Goal: Information Seeking & Learning: Learn about a topic

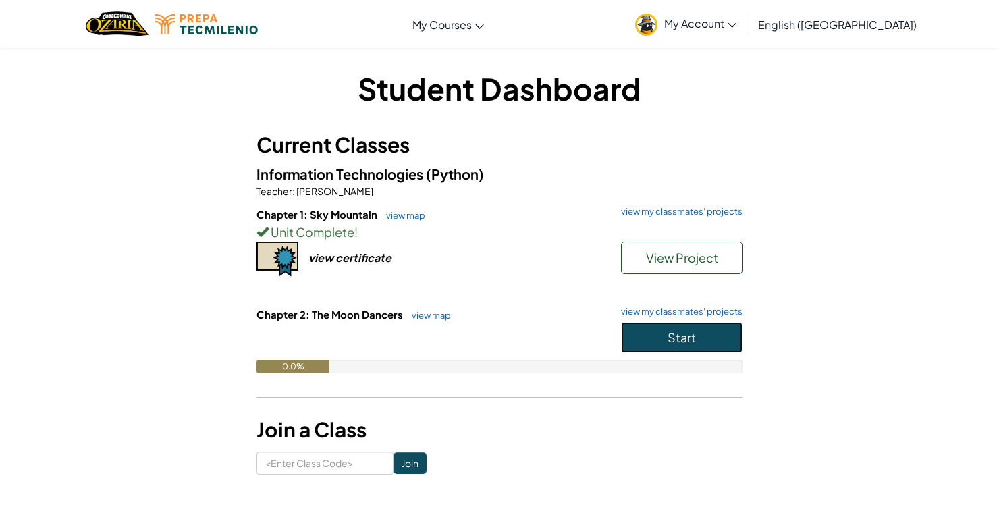
click at [698, 344] on button "Start" at bounding box center [682, 337] width 122 height 31
click at [709, 340] on button "Start" at bounding box center [682, 337] width 122 height 31
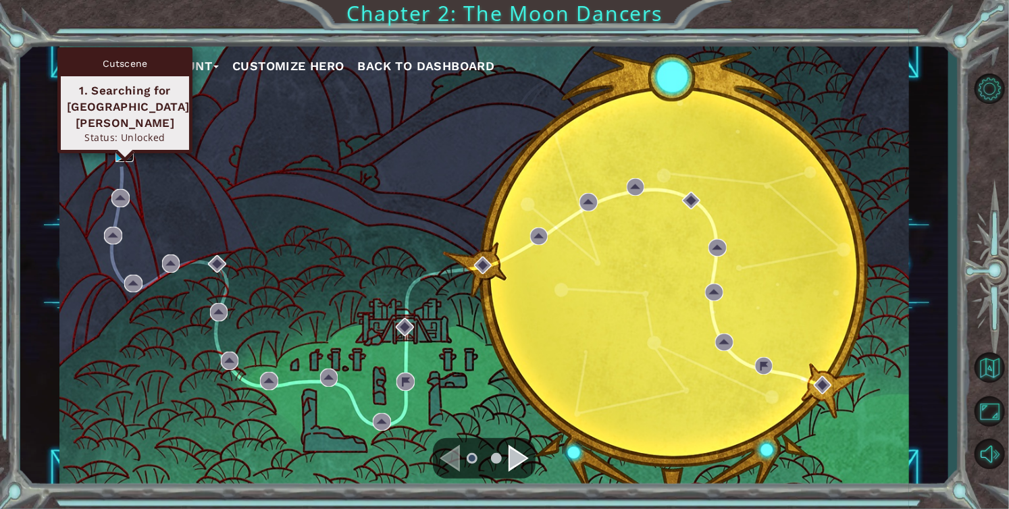
click at [126, 146] on img at bounding box center [124, 153] width 18 height 18
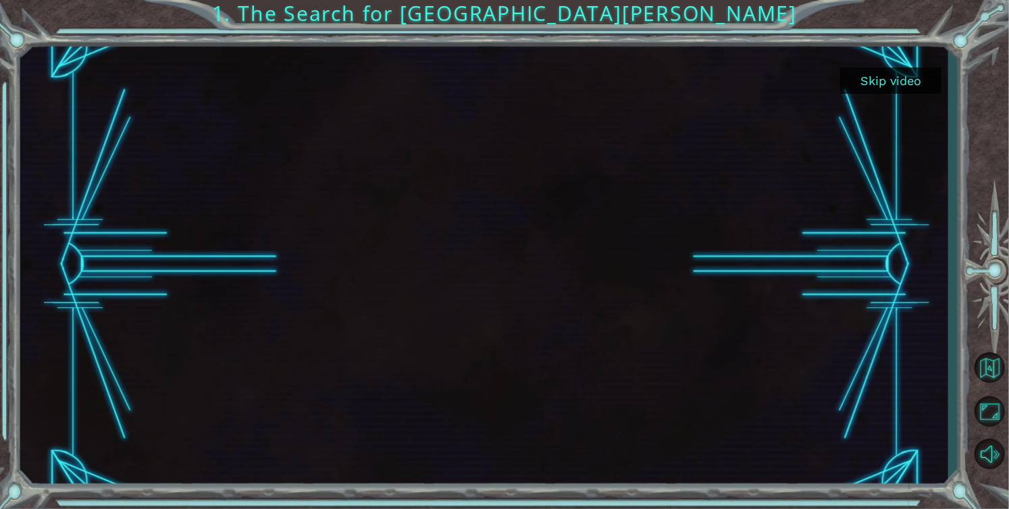
click at [904, 80] on button "Skip video" at bounding box center [890, 81] width 101 height 26
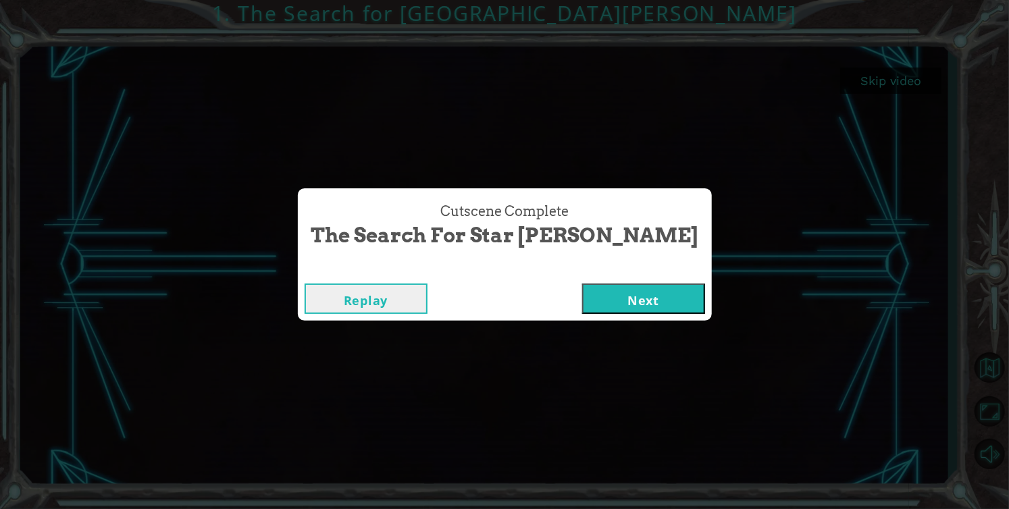
click at [582, 292] on button "Next" at bounding box center [643, 299] width 123 height 30
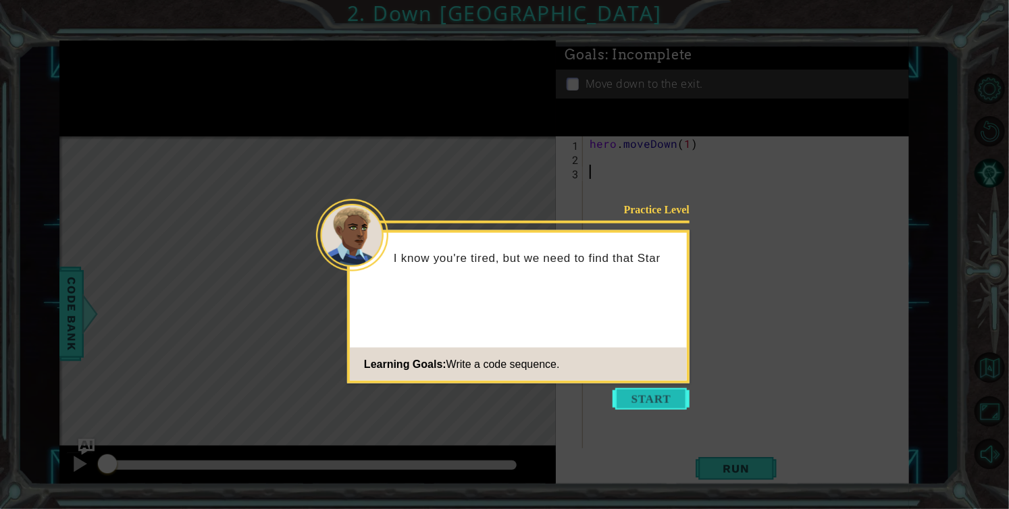
click at [656, 397] on button "Start" at bounding box center [651, 399] width 77 height 22
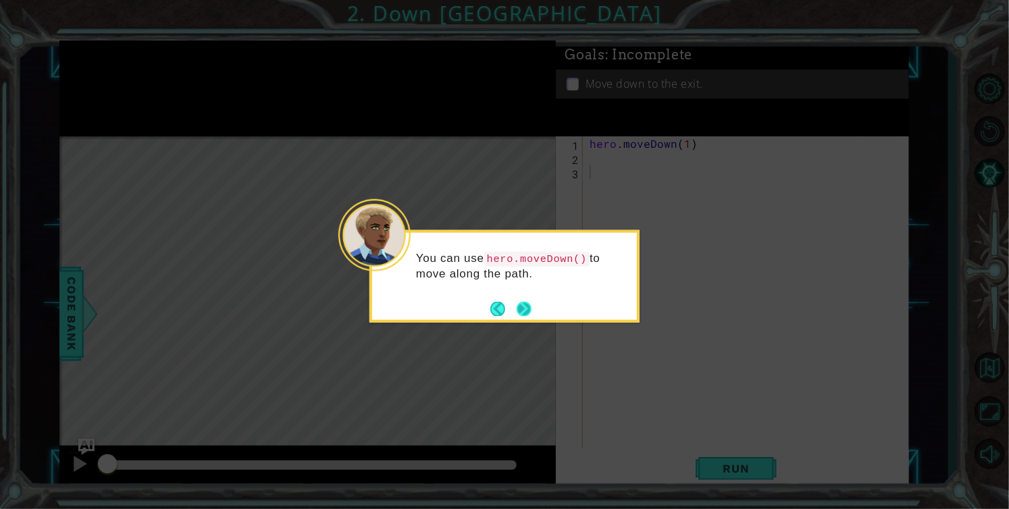
click at [519, 313] on button "Next" at bounding box center [523, 308] width 21 height 21
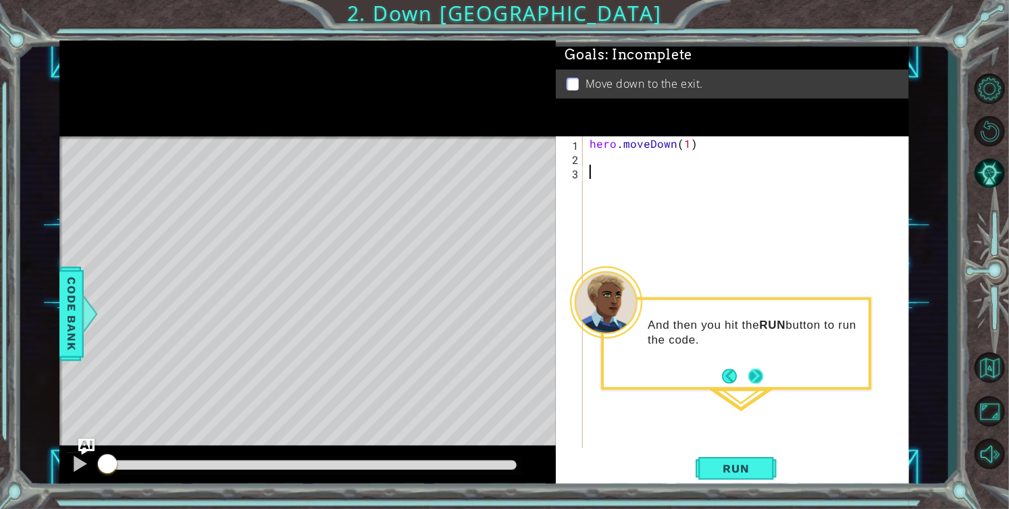
click at [754, 372] on button "Next" at bounding box center [756, 376] width 20 height 20
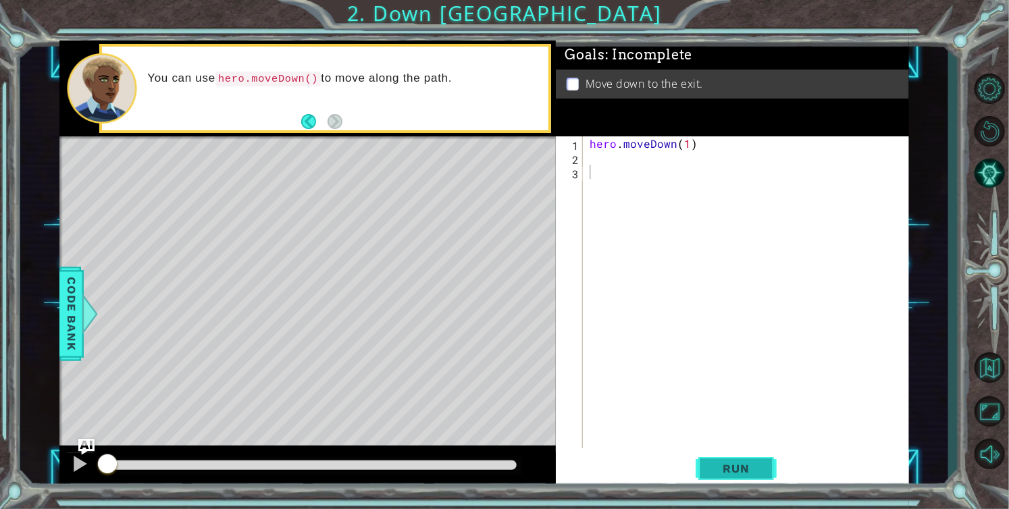
click at [744, 463] on span "Run" at bounding box center [735, 469] width 53 height 14
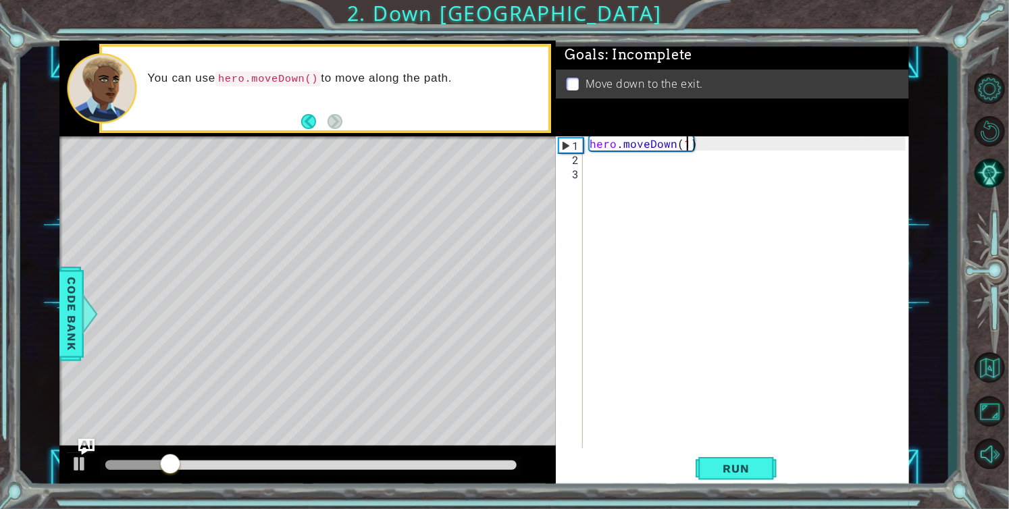
click at [688, 147] on div "hero . moveDown ( 1 )" at bounding box center [750, 306] width 326 height 340
type textarea "hero.moveDown(2)"
click at [744, 466] on span "Run" at bounding box center [735, 469] width 53 height 14
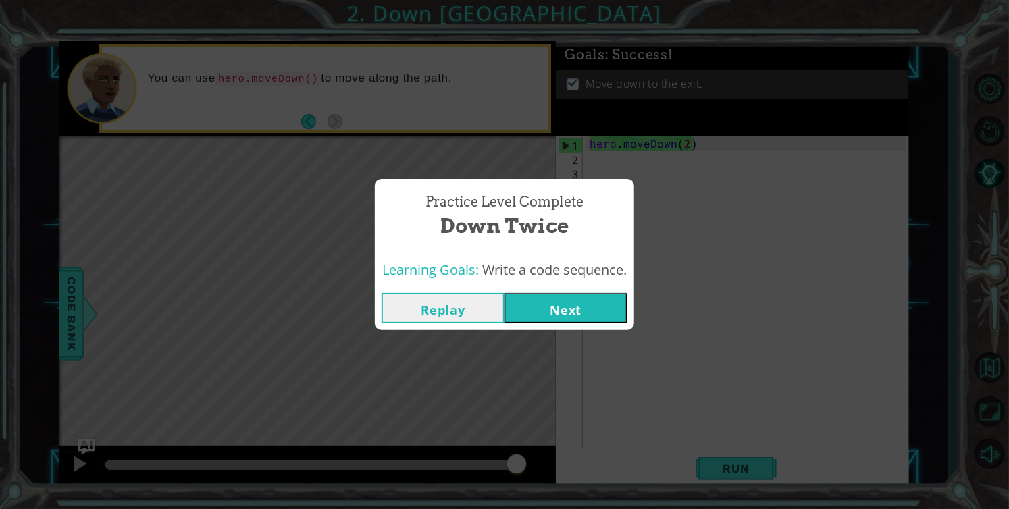
click at [579, 306] on button "Next" at bounding box center [565, 308] width 123 height 30
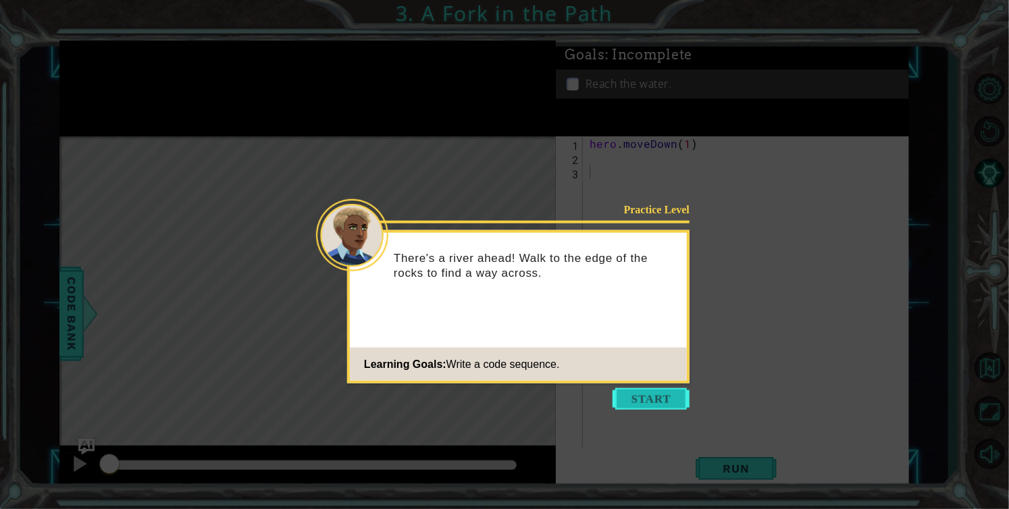
click at [642, 398] on button "Start" at bounding box center [651, 399] width 77 height 22
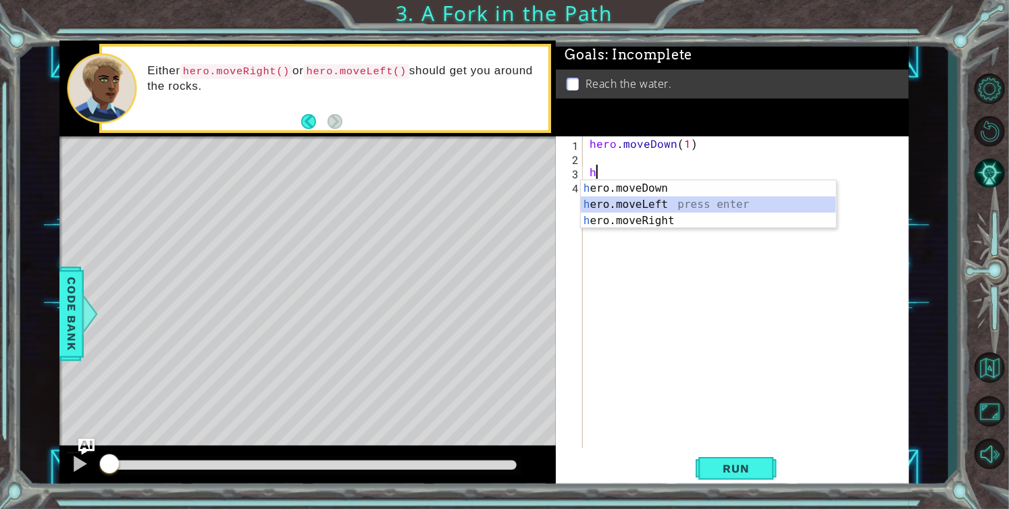
click at [653, 210] on div "h ero.moveDown press enter h ero.moveLeft press enter h ero.moveRight press ent…" at bounding box center [708, 220] width 255 height 81
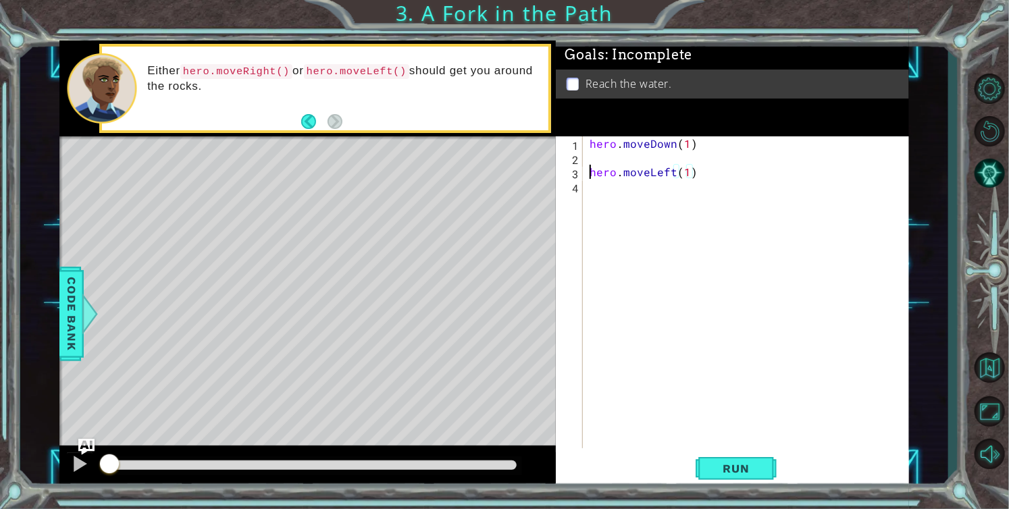
click at [588, 170] on div "hero . moveDown ( 1 ) hero . moveLeft ( 1 )" at bounding box center [750, 306] width 326 height 340
drag, startPoint x: 588, startPoint y: 170, endPoint x: 696, endPoint y: 171, distance: 108.1
click at [696, 171] on div "hero . moveDown ( 1 ) hero . moveLeft ( 1 )" at bounding box center [750, 306] width 326 height 340
type textarea "hero.moveLeft(1)"
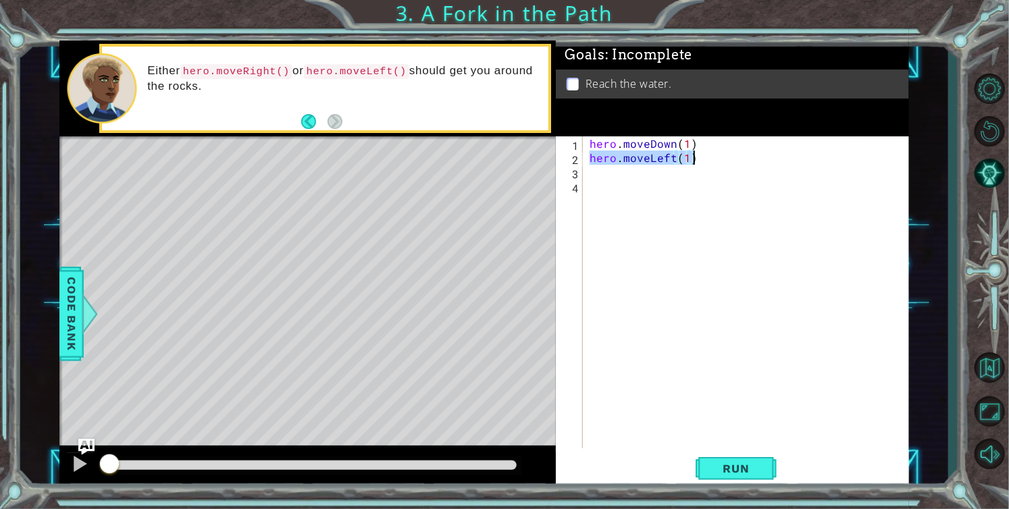
click at [647, 170] on div "hero . moveDown ( 1 ) hero . moveLeft ( 1 )" at bounding box center [750, 306] width 326 height 340
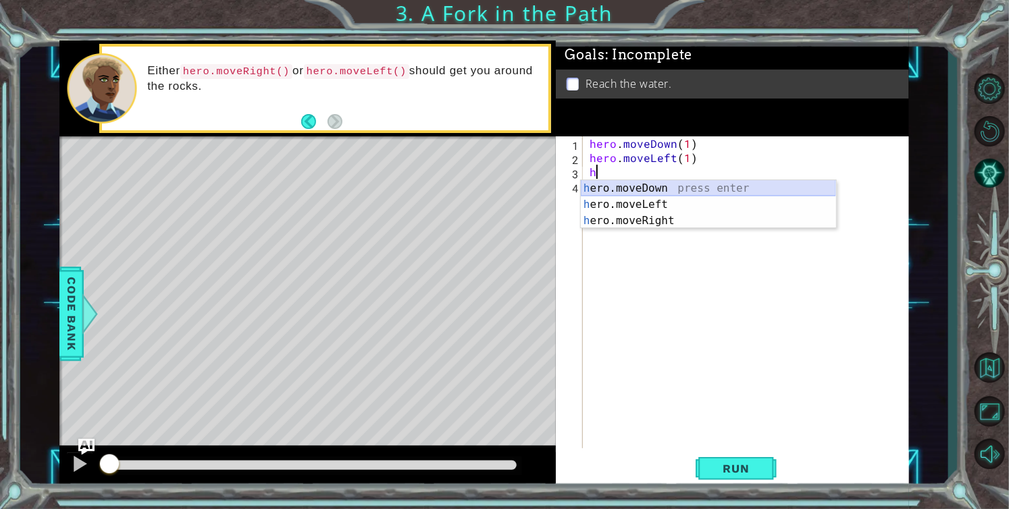
click at [692, 185] on div "h ero.moveDown press enter h ero.moveLeft press enter h ero.moveRight press ent…" at bounding box center [708, 220] width 255 height 81
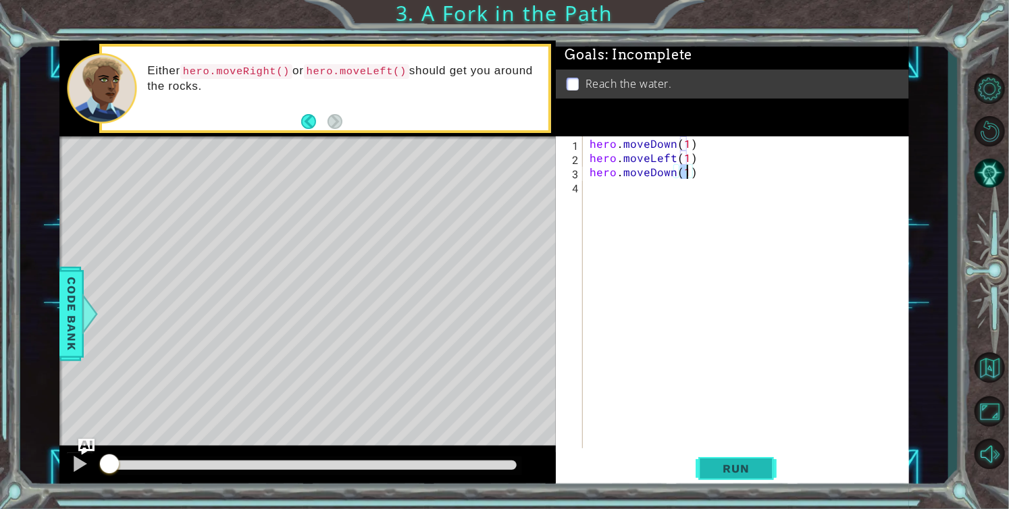
type textarea "hero.moveDown(1)"
click at [731, 473] on span "Run" at bounding box center [735, 469] width 53 height 14
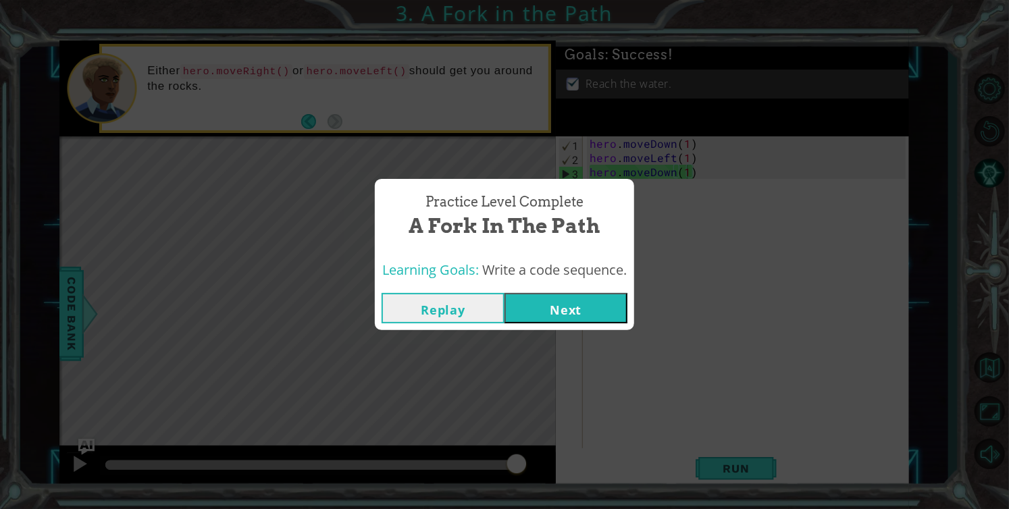
click at [579, 311] on button "Next" at bounding box center [565, 308] width 123 height 30
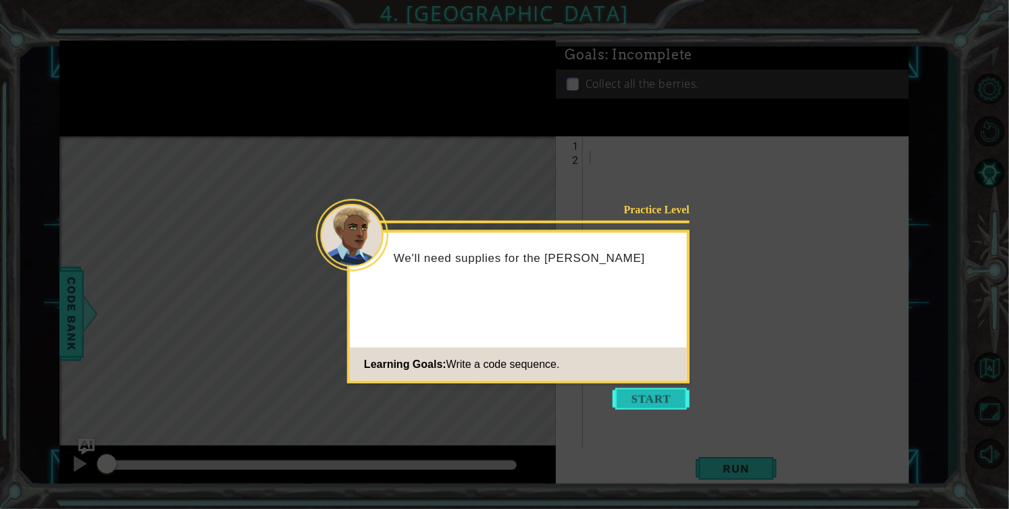
click at [631, 396] on button "Start" at bounding box center [651, 399] width 77 height 22
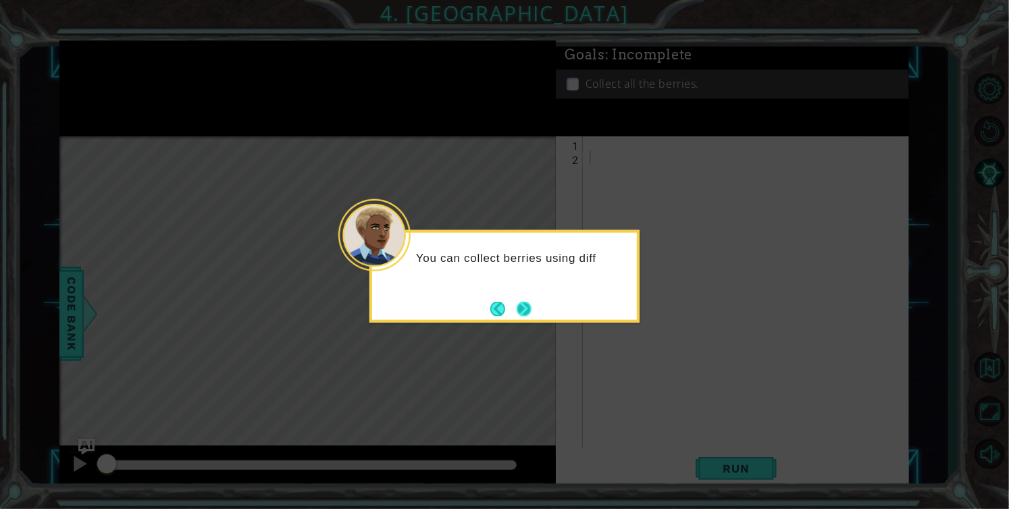
click at [523, 300] on button "Next" at bounding box center [524, 309] width 18 height 18
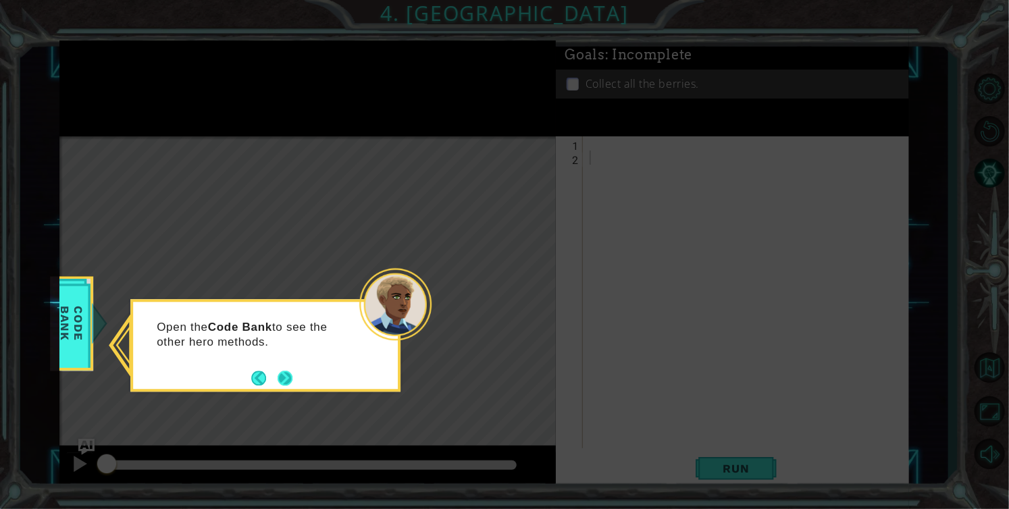
click at [284, 383] on button "Next" at bounding box center [285, 378] width 16 height 16
click at [284, 383] on button "Next" at bounding box center [286, 379] width 16 height 16
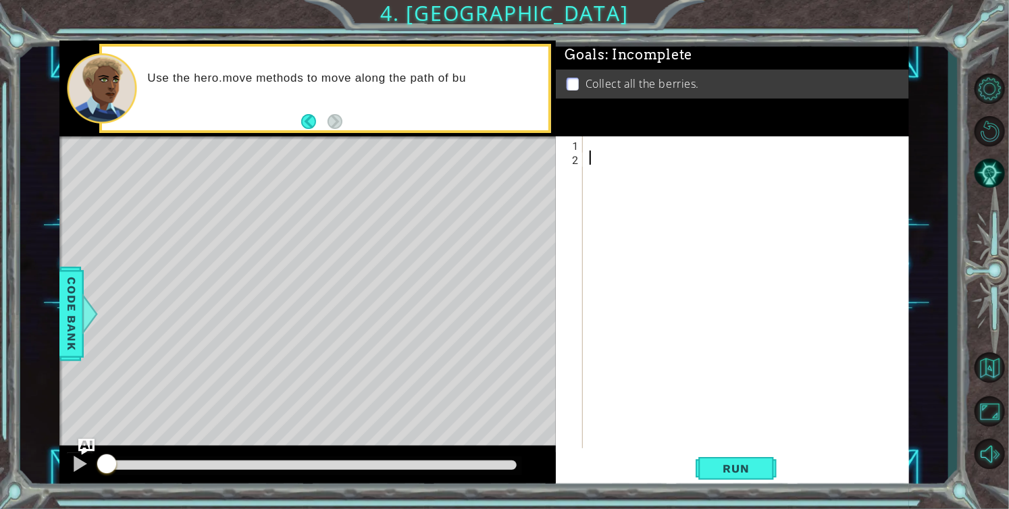
click at [592, 143] on div at bounding box center [750, 306] width 326 height 340
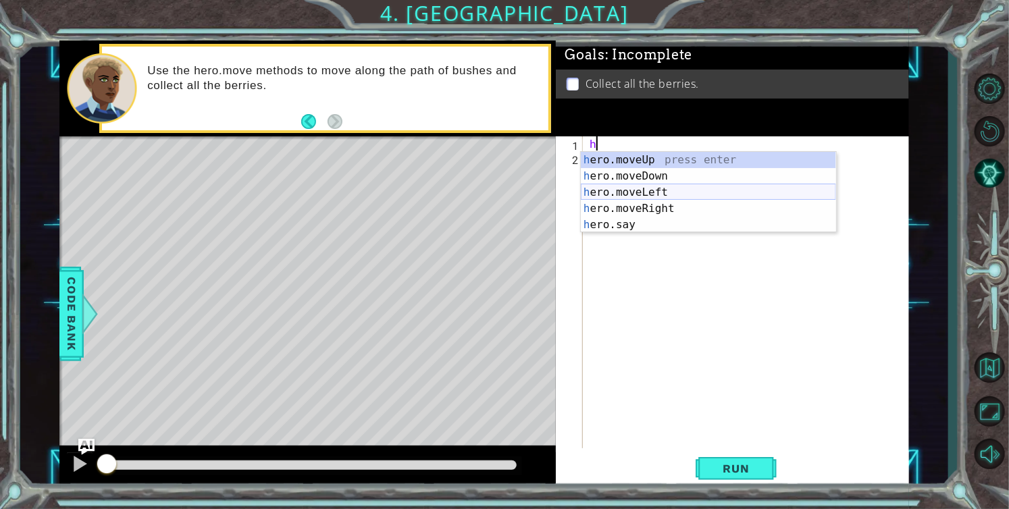
click at [650, 193] on div "h ero.moveUp press enter h ero.moveDown press enter h ero.moveLeft press enter …" at bounding box center [708, 208] width 255 height 113
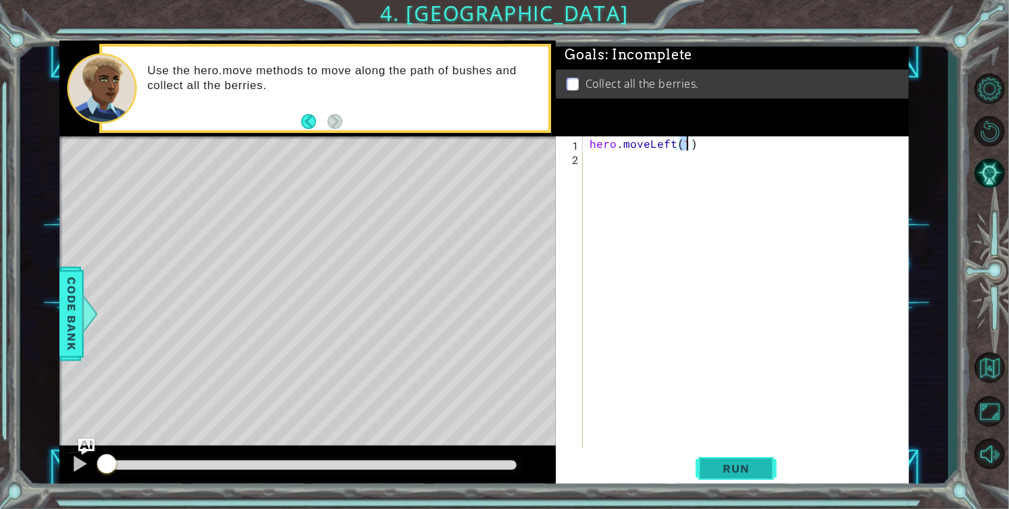
type textarea "hero.moveLeft(1)"
click at [725, 467] on span "Run" at bounding box center [735, 469] width 53 height 14
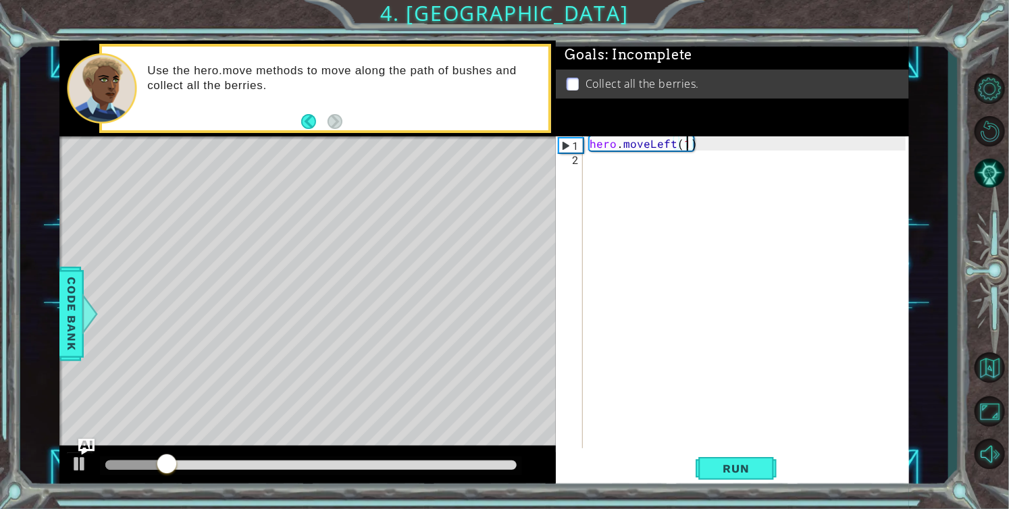
click at [681, 156] on div "hero . moveLeft ( 1 )" at bounding box center [750, 306] width 326 height 340
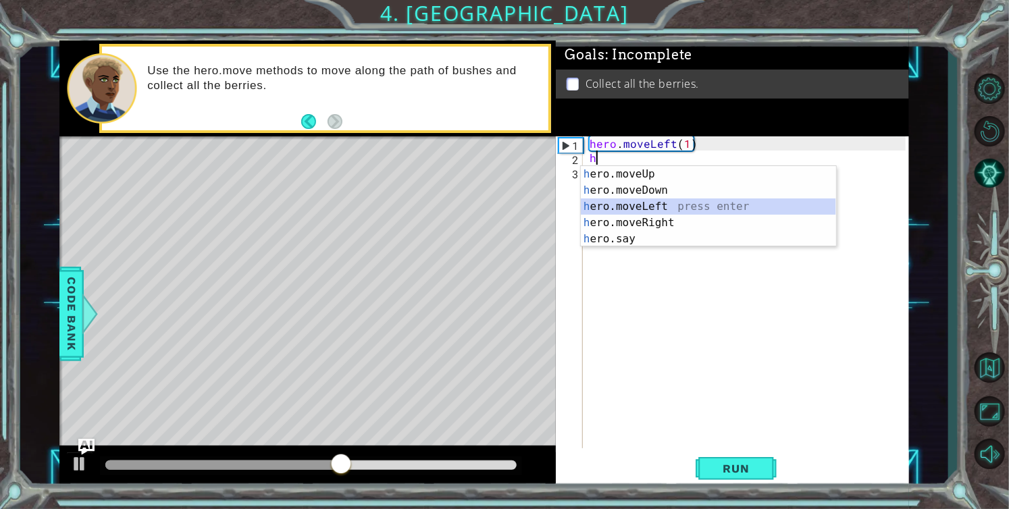
click at [657, 205] on div "h ero.moveUp press enter h ero.moveDown press enter h ero.moveLeft press enter …" at bounding box center [708, 222] width 255 height 113
type textarea "hero.moveLeft(1)"
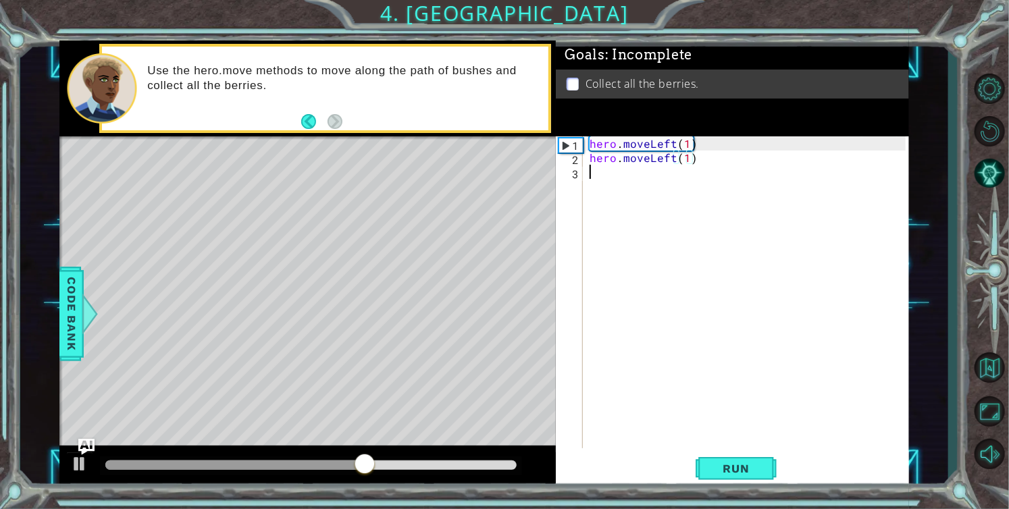
click at [652, 180] on div "hero . moveLeft ( 1 ) hero . moveLeft ( 1 )" at bounding box center [750, 306] width 326 height 340
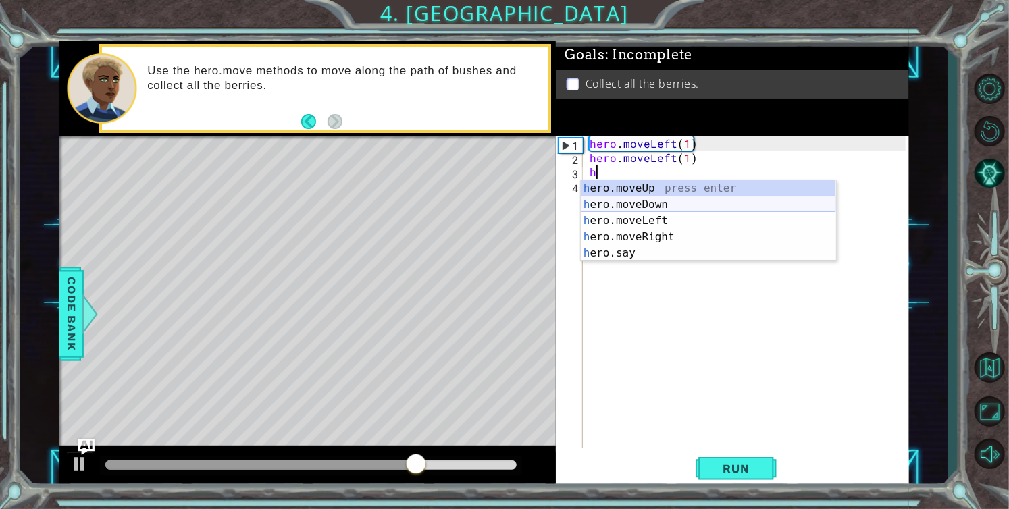
click at [669, 203] on div "h ero.moveUp press enter h ero.moveDown press enter h ero.moveLeft press enter …" at bounding box center [708, 236] width 255 height 113
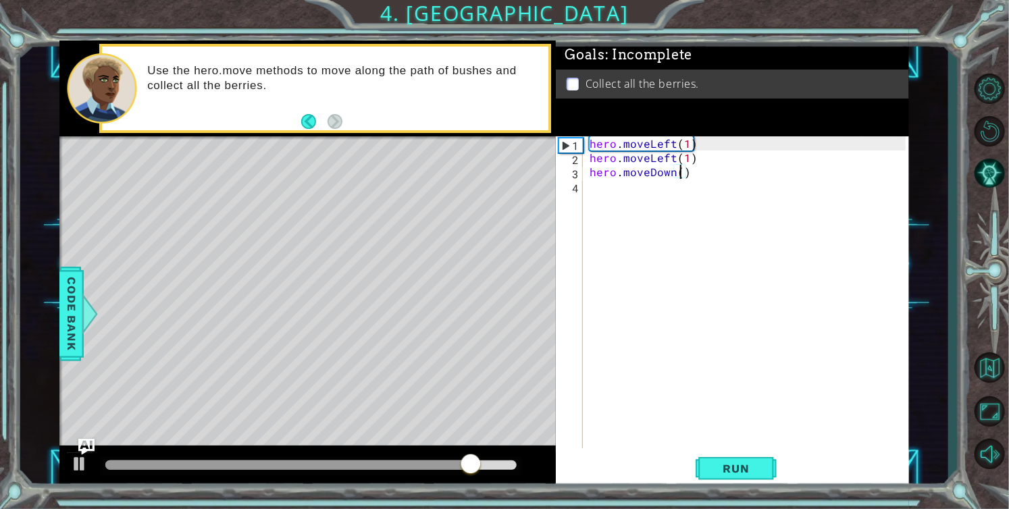
scroll to position [0, 5]
click at [734, 460] on button "Run" at bounding box center [736, 468] width 81 height 35
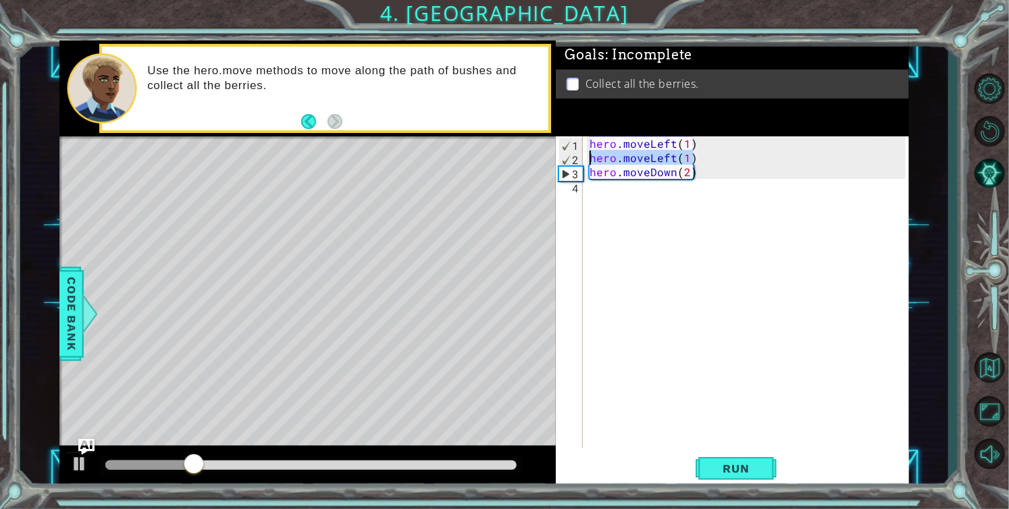
drag, startPoint x: 696, startPoint y: 158, endPoint x: 579, endPoint y: 160, distance: 116.2
click at [579, 160] on div "hero.moveDown(2) 1 2 3 4 hero . moveLeft ( 1 ) hero . moveLeft ( 1 ) hero . mov…" at bounding box center [731, 292] width 350 height 312
type textarea "hero.moveLeft(1)"
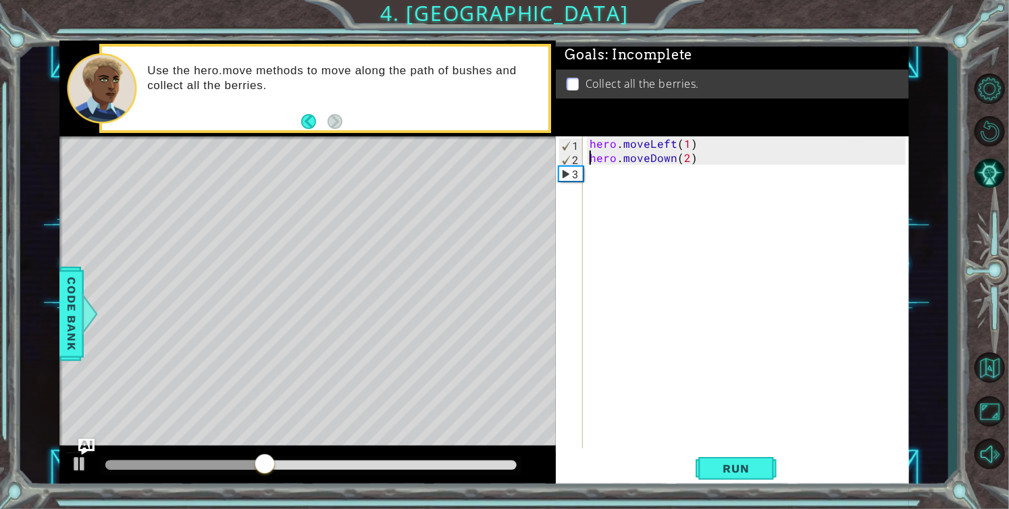
click at [687, 145] on div "hero . moveLeft ( 1 ) hero . moveDown ( 2 )" at bounding box center [750, 306] width 326 height 340
type textarea "hero.moveLeft(2)"
click at [697, 179] on div "hero . moveLeft ( 2 ) hero . moveDown ( 2 )" at bounding box center [750, 306] width 326 height 340
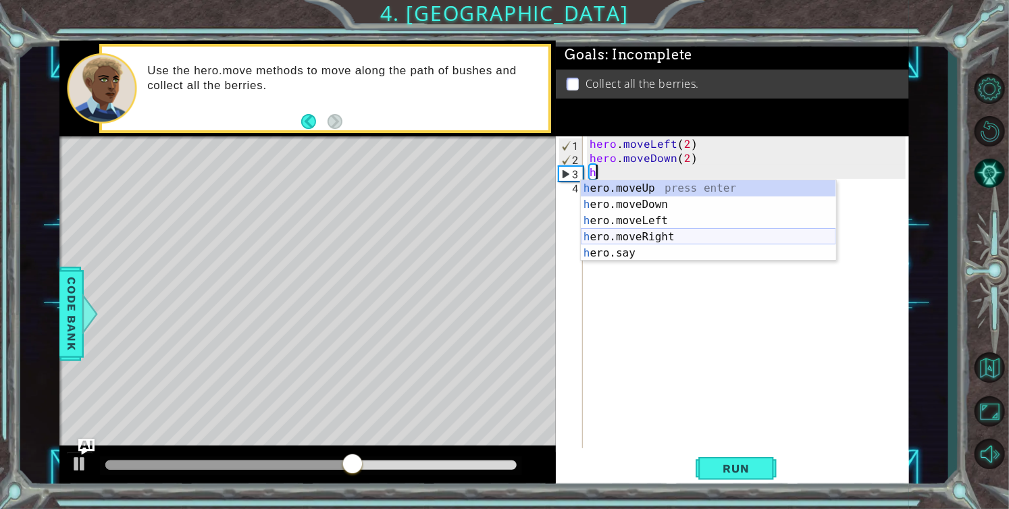
click at [690, 237] on div "h ero.moveUp press enter h ero.moveDown press enter h ero.moveLeft press enter …" at bounding box center [708, 236] width 255 height 113
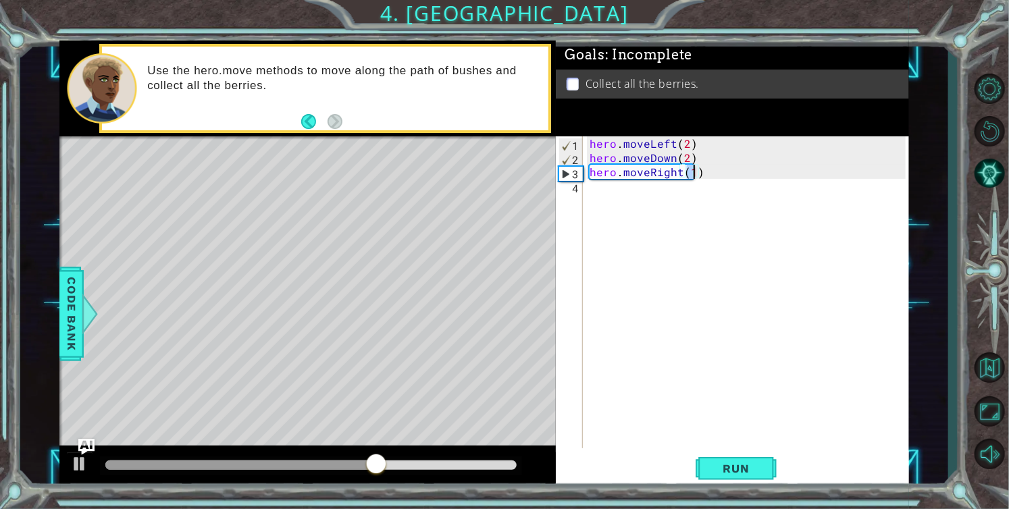
type textarea "hero.moveRight(2)"
click at [621, 191] on div "hero . moveLeft ( 2 ) hero . moveDown ( 2 ) hero . moveRight ( 2 )" at bounding box center [750, 306] width 326 height 340
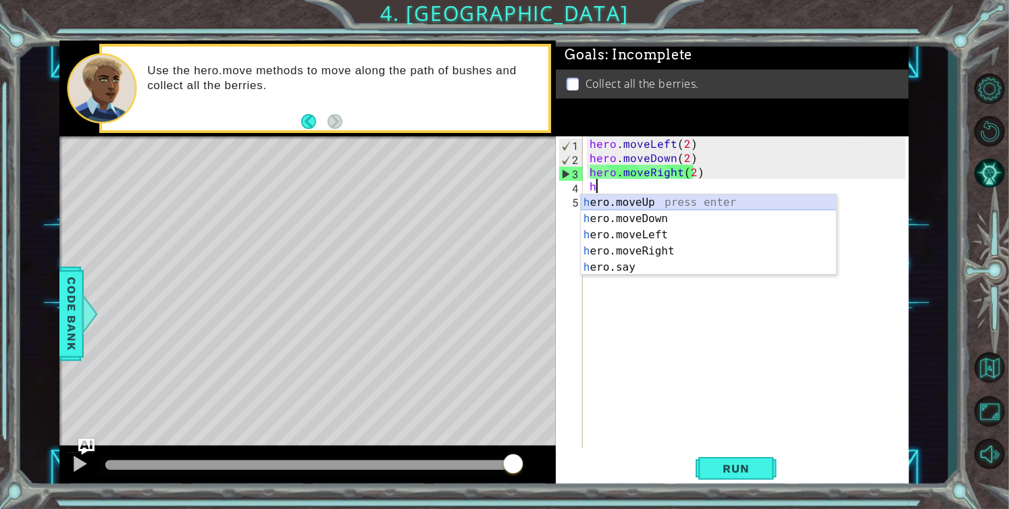
click at [667, 205] on div "h ero.moveUp press enter h ero.moveDown press enter h ero.moveLeft press enter …" at bounding box center [708, 250] width 255 height 113
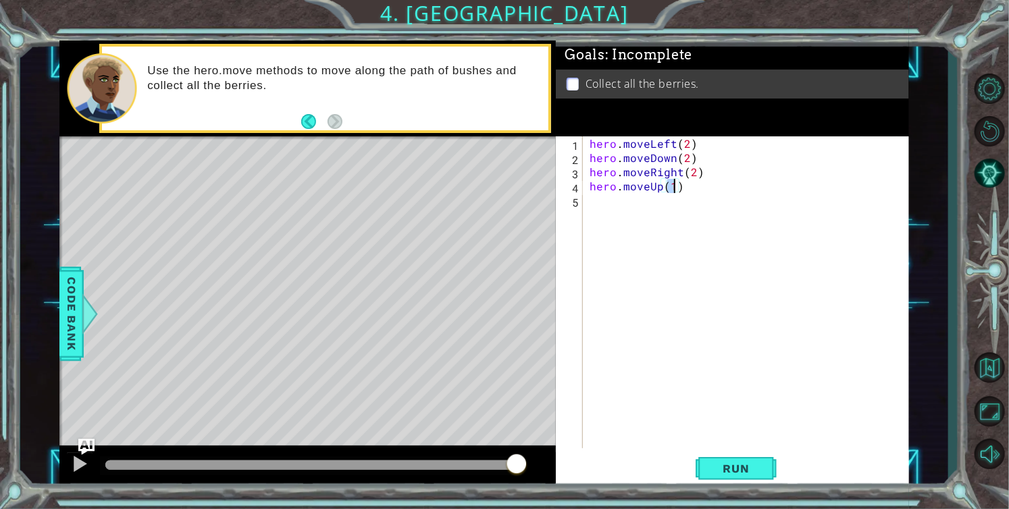
scroll to position [0, 5]
type textarea "hero.moveUp(2)"
click at [731, 483] on button "Run" at bounding box center [736, 468] width 81 height 35
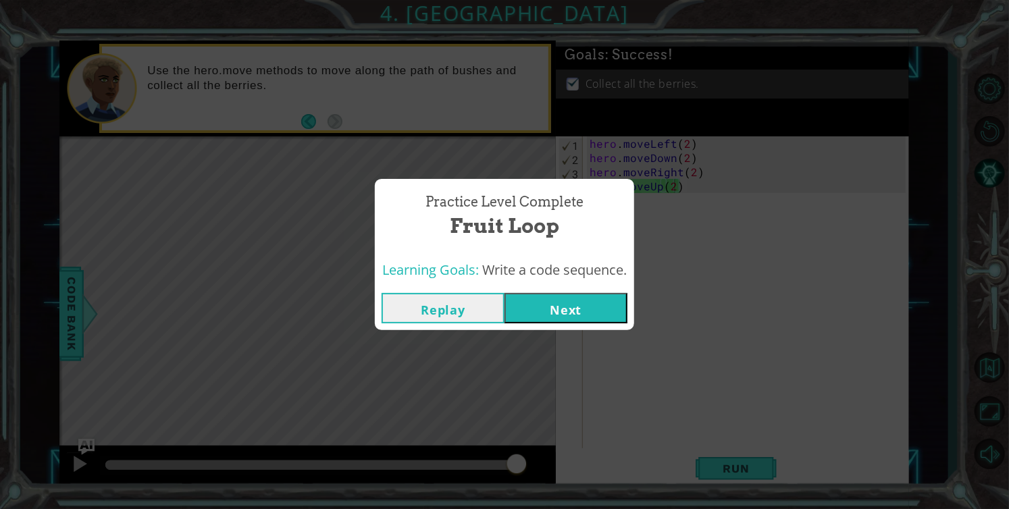
click at [588, 312] on button "Next" at bounding box center [565, 308] width 123 height 30
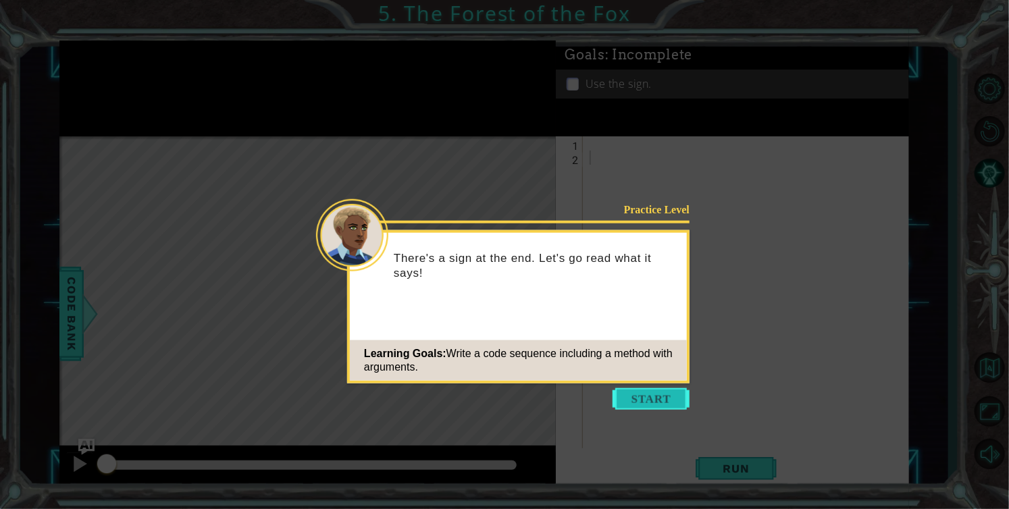
click at [651, 393] on button "Start" at bounding box center [651, 399] width 77 height 22
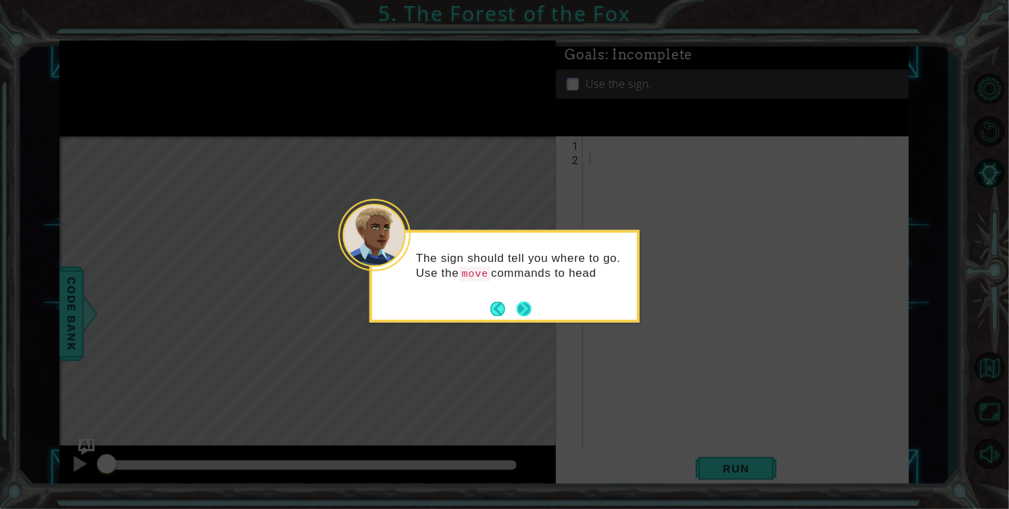
click at [519, 305] on button "Next" at bounding box center [524, 309] width 18 height 18
click at [519, 305] on button "Next" at bounding box center [524, 308] width 23 height 23
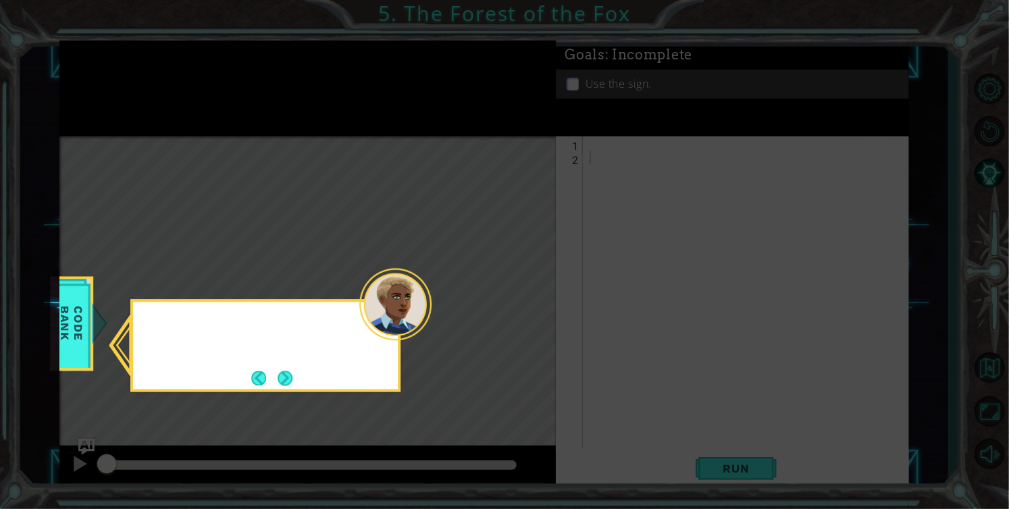
click at [519, 305] on icon at bounding box center [504, 254] width 1009 height 509
click at [288, 378] on button "Next" at bounding box center [286, 379] width 16 height 16
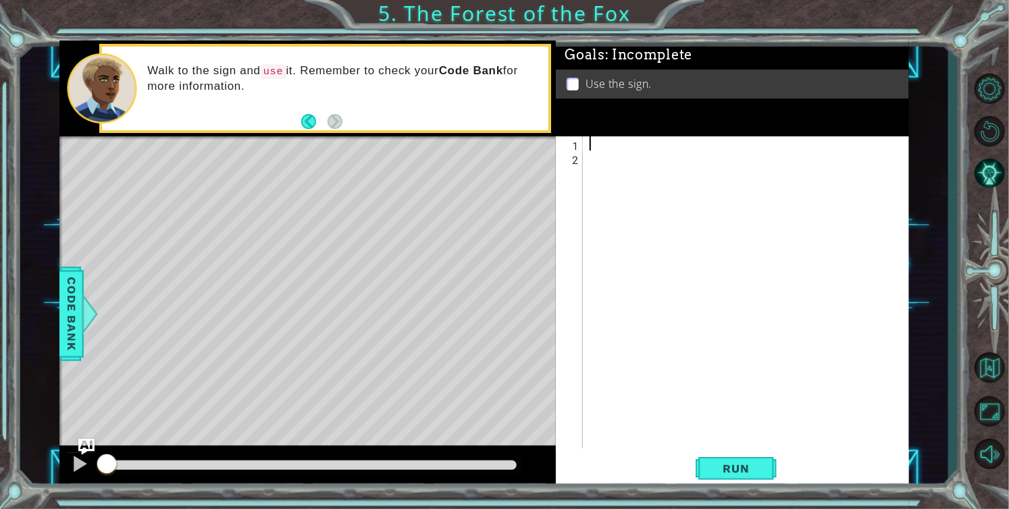
click at [592, 142] on div at bounding box center [750, 306] width 326 height 340
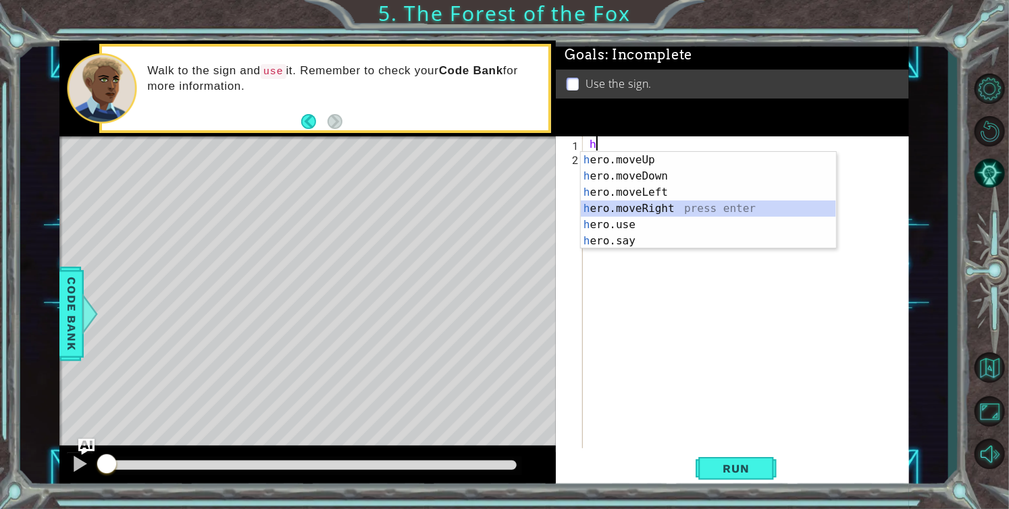
click at [663, 207] on div "h ero.moveUp press enter h ero.moveDown press enter h ero.moveLeft press enter …" at bounding box center [708, 217] width 255 height 130
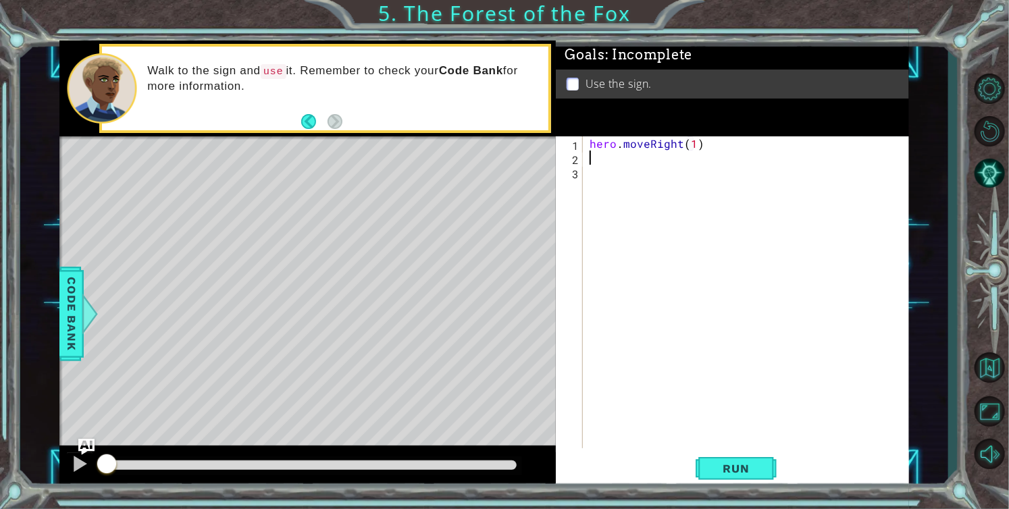
scroll to position [0, 6]
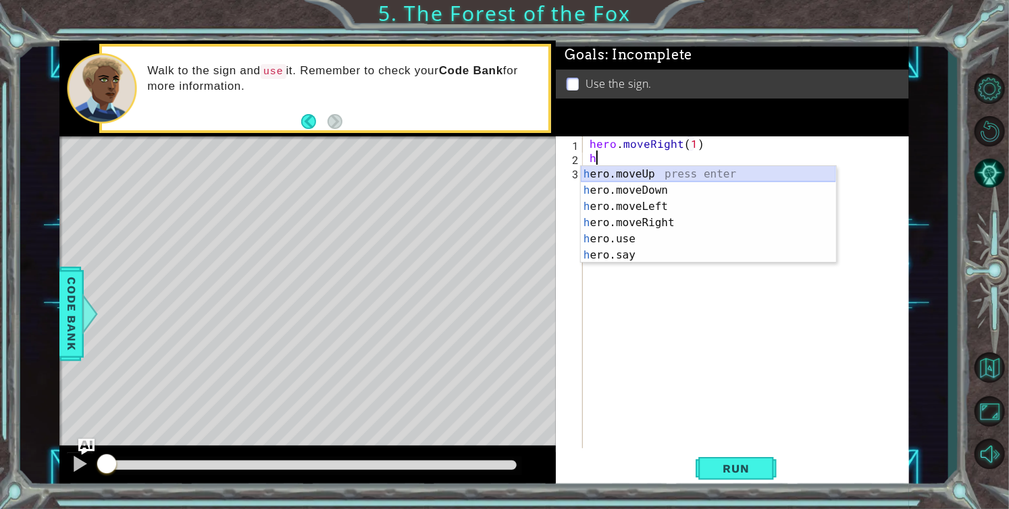
click at [660, 172] on div "h ero.moveUp press enter h ero.moveDown press enter h ero.moveLeft press enter …" at bounding box center [708, 231] width 255 height 130
type textarea "hero.moveUp(1)"
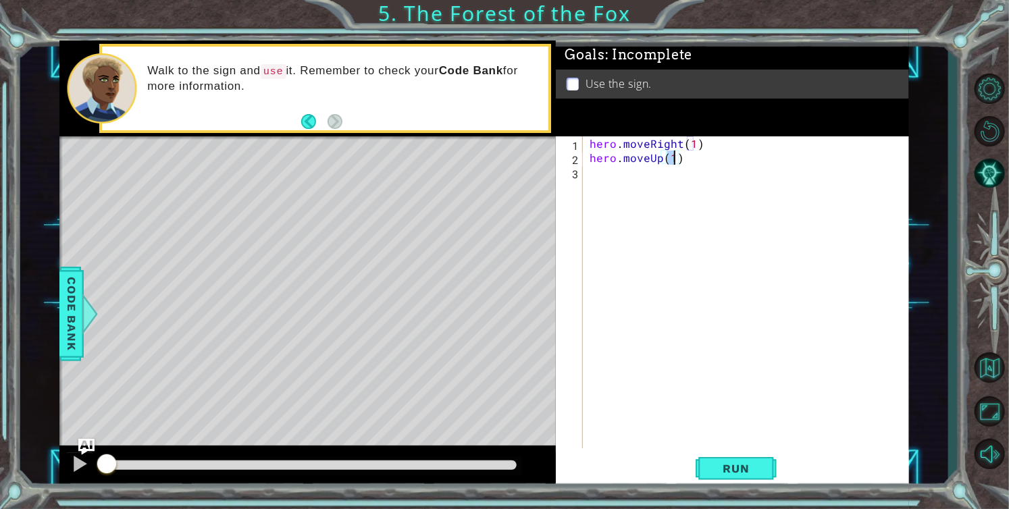
scroll to position [0, 5]
click at [660, 172] on div "hero . moveRight ( 1 ) hero . moveUp ( 1 )" at bounding box center [750, 306] width 326 height 340
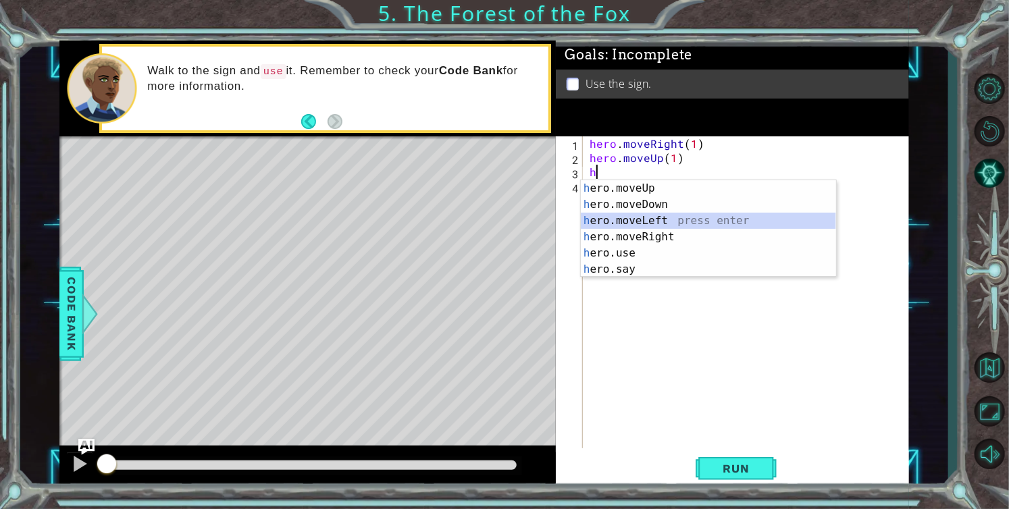
click at [664, 217] on div "h ero.moveUp press enter h ero.moveDown press enter h ero.moveLeft press enter …" at bounding box center [708, 245] width 255 height 130
type textarea "hero.moveLeft(1)"
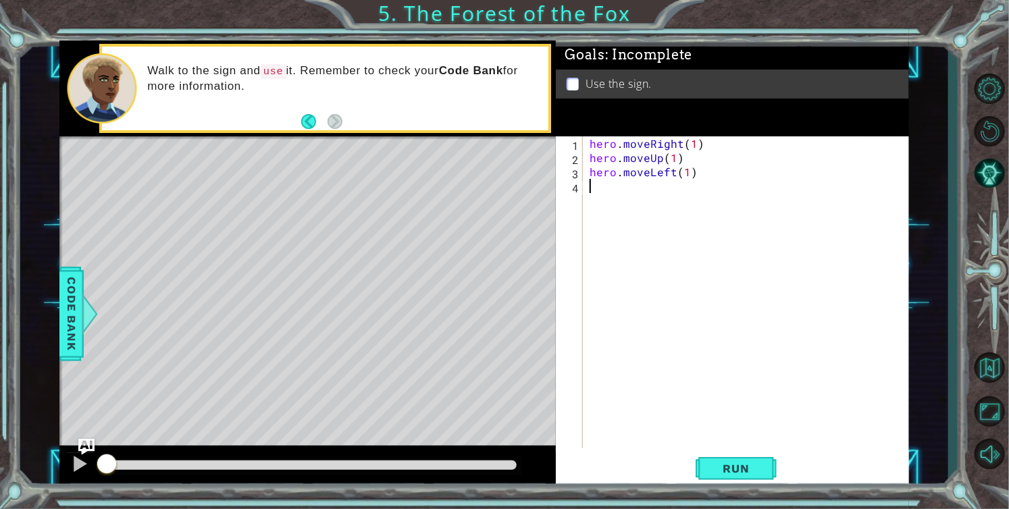
click at [660, 186] on div "hero . moveRight ( 1 ) hero . moveUp ( 1 ) hero . moveLeft ( 1 )" at bounding box center [750, 306] width 326 height 340
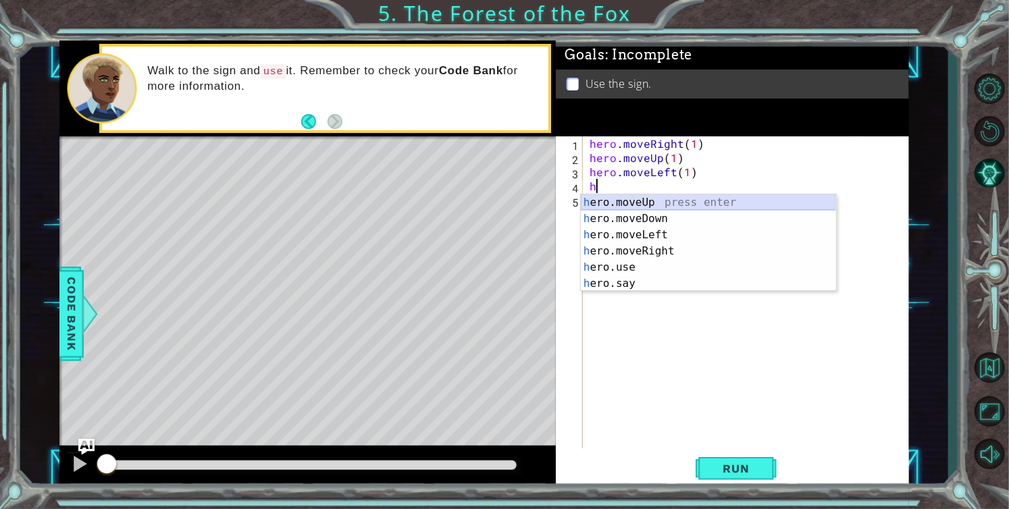
click at [673, 205] on div "h ero.moveUp press enter h ero.moveDown press enter h ero.moveLeft press enter …" at bounding box center [708, 259] width 255 height 130
type textarea "hero.moveUp(1)"
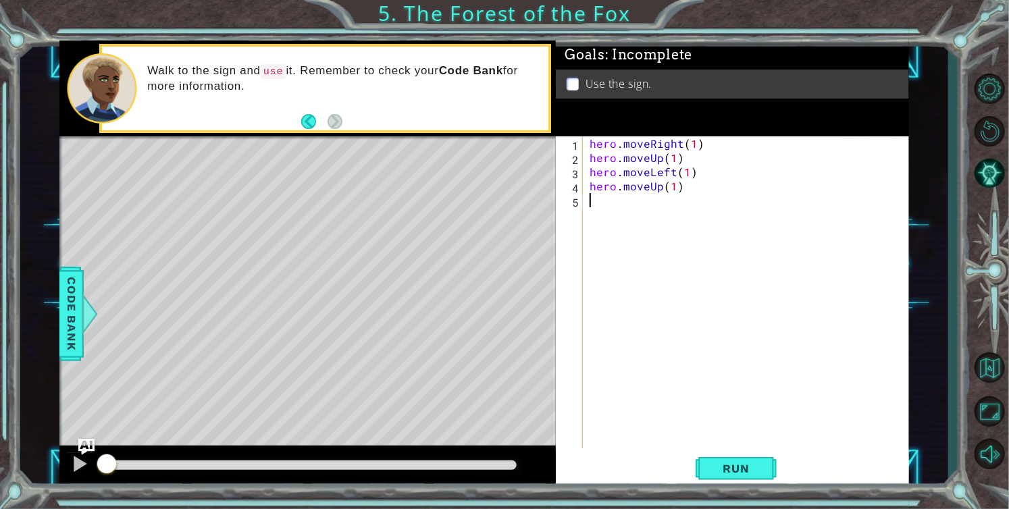
click at [673, 205] on div "hero . moveRight ( 1 ) hero . moveUp ( 1 ) hero . moveLeft ( 1 ) hero . moveUp …" at bounding box center [750, 306] width 326 height 340
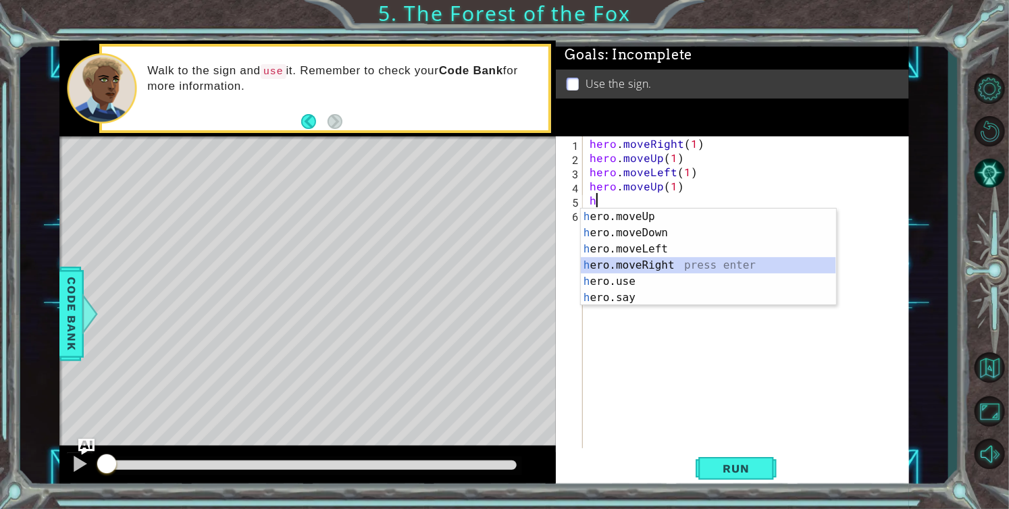
click at [684, 264] on div "h ero.moveUp press enter h ero.moveDown press enter h ero.moveLeft press enter …" at bounding box center [708, 274] width 255 height 130
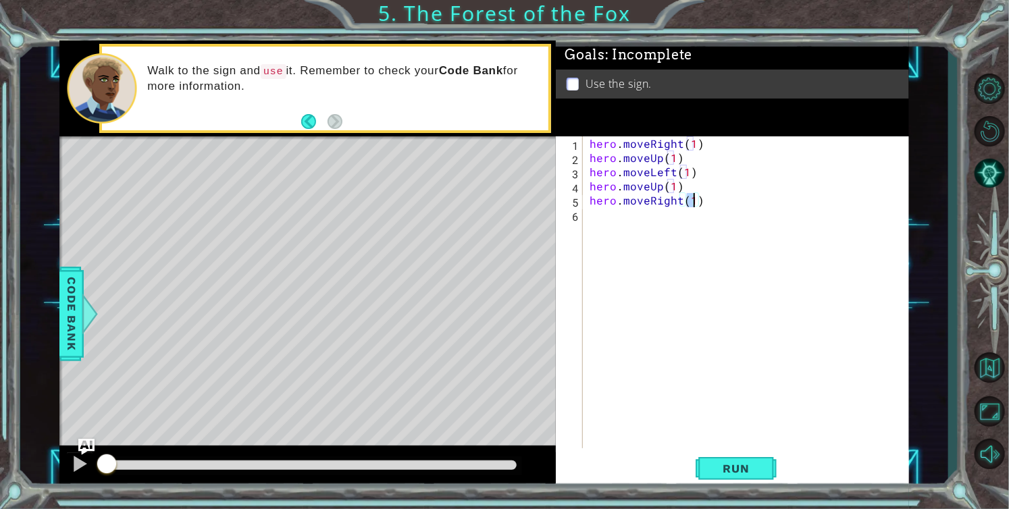
type textarea "hero.moveRight(2)"
click at [687, 223] on div "hero . moveRight ( 1 ) hero . moveUp ( 1 ) hero . moveLeft ( 1 ) hero . moveUp …" at bounding box center [750, 306] width 326 height 340
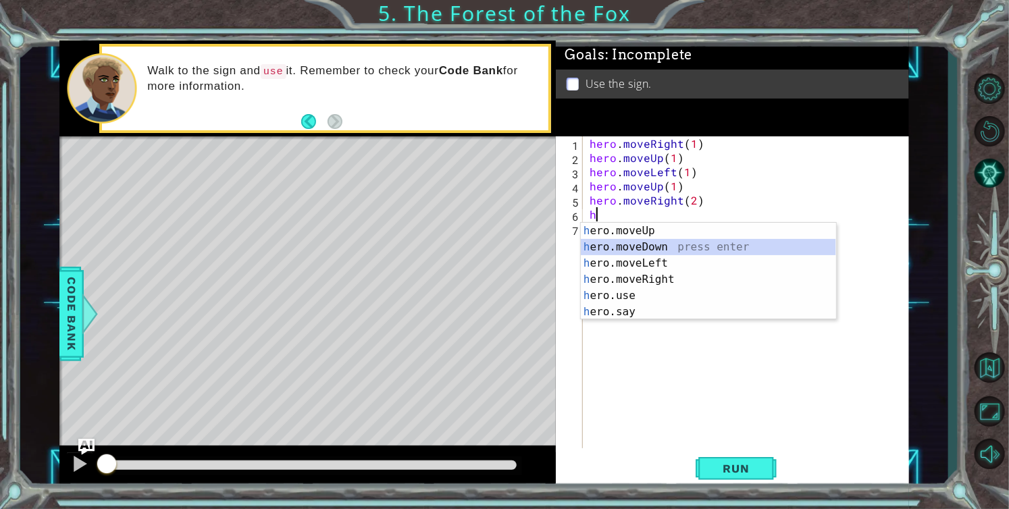
click at [675, 249] on div "h ero.moveUp press enter h ero.moveDown press enter h ero.moveLeft press enter …" at bounding box center [708, 288] width 255 height 130
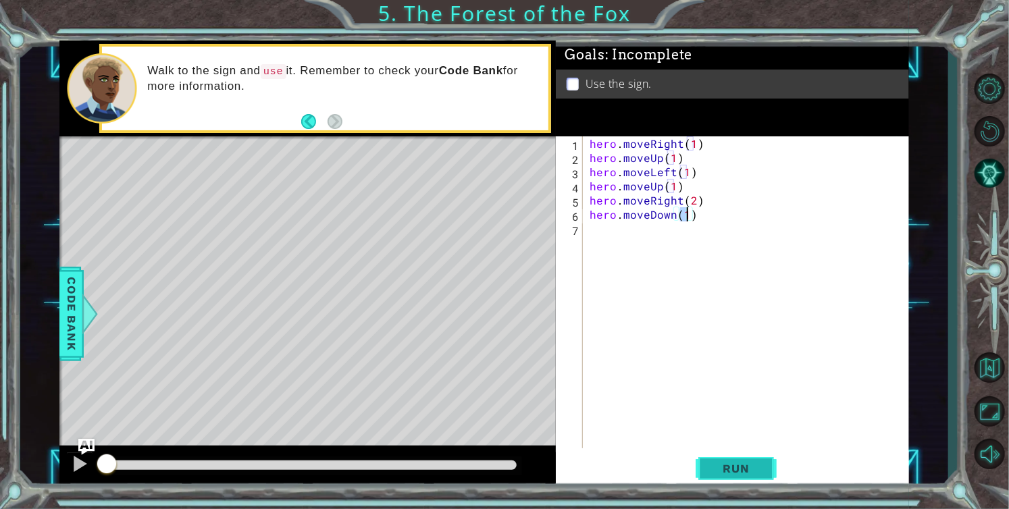
type textarea "hero.moveDown(1)"
click at [752, 460] on button "Run" at bounding box center [736, 468] width 81 height 35
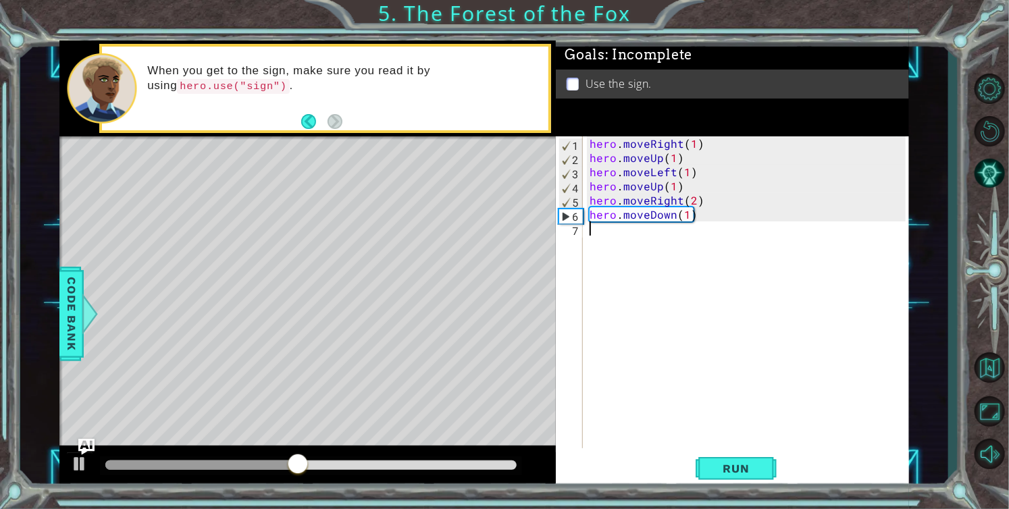
click at [633, 232] on div "hero . moveRight ( 1 ) hero . moveUp ( 1 ) hero . moveLeft ( 1 ) hero . moveUp …" at bounding box center [750, 306] width 326 height 340
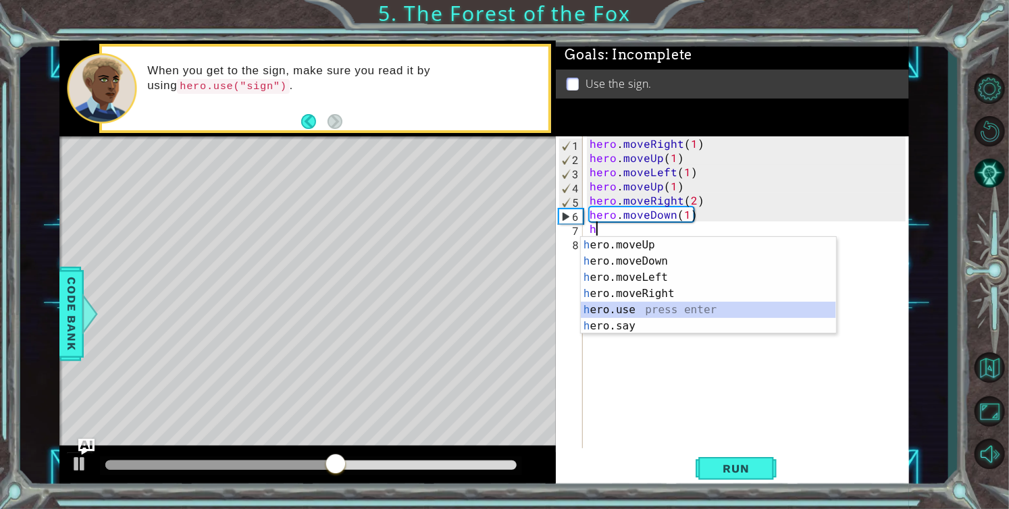
click at [631, 308] on div "h ero.moveUp press enter h ero.moveDown press enter h ero.moveLeft press enter …" at bounding box center [708, 302] width 255 height 130
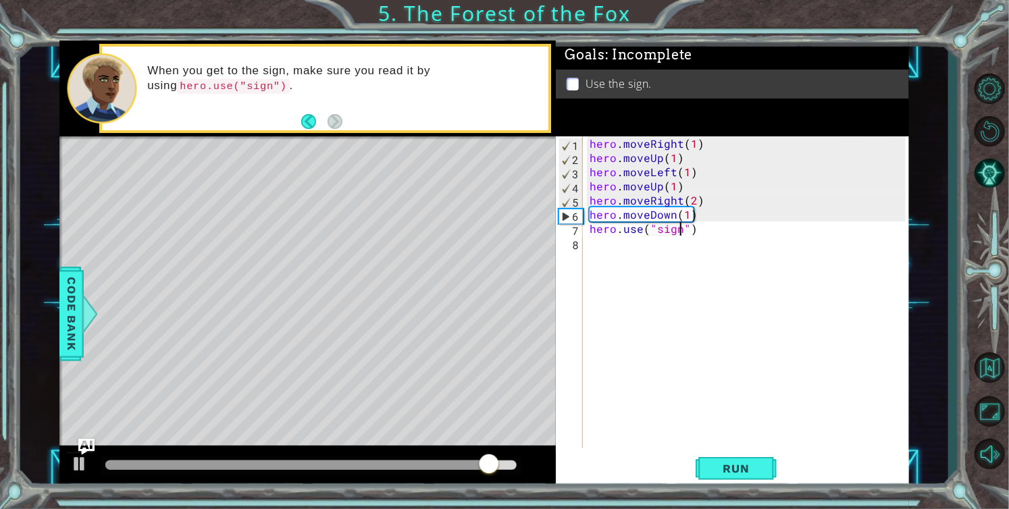
scroll to position [0, 5]
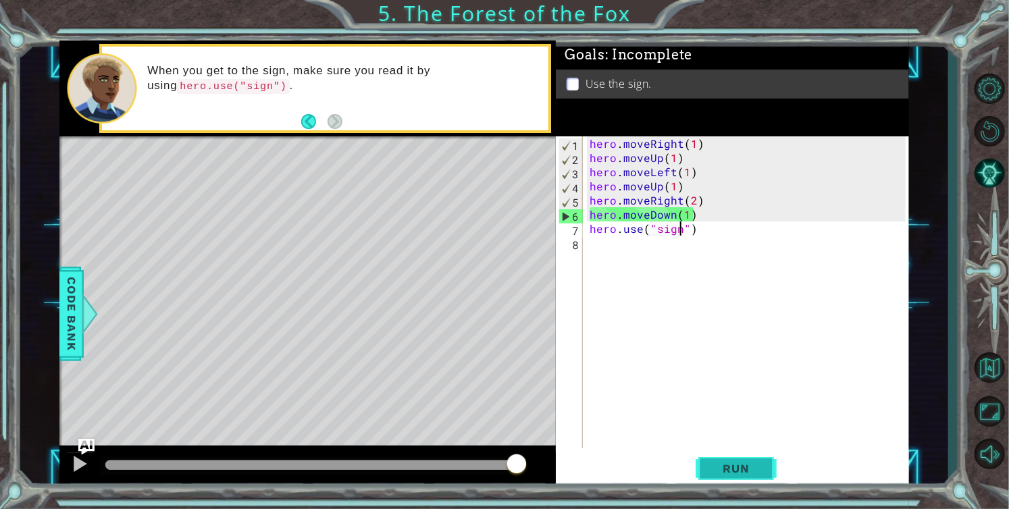
type textarea "hero.use("sign")"
click at [754, 471] on span "Run" at bounding box center [735, 469] width 53 height 14
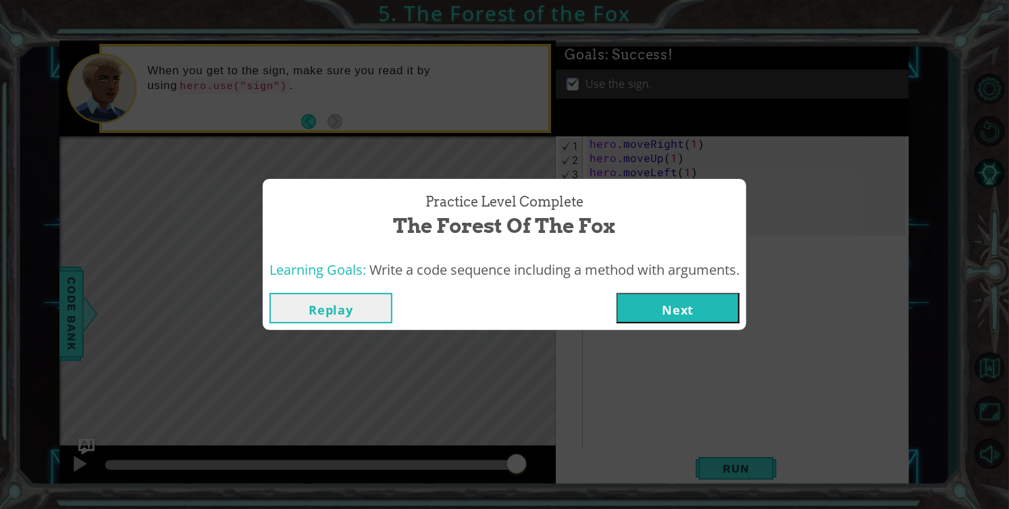
click at [651, 299] on button "Next" at bounding box center [678, 308] width 123 height 30
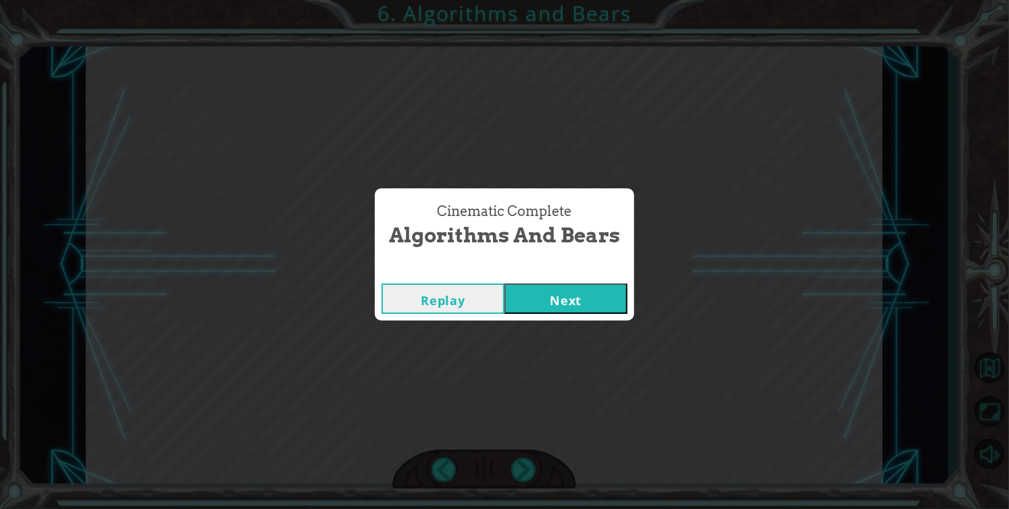
click at [504, 284] on button "Next" at bounding box center [565, 299] width 123 height 30
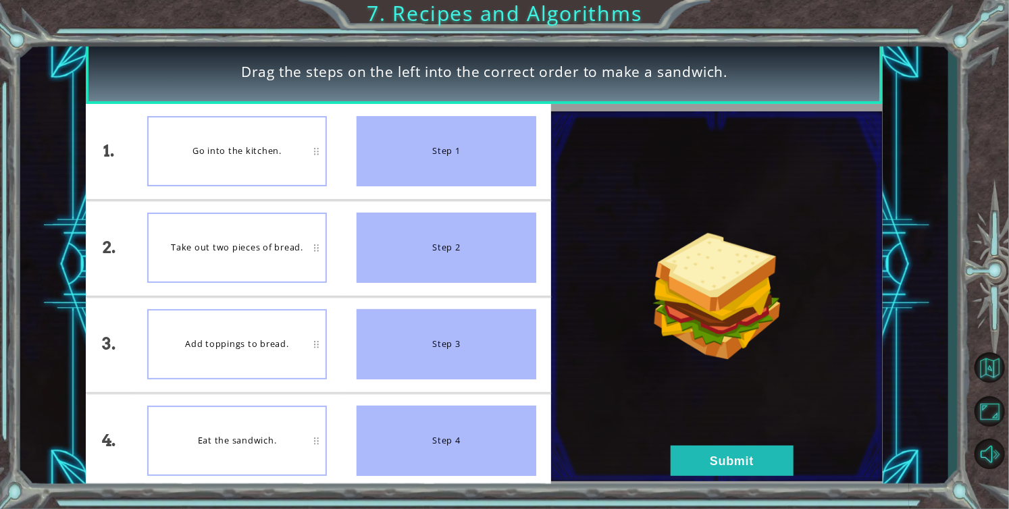
drag, startPoint x: 494, startPoint y: 126, endPoint x: 372, endPoint y: 186, distance: 135.9
click at [372, 186] on div "Step 1" at bounding box center [447, 151] width 180 height 70
drag, startPoint x: 435, startPoint y: 155, endPoint x: 301, endPoint y: 191, distance: 138.4
click at [301, 191] on div "1. 2. 3. 4. Go into the kitchen. Take out two pieces of bread. Add toppings to …" at bounding box center [318, 296] width 465 height 385
click at [766, 456] on button "Submit" at bounding box center [732, 461] width 123 height 30
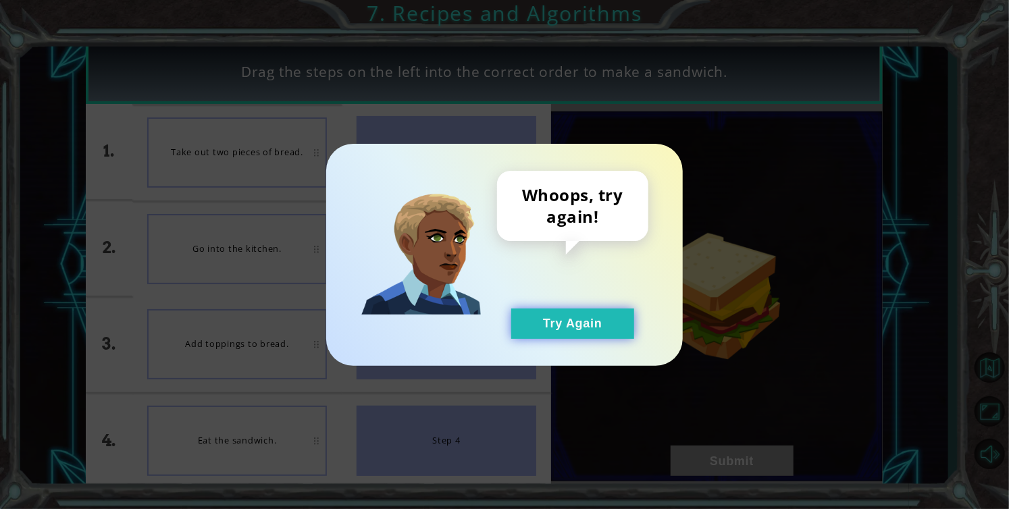
click at [615, 329] on button "Try Again" at bounding box center [572, 324] width 123 height 30
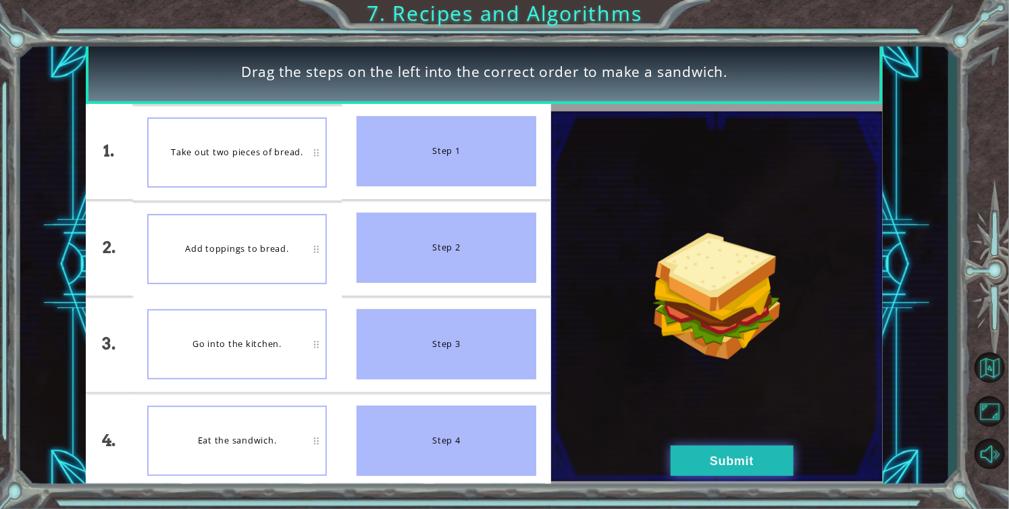
click at [707, 464] on button "Submit" at bounding box center [732, 461] width 123 height 30
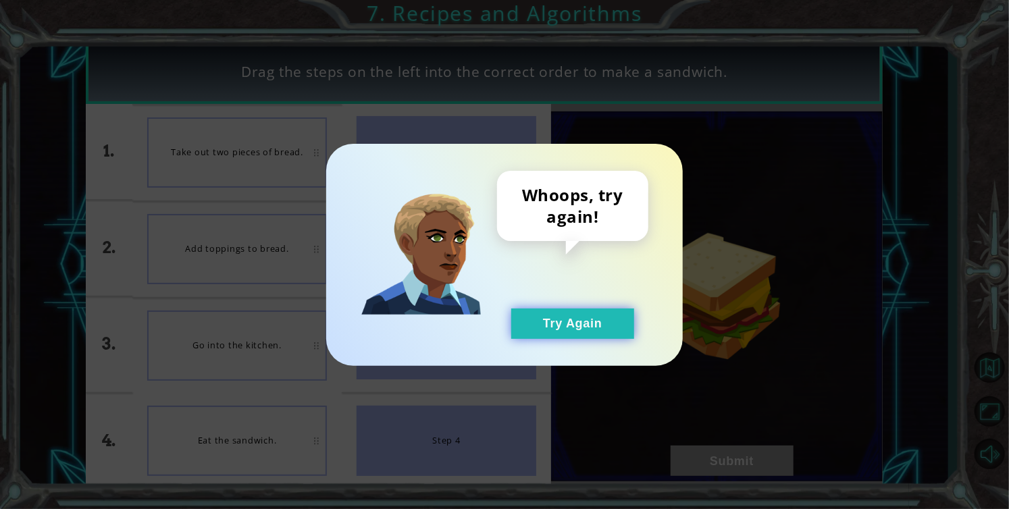
click at [607, 315] on button "Try Again" at bounding box center [572, 324] width 123 height 30
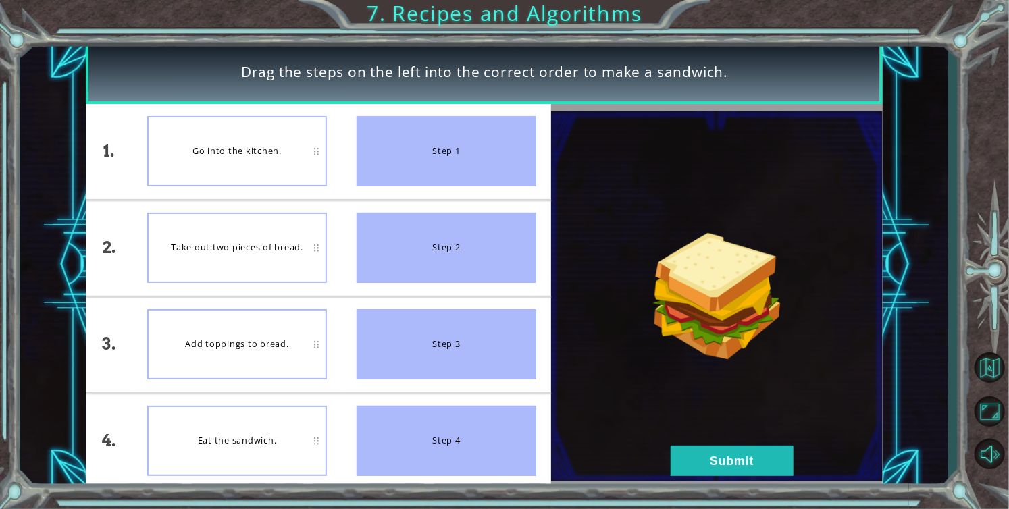
click at [476, 148] on div "Step 1" at bounding box center [447, 151] width 180 height 70
click at [290, 258] on div "Take out two pieces of bread." at bounding box center [237, 248] width 180 height 70
drag, startPoint x: 290, startPoint y: 258, endPoint x: 458, endPoint y: 149, distance: 199.7
click at [458, 149] on div "1. 2. 3. 4. Go into the kitchen. Take out two pieces of bread. Add toppings to …" at bounding box center [318, 296] width 465 height 385
click at [701, 473] on button "Submit" at bounding box center [732, 461] width 123 height 30
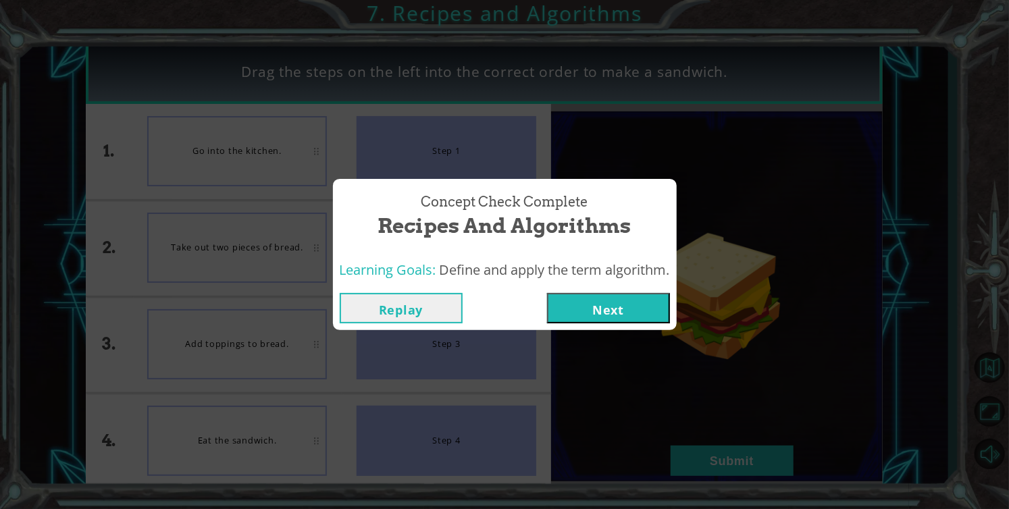
click at [570, 305] on button "Next" at bounding box center [608, 308] width 123 height 30
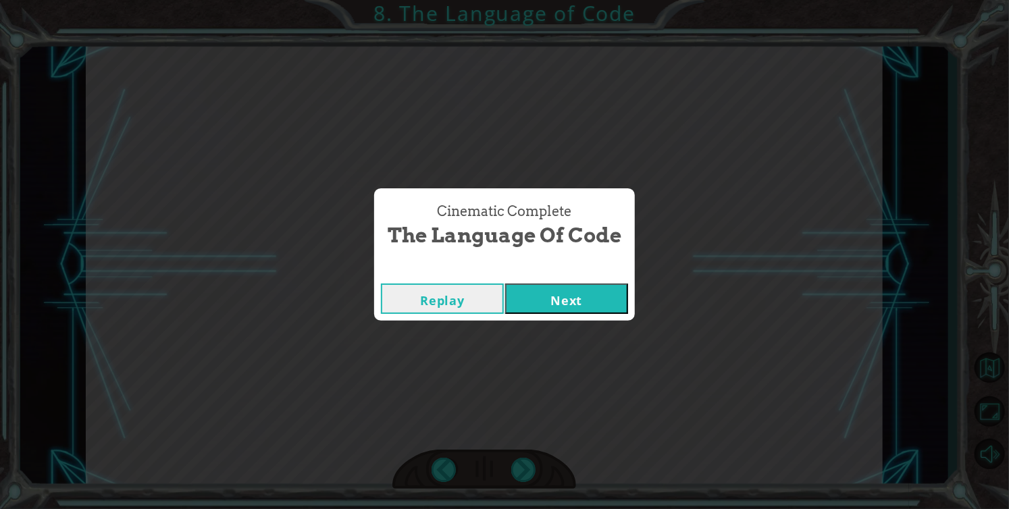
click at [505, 284] on button "Next" at bounding box center [566, 299] width 123 height 30
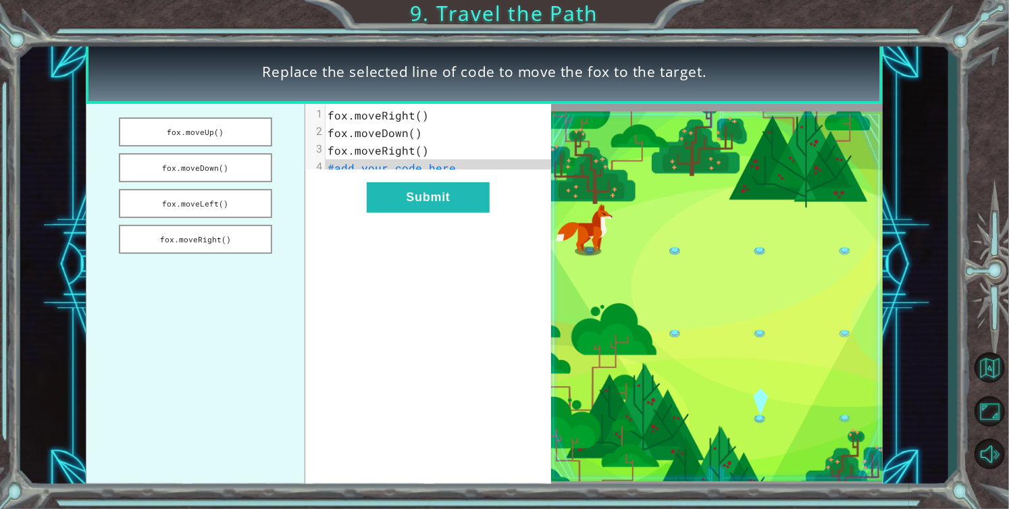
click at [420, 113] on span "fox.moveRight()" at bounding box center [378, 115] width 101 height 14
click at [415, 115] on span "fox.moveRight()" at bounding box center [378, 115] width 101 height 14
drag, startPoint x: 238, startPoint y: 172, endPoint x: 423, endPoint y: 172, distance: 184.4
click at [423, 172] on div "fox.moveUp() fox.moveDown() fox.moveLeft() fox.moveRight() xxxxxxxxxx 4 1 fox.m…" at bounding box center [318, 296] width 465 height 385
drag, startPoint x: 198, startPoint y: 162, endPoint x: 238, endPoint y: 165, distance: 40.0
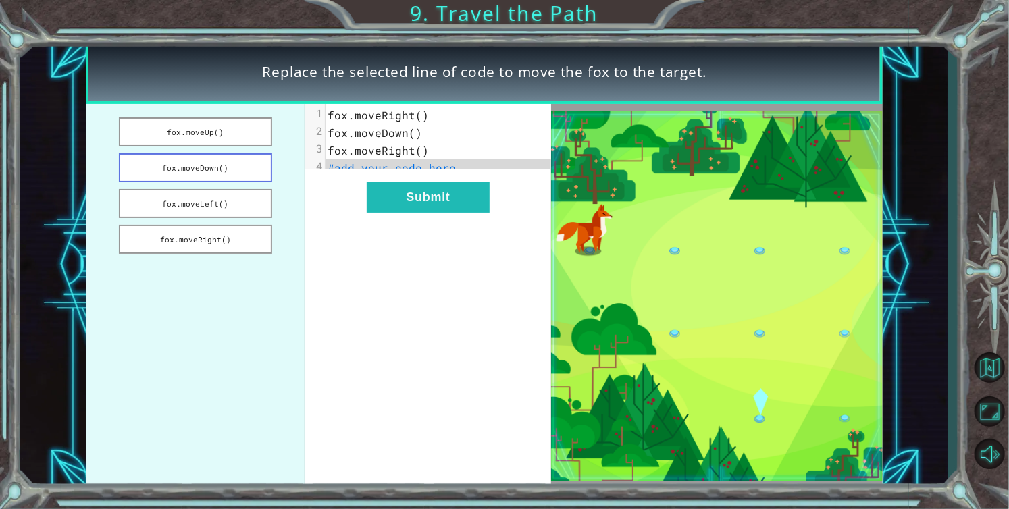
click at [239, 165] on button "fox.moveDown()" at bounding box center [195, 167] width 153 height 29
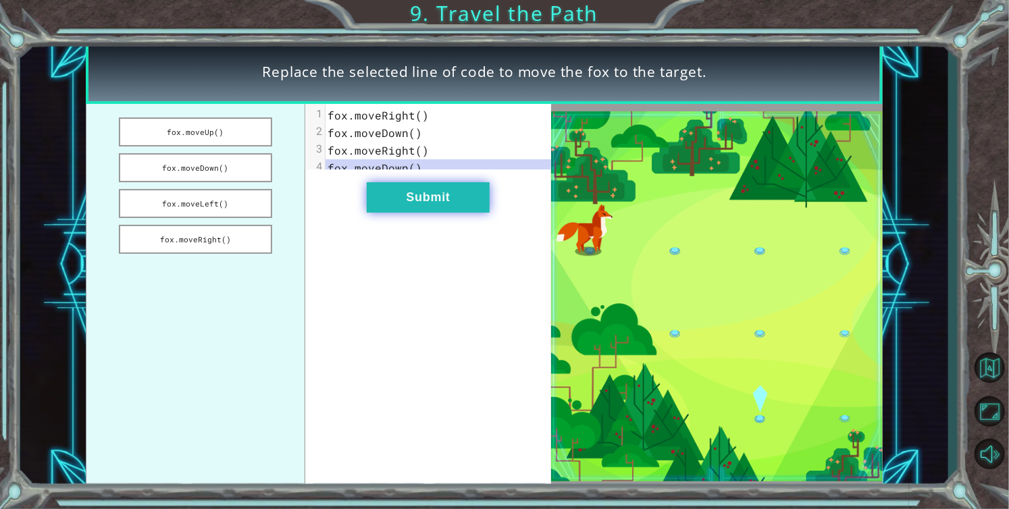
click at [450, 205] on button "Submit" at bounding box center [428, 197] width 123 height 30
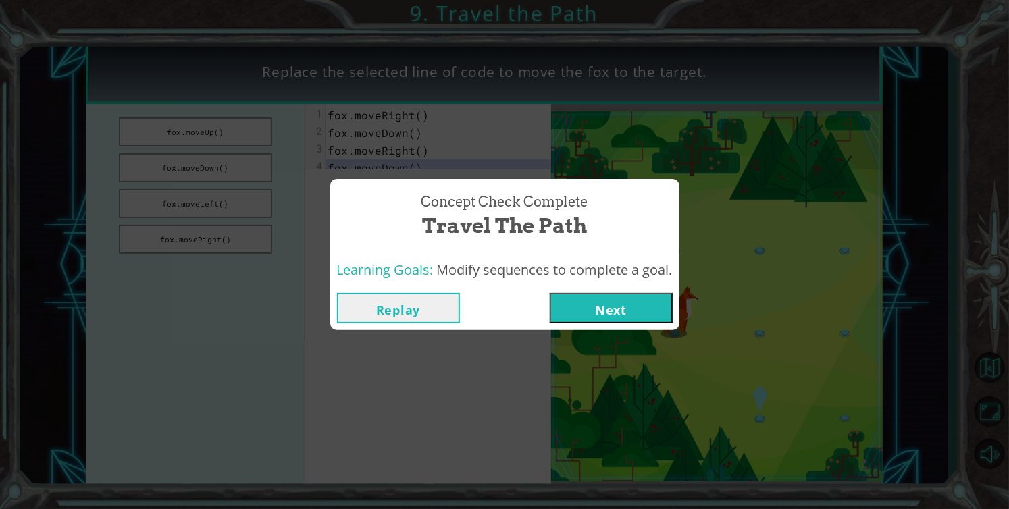
click at [644, 302] on button "Next" at bounding box center [611, 308] width 123 height 30
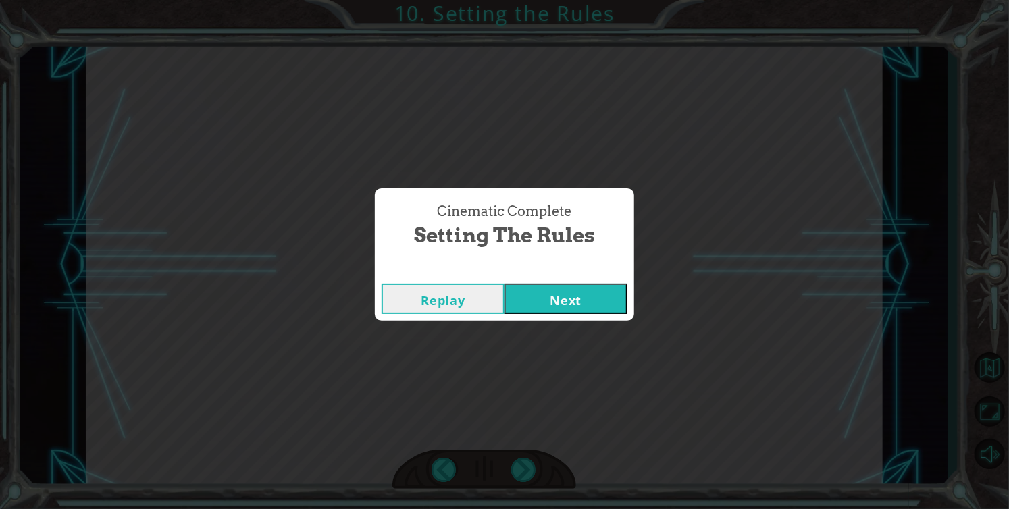
click at [504, 284] on button "Next" at bounding box center [565, 299] width 123 height 30
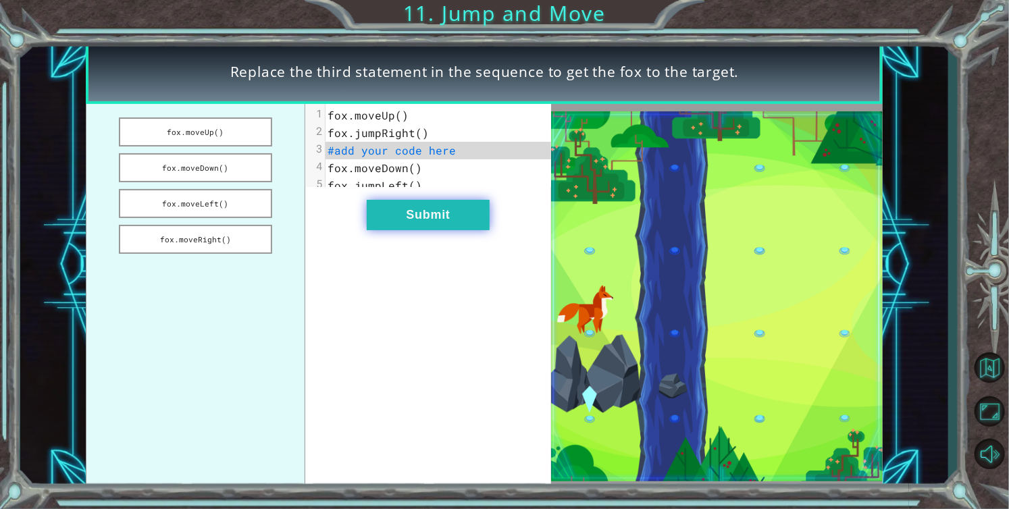
click at [457, 226] on button "Submit" at bounding box center [428, 215] width 123 height 30
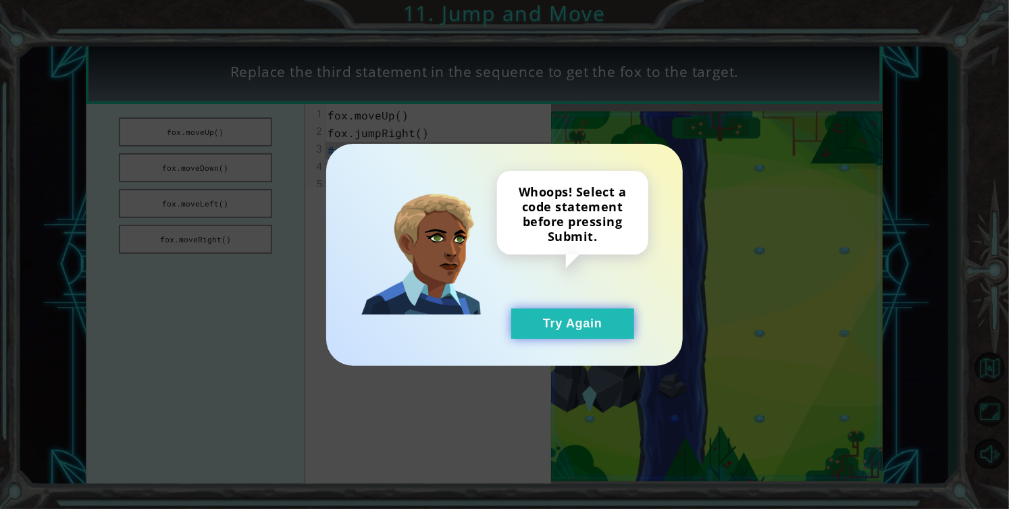
click at [577, 324] on button "Try Again" at bounding box center [572, 324] width 123 height 30
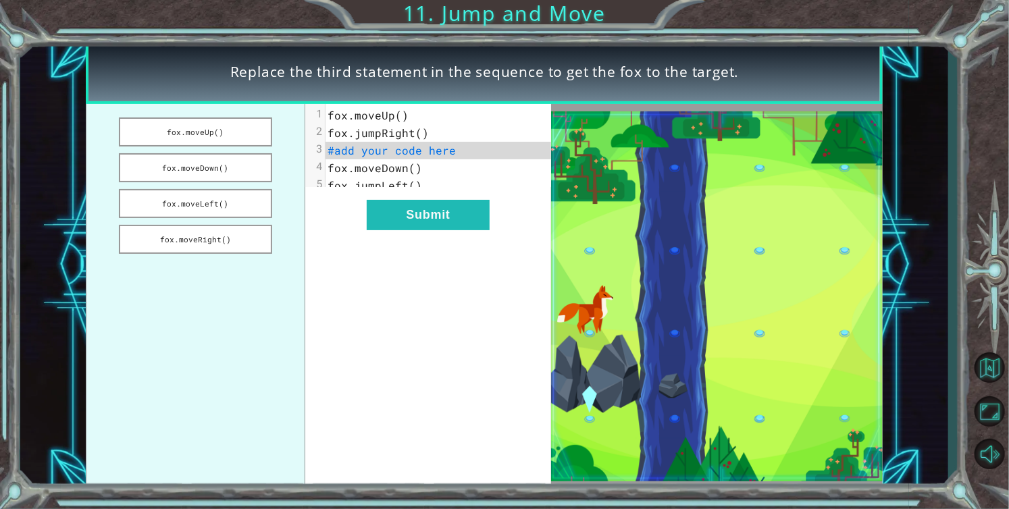
click at [441, 158] on pre "#add your code here" at bounding box center [444, 151] width 236 height 18
drag, startPoint x: 228, startPoint y: 132, endPoint x: 243, endPoint y: 134, distance: 15.7
click at [243, 134] on button "fox.moveUp()" at bounding box center [195, 132] width 153 height 29
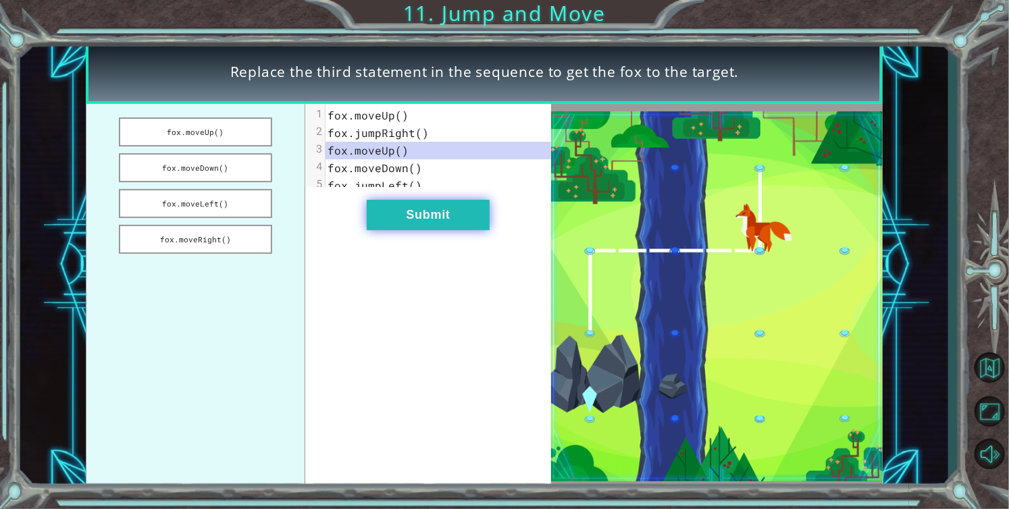
click at [415, 214] on button "Submit" at bounding box center [428, 215] width 123 height 30
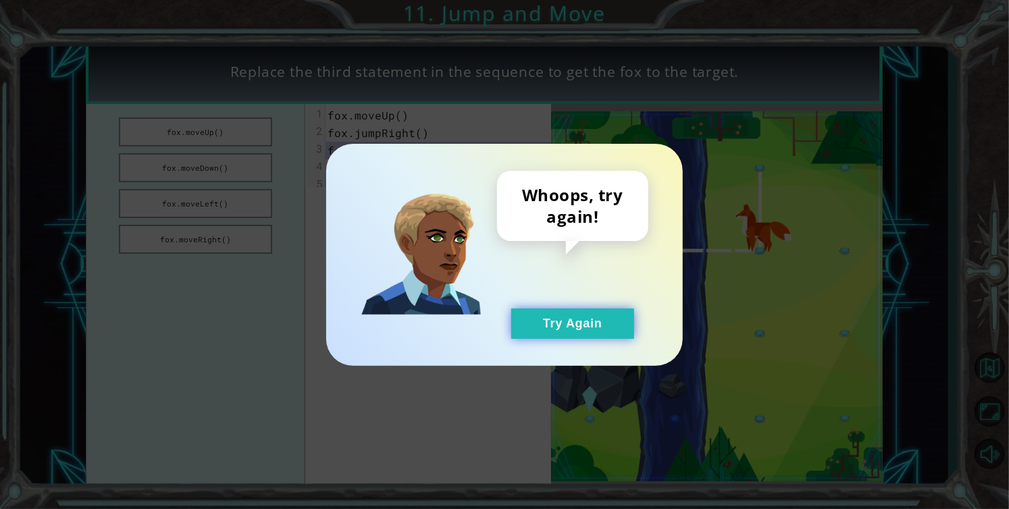
click at [565, 329] on button "Try Again" at bounding box center [572, 324] width 123 height 30
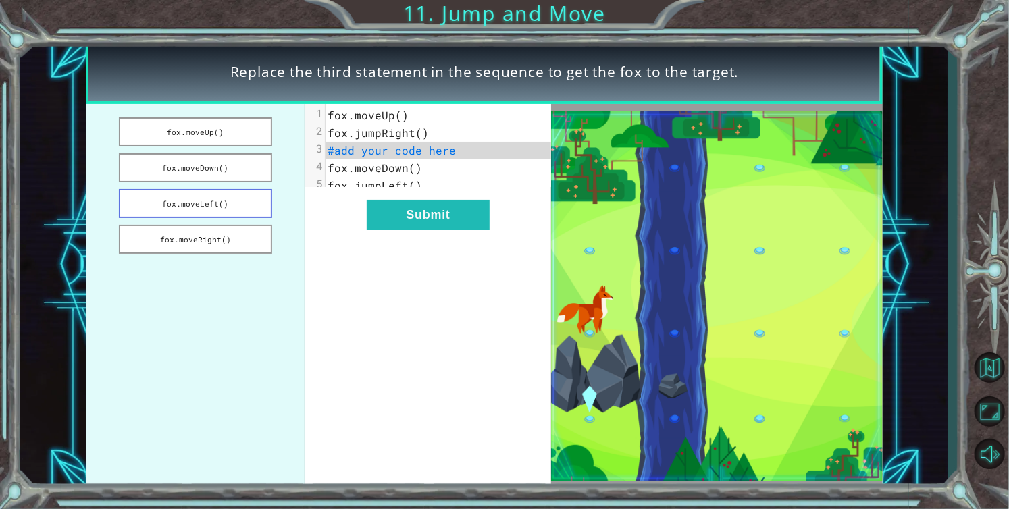
click at [217, 197] on button "fox.moveLeft()" at bounding box center [195, 203] width 153 height 29
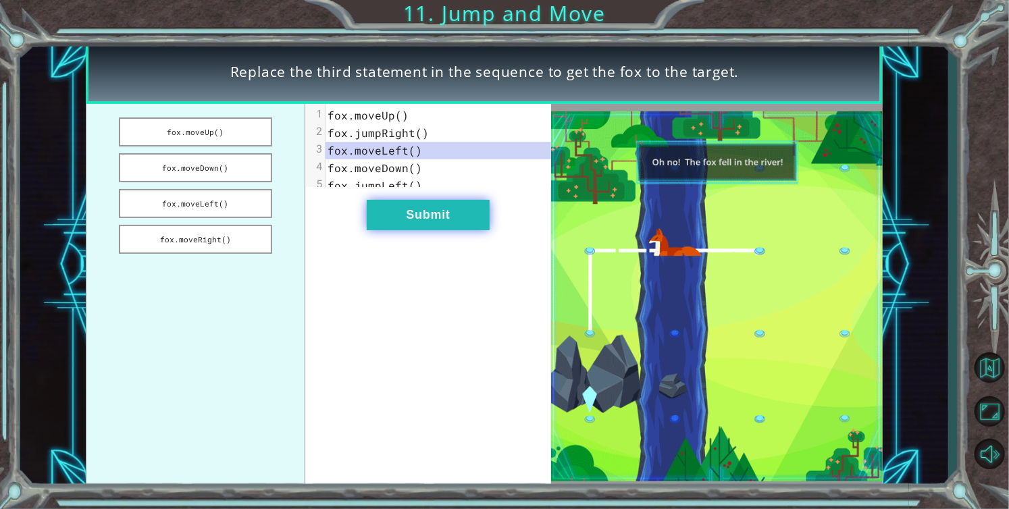
click at [414, 230] on button "Submit" at bounding box center [428, 215] width 123 height 30
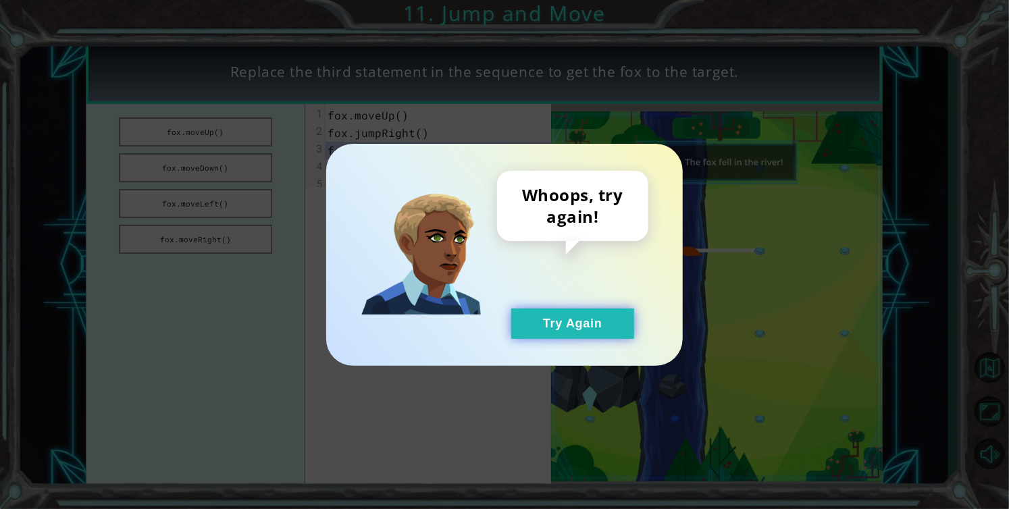
click at [569, 330] on button "Try Again" at bounding box center [572, 324] width 123 height 30
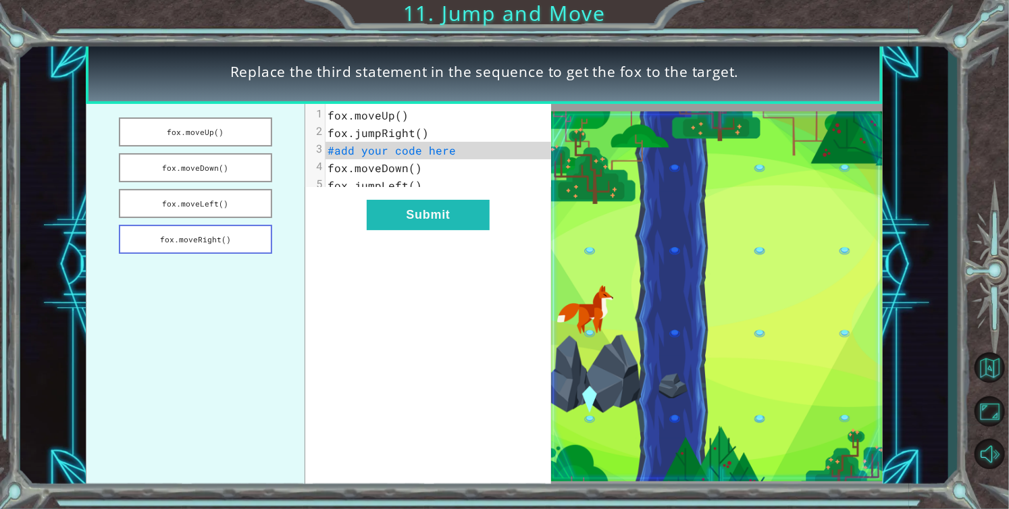
click at [222, 240] on button "fox.moveRight()" at bounding box center [195, 239] width 153 height 29
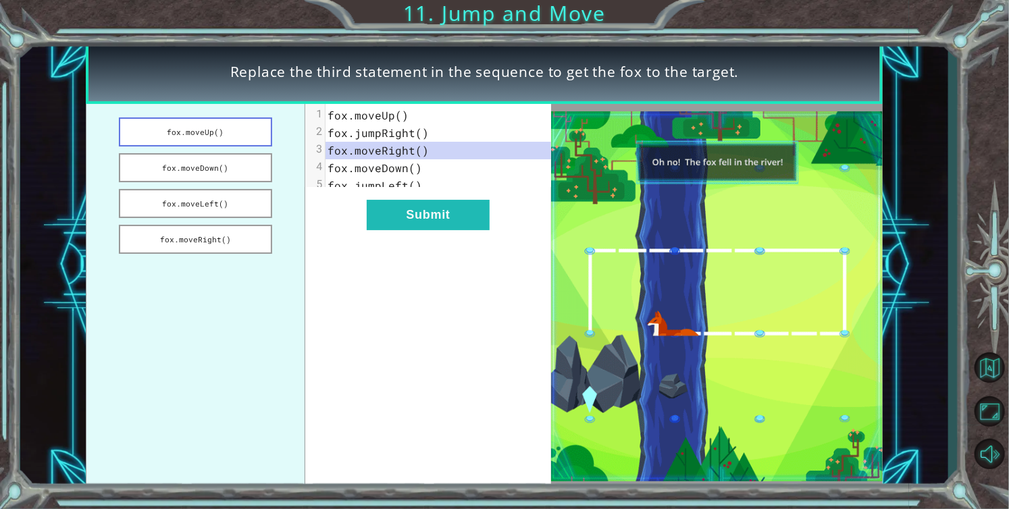
click at [226, 139] on button "fox.moveUp()" at bounding box center [195, 132] width 153 height 29
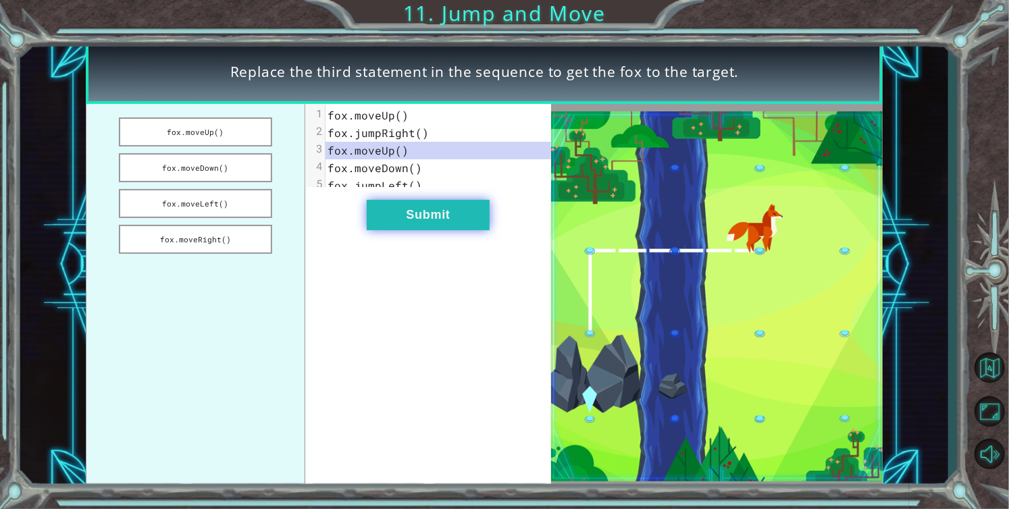
click at [401, 227] on button "Submit" at bounding box center [428, 215] width 123 height 30
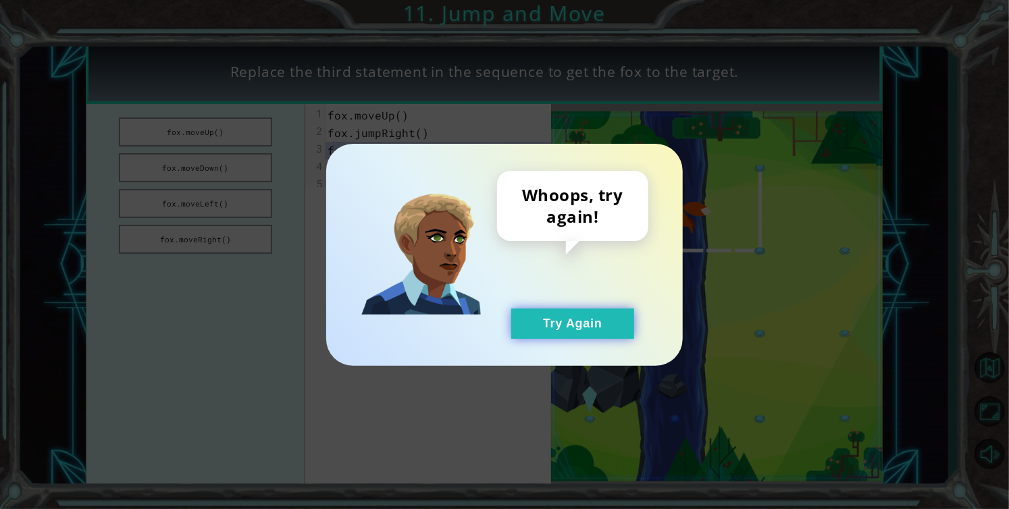
click at [542, 332] on button "Try Again" at bounding box center [572, 324] width 123 height 30
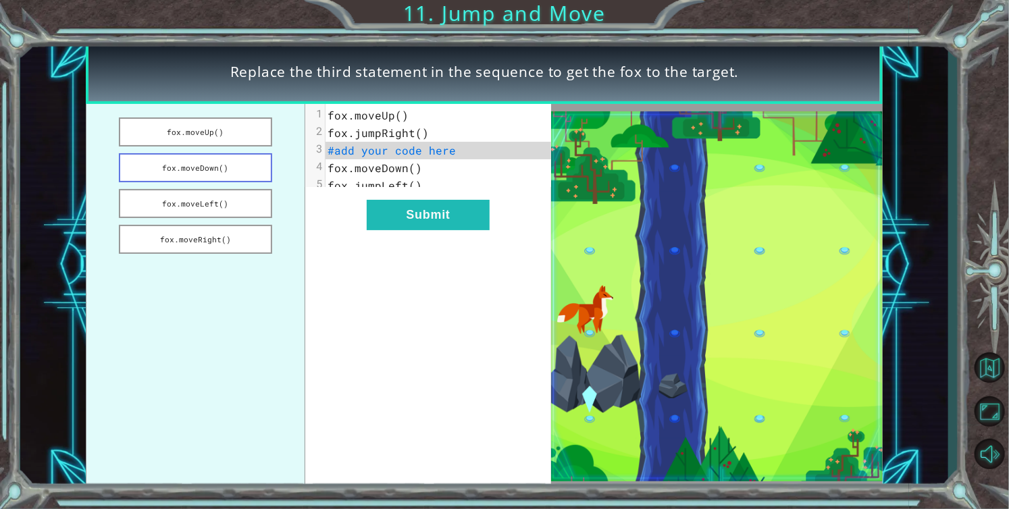
click at [205, 163] on button "fox.moveDown()" at bounding box center [195, 167] width 153 height 29
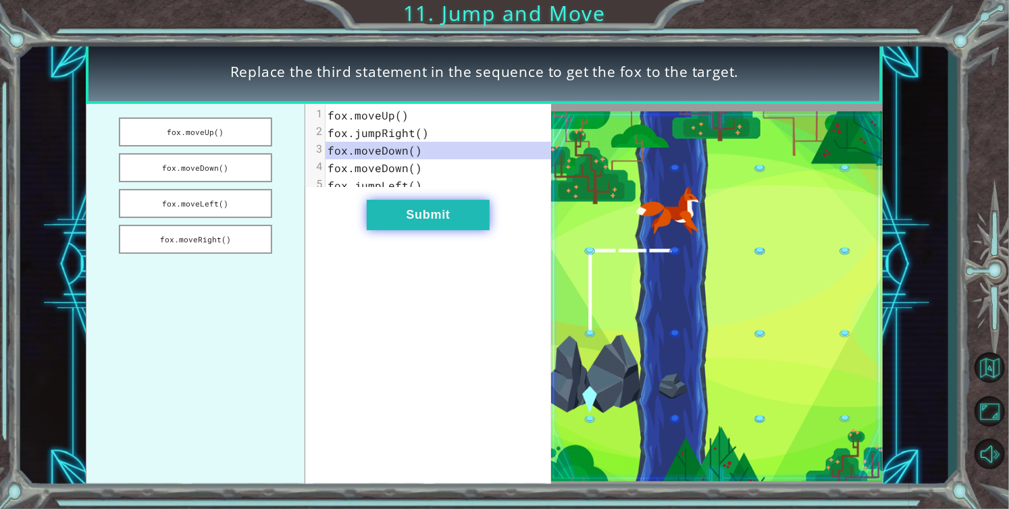
click at [410, 220] on button "Submit" at bounding box center [428, 215] width 123 height 30
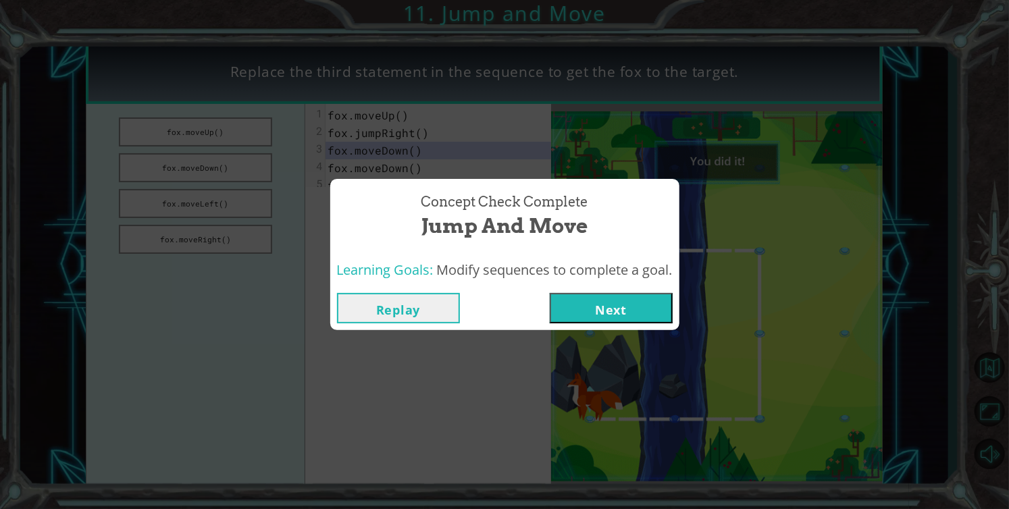
click at [606, 309] on button "Next" at bounding box center [611, 308] width 123 height 30
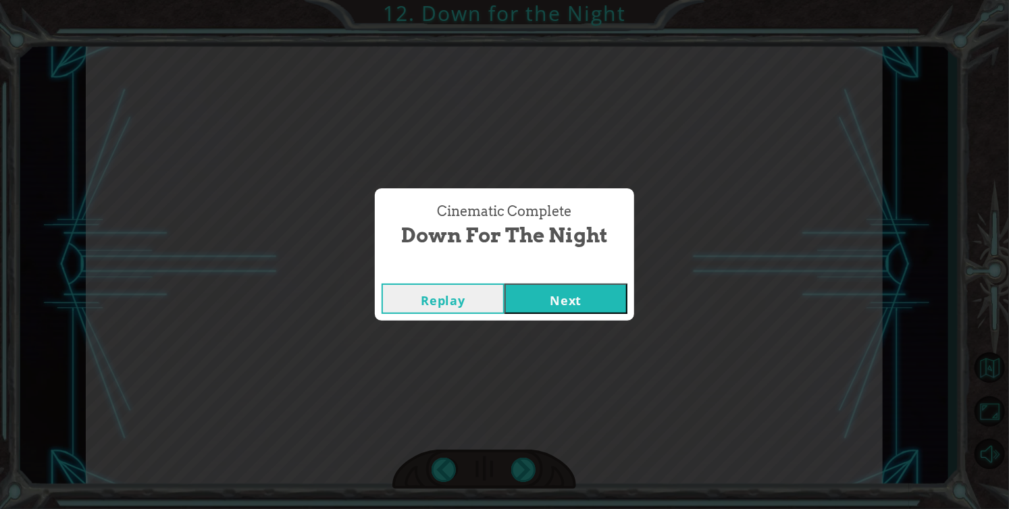
click button "Next" at bounding box center [565, 299] width 123 height 30
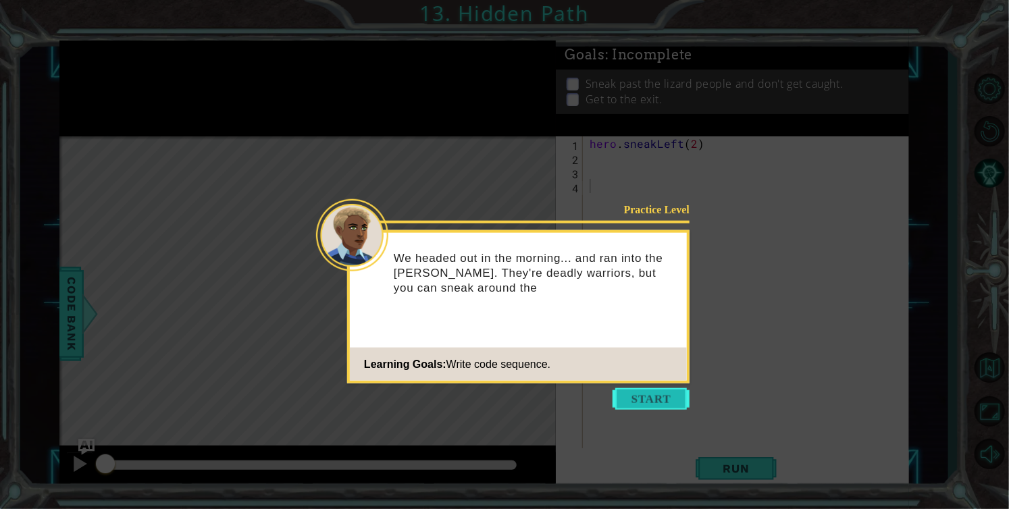
click at [633, 398] on button "Start" at bounding box center [651, 399] width 77 height 22
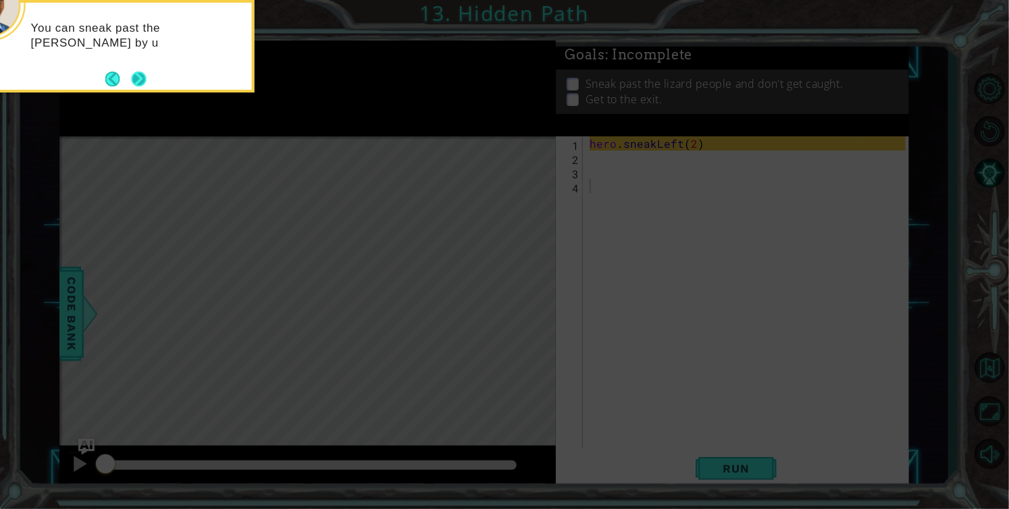
click at [134, 84] on button "Next" at bounding box center [138, 79] width 24 height 24
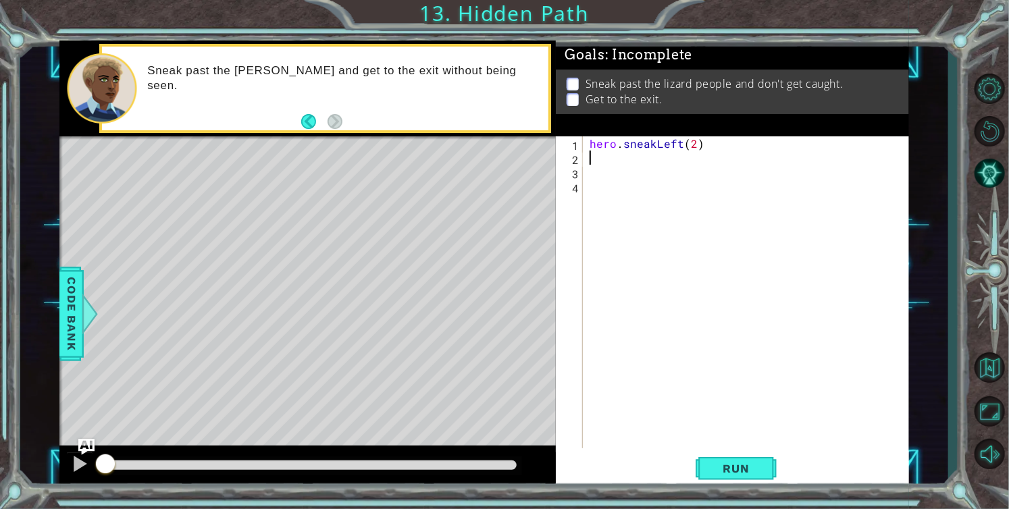
click at [590, 157] on div "hero . sneakLeft ( 2 )" at bounding box center [750, 306] width 326 height 340
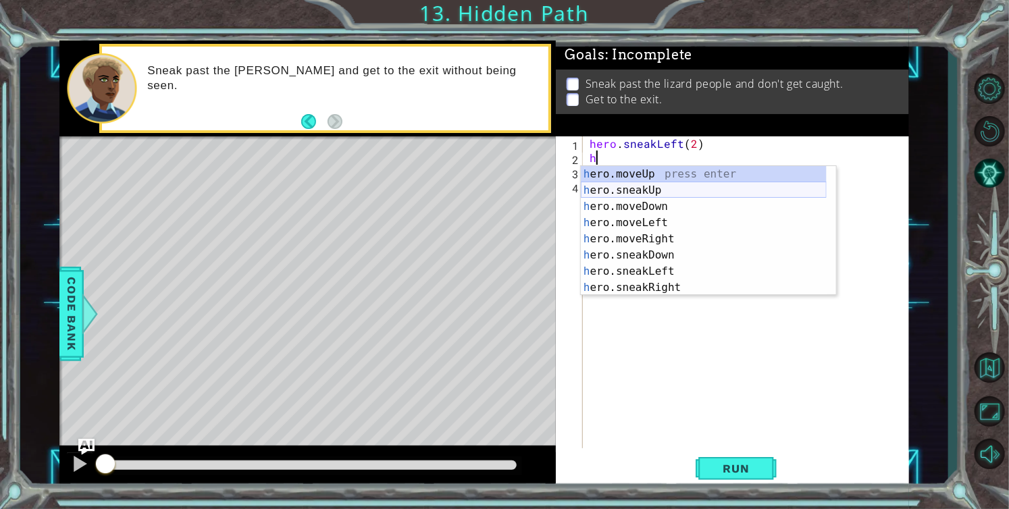
click at [639, 194] on div "h ero.moveUp press enter h ero.sneakUp press enter h ero.moveDown press enter h…" at bounding box center [704, 247] width 246 height 162
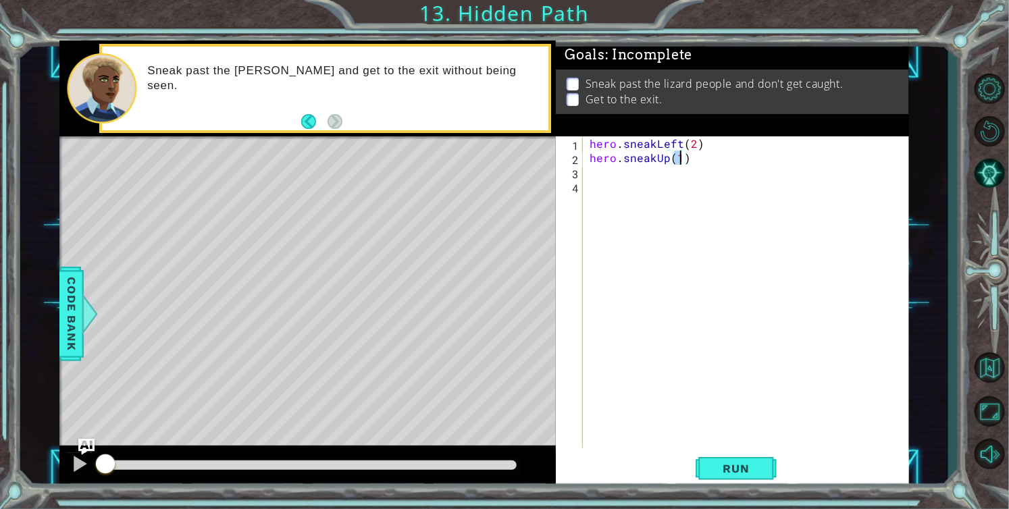
type textarea "hero.sneakUp(2)"
click at [643, 170] on div "hero . sneakLeft ( 2 ) hero . sneakUp ( 2 )" at bounding box center [750, 306] width 326 height 340
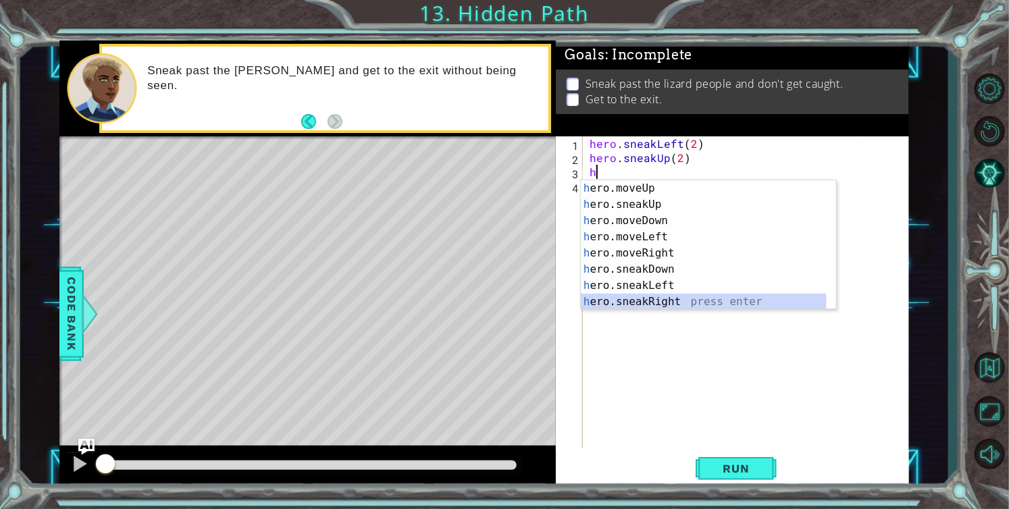
click at [664, 302] on div "h ero.moveUp press enter h ero.sneakUp press enter h ero.moveDown press enter h…" at bounding box center [704, 261] width 246 height 162
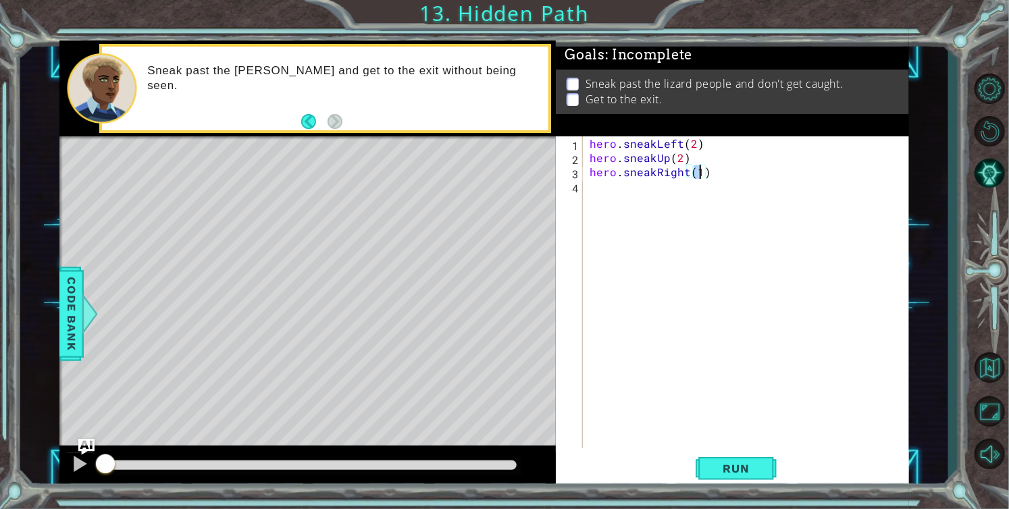
scroll to position [0, 6]
type textarea "hero.sneakRight(2)"
click at [714, 474] on span "Run" at bounding box center [735, 469] width 53 height 14
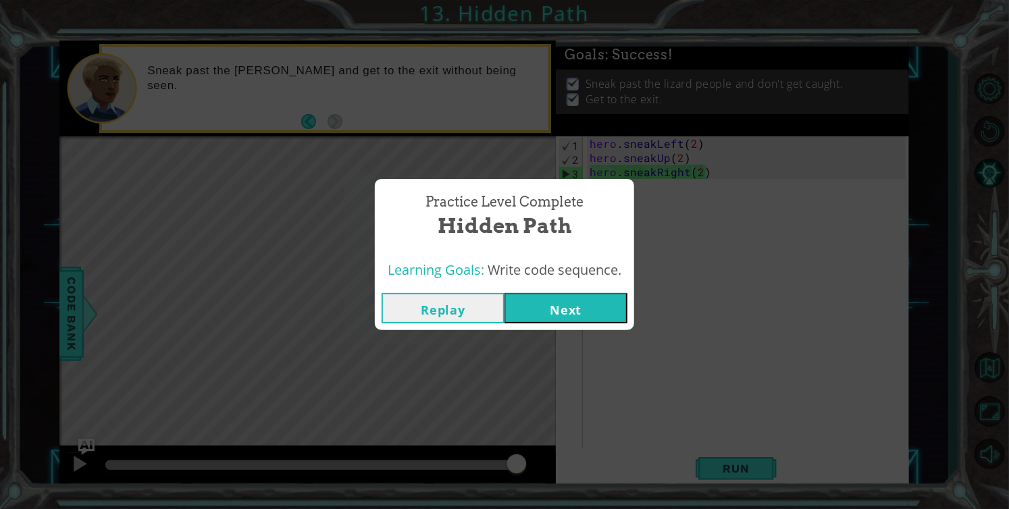
click at [556, 318] on button "Next" at bounding box center [565, 308] width 123 height 30
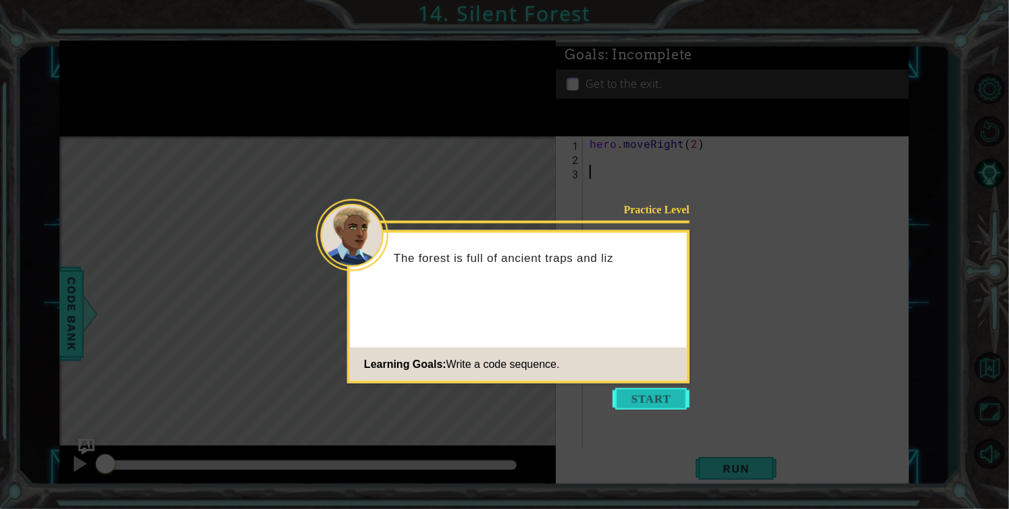
click at [647, 401] on button "Start" at bounding box center [651, 399] width 77 height 22
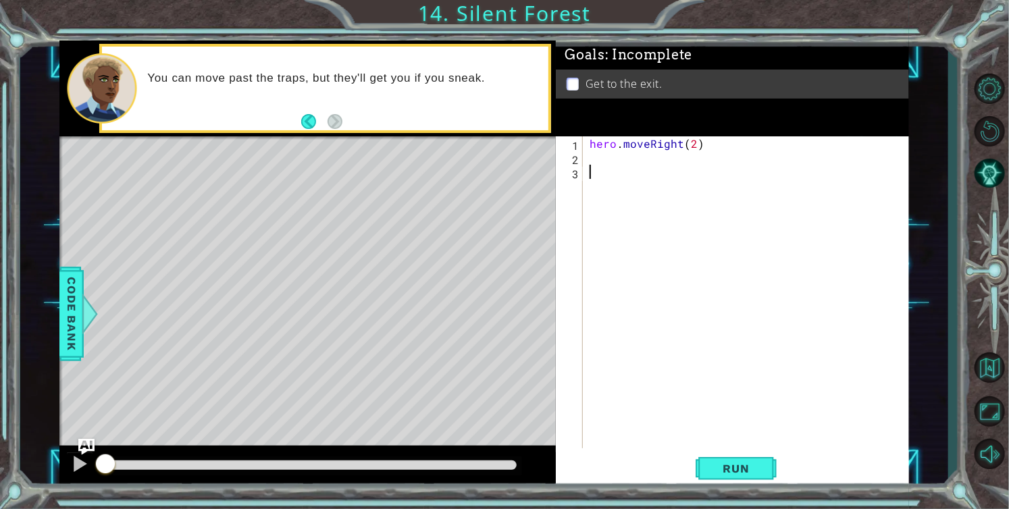
click at [595, 157] on div "hero . moveRight ( 2 )" at bounding box center [750, 306] width 326 height 340
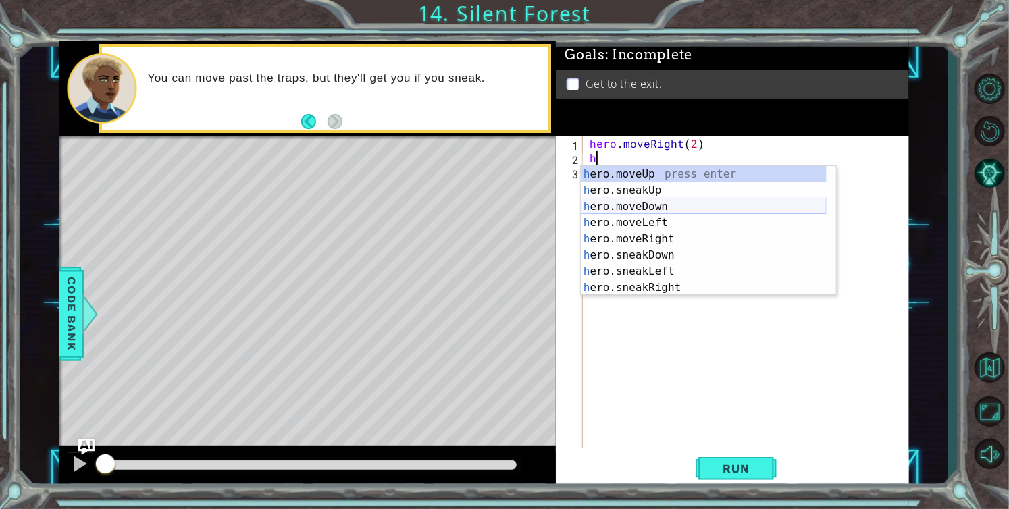
click at [660, 207] on div "h ero.moveUp press enter h ero.sneakUp press enter h ero.moveDown press enter h…" at bounding box center [704, 247] width 246 height 162
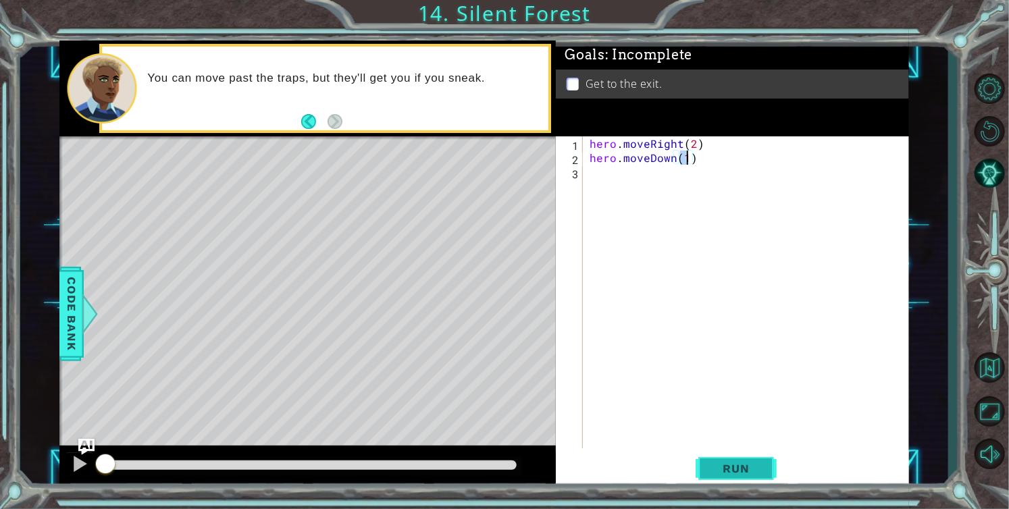
type textarea "hero.moveDown(1)"
click at [733, 473] on span "Run" at bounding box center [735, 469] width 53 height 14
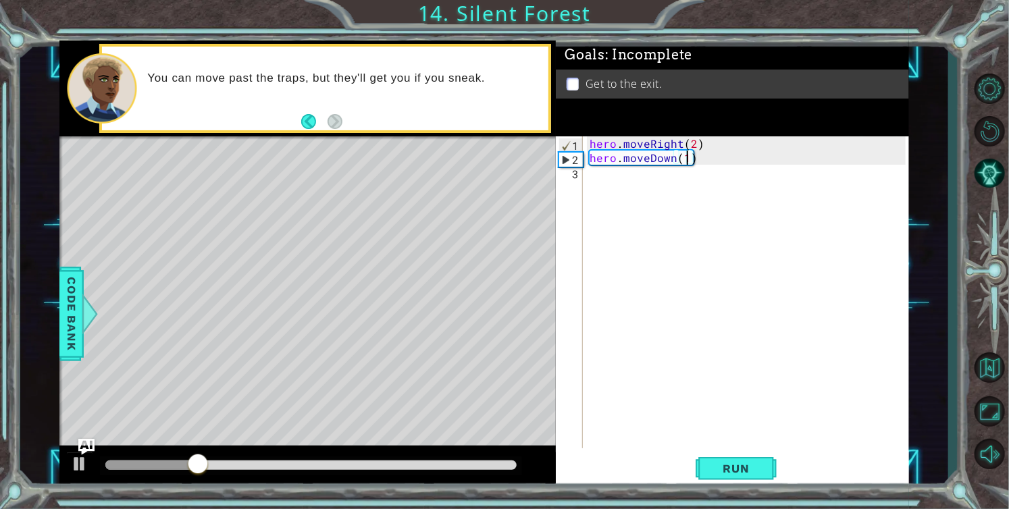
click at [609, 164] on div "hero . moveRight ( 2 ) hero . moveDown ( 1 )" at bounding box center [750, 306] width 326 height 340
click at [604, 176] on div "hero . moveRight ( 2 ) hero . moveDown ( 1 )" at bounding box center [750, 306] width 326 height 340
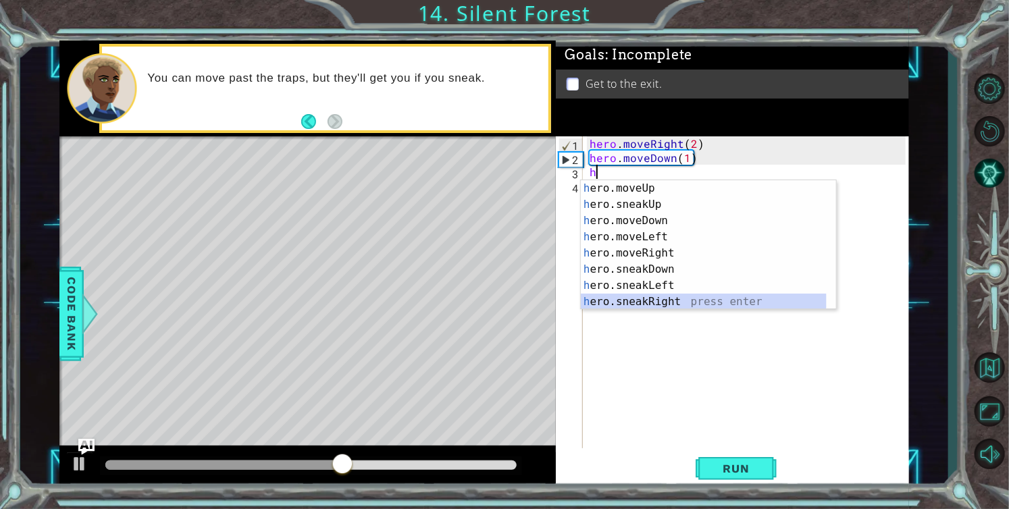
click at [667, 297] on div "h ero.moveUp press enter h ero.sneakUp press enter h ero.moveDown press enter h…" at bounding box center [704, 261] width 246 height 162
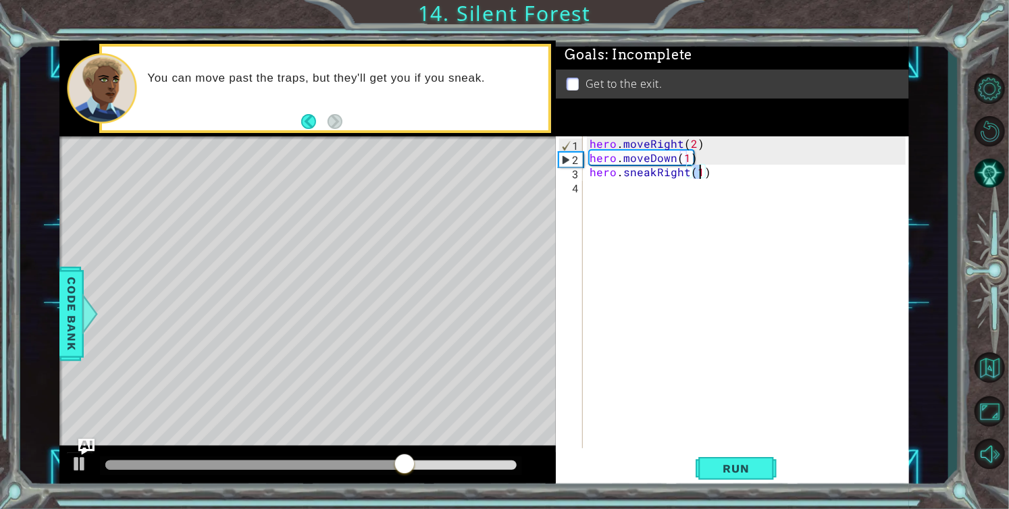
type textarea "hero.sneakRight(2)"
click at [672, 190] on div "hero . moveRight ( 2 ) hero . moveDown ( 1 ) hero . sneakRight ( 2 )" at bounding box center [750, 306] width 326 height 340
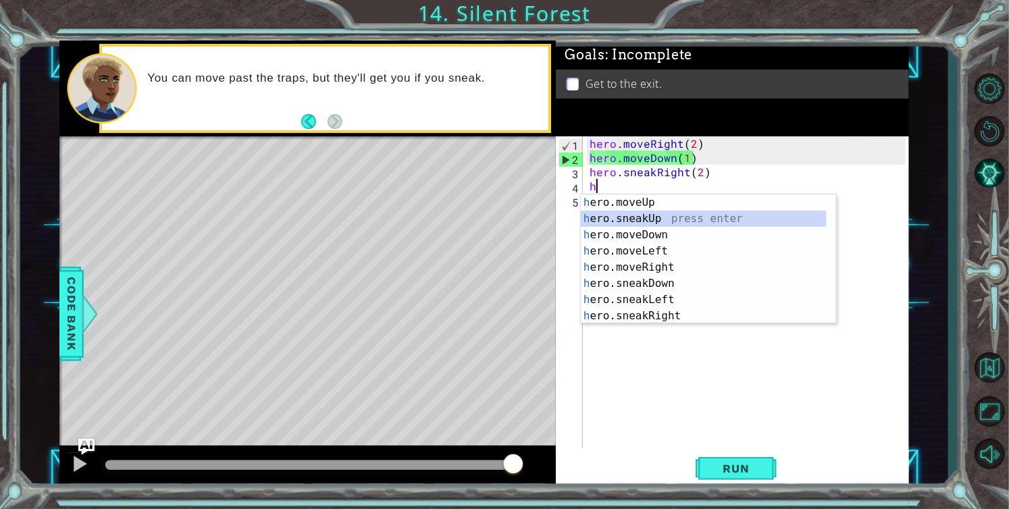
click at [667, 220] on div "h ero.moveUp press enter h ero.sneakUp press enter h ero.moveDown press enter h…" at bounding box center [704, 275] width 246 height 162
type textarea "hero.sneakUp(1)"
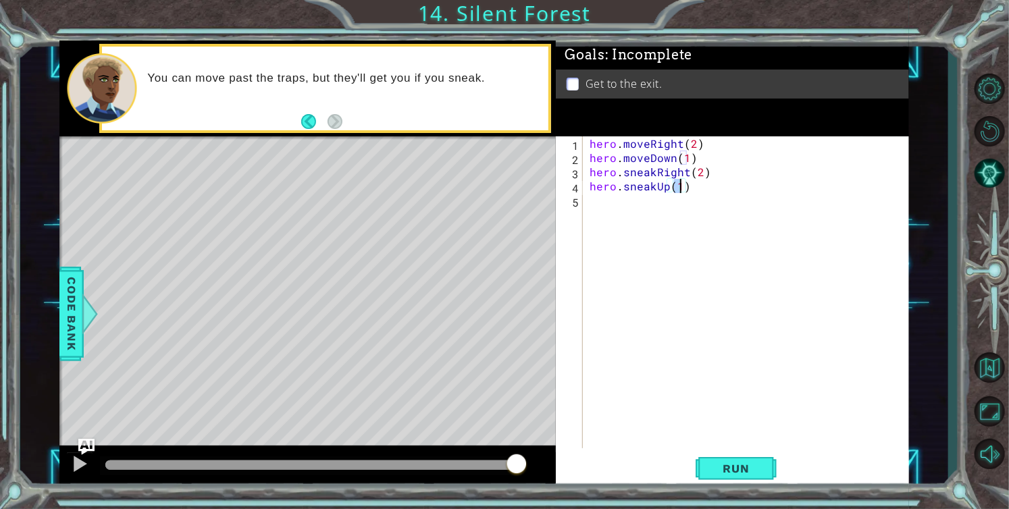
click at [671, 205] on div "hero . moveRight ( 2 ) hero . moveDown ( 1 ) hero . sneakRight ( 2 ) hero . sne…" at bounding box center [750, 306] width 326 height 340
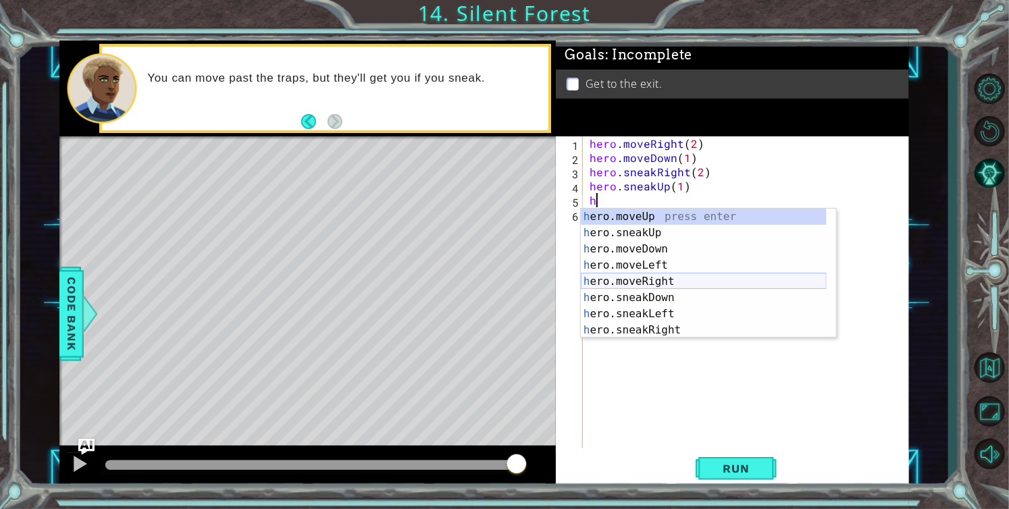
click at [660, 278] on div "h ero.moveUp press enter h ero.sneakUp press enter h ero.moveDown press enter h…" at bounding box center [704, 290] width 246 height 162
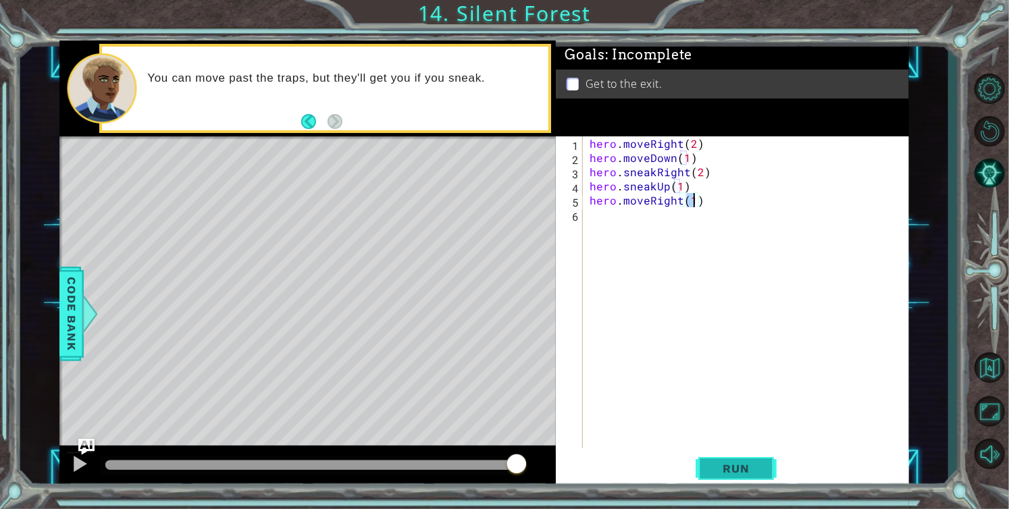
type textarea "hero.moveRight(1)"
click at [737, 465] on span "Run" at bounding box center [735, 469] width 53 height 14
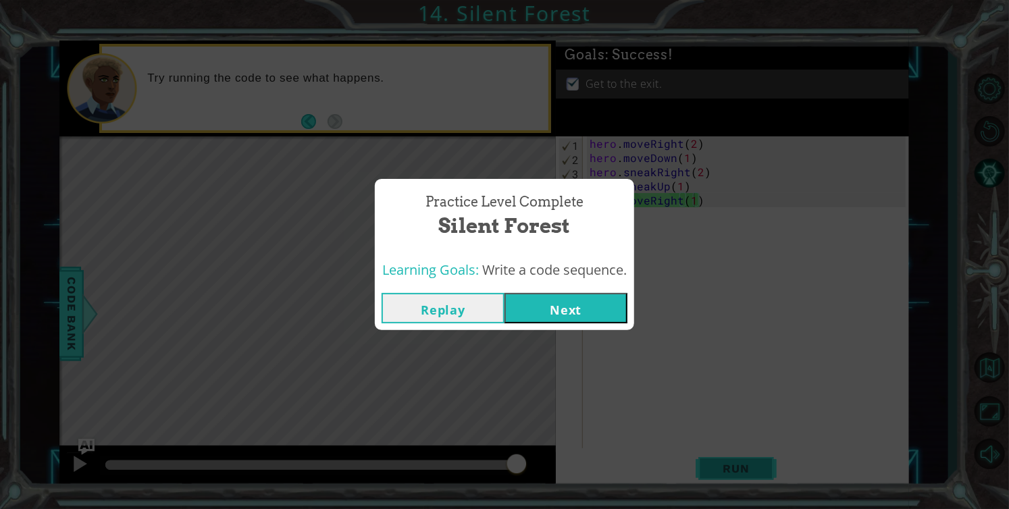
click button "Next" at bounding box center [565, 308] width 123 height 30
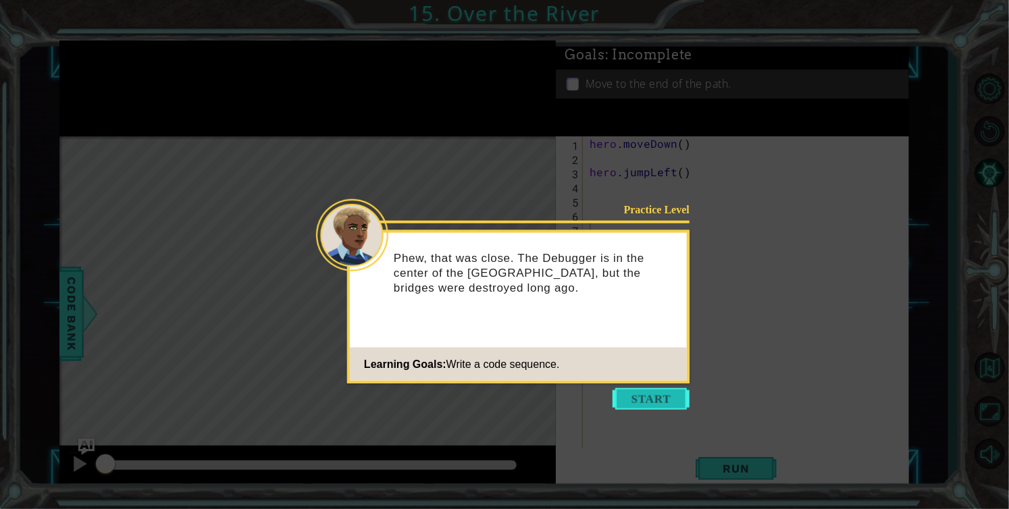
click at [665, 399] on button "Start" at bounding box center [651, 399] width 77 height 22
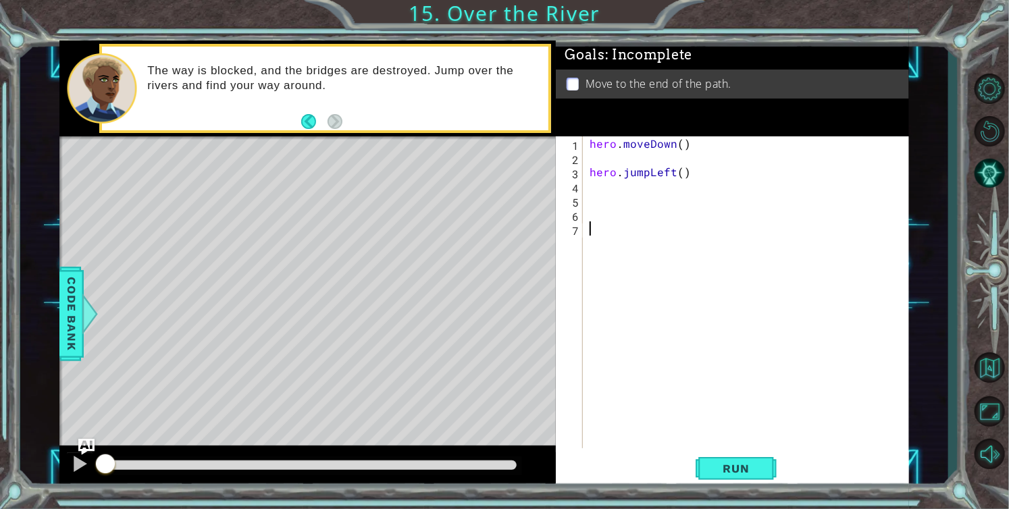
click at [592, 160] on div "hero . moveDown ( ) hero . jumpLeft ( )" at bounding box center [750, 306] width 326 height 340
drag, startPoint x: 548, startPoint y: 167, endPoint x: 531, endPoint y: 172, distance: 17.7
click at [531, 172] on div "Level Map" at bounding box center [371, 335] width 624 height 398
click at [761, 462] on span "Run" at bounding box center [735, 469] width 53 height 14
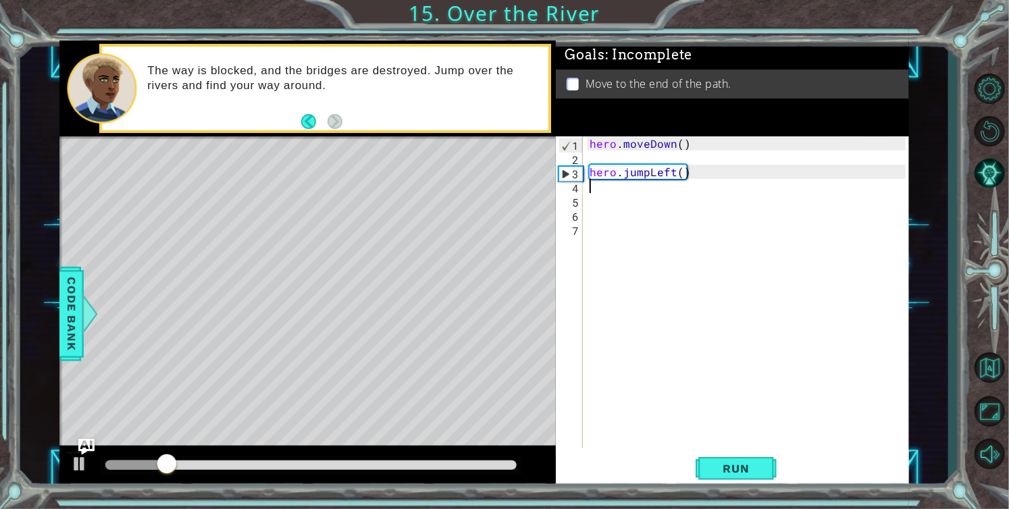
click at [601, 188] on div "hero . moveDown ( ) hero . jumpLeft ( )" at bounding box center [750, 306] width 326 height 340
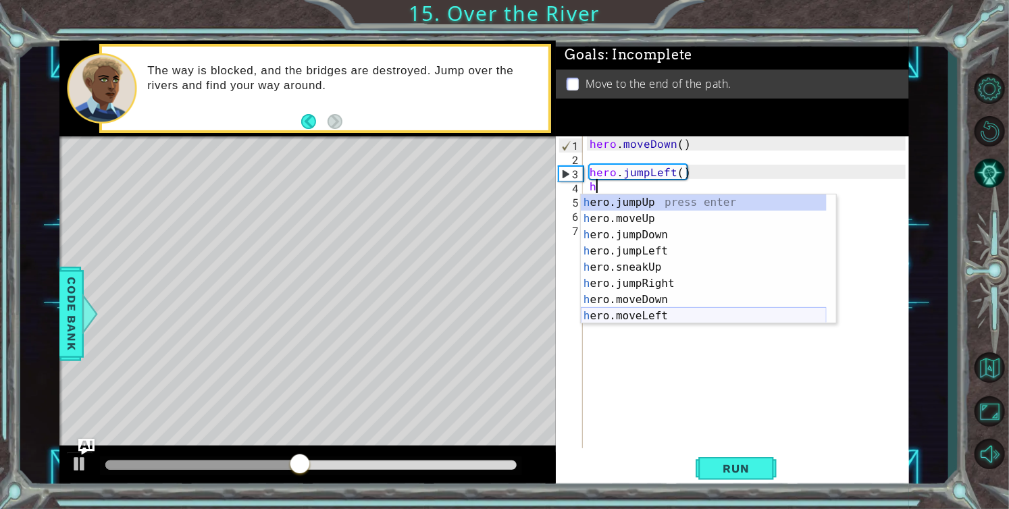
click at [666, 313] on div "h ero.jumpUp press enter h ero.moveUp press enter h ero.jumpDown press enter h …" at bounding box center [704, 275] width 246 height 162
type textarea "hero.moveLeft(1)"
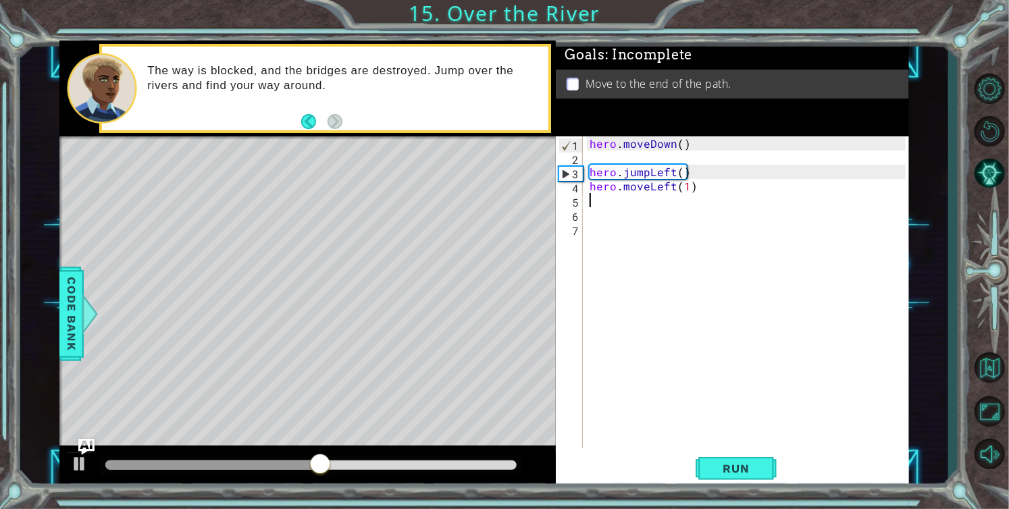
click at [633, 205] on div "hero . moveDown ( ) hero . jumpLeft ( ) hero . moveLeft ( 1 )" at bounding box center [750, 306] width 326 height 340
type textarea "h"
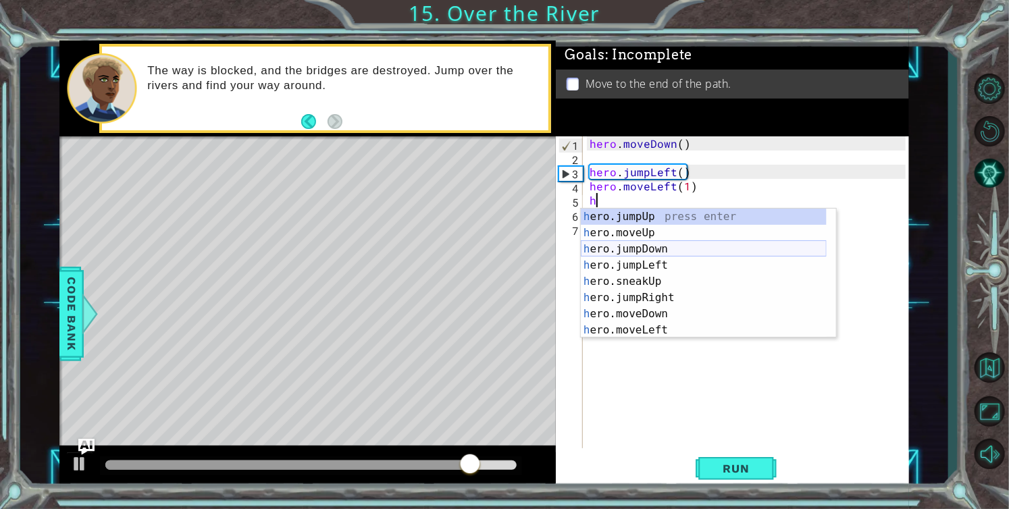
click at [652, 252] on div "h ero.jumpUp press enter h ero.moveUp press enter h ero.jumpDown press enter h …" at bounding box center [704, 290] width 246 height 162
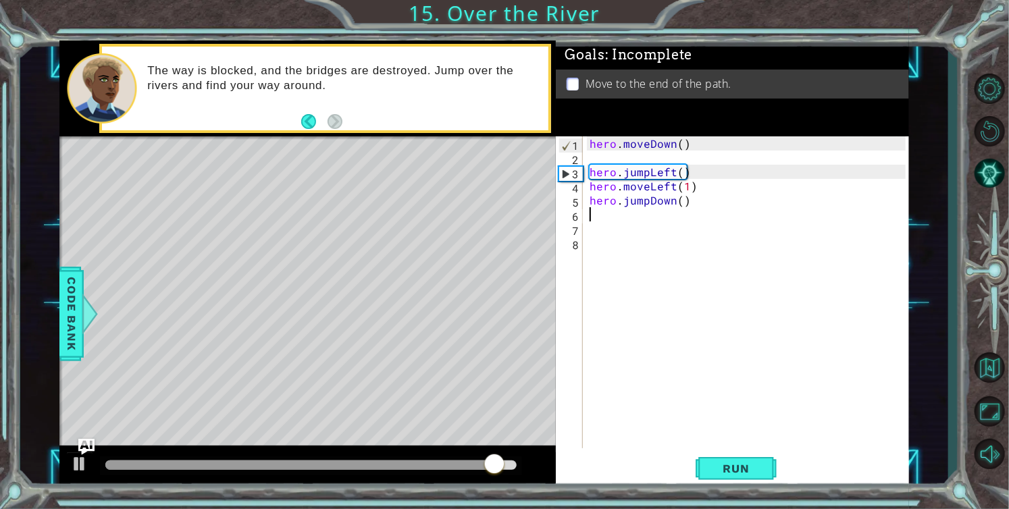
type textarea "h"
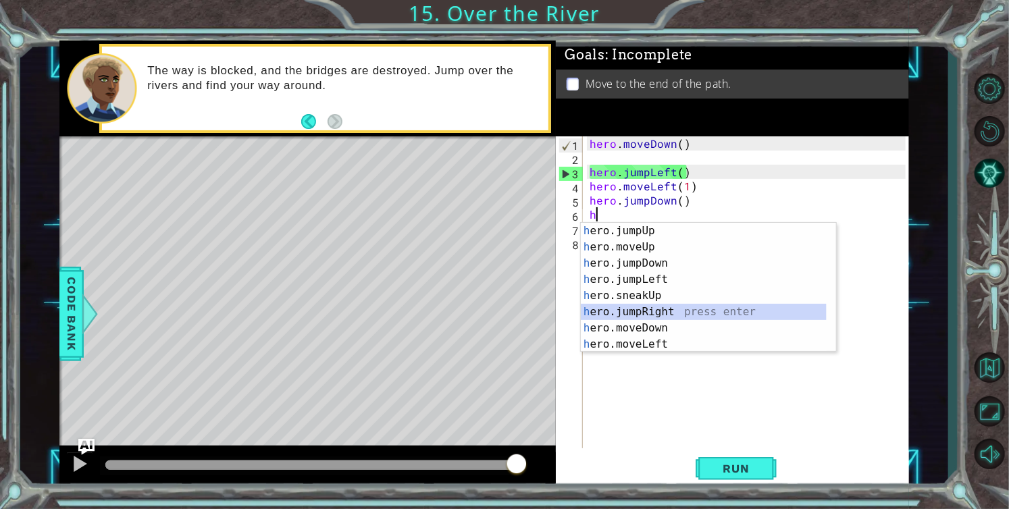
click at [654, 313] on div "h ero.jumpUp press enter h ero.moveUp press enter h ero.jumpDown press enter h …" at bounding box center [704, 304] width 246 height 162
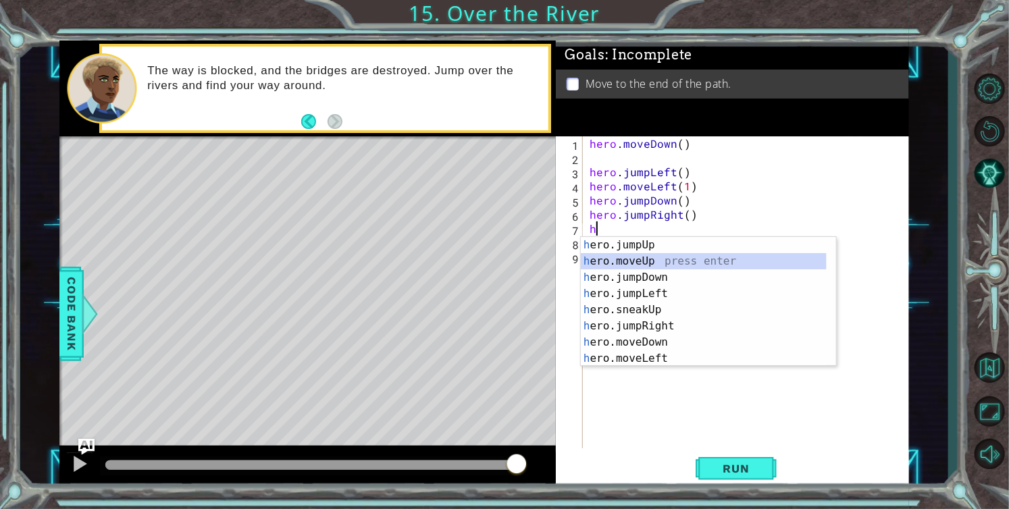
click at [638, 260] on div "h ero.jumpUp press enter h ero.moveUp press enter h ero.jumpDown press enter h …" at bounding box center [704, 318] width 246 height 162
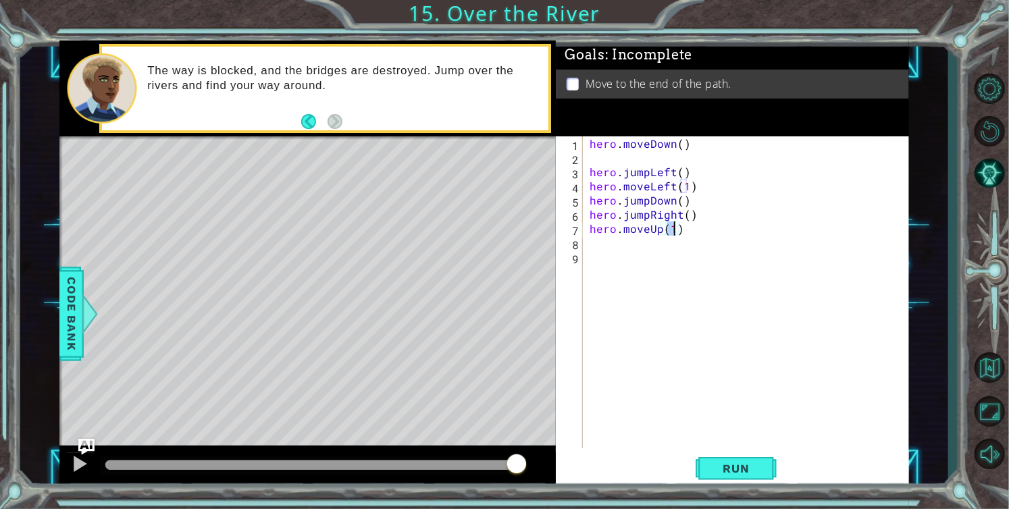
click at [660, 228] on div "hero . moveDown ( ) hero . jumpLeft ( ) hero . moveLeft ( 1 ) hero . jumpDown (…" at bounding box center [750, 306] width 326 height 340
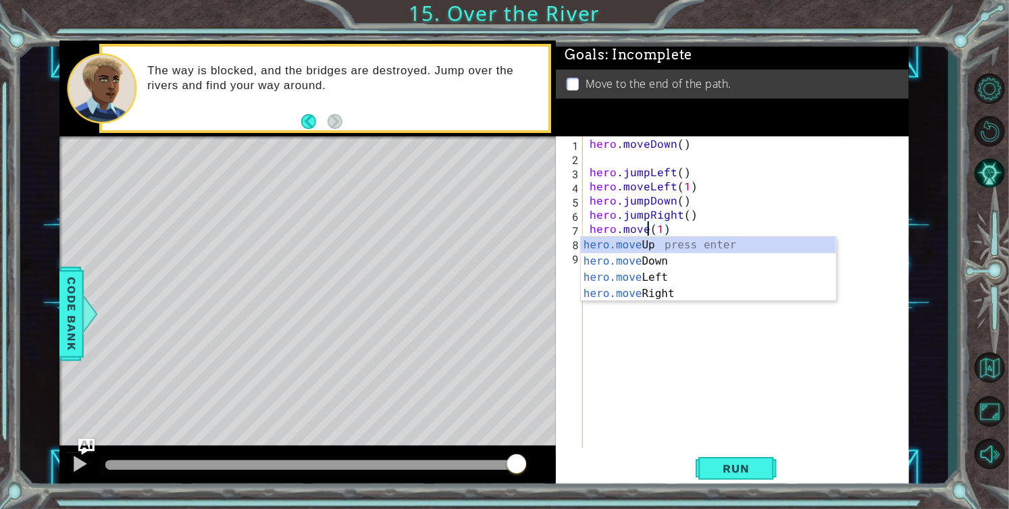
scroll to position [0, 4]
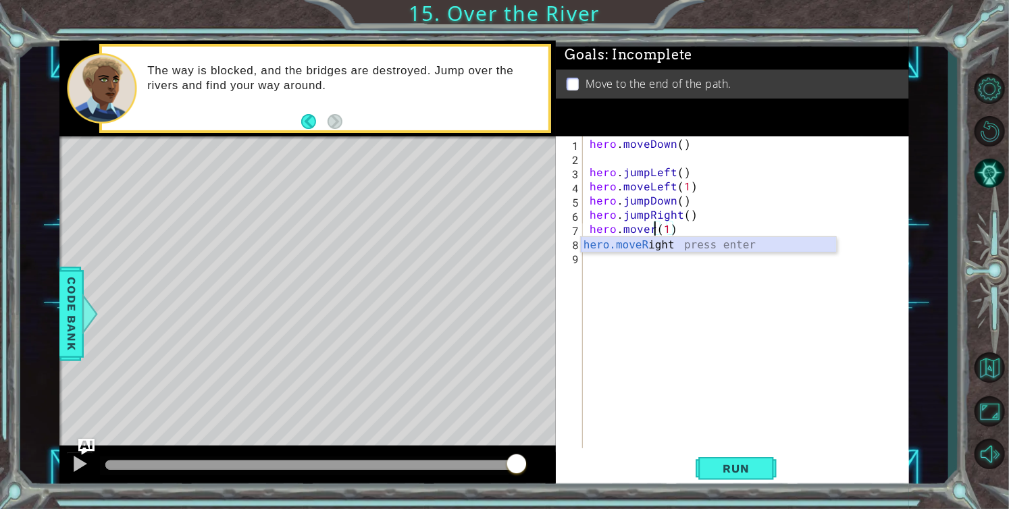
click at [660, 244] on div "hero.moveR ight press enter" at bounding box center [708, 261] width 255 height 49
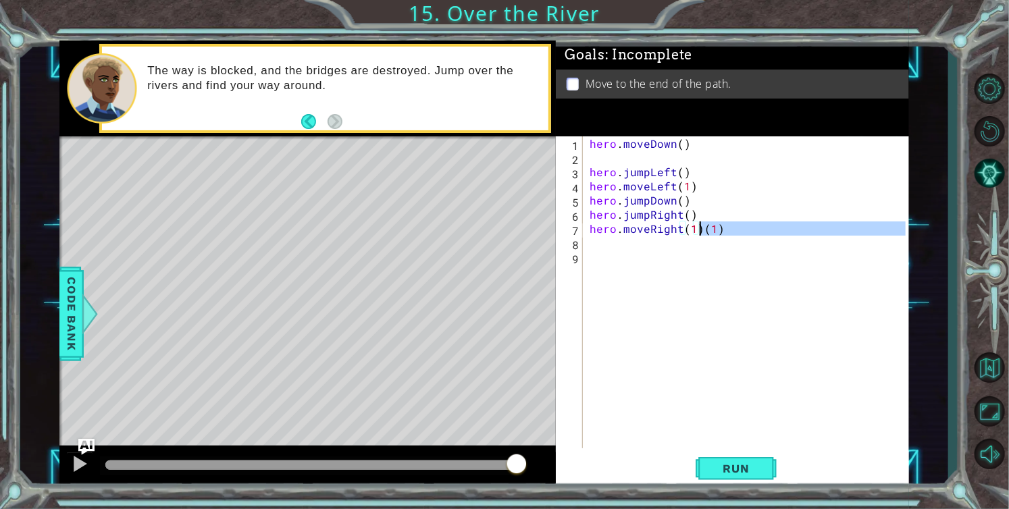
drag, startPoint x: 723, startPoint y: 236, endPoint x: 701, endPoint y: 232, distance: 21.9
click at [701, 232] on div "hero . moveDown ( ) hero . jumpLeft ( ) hero . moveLeft ( 1 ) hero . jumpDown (…" at bounding box center [750, 306] width 326 height 340
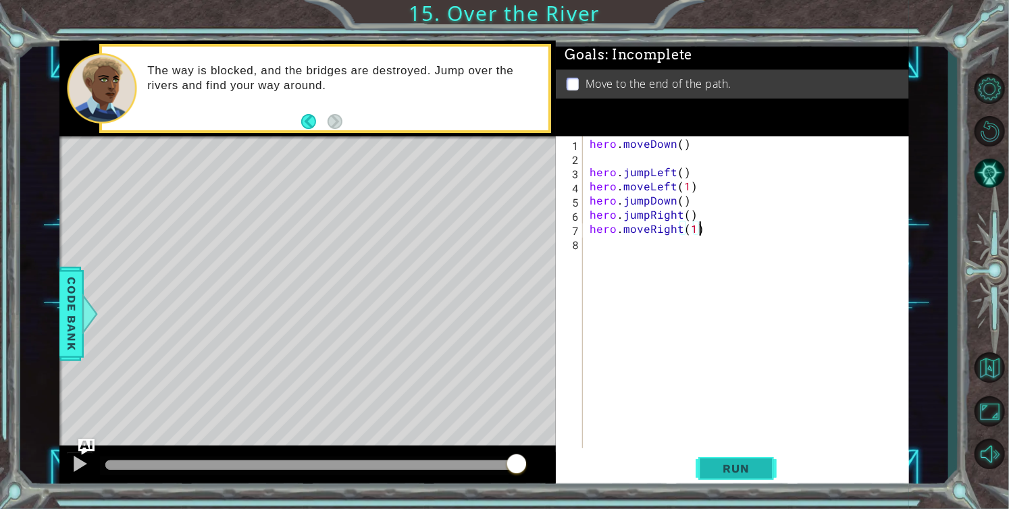
type textarea "hero.moveRight(1)"
click at [737, 470] on span "Run" at bounding box center [735, 469] width 53 height 14
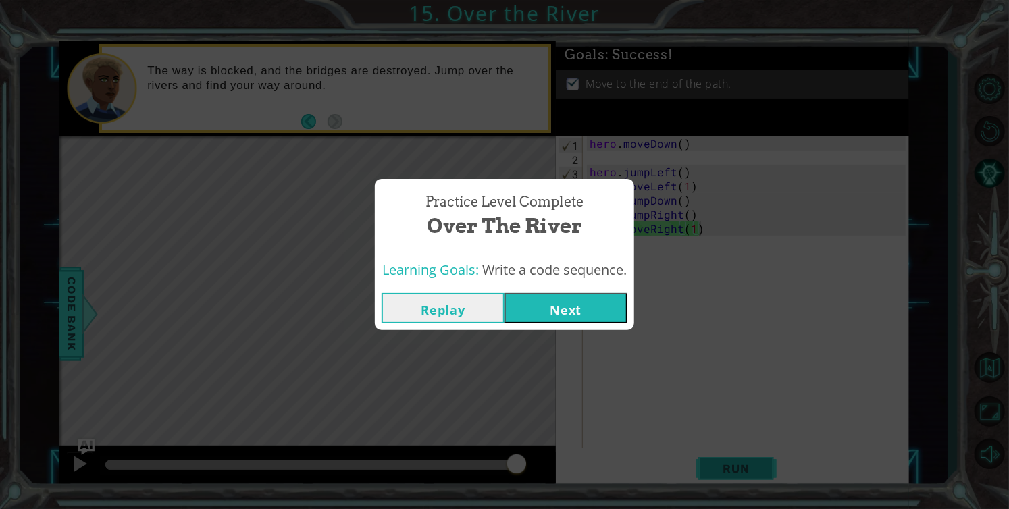
click button "Next" at bounding box center [565, 308] width 123 height 30
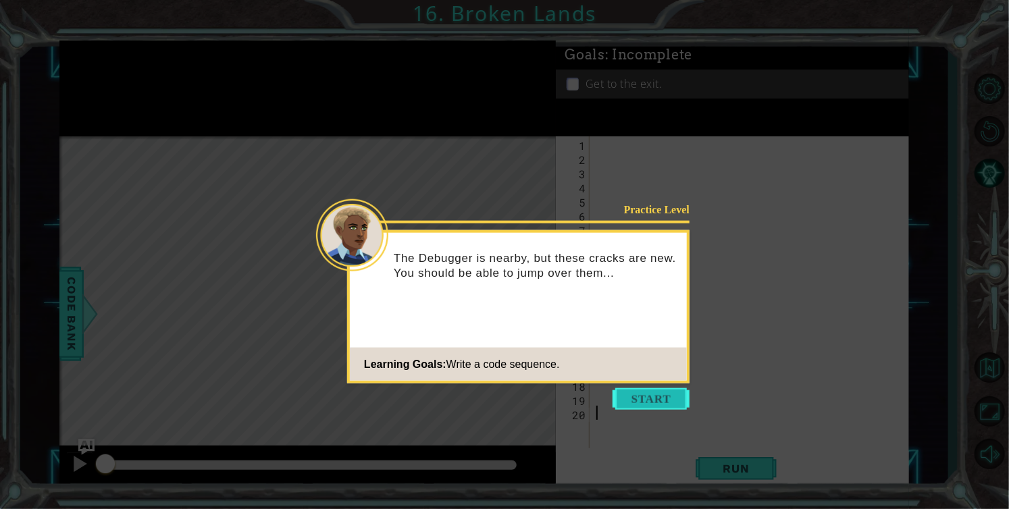
click at [661, 396] on button "Start" at bounding box center [651, 399] width 77 height 22
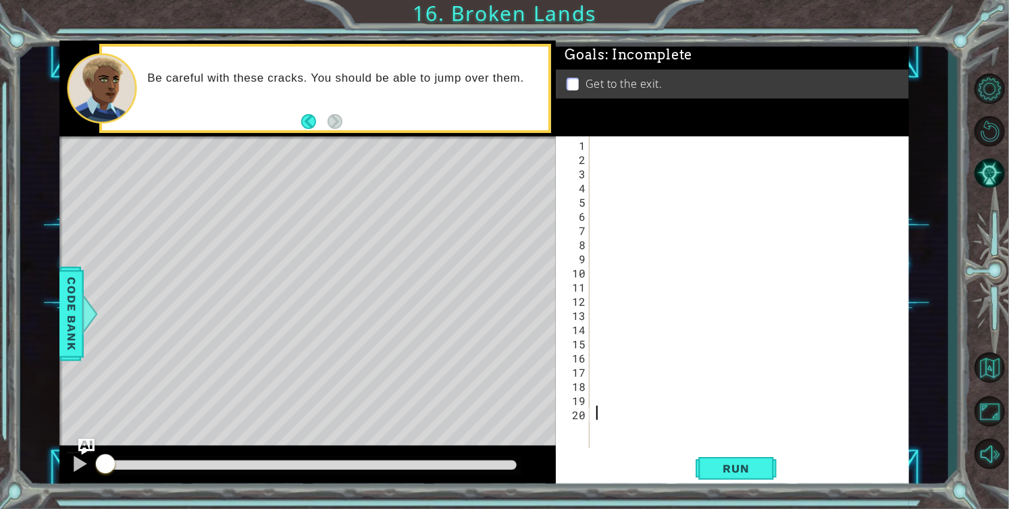
click at [609, 149] on div at bounding box center [753, 306] width 319 height 340
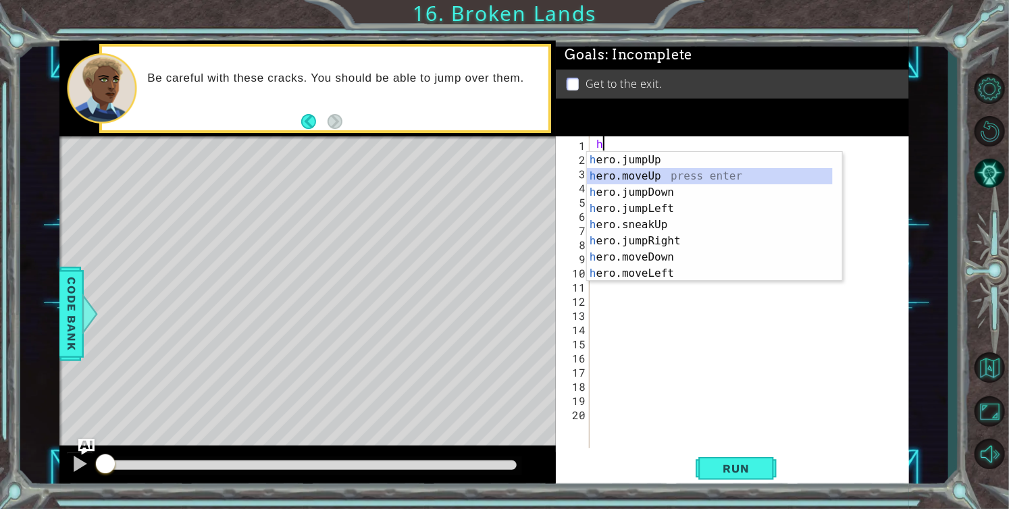
click at [671, 173] on div "h ero.jumpUp press enter h ero.moveUp press enter h ero.jumpDown press enter h …" at bounding box center [710, 233] width 246 height 162
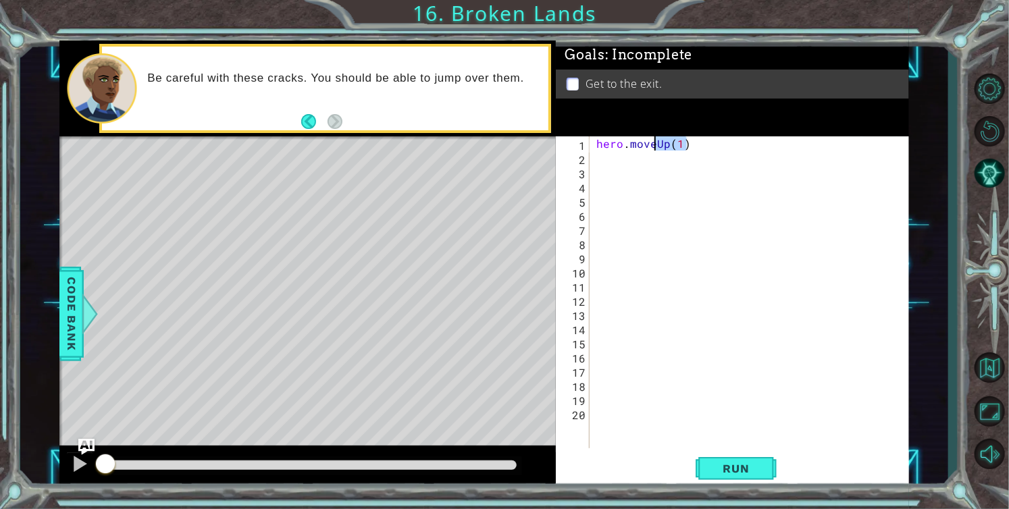
drag, startPoint x: 685, startPoint y: 145, endPoint x: 658, endPoint y: 145, distance: 27.0
click at [658, 145] on div "hero . moveUp ( 1 )" at bounding box center [753, 306] width 319 height 340
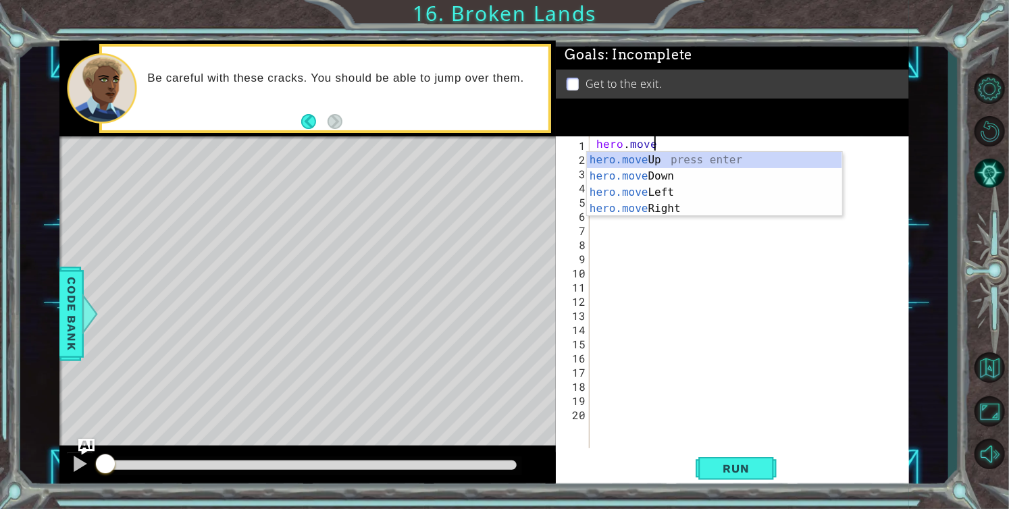
scroll to position [0, 3]
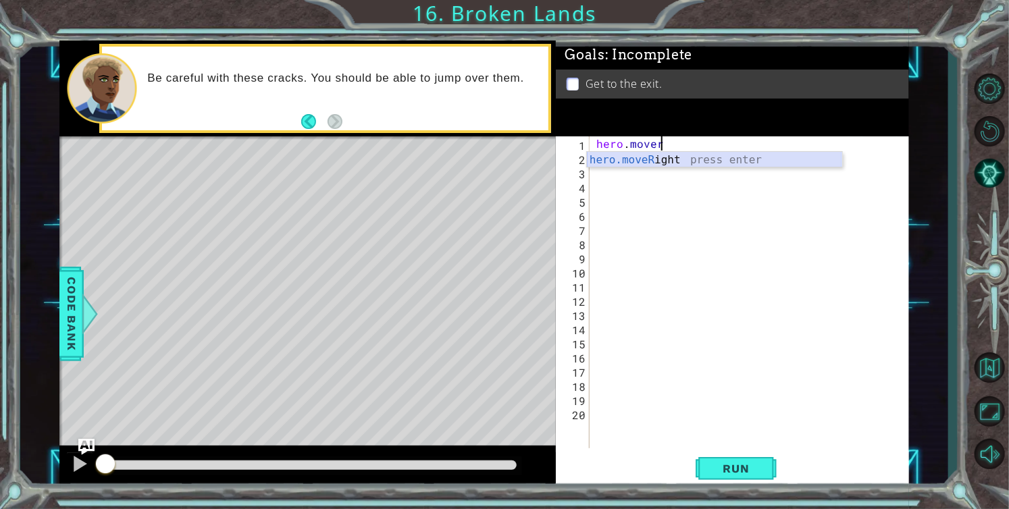
click at [662, 159] on div "hero.moveR ight press enter" at bounding box center [714, 176] width 255 height 49
type textarea "hero.moveRight(1)"
click at [639, 160] on div "hero . moveRight ( 1 )" at bounding box center [753, 306] width 319 height 340
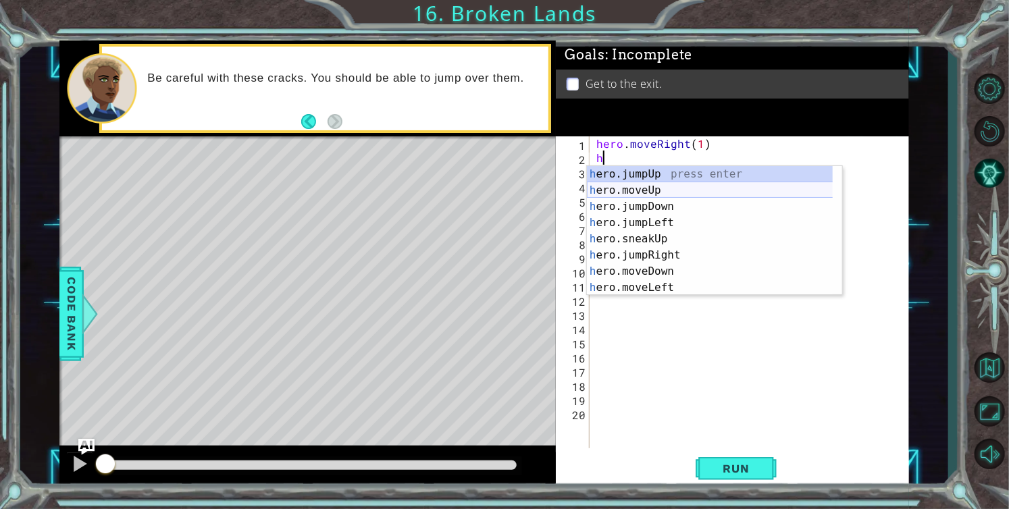
click at [634, 191] on div "h ero.jumpUp press enter h ero.moveUp press enter h ero.jumpDown press enter h …" at bounding box center [714, 247] width 255 height 162
type textarea "hero.moveUp(1)"
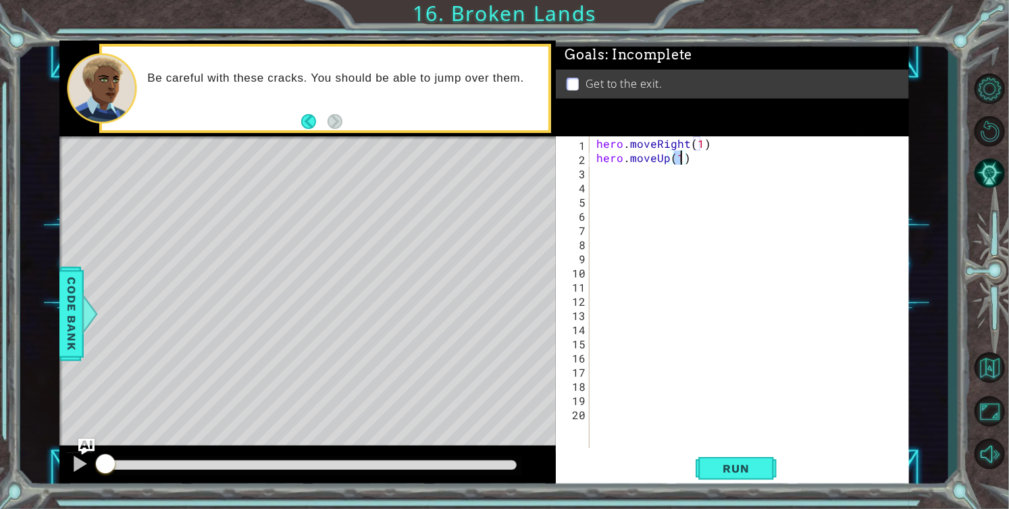
click at [623, 178] on div "hero . moveRight ( 1 ) hero . moveUp ( 1 )" at bounding box center [753, 306] width 319 height 340
drag, startPoint x: 147, startPoint y: 118, endPoint x: 617, endPoint y: 176, distance: 474.3
click at [617, 176] on div "hero . moveRight ( 1 ) hero . moveUp ( 1 )" at bounding box center [753, 306] width 319 height 340
type textarea "h"
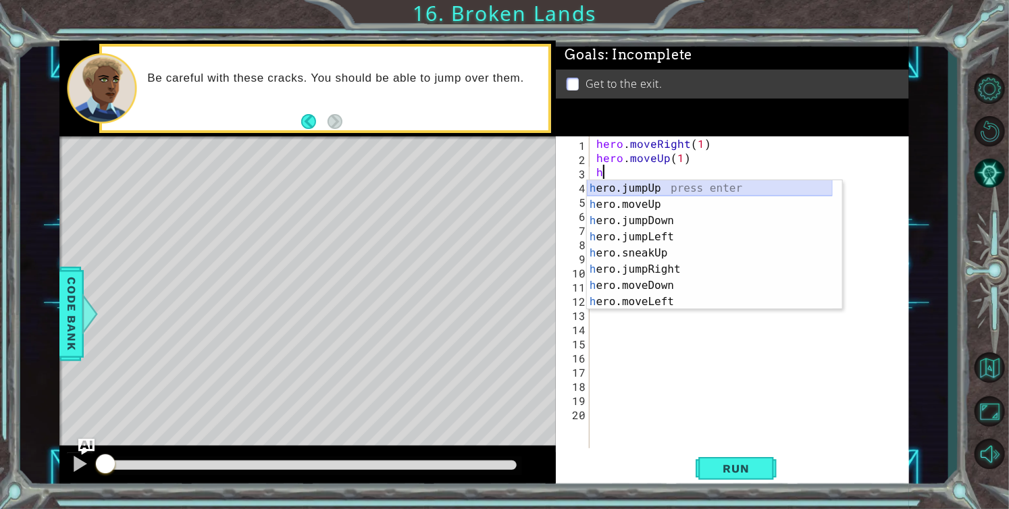
click at [648, 183] on div "h ero.jumpUp press enter h ero.moveUp press enter h ero.jumpDown press enter h …" at bounding box center [710, 261] width 246 height 162
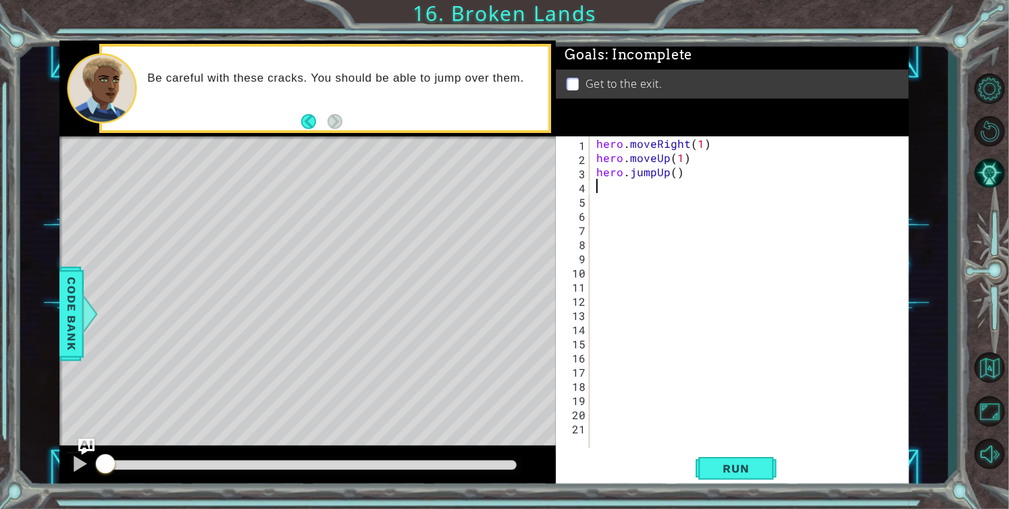
type textarea "h"
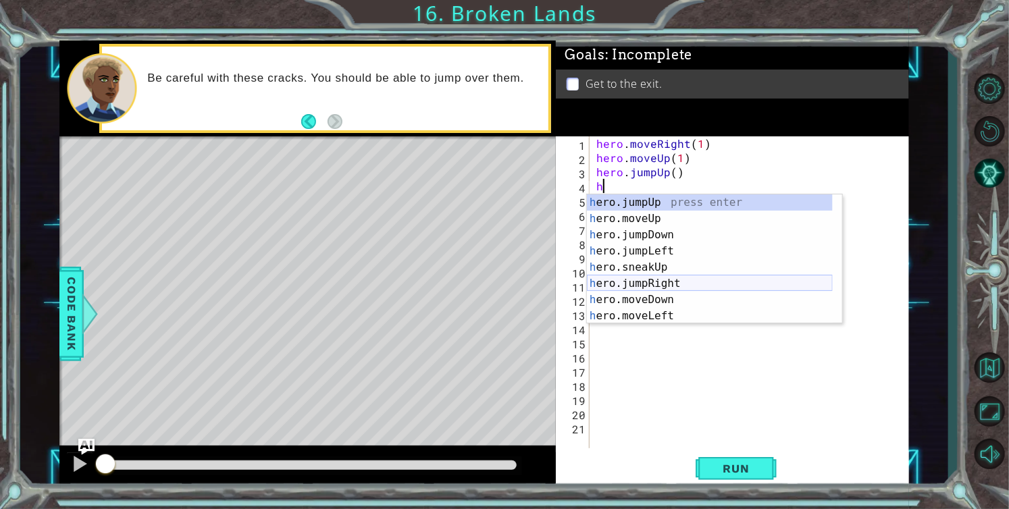
click at [698, 280] on div "h ero.jumpUp press enter h ero.moveUp press enter h ero.jumpDown press enter h …" at bounding box center [710, 275] width 246 height 162
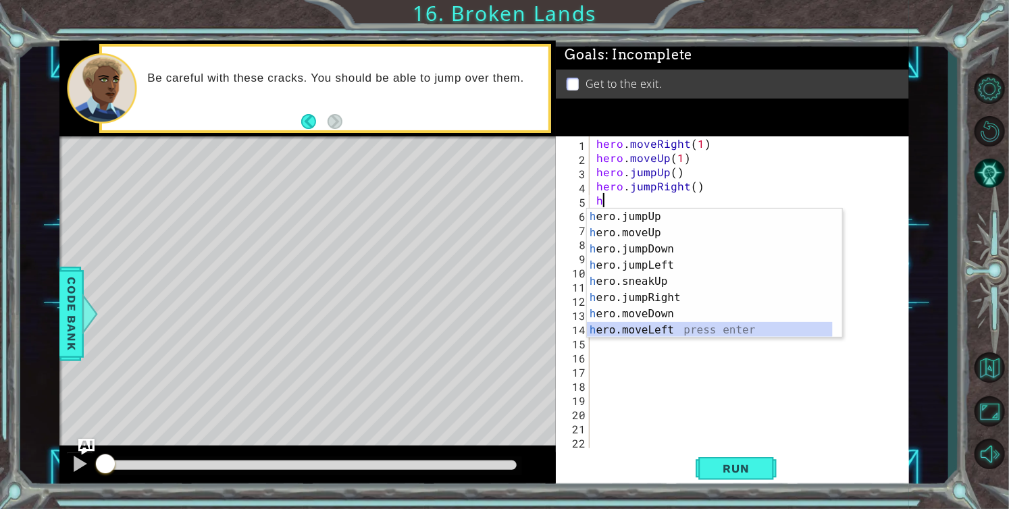
click at [655, 332] on div "h ero.jumpUp press enter h ero.moveUp press enter h ero.jumpDown press enter h …" at bounding box center [710, 290] width 246 height 162
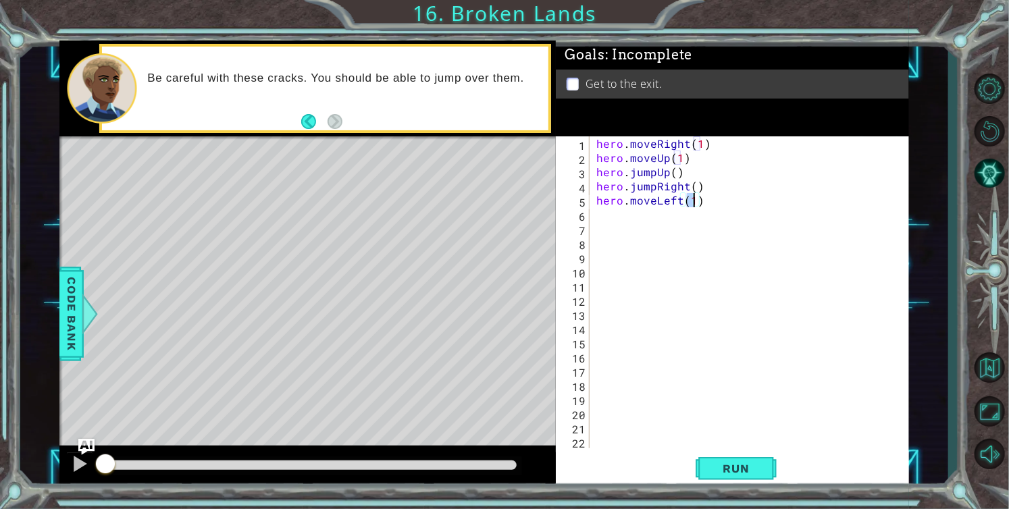
click at [706, 202] on div "hero . moveRight ( 1 ) hero . moveUp ( 1 ) hero . jumpUp ( ) hero . jumpRight (…" at bounding box center [753, 306] width 319 height 340
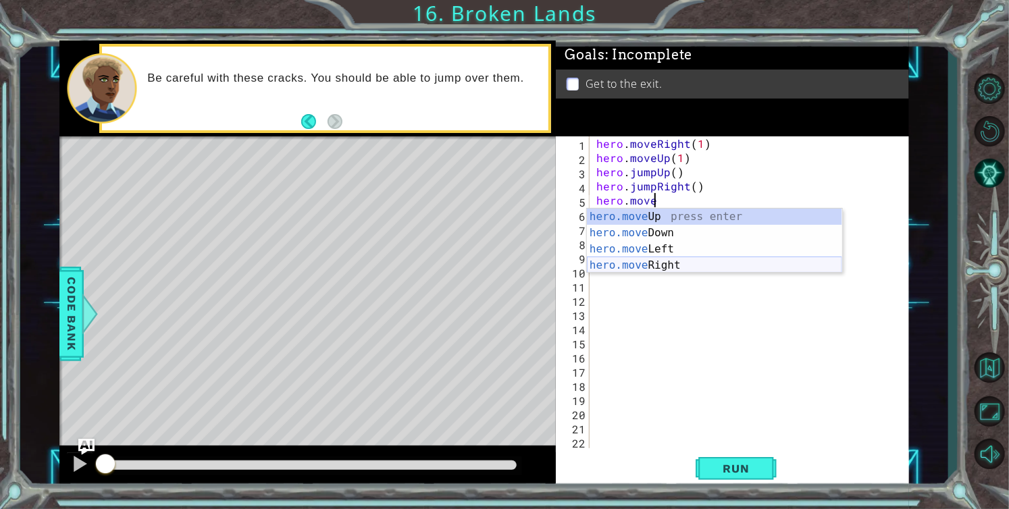
click at [677, 260] on div "hero.move Up press enter hero.move Down press enter hero.move Left press enter …" at bounding box center [714, 257] width 255 height 97
type textarea "hero.moveRight(1)"
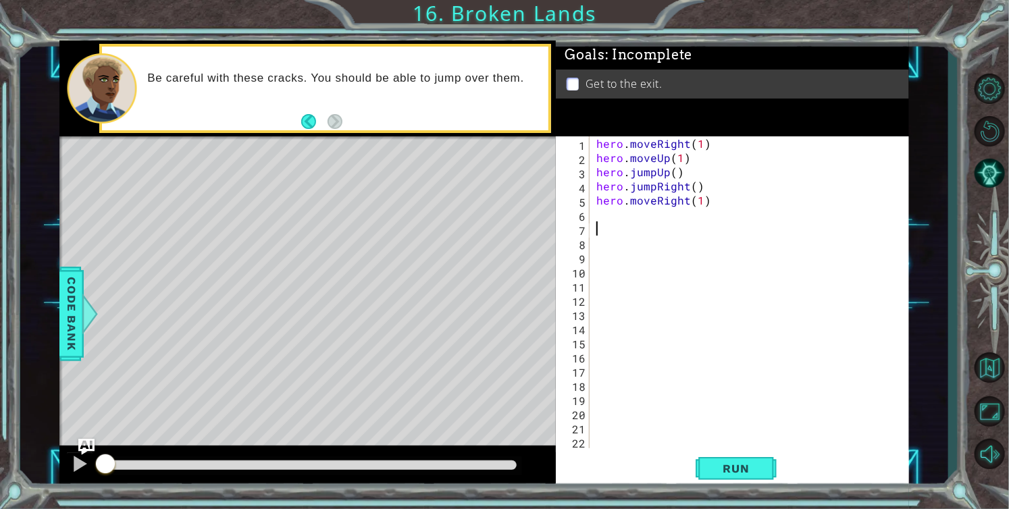
click at [630, 224] on div "hero . moveRight ( 1 ) hero . moveUp ( 1 ) hero . jumpUp ( ) hero . jumpRight (…" at bounding box center [753, 306] width 319 height 340
type textarea "h"
click at [753, 458] on button "Run" at bounding box center [736, 468] width 81 height 35
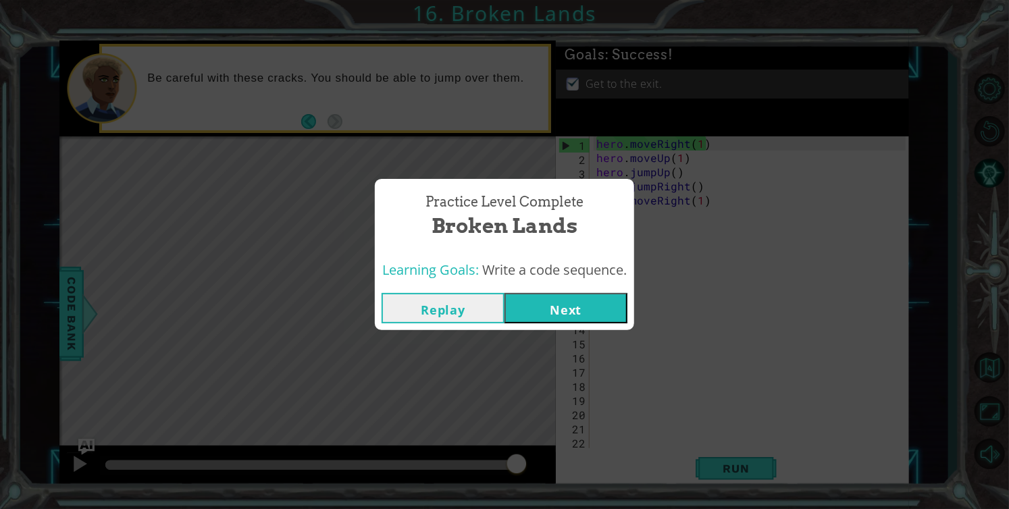
click at [608, 313] on button "Next" at bounding box center [565, 308] width 123 height 30
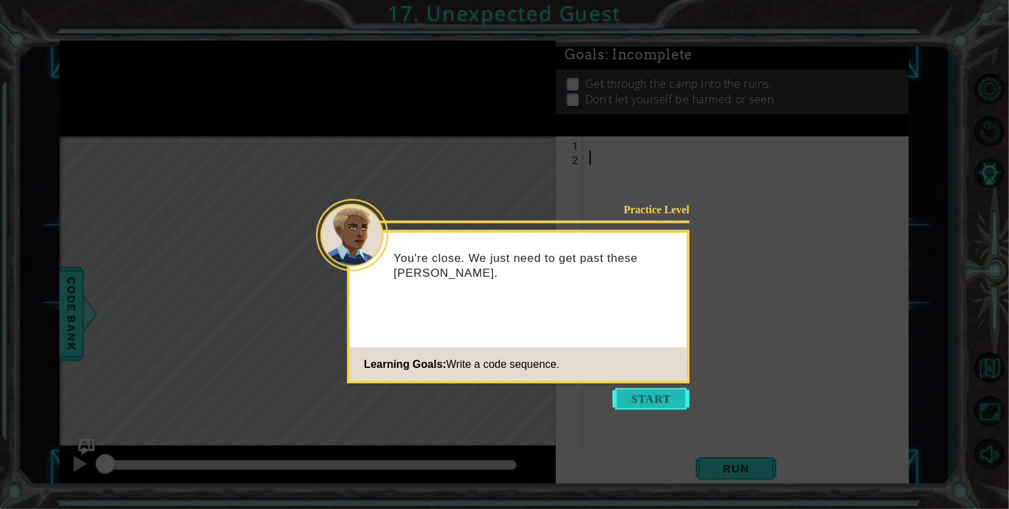
click at [639, 392] on button "Start" at bounding box center [651, 399] width 77 height 22
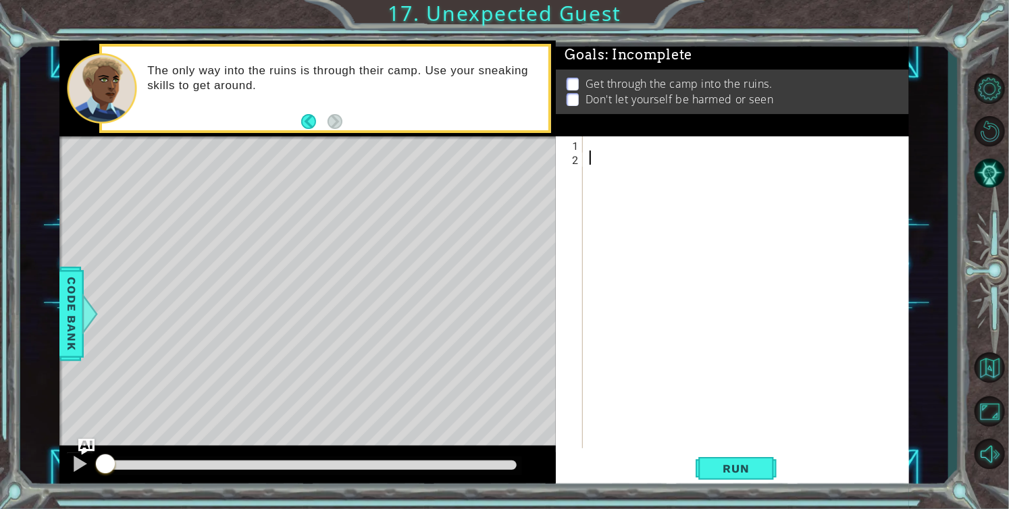
click at [593, 139] on div at bounding box center [750, 306] width 326 height 340
type textarea "h"
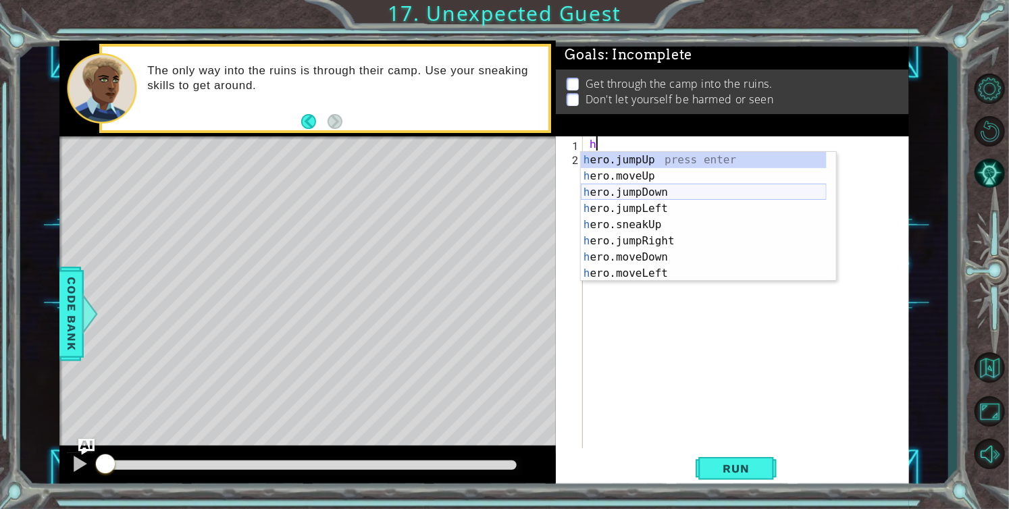
click at [658, 186] on div "h ero.jumpUp press enter h ero.moveUp press enter h ero.jumpDown press enter h …" at bounding box center [704, 233] width 246 height 162
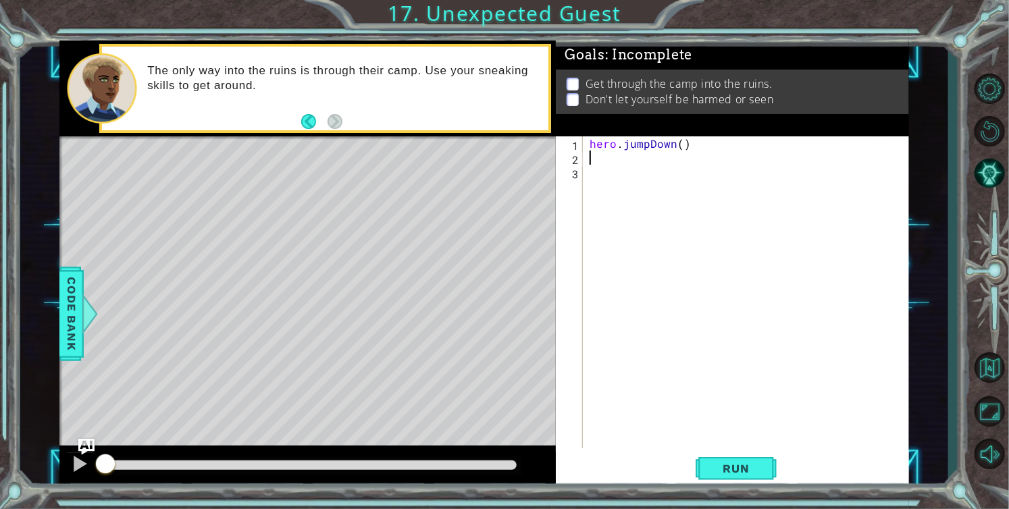
type textarea "h"
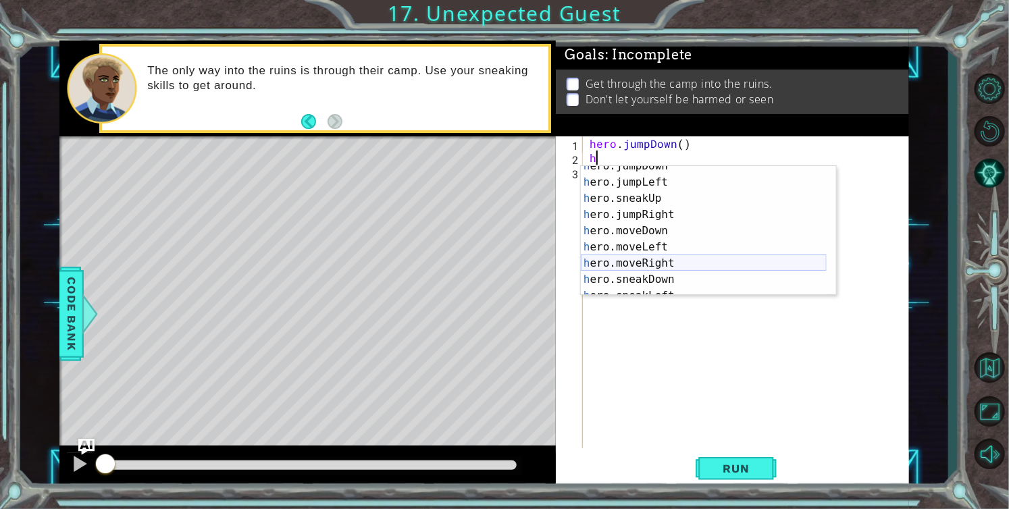
scroll to position [41, 0]
click at [666, 214] on div "h ero.jumpDown press enter h ero.jumpLeft press enter h ero.sneakUp press enter…" at bounding box center [704, 239] width 246 height 162
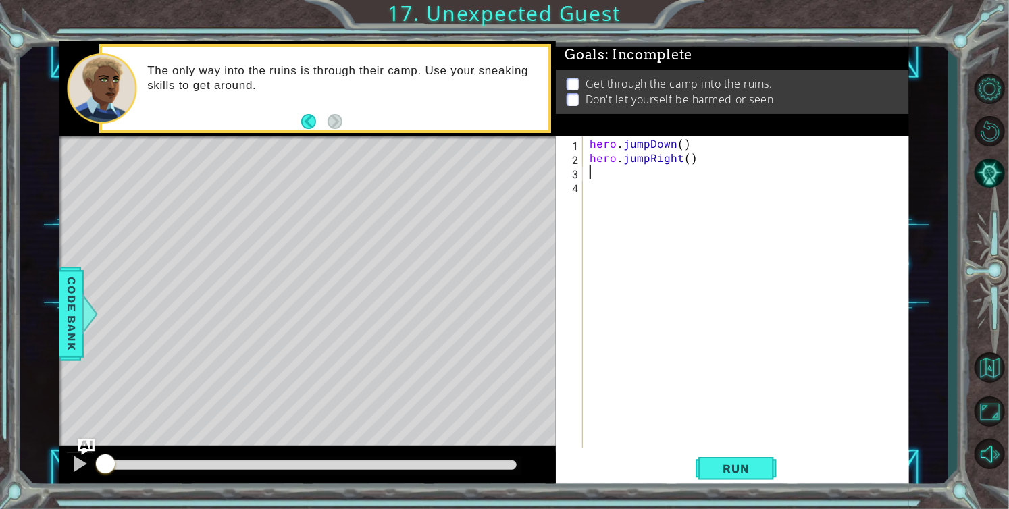
scroll to position [0, 0]
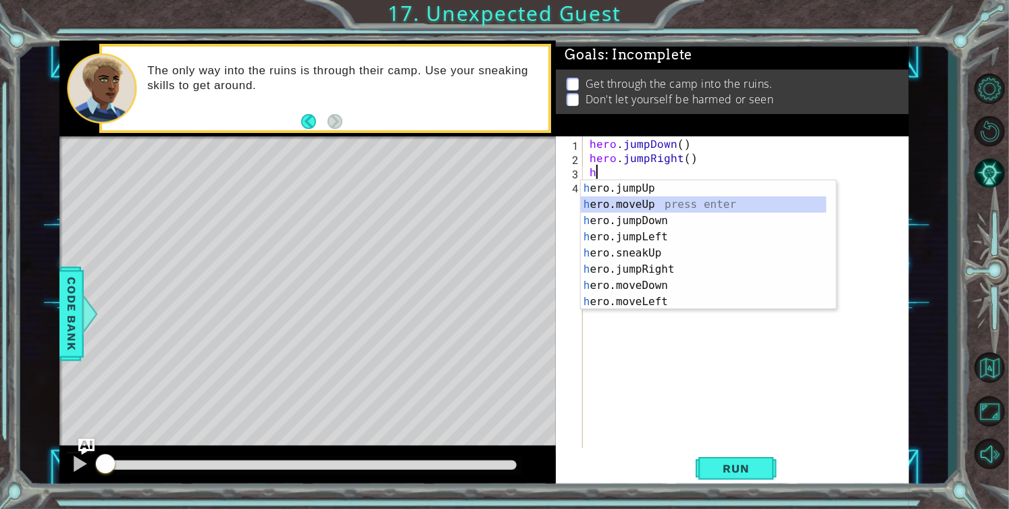
click at [635, 210] on div "h ero.jumpUp press enter h ero.moveUp press enter h ero.jumpDown press enter h …" at bounding box center [704, 261] width 246 height 162
type textarea "hero.moveUp(1)"
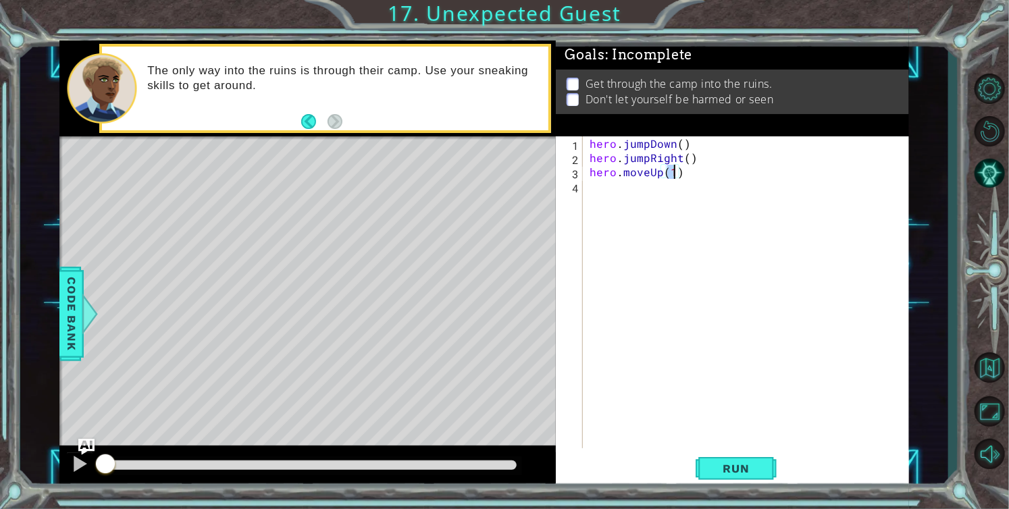
click at [638, 186] on div "hero . jumpDown ( ) hero . jumpRight ( ) hero . moveUp ( 1 )" at bounding box center [750, 306] width 326 height 340
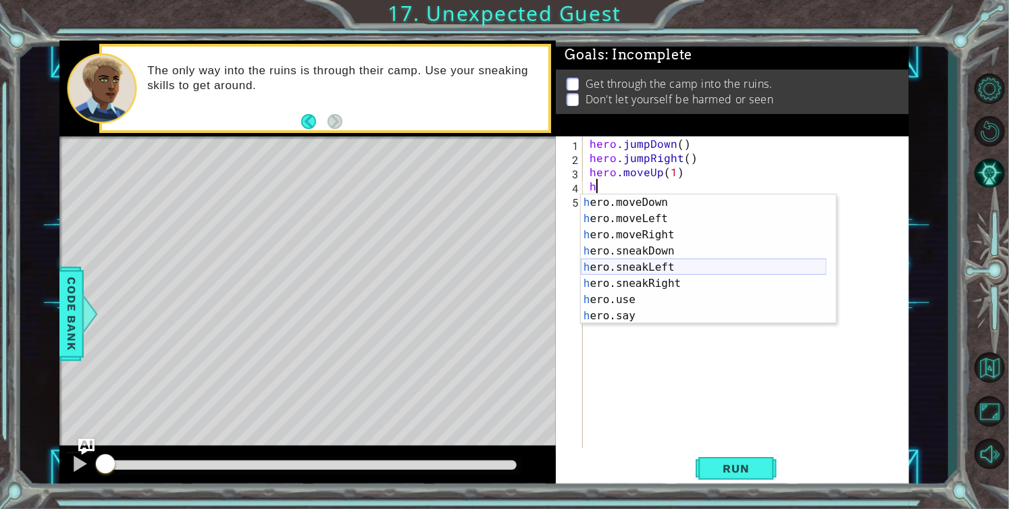
scroll to position [97, 0]
click at [651, 283] on div "h ero.moveDown press enter h ero.moveLeft press enter h ero.moveRight press ent…" at bounding box center [704, 275] width 246 height 162
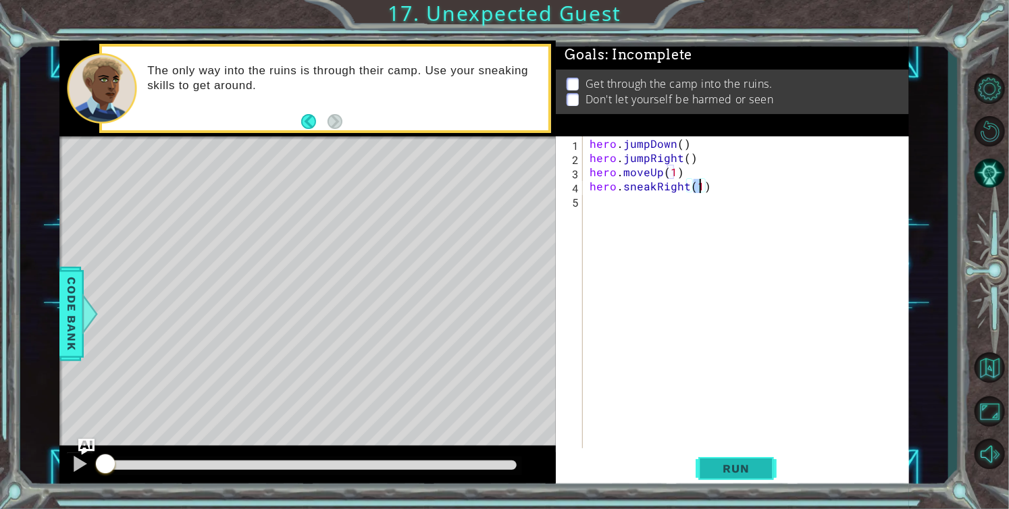
type textarea "hero.sneakRight(1)"
click at [721, 459] on button "Run" at bounding box center [736, 468] width 81 height 35
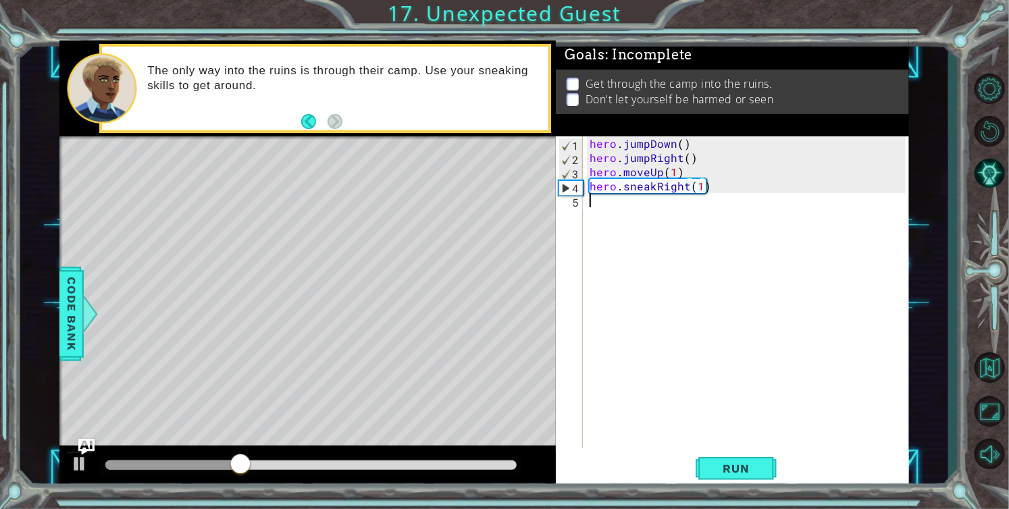
click at [608, 202] on div "hero . jumpDown ( ) hero . jumpRight ( ) hero . moveUp ( 1 ) hero . sneakRight …" at bounding box center [750, 306] width 326 height 340
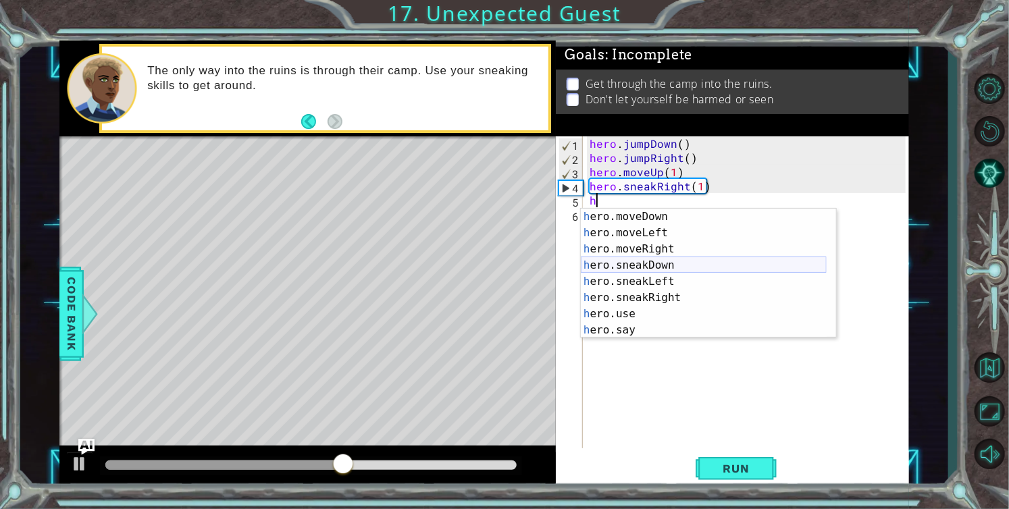
click at [686, 261] on div "h ero.moveDown press enter h ero.moveLeft press enter h ero.moveRight press ent…" at bounding box center [704, 290] width 246 height 162
type textarea "hero.sneakDown(1)"
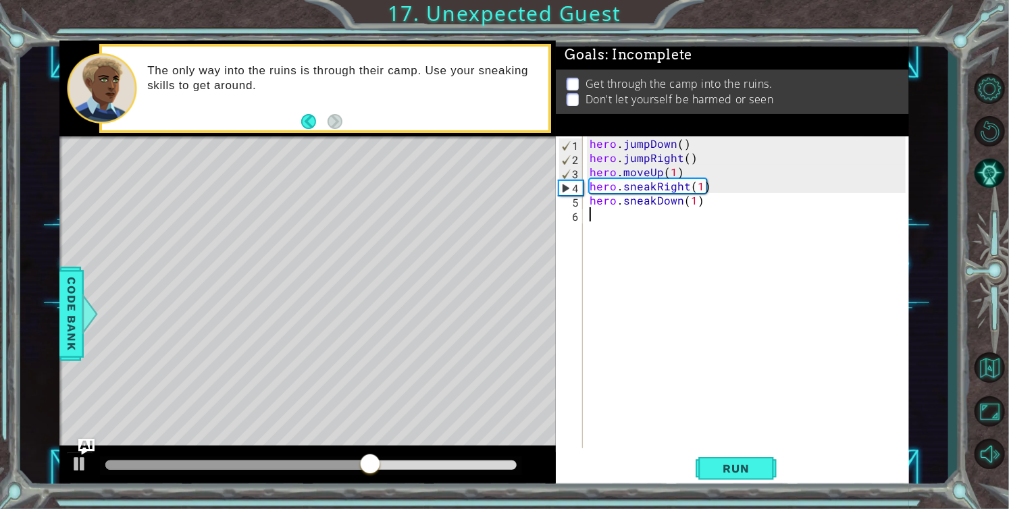
click at [650, 217] on div "hero . jumpDown ( ) hero . jumpRight ( ) hero . moveUp ( 1 ) hero . sneakRight …" at bounding box center [750, 306] width 326 height 340
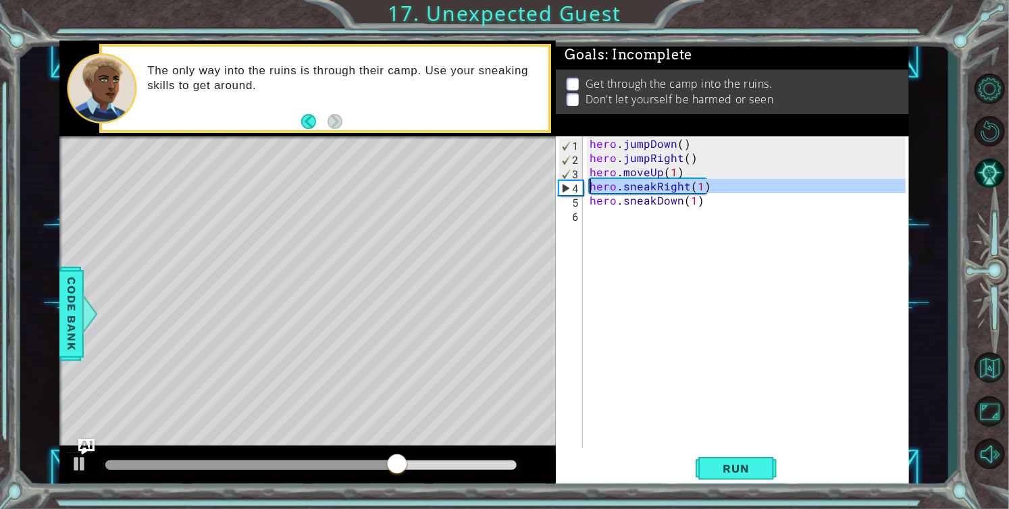
click at [565, 188] on div "4" at bounding box center [571, 188] width 24 height 14
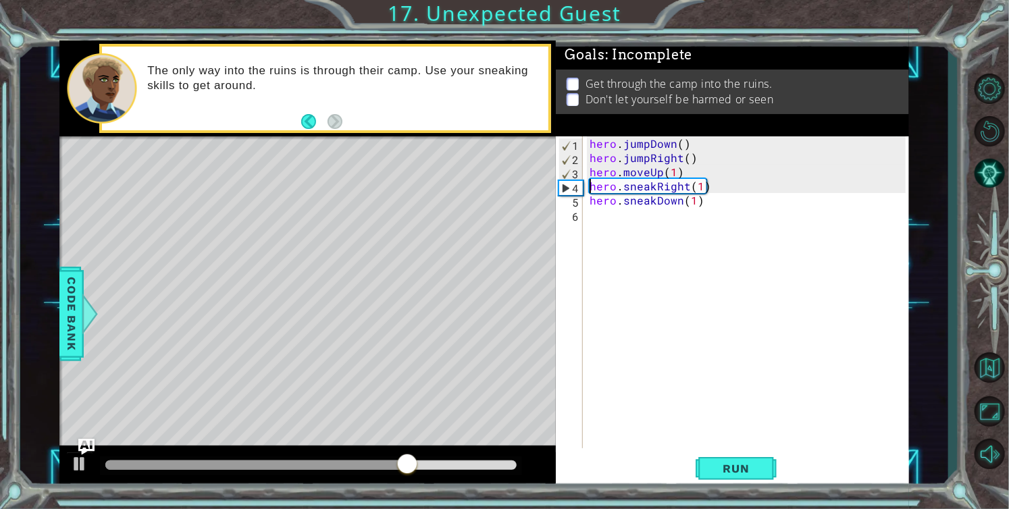
click at [565, 188] on div "4" at bounding box center [571, 188] width 24 height 14
type textarea "hero.sneakRight(1)"
click at [598, 215] on div "hero . jumpDown ( ) hero . jumpRight ( ) hero . moveUp ( 1 ) hero . sneakRight …" at bounding box center [750, 306] width 326 height 340
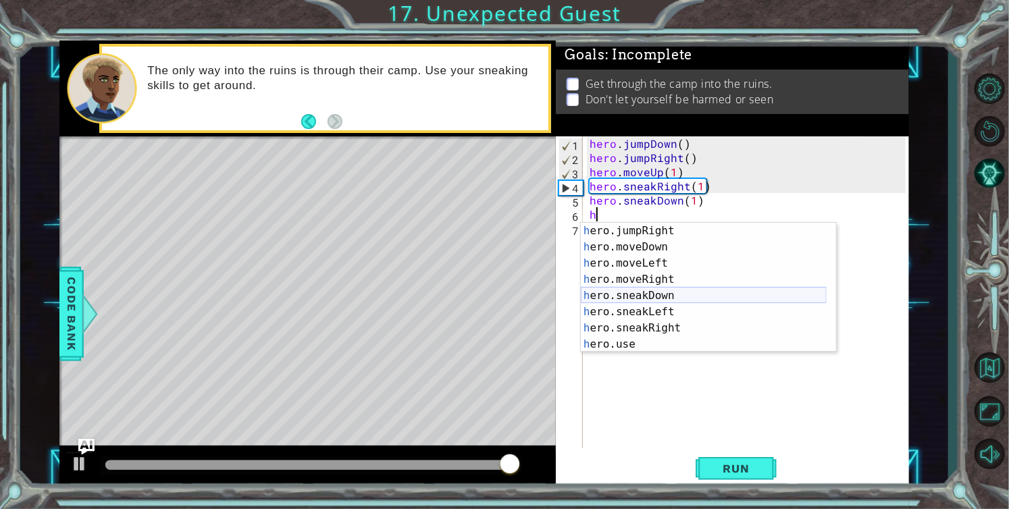
scroll to position [81, 0]
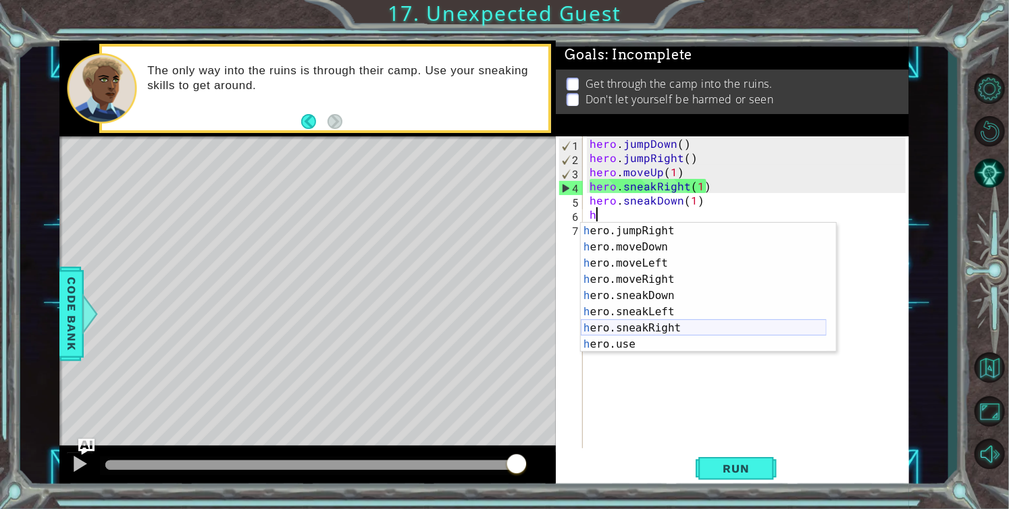
click at [671, 323] on div "h ero.jumpRight press enter h ero.moveDown press enter h ero.moveLeft press ent…" at bounding box center [704, 304] width 246 height 162
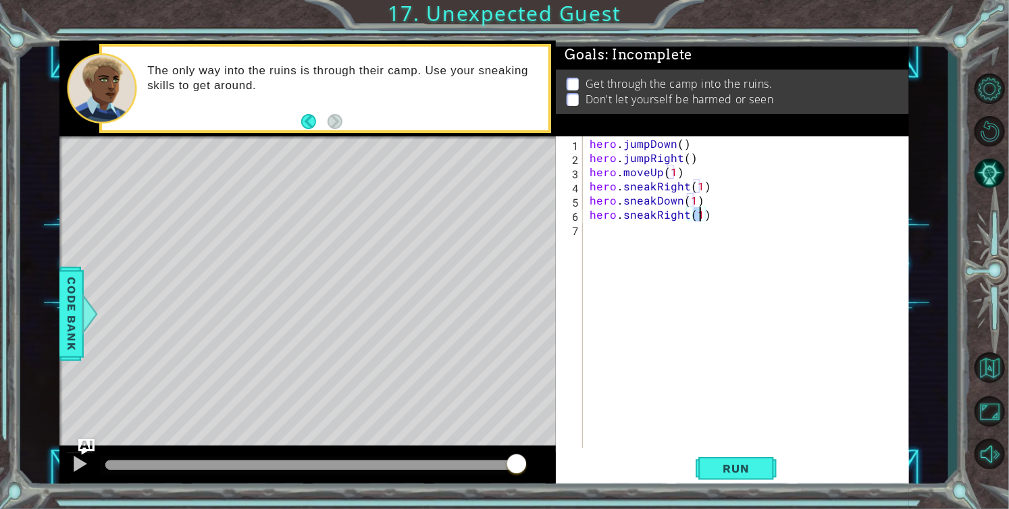
type textarea "hero.sneakRight(2)"
click at [595, 226] on div "hero . jumpDown ( ) hero . jumpRight ( ) hero . moveUp ( 1 ) hero . sneakRight …" at bounding box center [750, 306] width 326 height 340
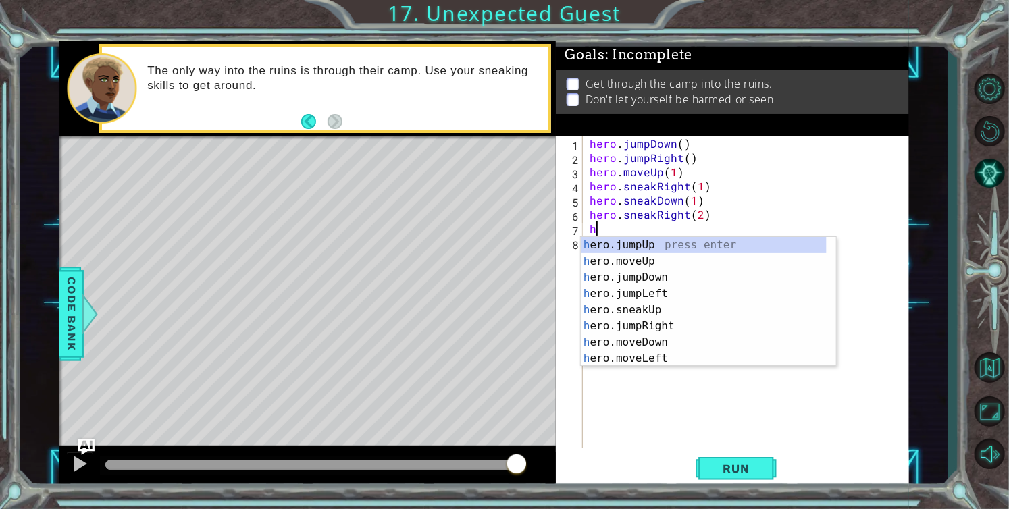
scroll to position [0, 0]
click at [677, 310] on div "h ero.jumpUp press enter h ero.moveUp press enter h ero.jumpDown press enter h …" at bounding box center [704, 318] width 246 height 162
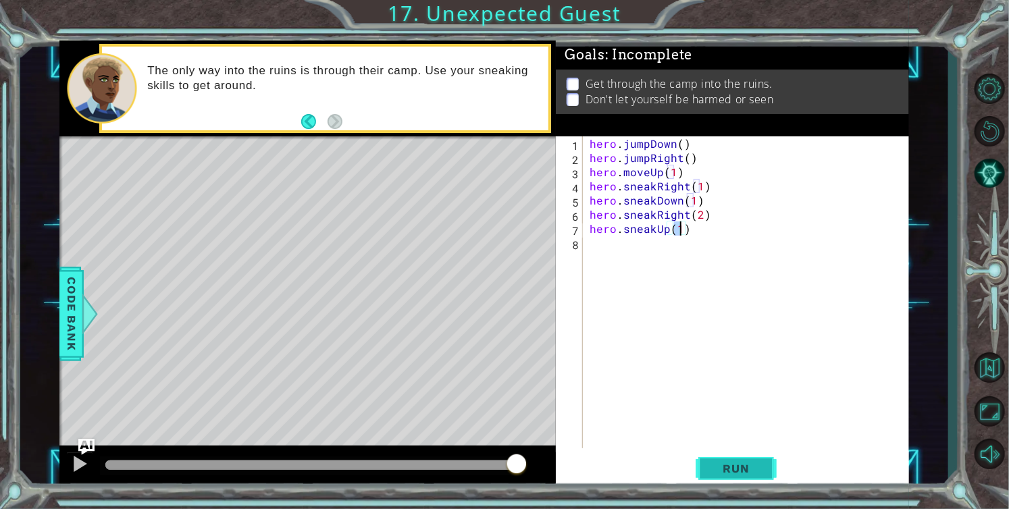
type textarea "hero.sneakUp(1)"
click at [725, 467] on span "Run" at bounding box center [735, 469] width 53 height 14
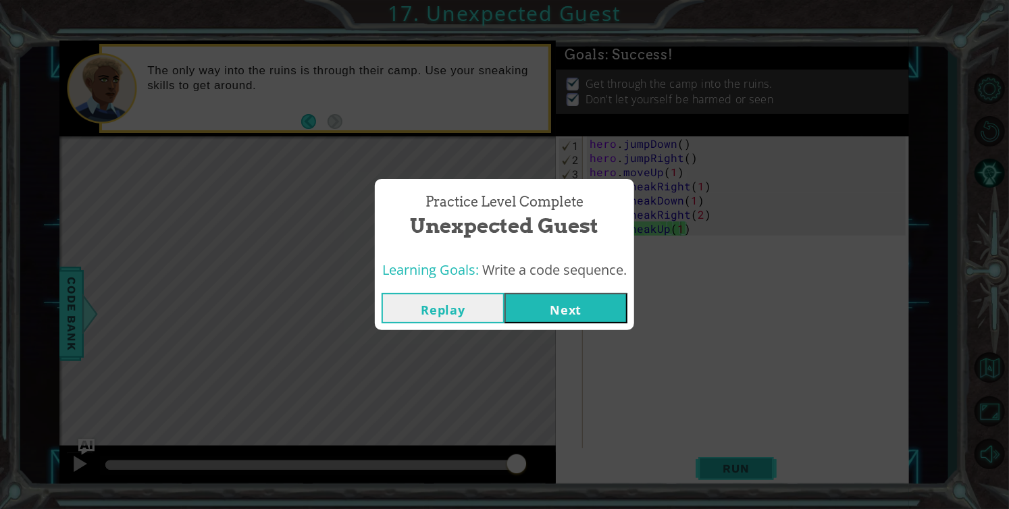
click button "Next" at bounding box center [565, 308] width 123 height 30
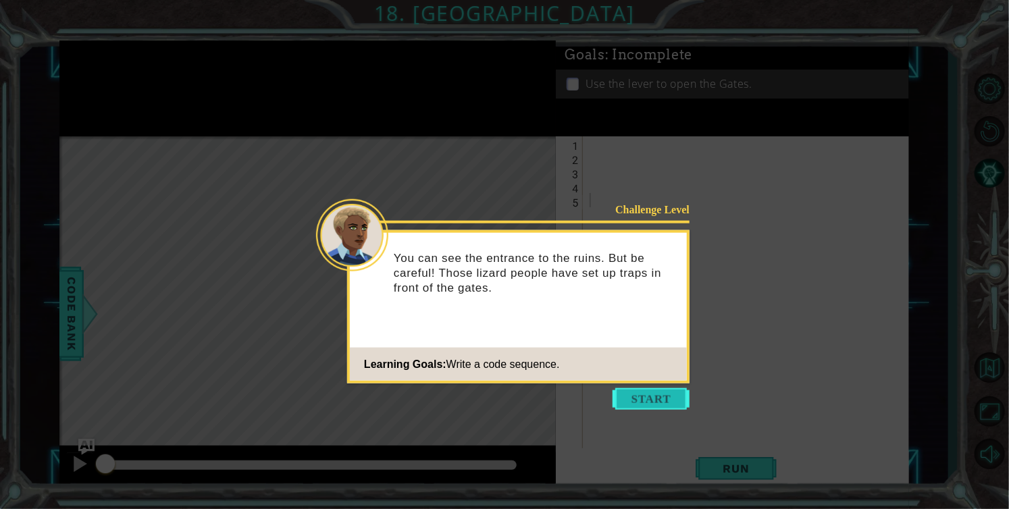
click at [669, 398] on button "Start" at bounding box center [651, 399] width 77 height 22
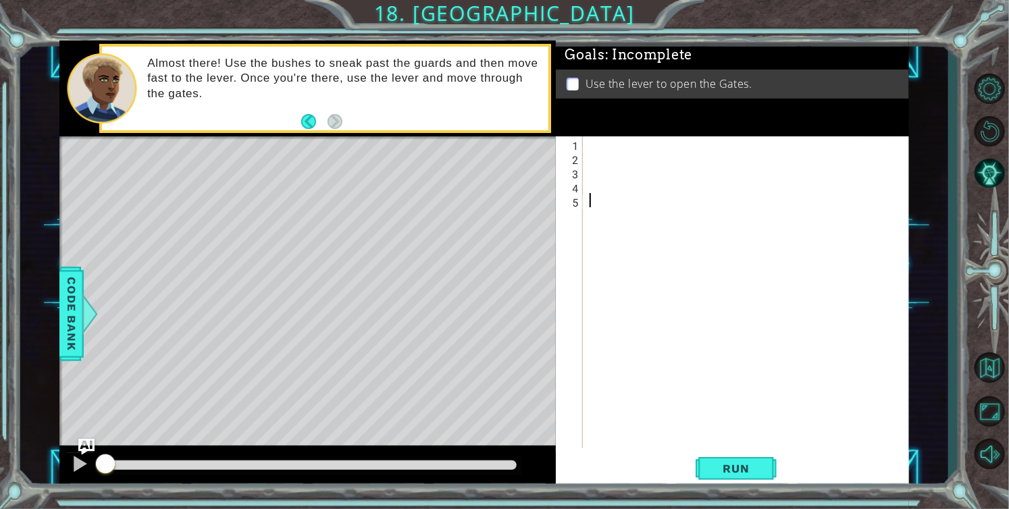
click at [617, 144] on div at bounding box center [750, 306] width 326 height 340
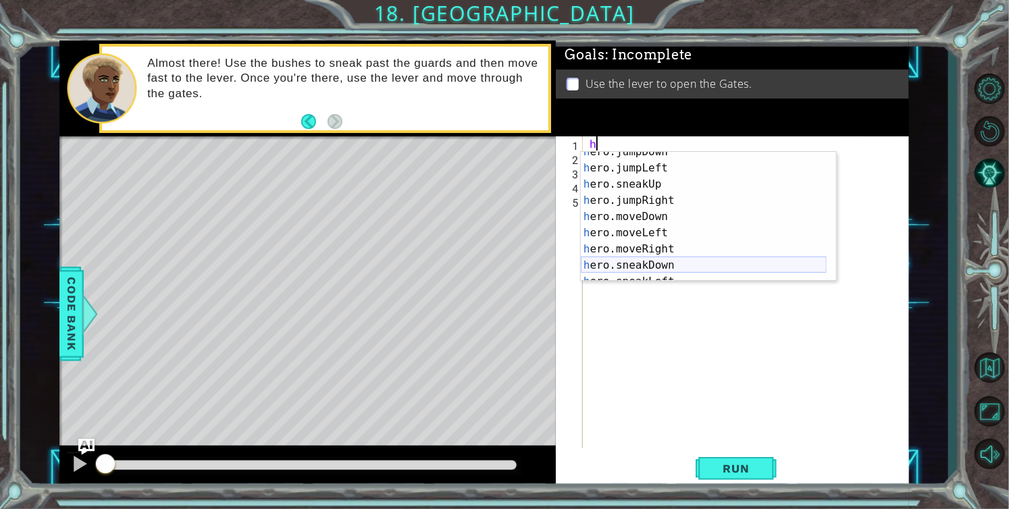
scroll to position [41, 0]
click at [669, 251] on div "h ero.jumpDown press enter h ero.jumpLeft press enter h ero.sneakUp press enter…" at bounding box center [704, 225] width 246 height 162
type textarea "hero.moveRight(1)"
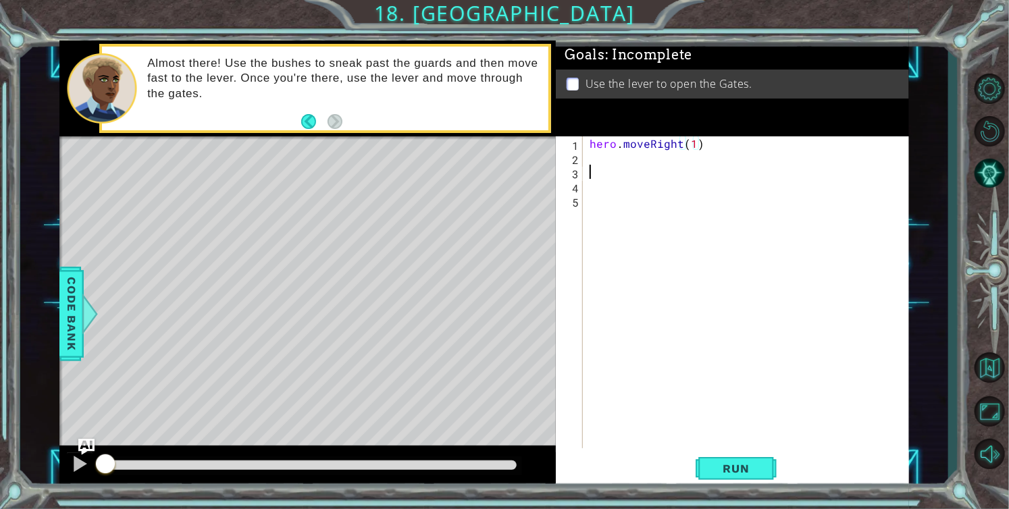
click at [614, 169] on div "hero . moveRight ( 1 )" at bounding box center [750, 306] width 326 height 340
click at [614, 164] on div "hero . moveRight ( 1 )" at bounding box center [750, 306] width 326 height 340
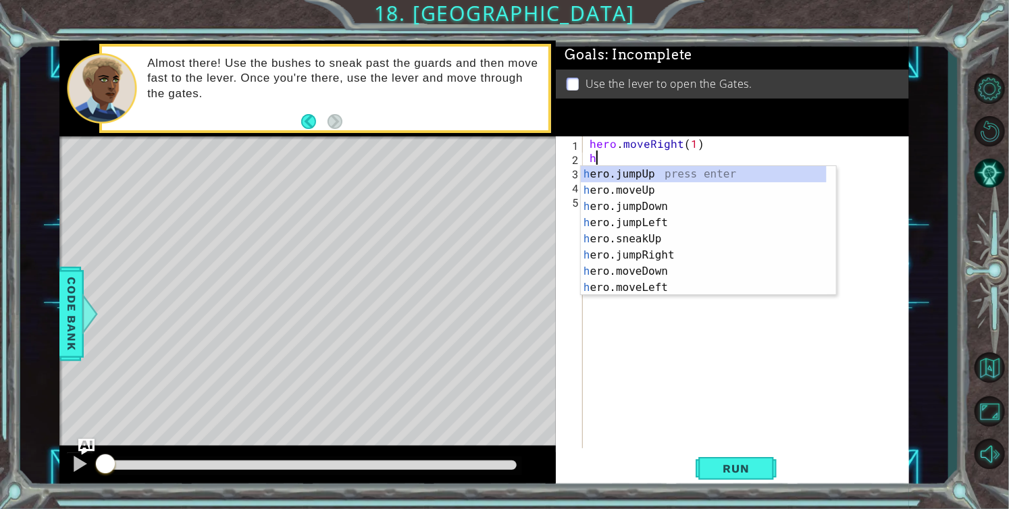
scroll to position [0, 0]
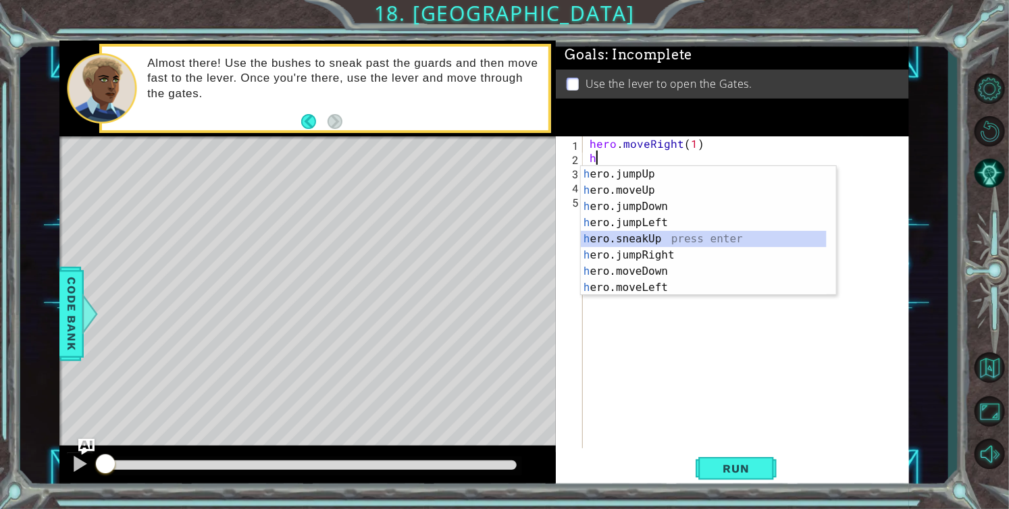
click at [640, 232] on div "h ero.jumpUp press enter h ero.moveUp press enter h ero.jumpDown press enter h …" at bounding box center [704, 247] width 246 height 162
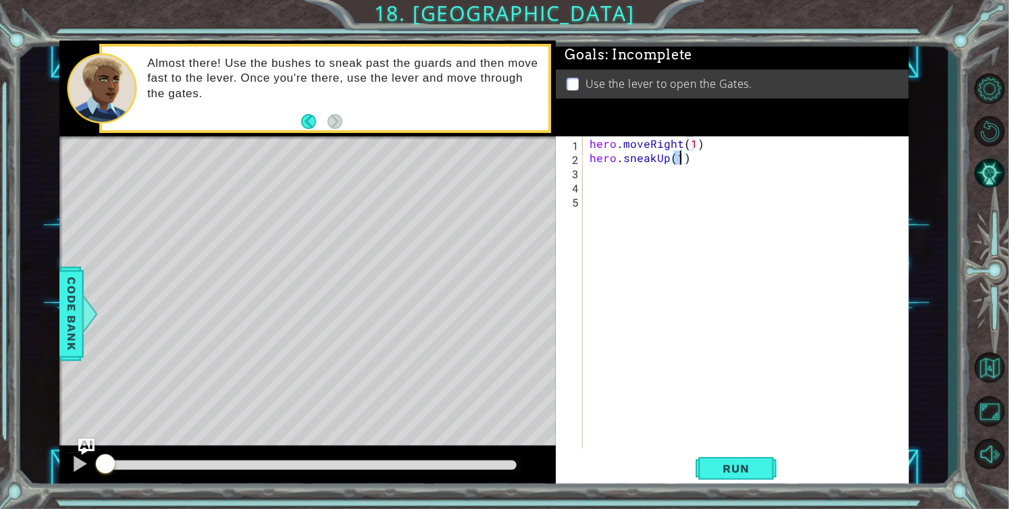
type textarea "hero.sneakUp(2)"
click at [598, 174] on div "hero . moveRight ( 1 ) hero . sneakUp ( 2 )" at bounding box center [750, 306] width 326 height 340
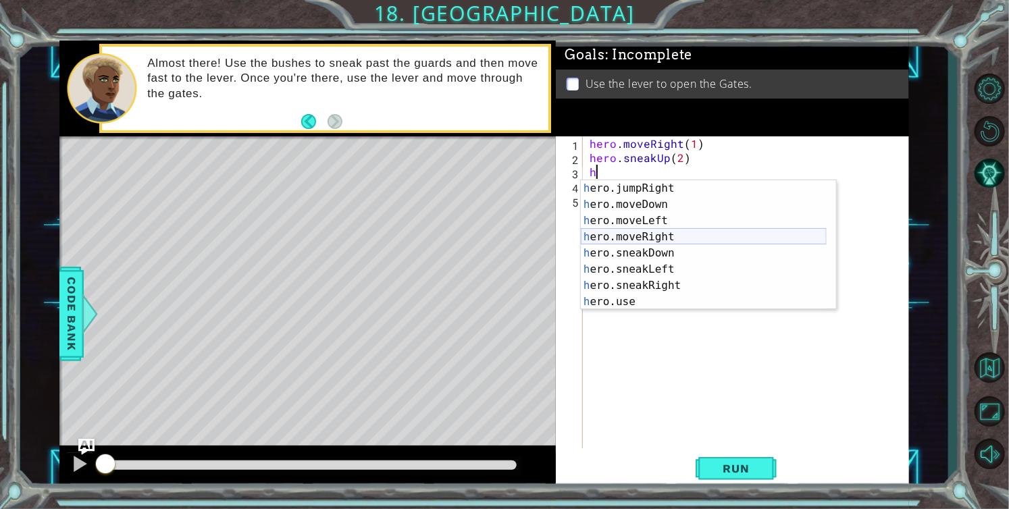
scroll to position [97, 0]
click at [652, 271] on div "h ero.moveDown press enter h ero.moveLeft press enter h ero.moveRight press ent…" at bounding box center [704, 261] width 246 height 162
type textarea "hero.sneakRight(1)"
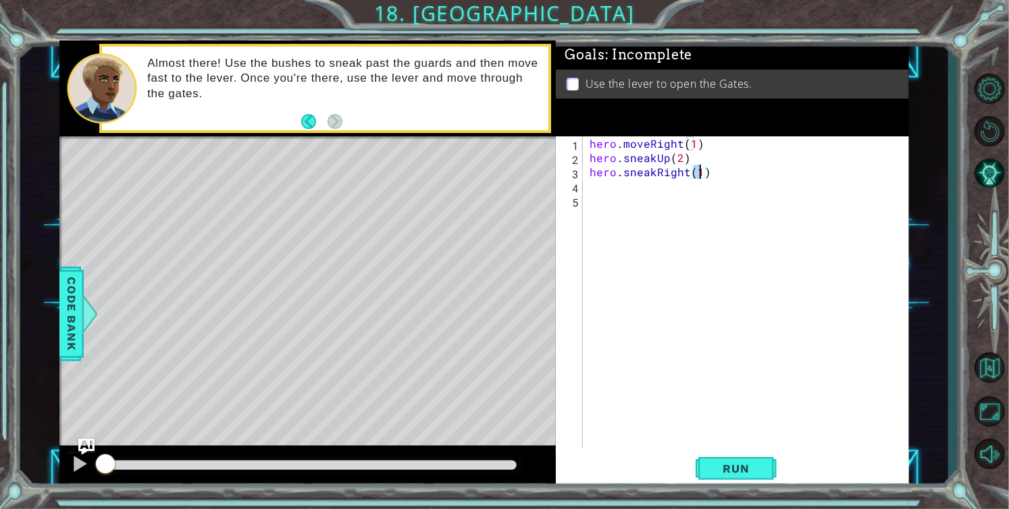
click at [625, 190] on div "hero . moveRight ( 1 ) hero . sneakUp ( 2 ) hero . sneakRight ( 1 )" at bounding box center [750, 306] width 326 height 340
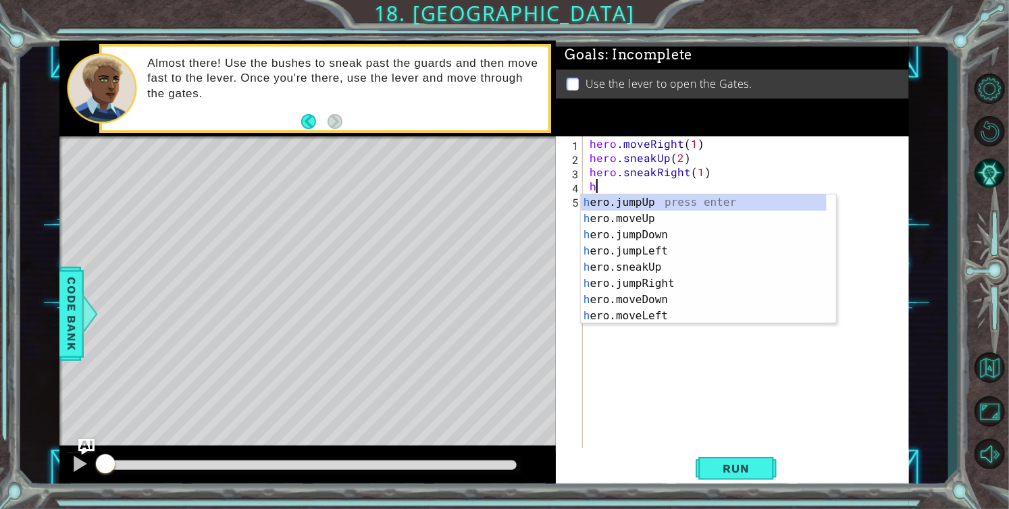
scroll to position [0, 0]
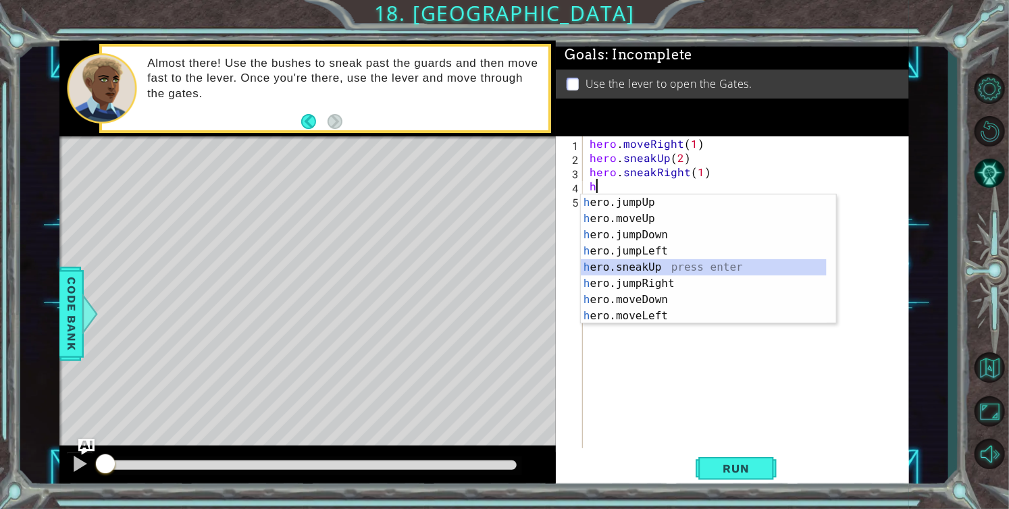
click at [667, 261] on div "h ero.jumpUp press enter h ero.moveUp press enter h ero.jumpDown press enter h …" at bounding box center [704, 275] width 246 height 162
type textarea "hero.sneakUp(1)"
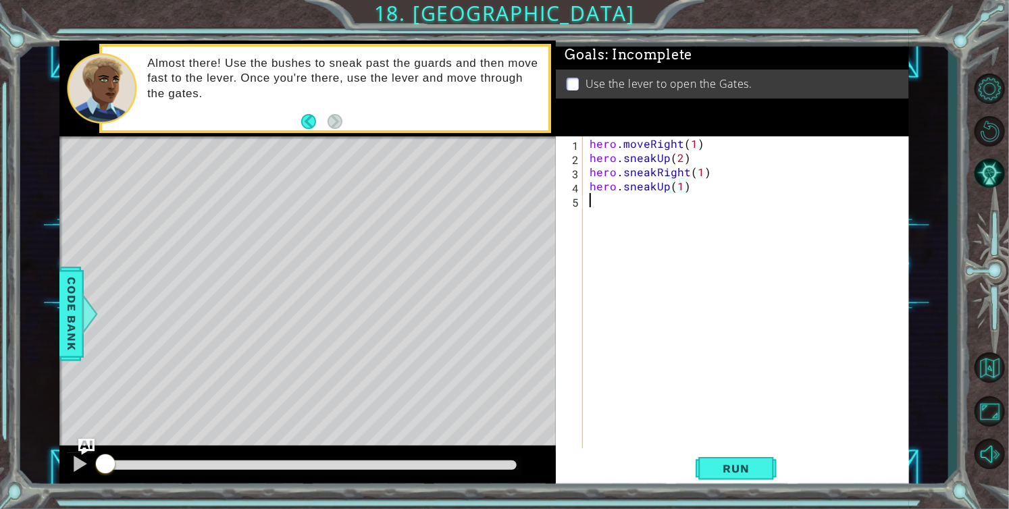
click at [655, 207] on div "hero . moveRight ( 1 ) hero . sneakUp ( 2 ) hero . sneakRight ( 1 ) hero . snea…" at bounding box center [750, 306] width 326 height 340
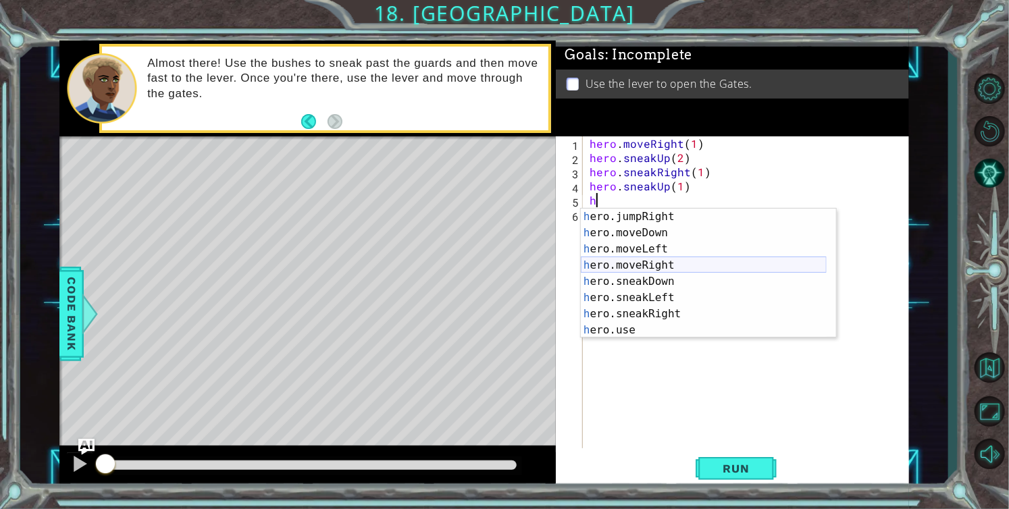
scroll to position [81, 0]
click at [674, 269] on div "h ero.jumpRight press enter h ero.moveDown press enter h ero.moveLeft press ent…" at bounding box center [704, 290] width 246 height 162
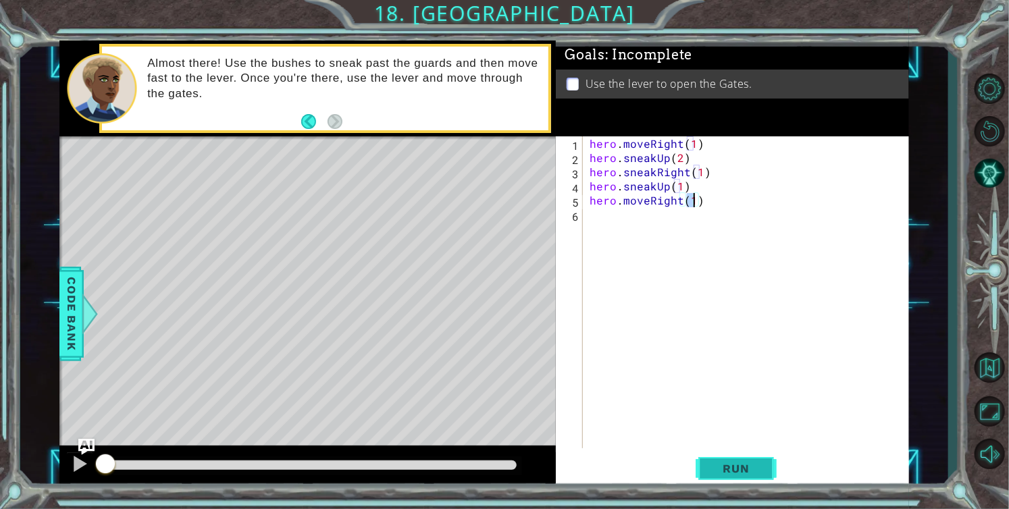
click at [729, 472] on span "Run" at bounding box center [735, 469] width 53 height 14
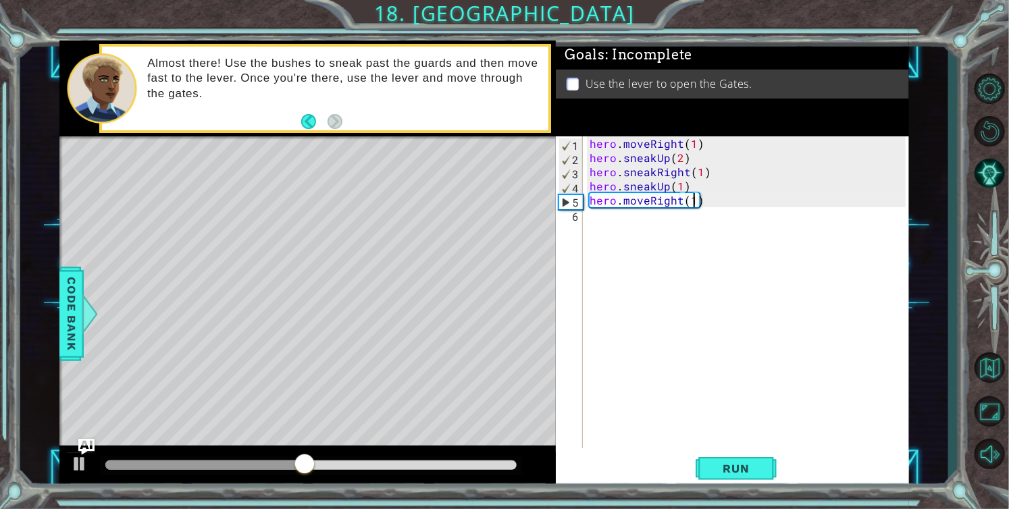
click at [650, 197] on div "hero . moveRight ( 1 ) hero . sneakUp ( 2 ) hero . sneakRight ( 1 ) hero . snea…" at bounding box center [750, 306] width 326 height 340
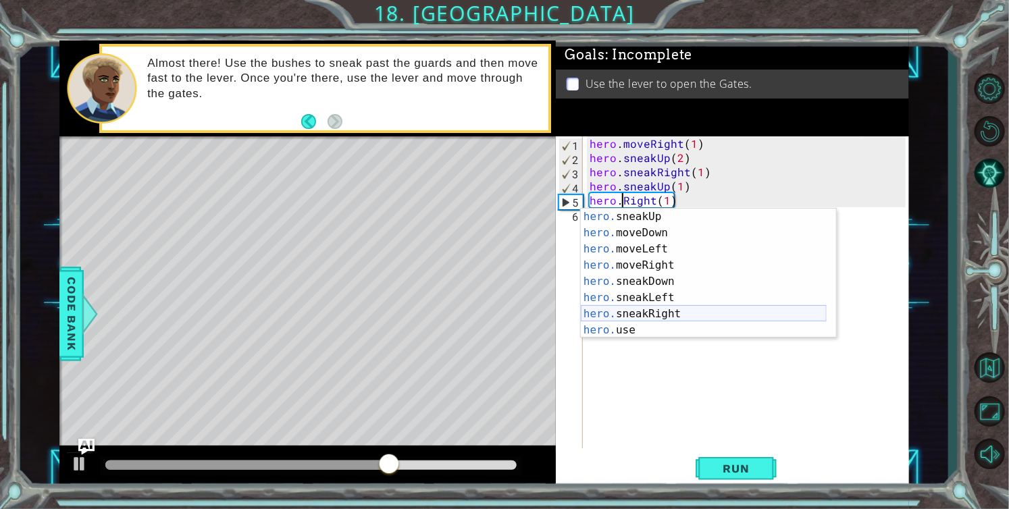
click at [652, 312] on div "hero. sneakUp press enter hero. moveDown press enter hero. moveLeft press enter…" at bounding box center [704, 290] width 246 height 162
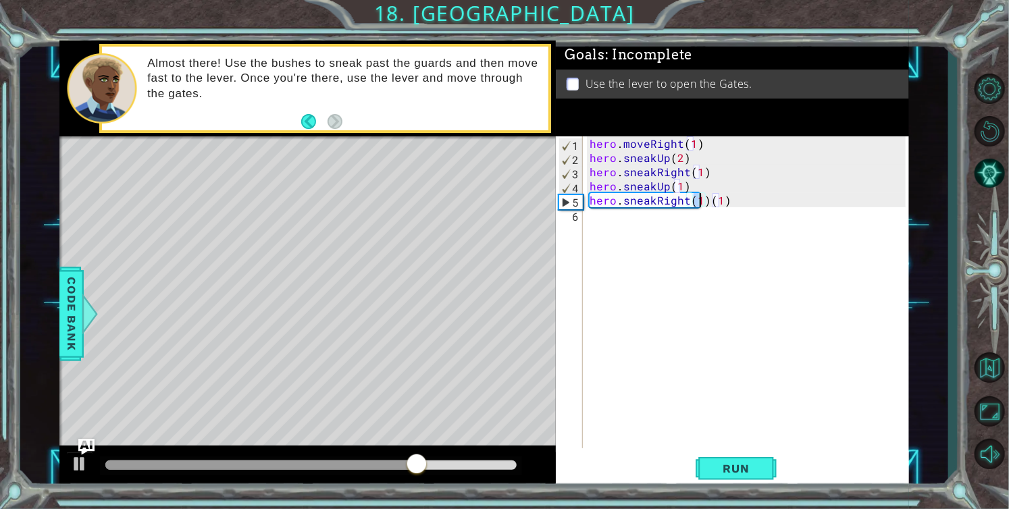
click at [726, 199] on div "hero . moveRight ( 1 ) hero . sneakUp ( 2 ) hero . sneakRight ( 1 ) hero . snea…" at bounding box center [750, 306] width 326 height 340
type textarea "hero.sneakRight(1)"
click at [715, 456] on button "Run" at bounding box center [736, 468] width 81 height 35
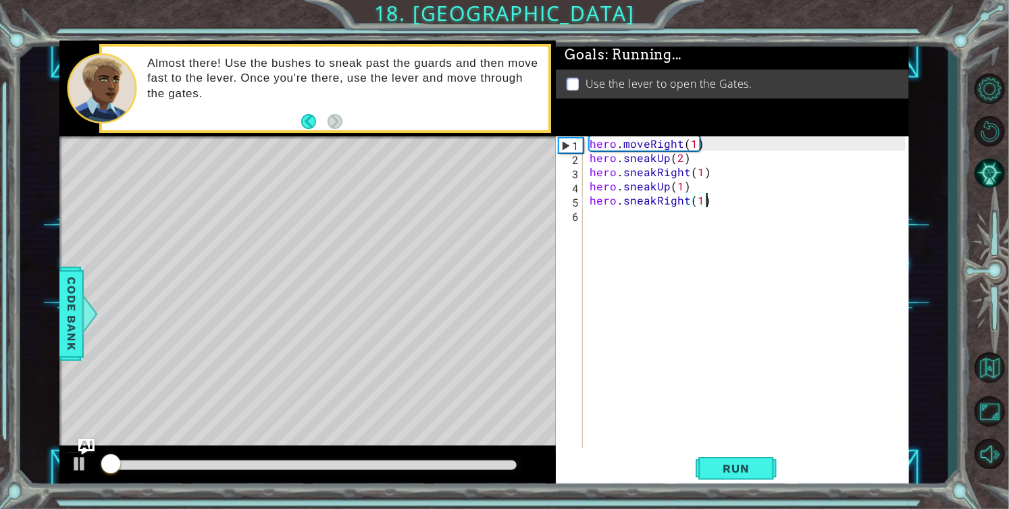
click at [615, 213] on div "hero . moveRight ( 1 ) hero . sneakUp ( 2 ) hero . sneakRight ( 1 ) hero . snea…" at bounding box center [750, 306] width 326 height 340
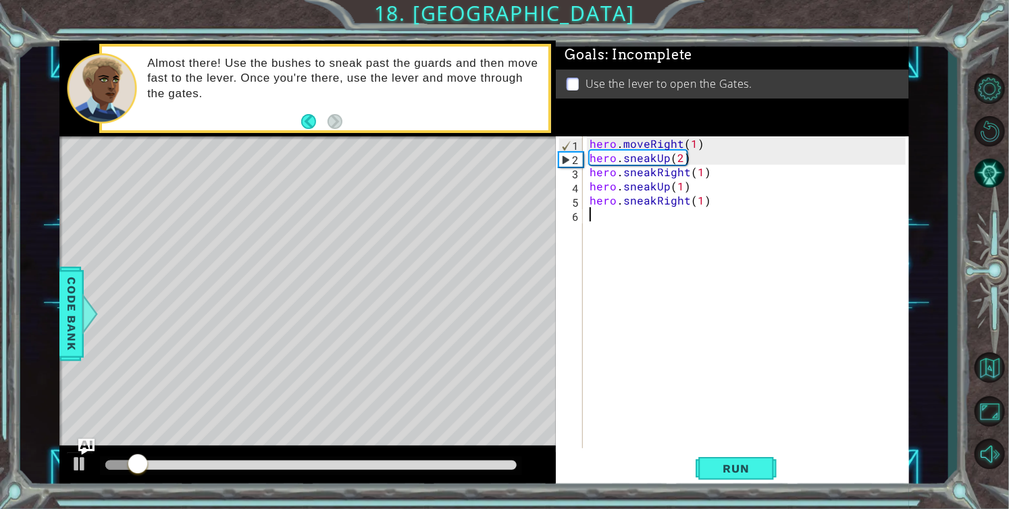
click at [702, 199] on div "hero . moveRight ( 1 ) hero . sneakUp ( 2 ) hero . sneakRight ( 1 ) hero . snea…" at bounding box center [750, 306] width 326 height 340
type textarea "hero.sneakRight(2)"
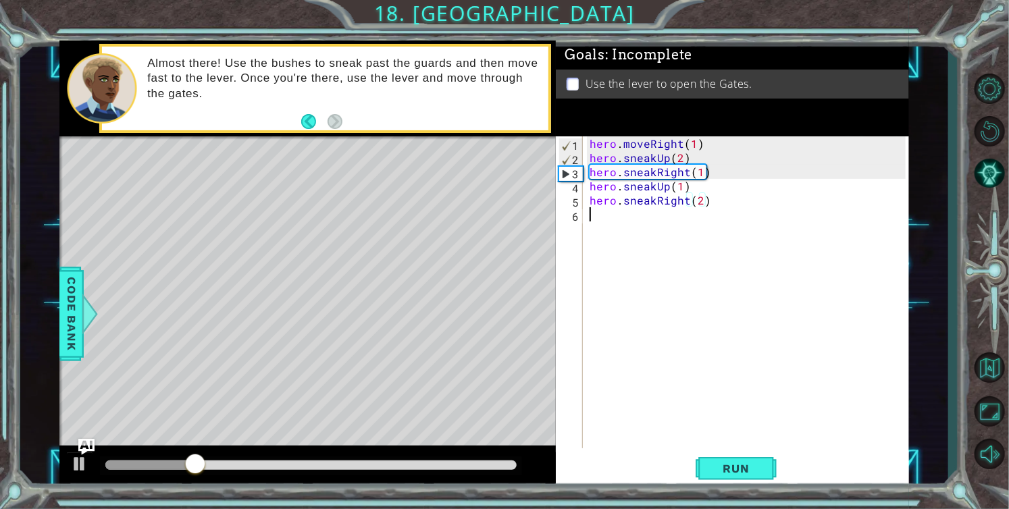
click at [663, 213] on div "hero . moveRight ( 1 ) hero . sneakUp ( 2 ) hero . sneakRight ( 1 ) hero . snea…" at bounding box center [750, 306] width 326 height 340
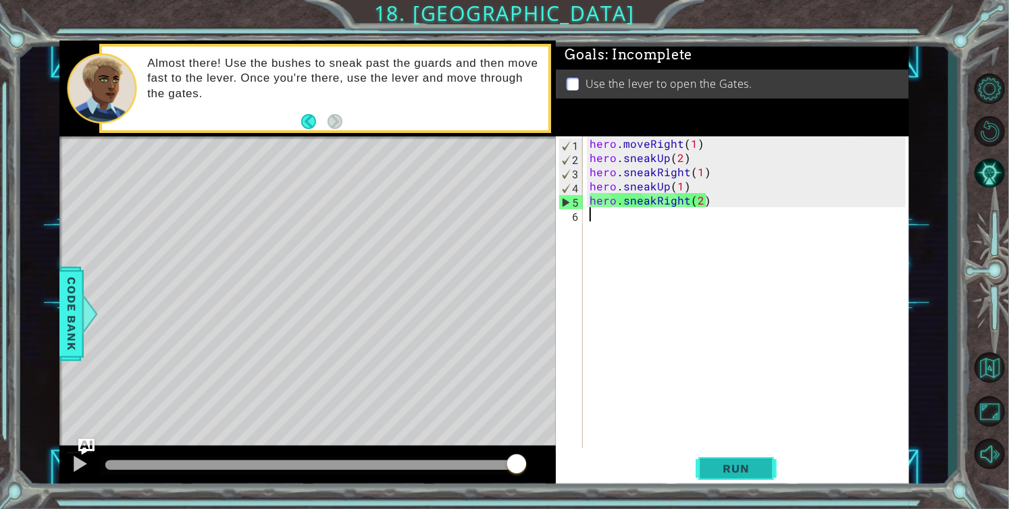
click at [740, 473] on span "Run" at bounding box center [735, 469] width 53 height 14
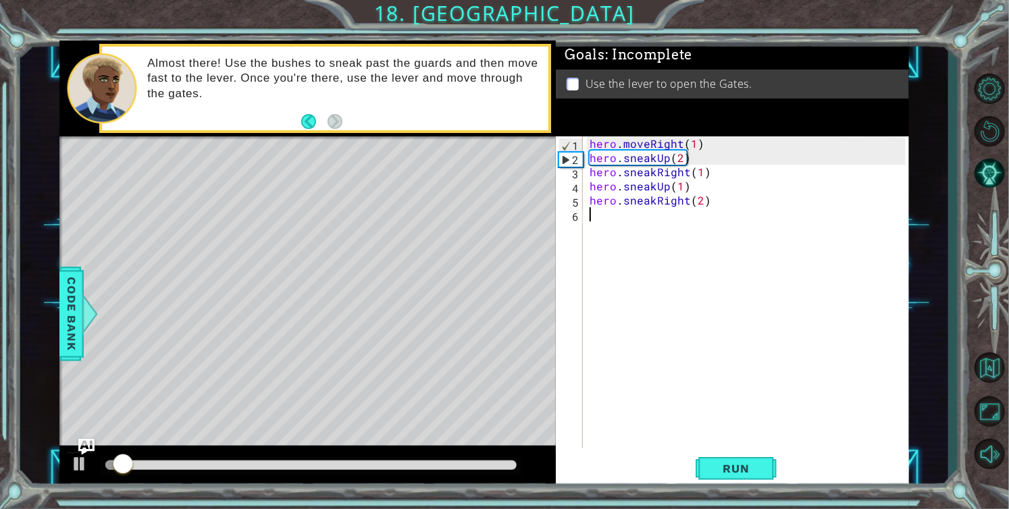
click at [601, 216] on div "hero . moveRight ( 1 ) hero . sneakUp ( 2 ) hero . sneakRight ( 1 ) hero . snea…" at bounding box center [750, 306] width 326 height 340
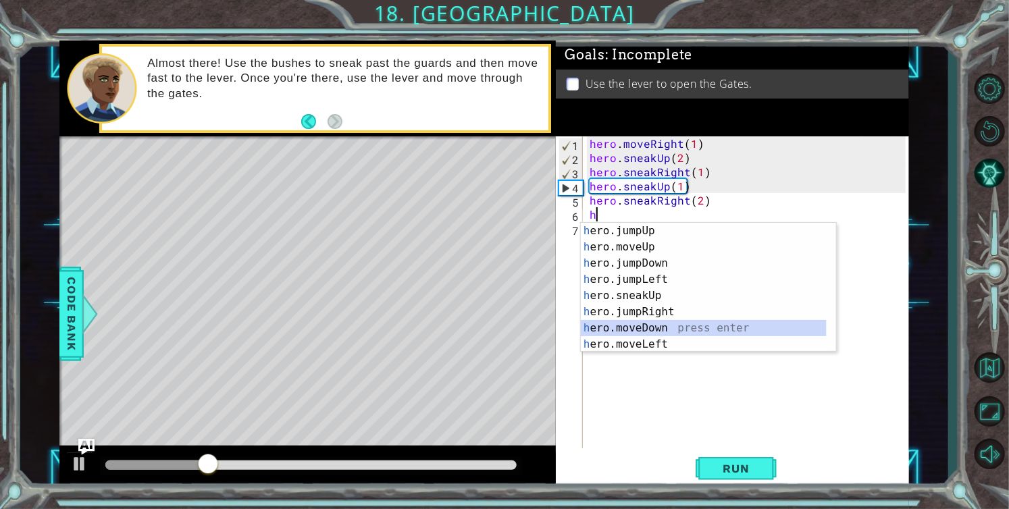
click at [659, 326] on div "h ero.jumpUp press enter h ero.moveUp press enter h ero.jumpDown press enter h …" at bounding box center [704, 304] width 246 height 162
type textarea "hero.moveDown(1)"
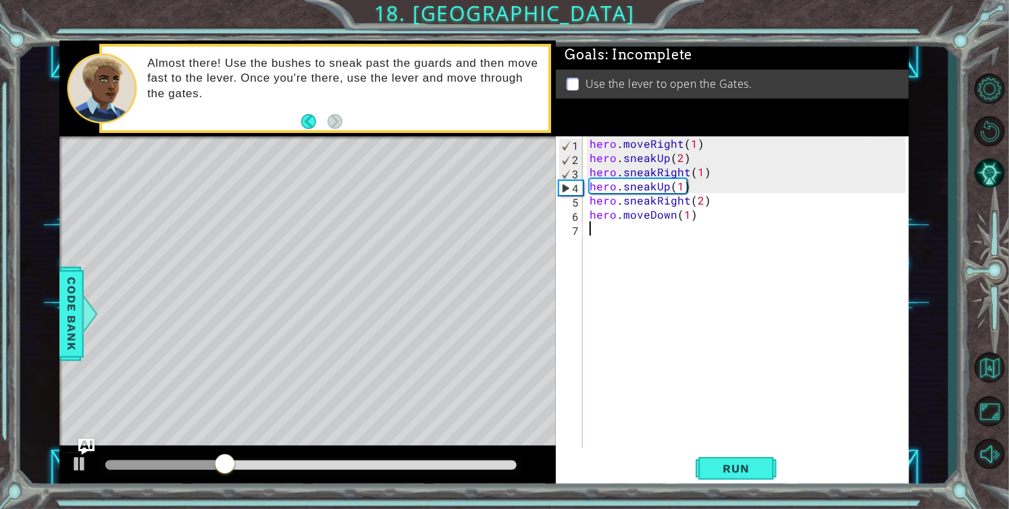
click at [644, 230] on div "hero . moveRight ( 1 ) hero . sneakUp ( 2 ) hero . sneakRight ( 1 ) hero . snea…" at bounding box center [750, 306] width 326 height 340
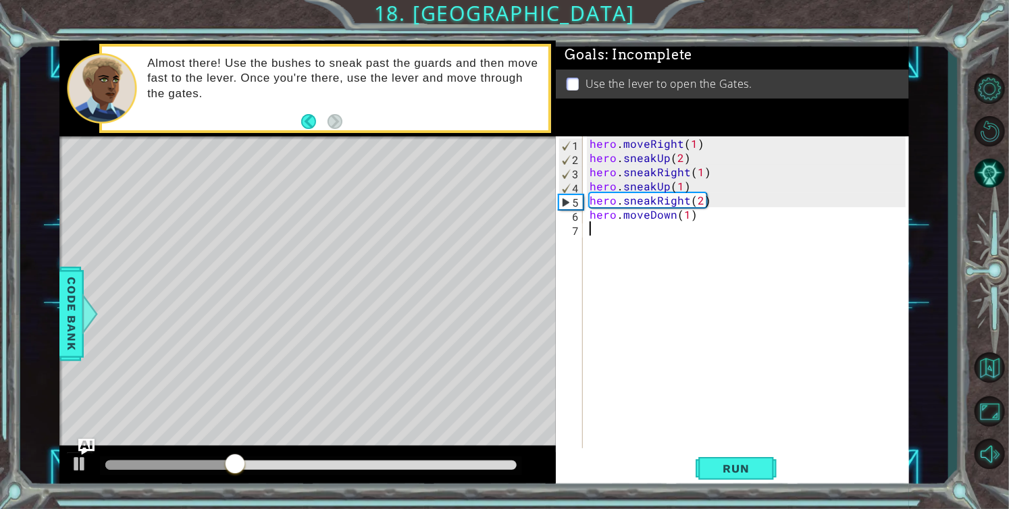
type textarea "h"
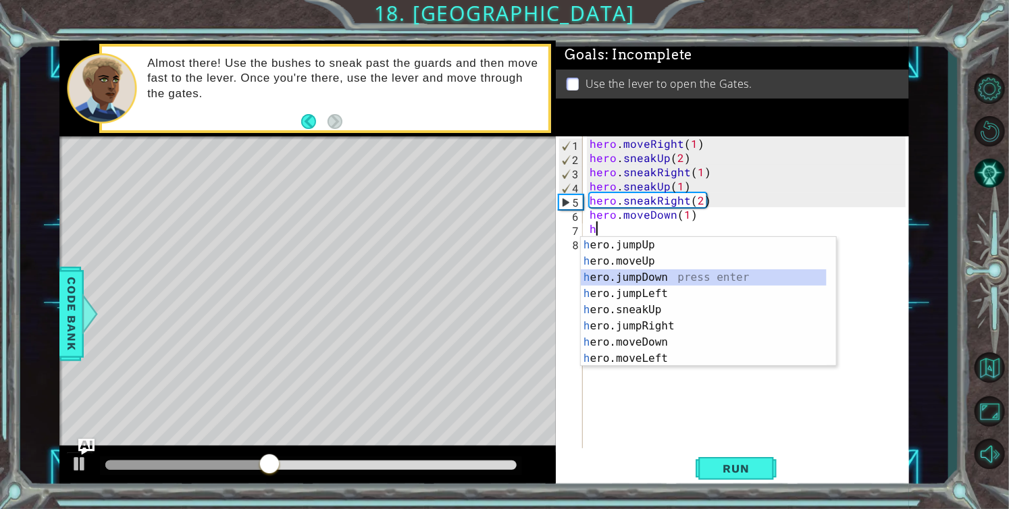
click at [658, 279] on div "h ero.jumpUp press enter h ero.moveUp press enter h ero.jumpDown press enter h …" at bounding box center [704, 318] width 246 height 162
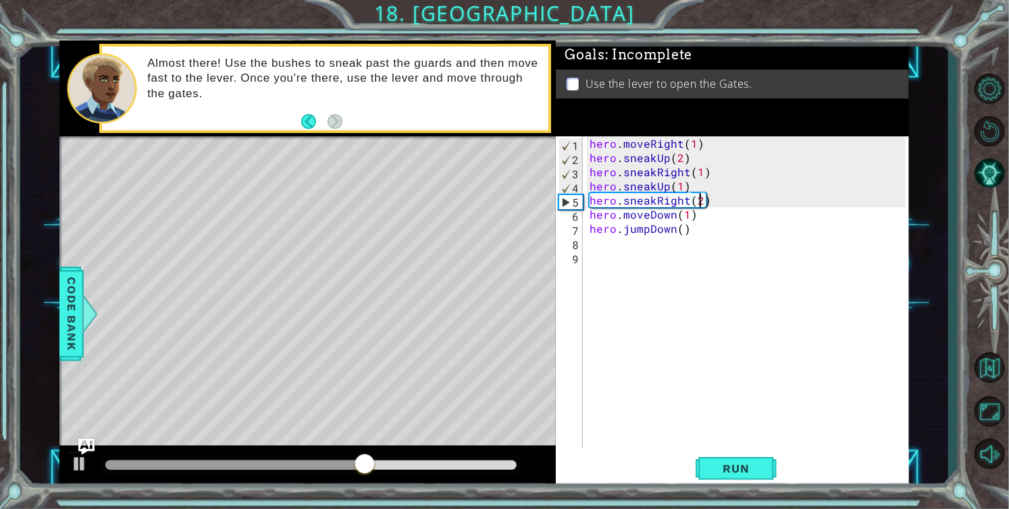
click at [699, 199] on div "hero . moveRight ( 1 ) hero . sneakUp ( 2 ) hero . sneakRight ( 1 ) hero . snea…" at bounding box center [750, 306] width 326 height 340
type textarea "hero.sneakRight(1)"
click at [706, 199] on div "hero . moveRight ( 1 ) hero . sneakUp ( 2 ) hero . sneakRight ( 1 ) hero . snea…" at bounding box center [750, 306] width 326 height 340
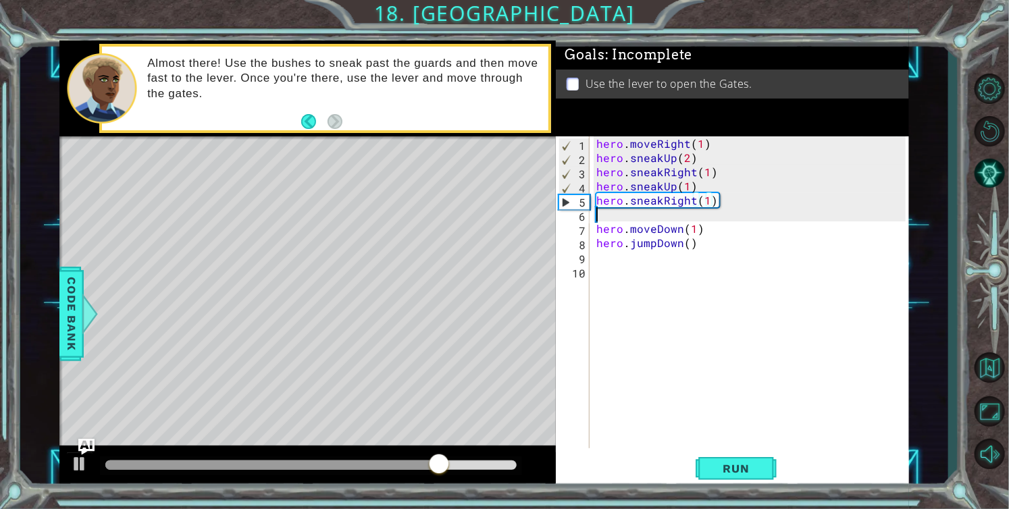
scroll to position [0, 0]
type textarea "h"
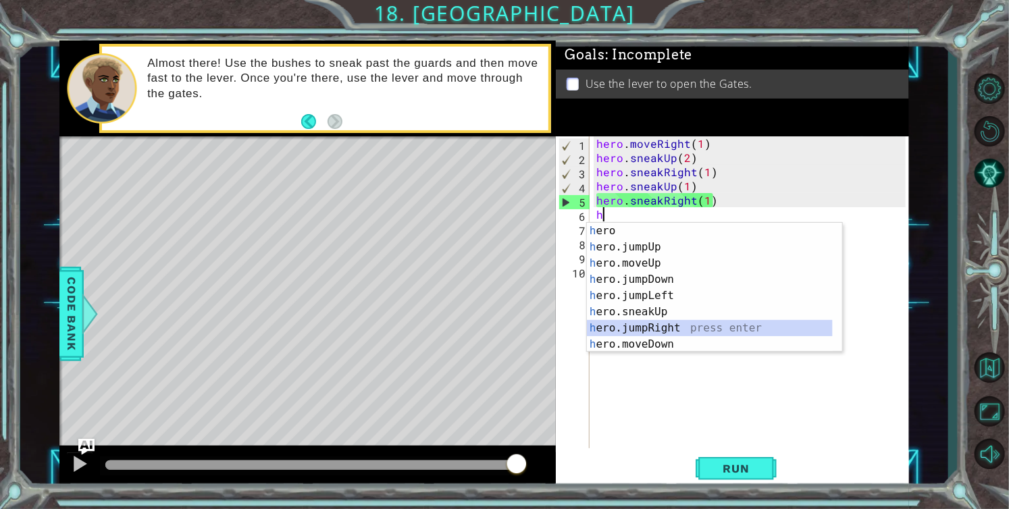
click at [662, 321] on div "h ero press enter h ero.jumpUp press enter h ero.moveUp press enter h ero.jumpD…" at bounding box center [710, 304] width 246 height 162
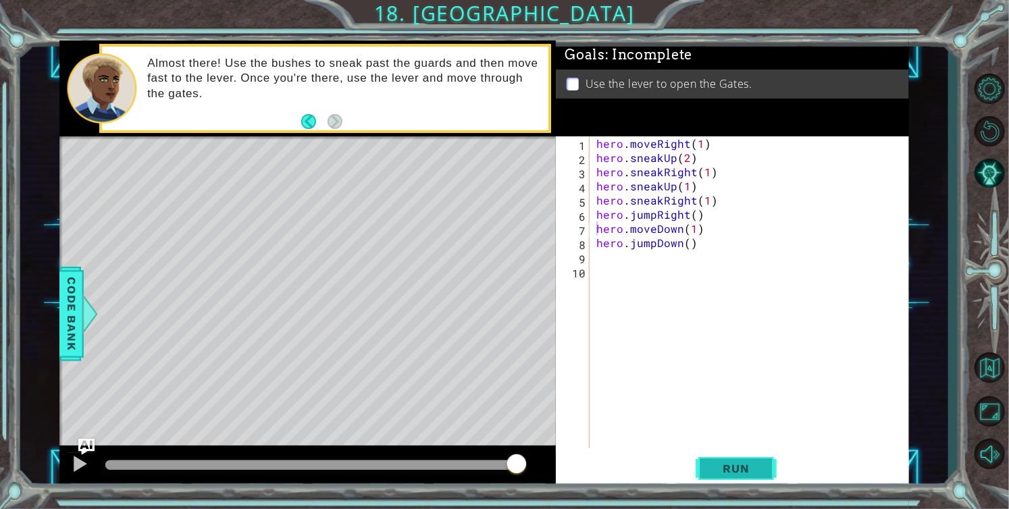
click at [706, 468] on button "Run" at bounding box center [736, 468] width 81 height 35
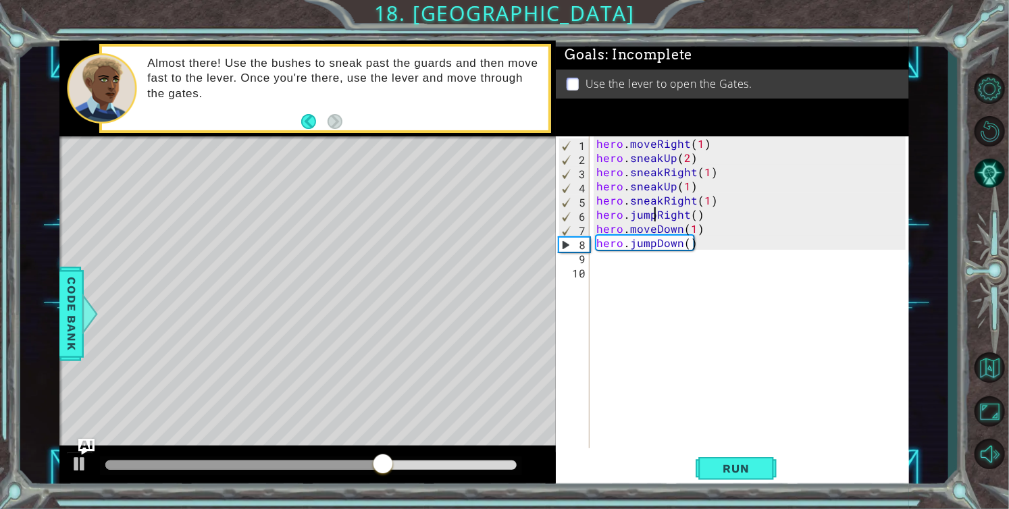
click at [655, 213] on div "hero . moveRight ( 1 ) hero . sneakUp ( 2 ) hero . sneakRight ( 1 ) hero . snea…" at bounding box center [753, 306] width 319 height 340
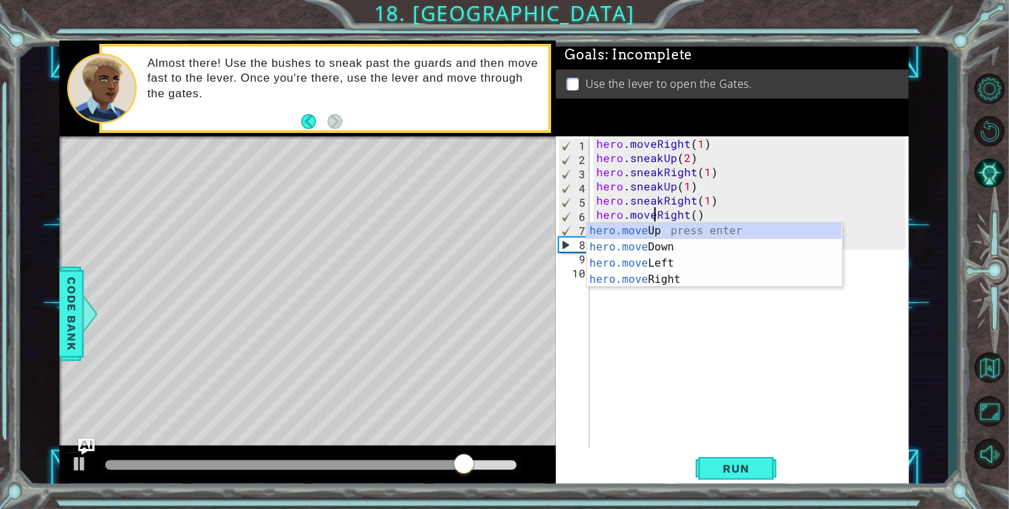
scroll to position [0, 3]
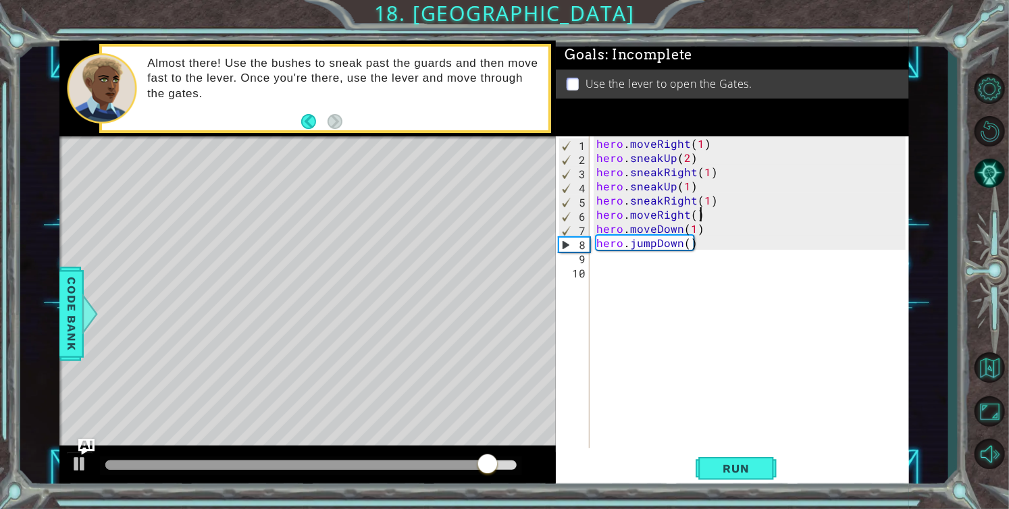
click at [746, 210] on div "hero . moveRight ( 1 ) hero . sneakUp ( 2 ) hero . sneakRight ( 1 ) hero . snea…" at bounding box center [753, 306] width 319 height 340
type textarea "hero.moveRight()"
click at [730, 472] on span "Run" at bounding box center [735, 469] width 53 height 14
click at [654, 255] on div "hero . moveRight ( 1 ) hero . sneakUp ( 2 ) hero . sneakRight ( 1 ) hero . snea…" at bounding box center [753, 306] width 319 height 340
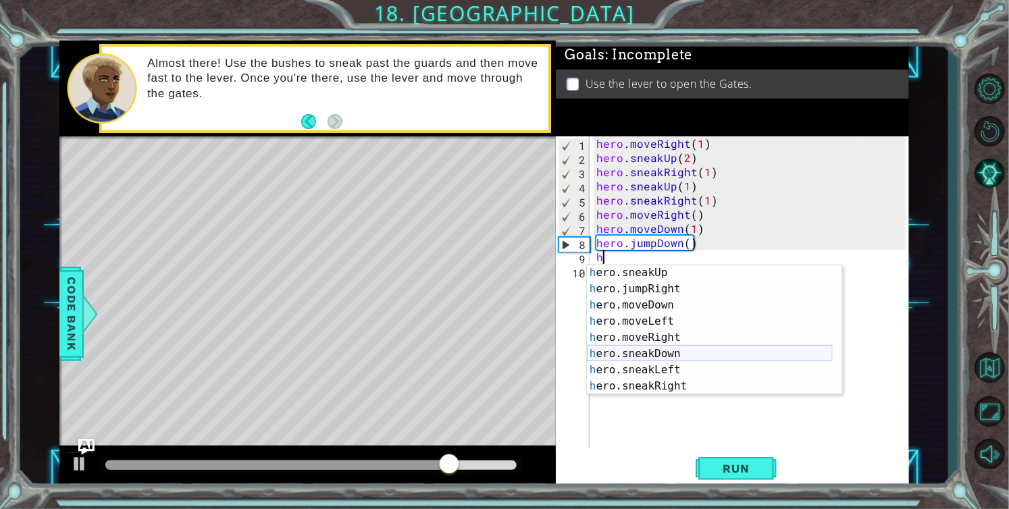
scroll to position [81, 0]
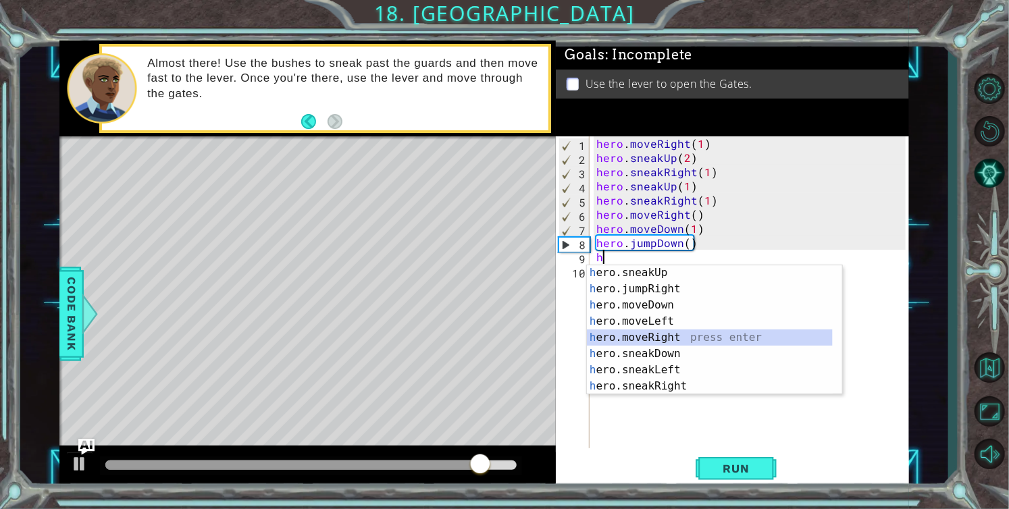
click at [670, 334] on div "h ero.sneakUp press enter h ero.jumpRight press enter h ero.moveDown press ente…" at bounding box center [710, 346] width 246 height 162
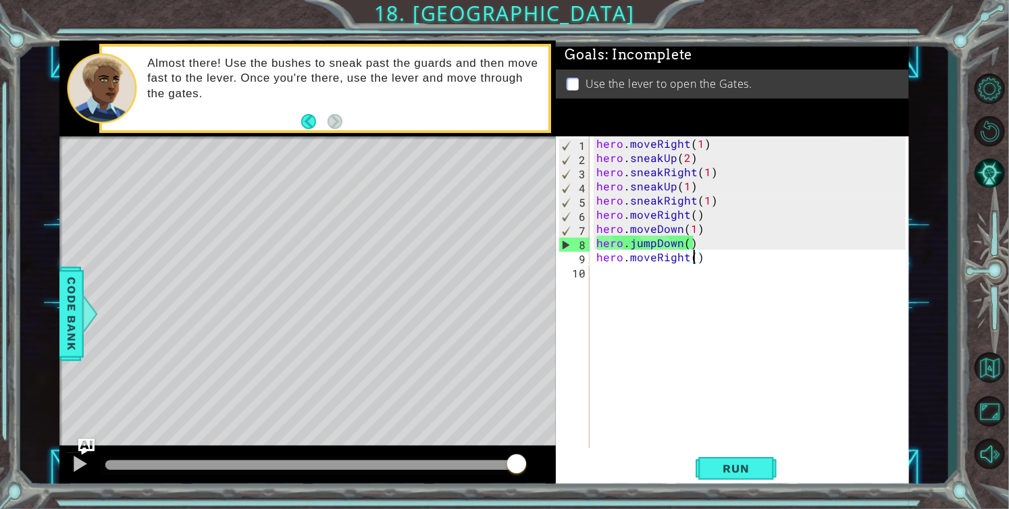
type textarea "hero.moveRight(2)"
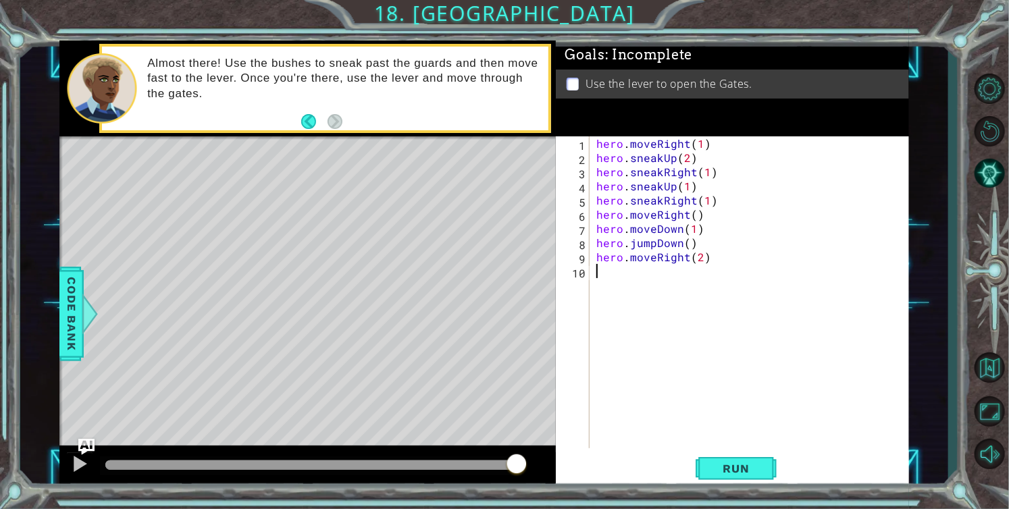
click at [677, 272] on div "hero . moveRight ( 1 ) hero . sneakUp ( 2 ) hero . sneakRight ( 1 ) hero . snea…" at bounding box center [753, 306] width 319 height 340
type textarea "h"
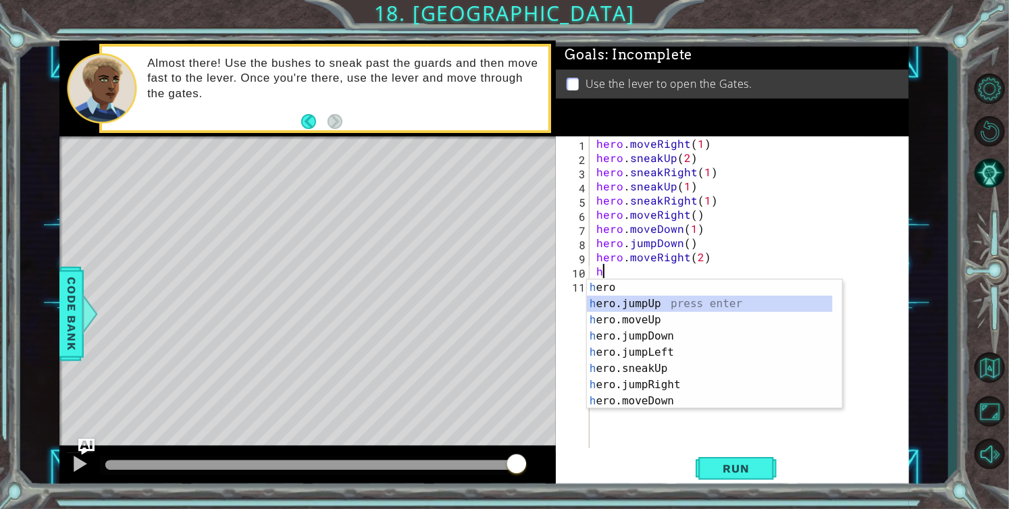
click at [676, 302] on div "h ero press enter h ero.jumpUp press enter h ero.moveUp press enter h ero.jumpD…" at bounding box center [710, 361] width 246 height 162
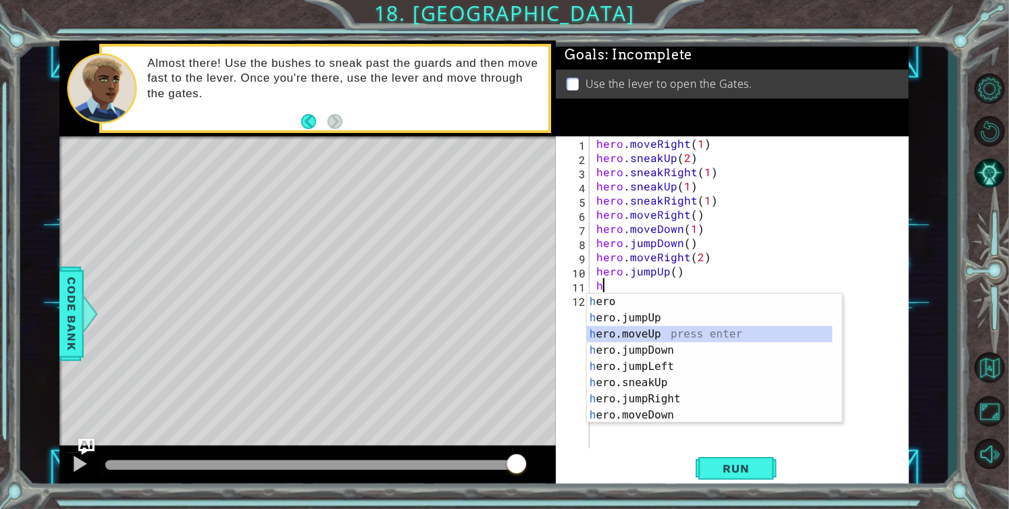
click at [669, 336] on div "h ero press enter h ero.jumpUp press enter h ero.moveUp press enter h ero.jumpD…" at bounding box center [710, 375] width 246 height 162
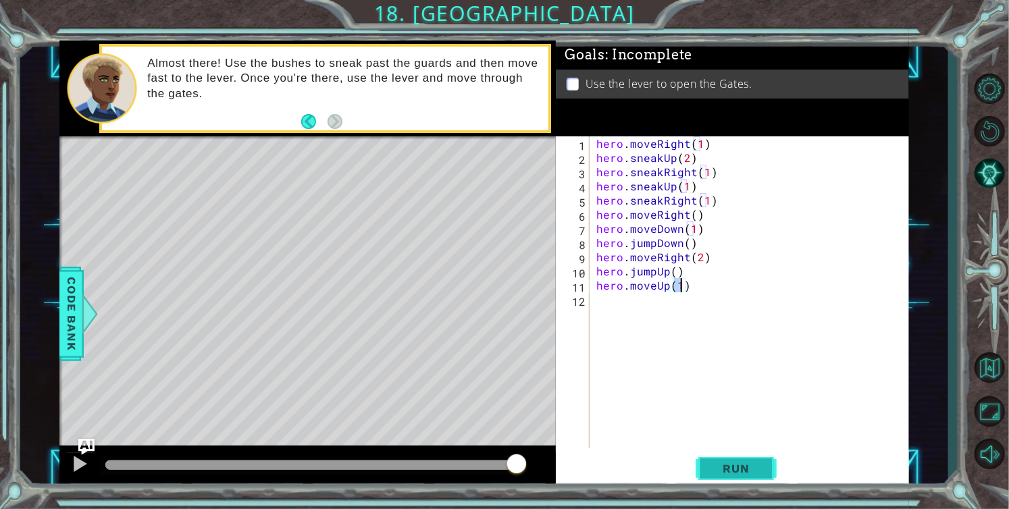
type textarea "hero.moveUp(1)"
click at [714, 471] on span "Run" at bounding box center [735, 469] width 53 height 14
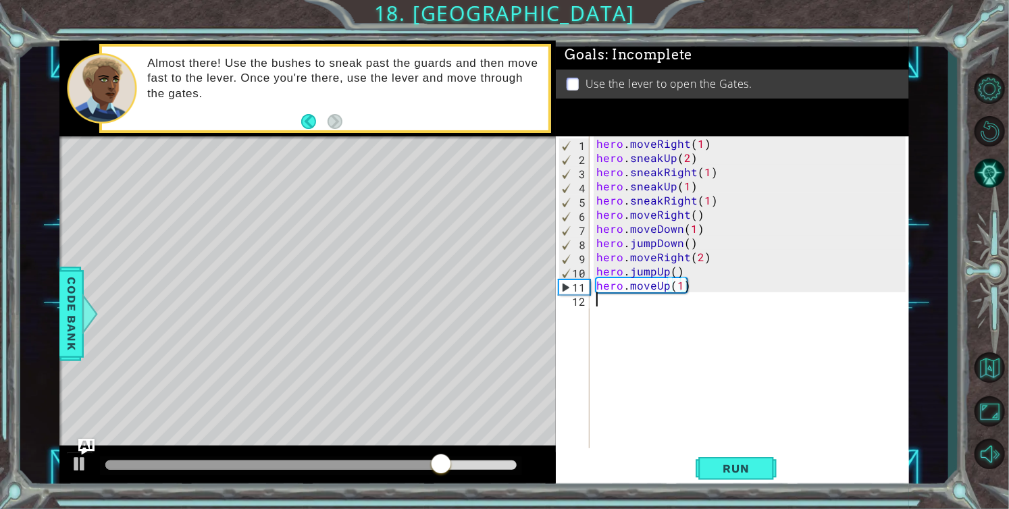
click at [611, 307] on div "hero . moveRight ( 1 ) hero . sneakUp ( 2 ) hero . sneakRight ( 1 ) hero . snea…" at bounding box center [753, 306] width 319 height 340
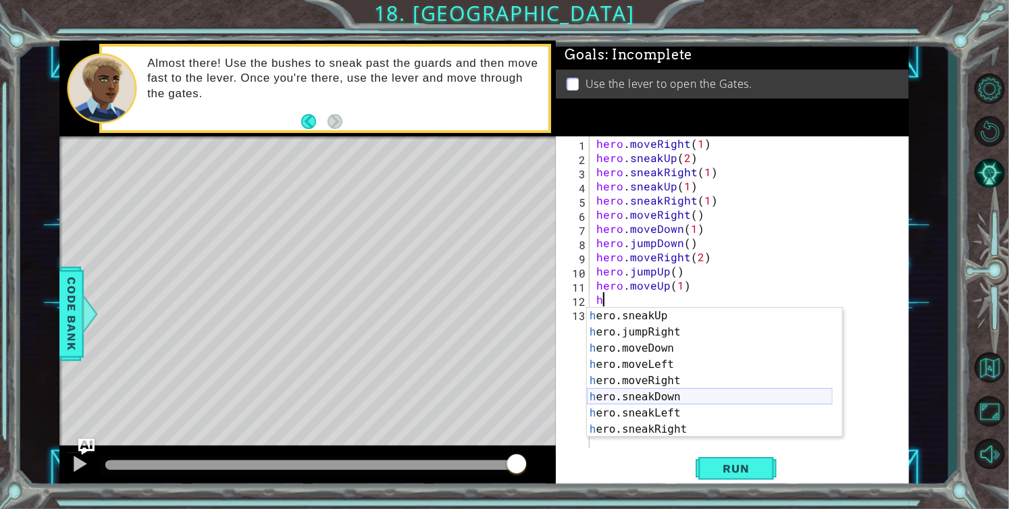
scroll to position [113, 0]
click at [674, 409] on div "h ero.moveDown press enter h ero.moveLeft press enter h ero.moveRight press ent…" at bounding box center [710, 389] width 246 height 162
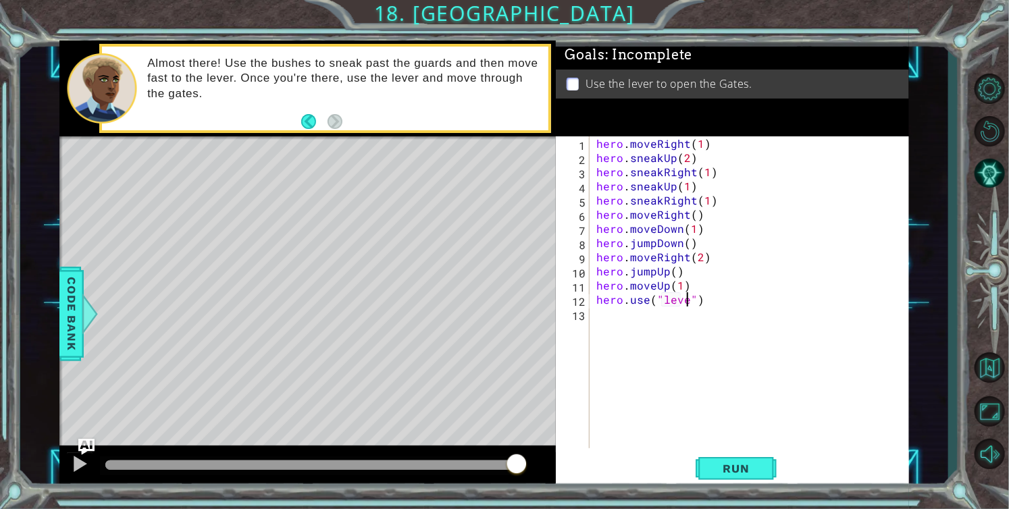
scroll to position [0, 5]
type textarea "hero.use("lever")"
click at [701, 461] on button "Run" at bounding box center [736, 468] width 81 height 35
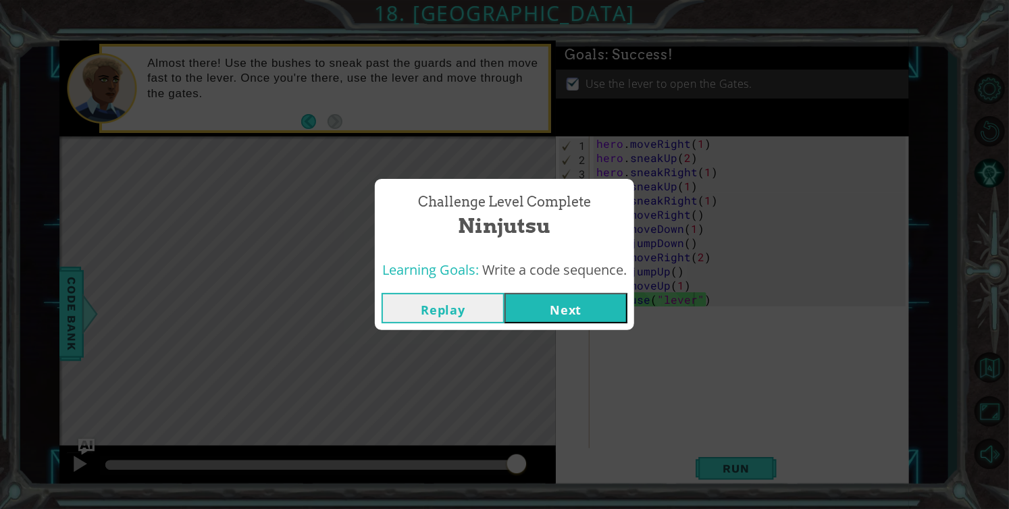
click at [554, 311] on button "Next" at bounding box center [565, 308] width 123 height 30
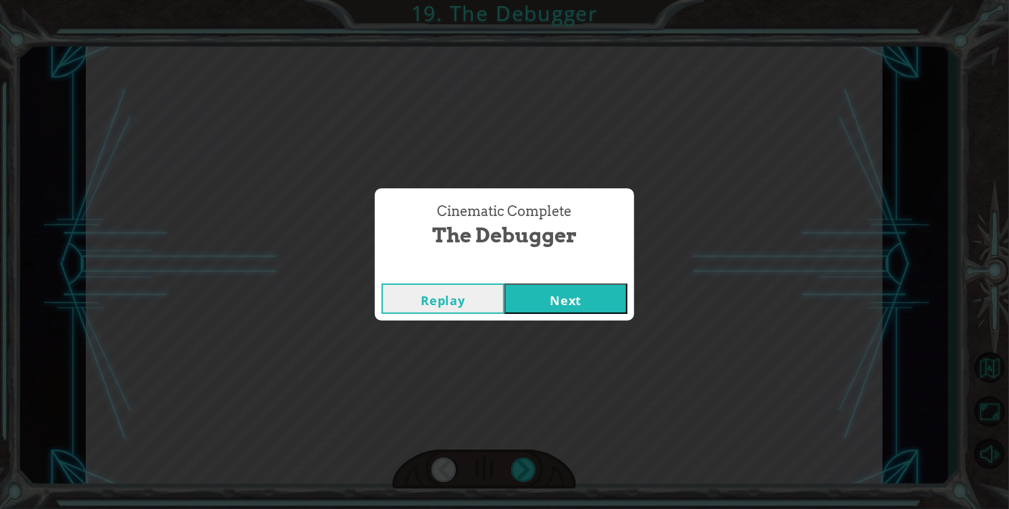
click button "Next" at bounding box center [565, 299] width 123 height 30
click at [504, 284] on button "Next" at bounding box center [565, 299] width 123 height 30
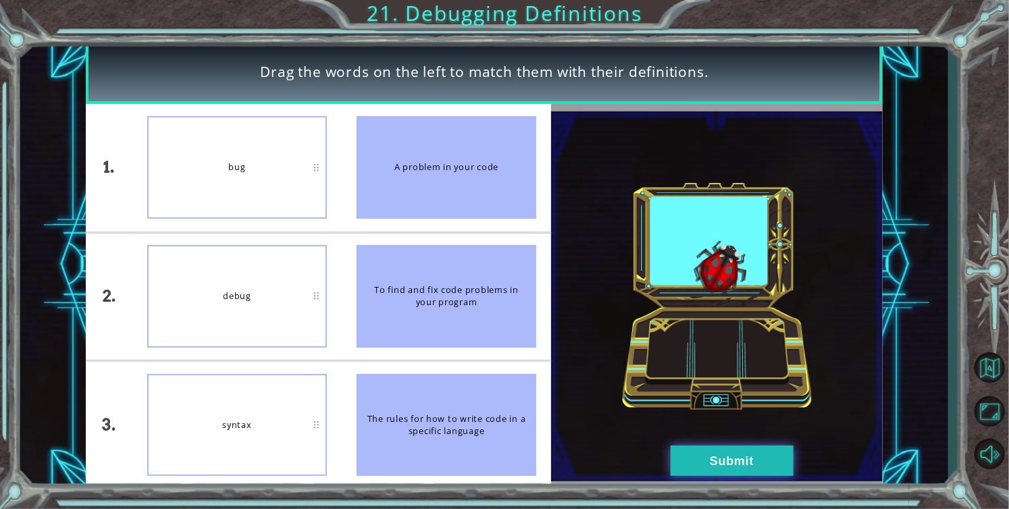
click at [700, 452] on button "Submit" at bounding box center [732, 461] width 123 height 30
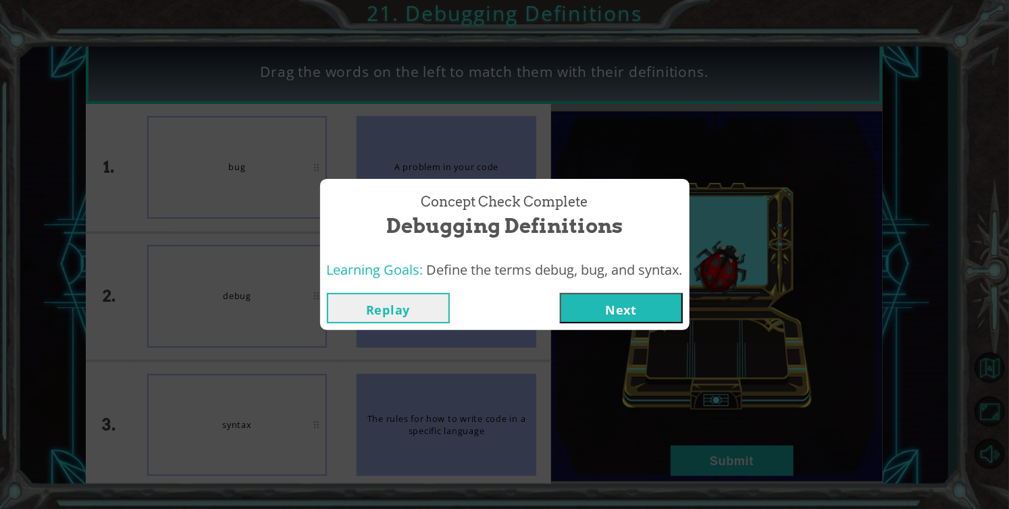
click at [645, 313] on button "Next" at bounding box center [621, 308] width 123 height 30
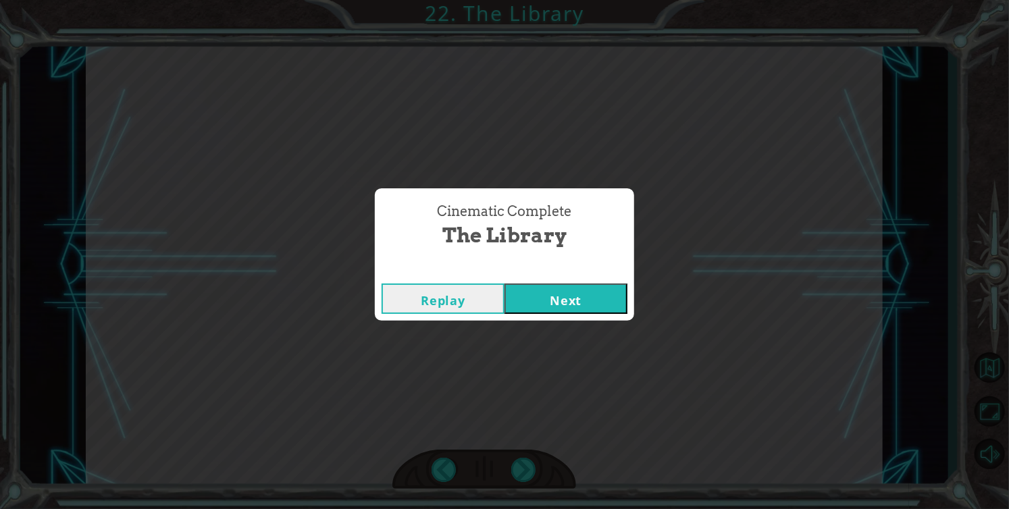
click at [504, 284] on button "Next" at bounding box center [565, 299] width 123 height 30
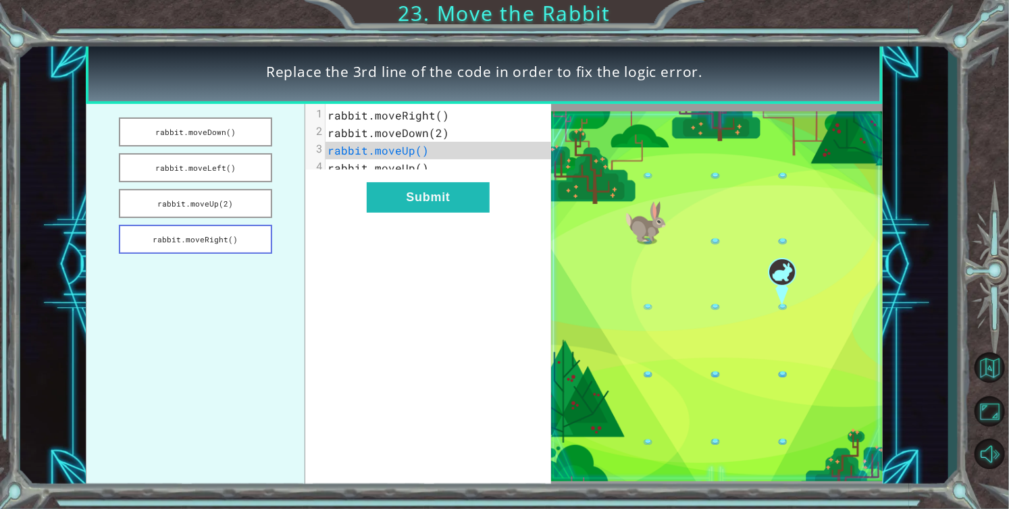
click at [199, 236] on button "rabbit.moveRight()" at bounding box center [195, 239] width 153 height 29
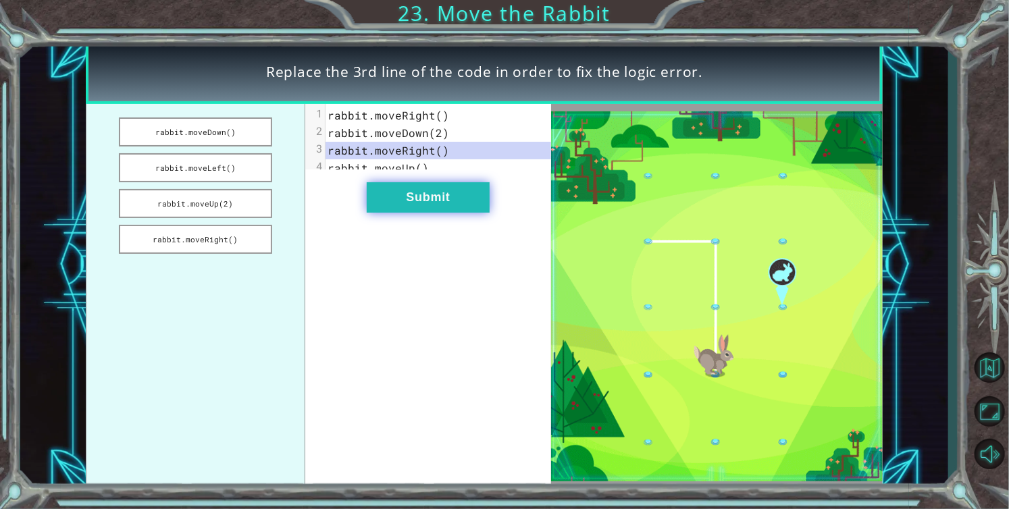
click at [423, 210] on button "Submit" at bounding box center [428, 197] width 123 height 30
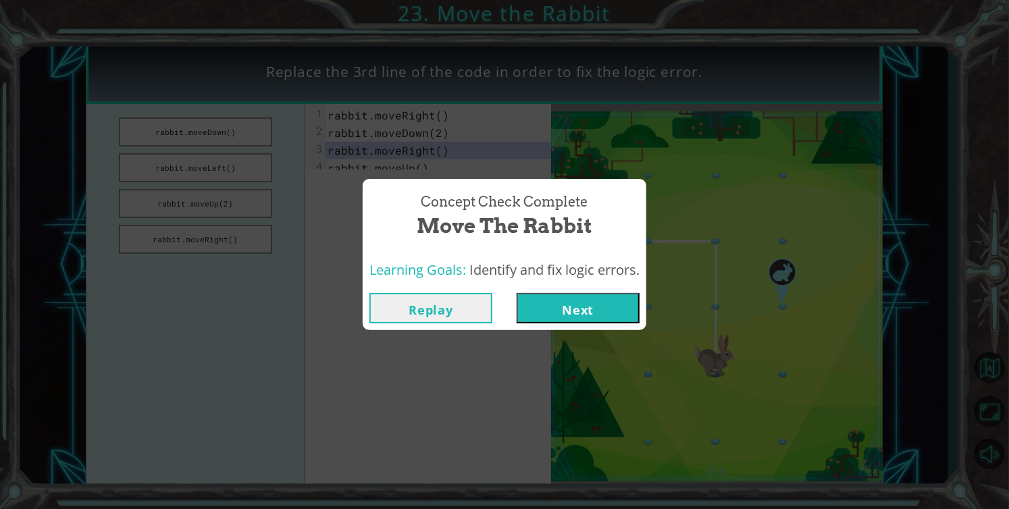
click at [608, 314] on button "Next" at bounding box center [578, 308] width 123 height 30
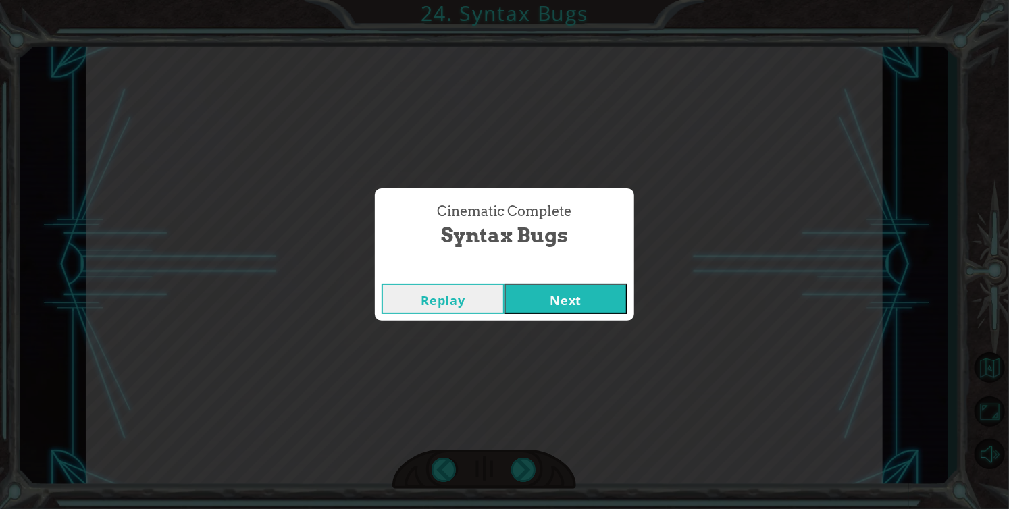
click at [504, 284] on button "Next" at bounding box center [565, 299] width 123 height 30
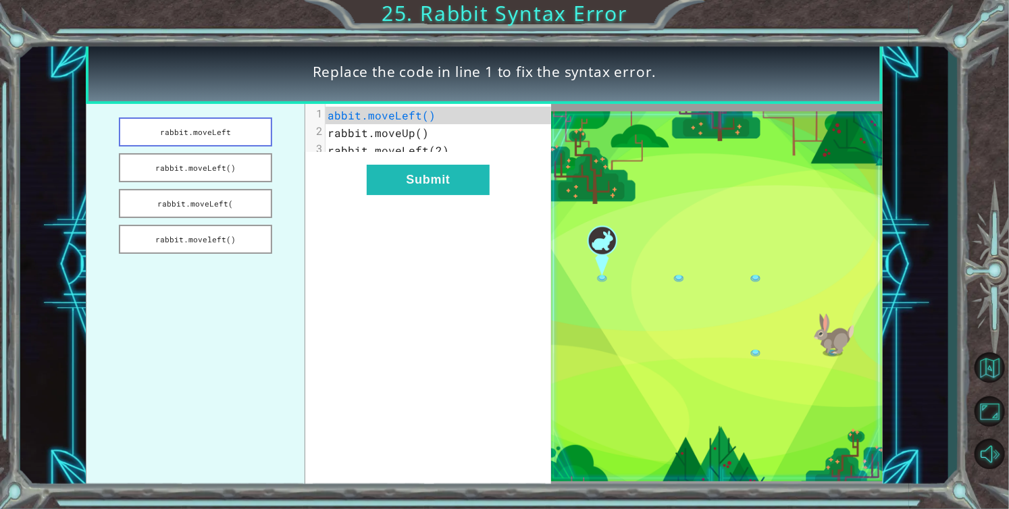
click at [219, 137] on button "rabbit.moveLeft" at bounding box center [195, 132] width 153 height 29
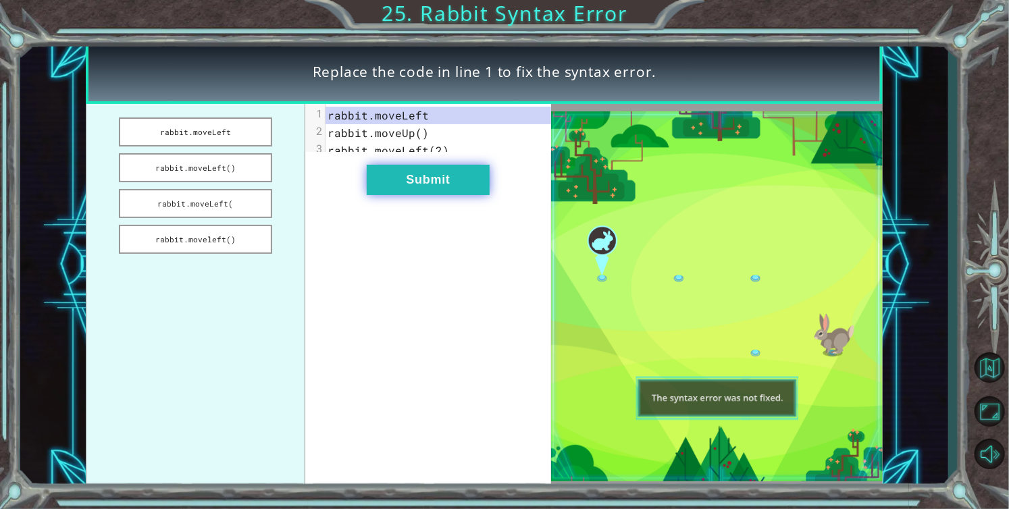
click at [400, 183] on button "Submit" at bounding box center [428, 180] width 123 height 30
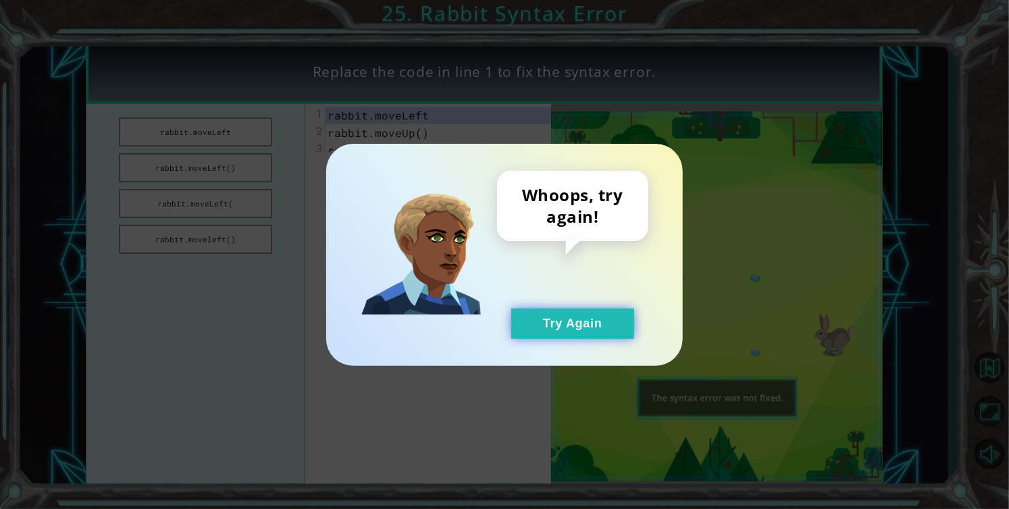
click at [554, 330] on button "Try Again" at bounding box center [572, 324] width 123 height 30
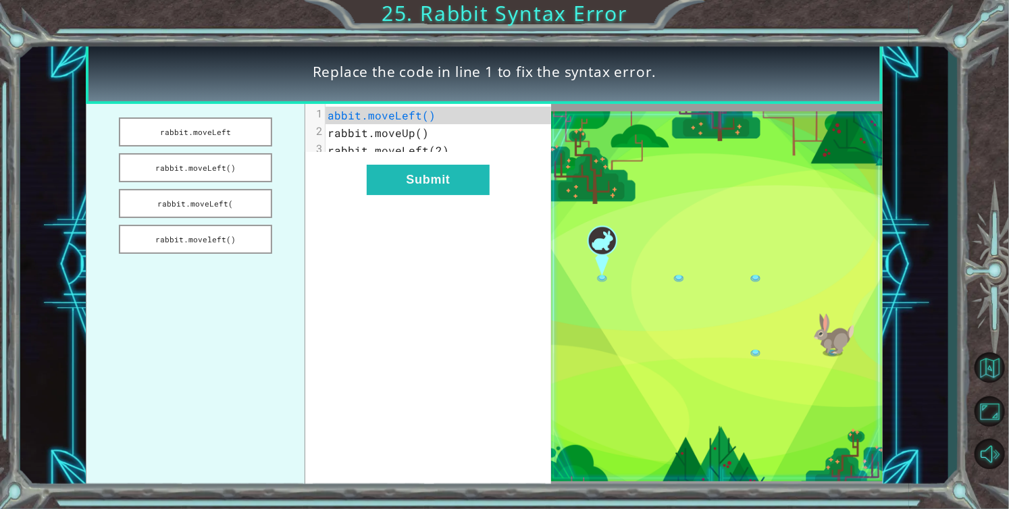
click at [436, 121] on pre "abbit.moveLeft()" at bounding box center [444, 116] width 236 height 18
click at [203, 136] on button "rabbit.moveLeft" at bounding box center [195, 132] width 153 height 29
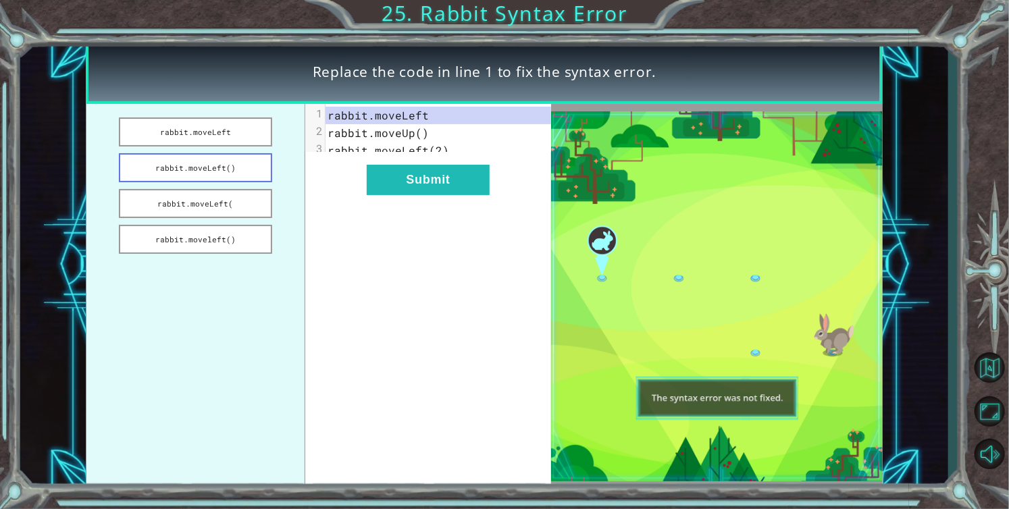
click at [213, 170] on button "rabbit.moveLeft()" at bounding box center [195, 167] width 153 height 29
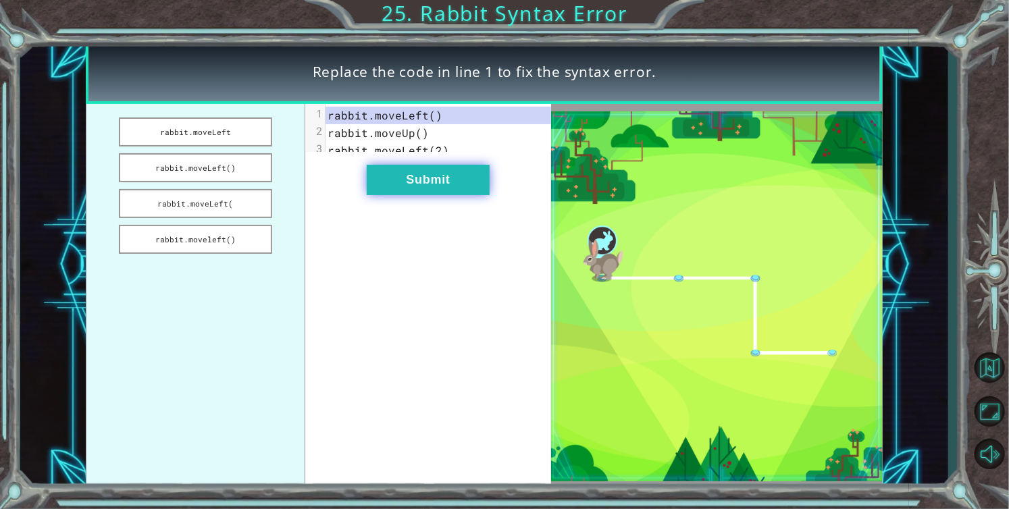
click at [409, 193] on button "Submit" at bounding box center [428, 180] width 123 height 30
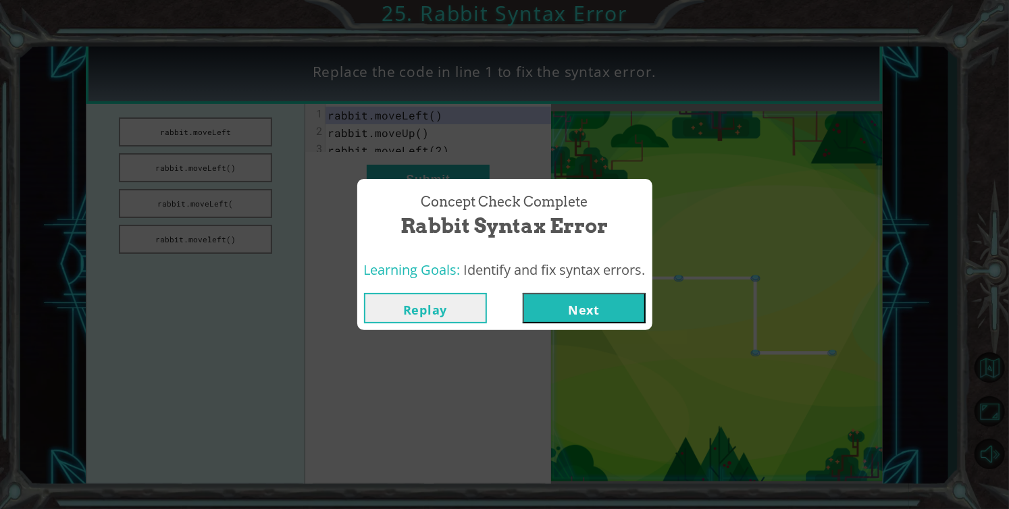
click at [569, 300] on button "Next" at bounding box center [584, 308] width 123 height 30
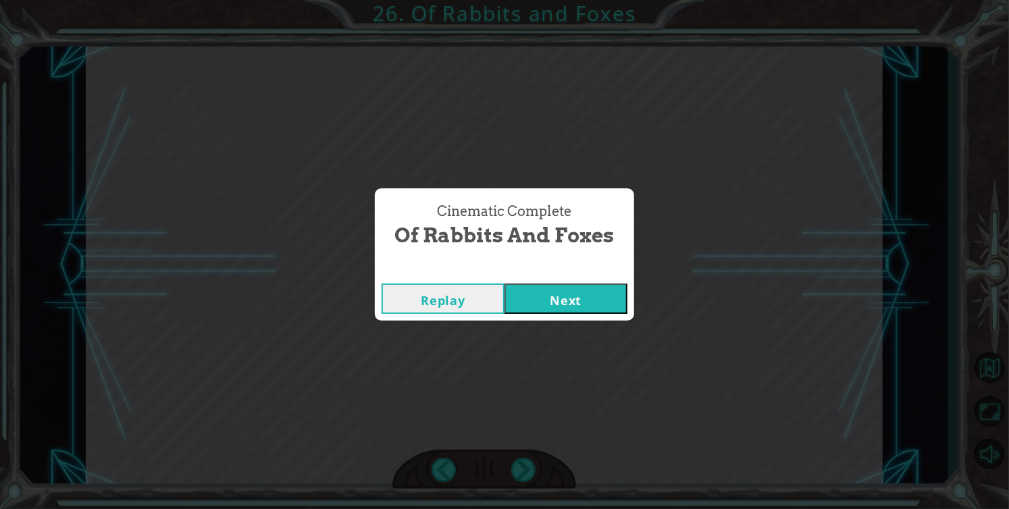
click at [533, 304] on button "Next" at bounding box center [565, 299] width 123 height 30
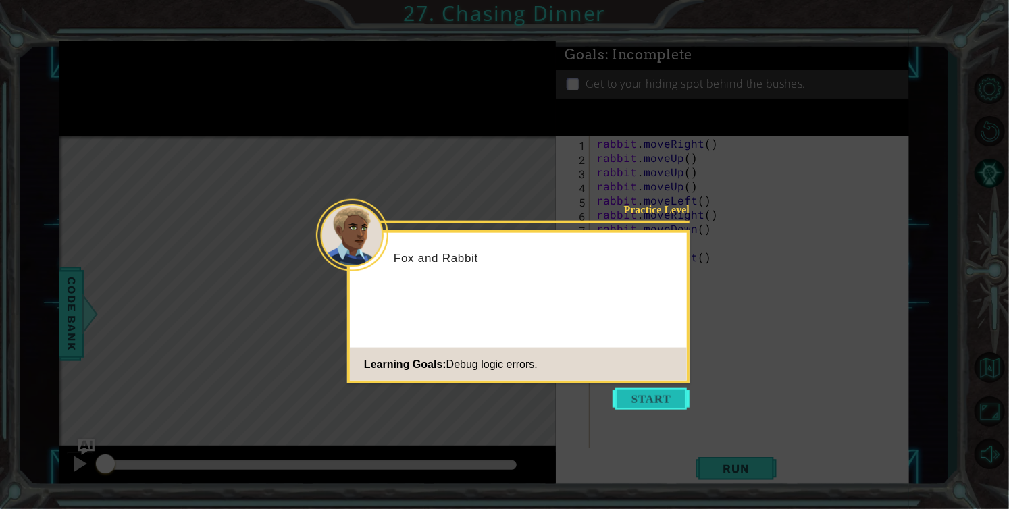
click at [629, 402] on button "Start" at bounding box center [651, 399] width 77 height 22
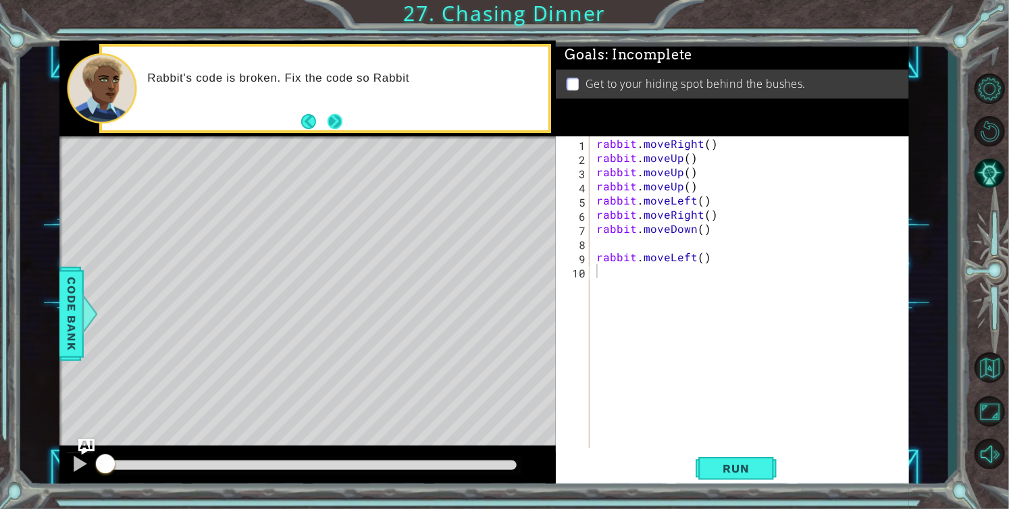
click at [344, 123] on div "Rabbit's code is broken. Fix the code so Rabbit" at bounding box center [325, 89] width 446 height 84
click at [334, 122] on button "Next" at bounding box center [335, 121] width 15 height 15
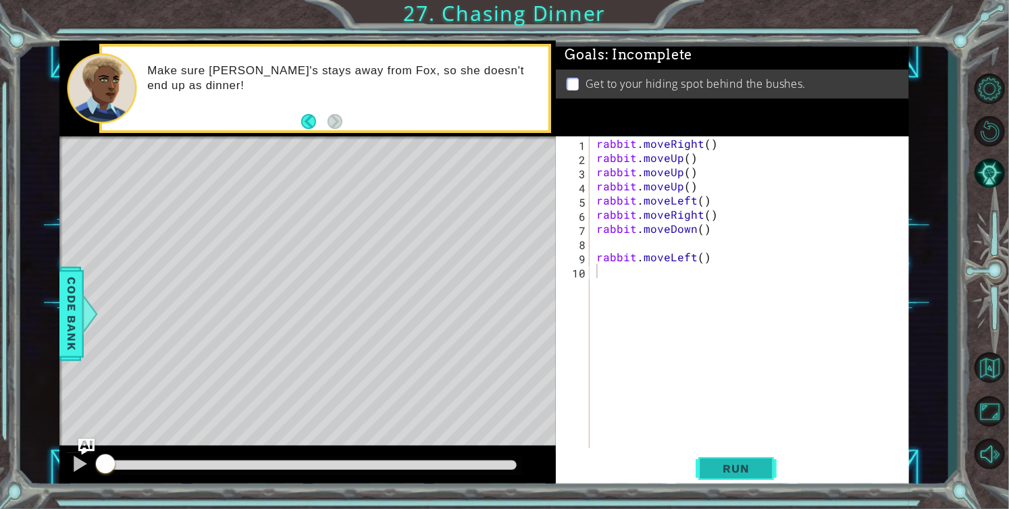
click at [735, 463] on span "Run" at bounding box center [735, 469] width 53 height 14
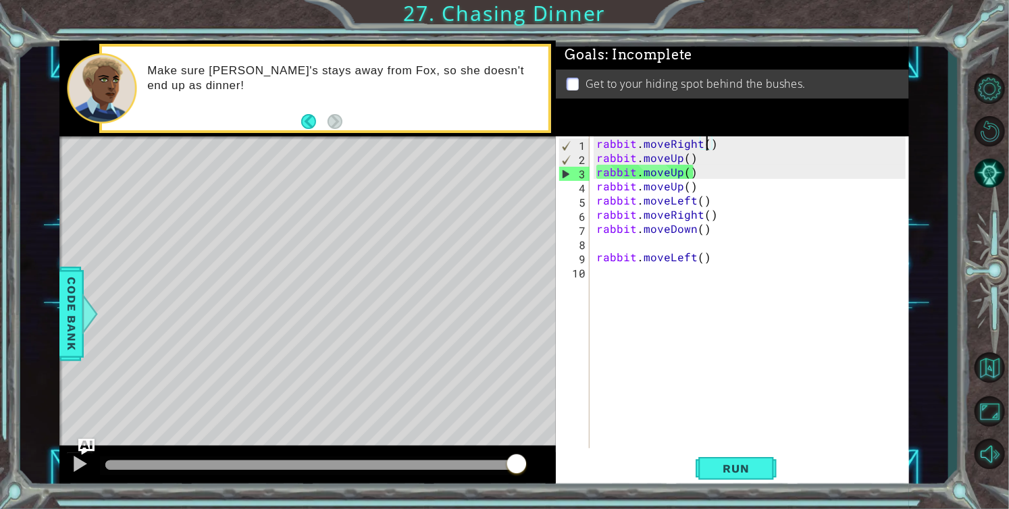
click at [706, 144] on div "rabbit . moveRight ( ) rabbit . moveUp ( ) rabbit . moveUp ( ) rabbit . moveUp …" at bounding box center [753, 306] width 319 height 340
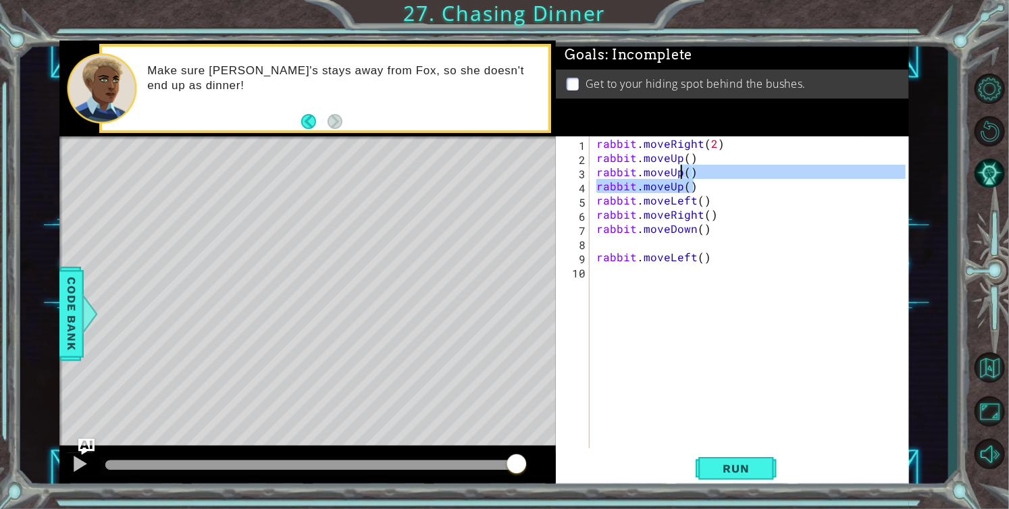
drag, startPoint x: 695, startPoint y: 186, endPoint x: 695, endPoint y: 177, distance: 8.8
click at [695, 177] on div "rabbit . moveRight ( 2 ) rabbit . moveUp ( ) rabbit . moveUp ( ) rabbit . moveU…" at bounding box center [753, 306] width 319 height 340
click at [695, 177] on div "rabbit . moveRight ( 2 ) rabbit . moveUp ( ) rabbit . moveUp ( ) rabbit . moveU…" at bounding box center [750, 292] width 312 height 312
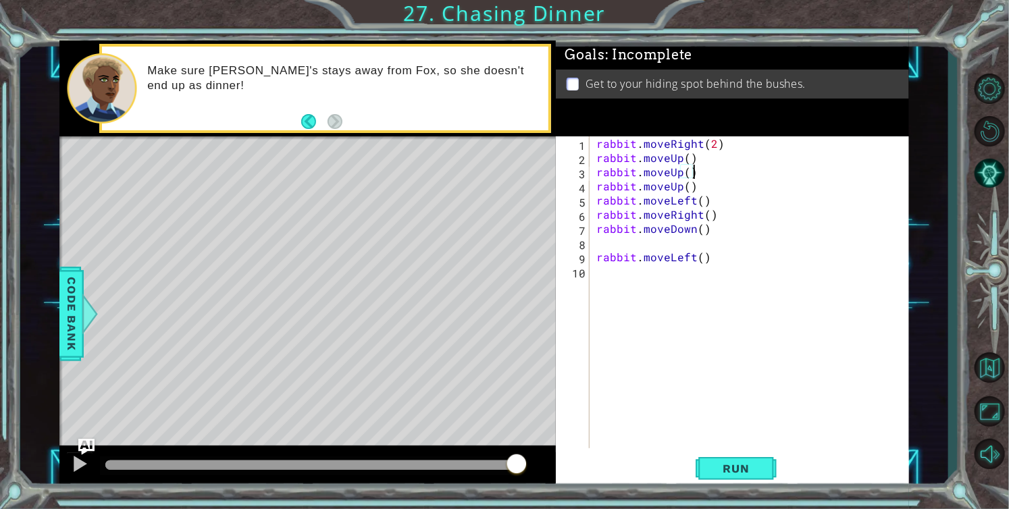
click at [686, 159] on div "rabbit . moveRight ( 2 ) rabbit . moveUp ( ) rabbit . moveUp ( ) rabbit . moveU…" at bounding box center [753, 306] width 319 height 340
drag, startPoint x: 709, startPoint y: 199, endPoint x: 596, endPoint y: 195, distance: 112.9
click at [596, 195] on div "rabbit . moveRight ( 2 ) rabbit . moveUp ( 2 ) rabbit . moveUp ( ) rabbit . mov…" at bounding box center [753, 306] width 319 height 340
drag, startPoint x: 810, startPoint y: 172, endPoint x: 708, endPoint y: 175, distance: 102.0
click at [708, 175] on div "rabbit . moveRight ( 2 ) rabbit . moveUp ( 2 ) rabbit . moveLeft ( ) rabbit . m…" at bounding box center [753, 306] width 319 height 340
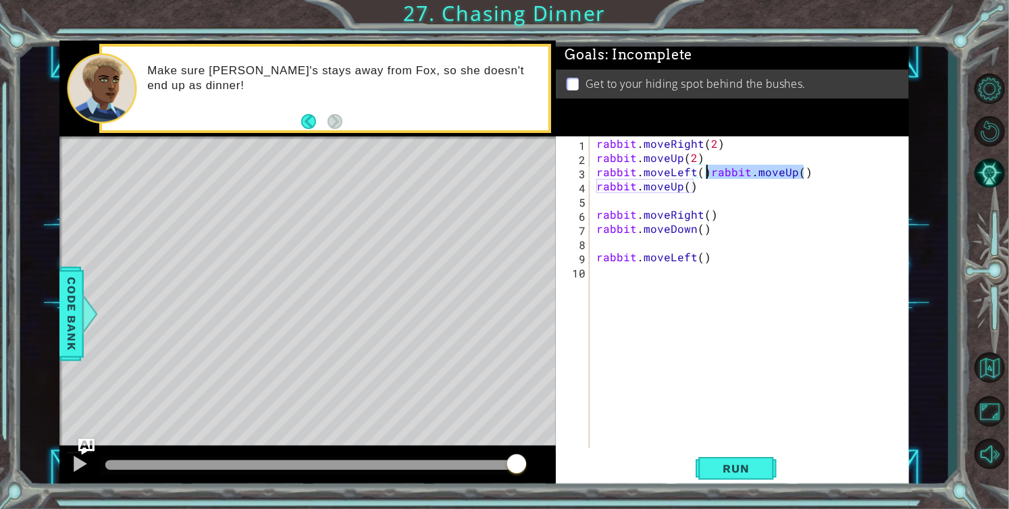
type textarea "rabbit.moveUp()"
click at [700, 174] on div "rabbit . moveRight ( 2 ) rabbit . moveUp ( 2 ) rabbit . moveLeft ( ) rabbit . m…" at bounding box center [753, 306] width 319 height 340
click at [680, 186] on div "rabbit . moveRight ( 2 ) rabbit . moveUp ( 2 ) rabbit . moveLeft ( 2 ) rabbit .…" at bounding box center [753, 306] width 319 height 340
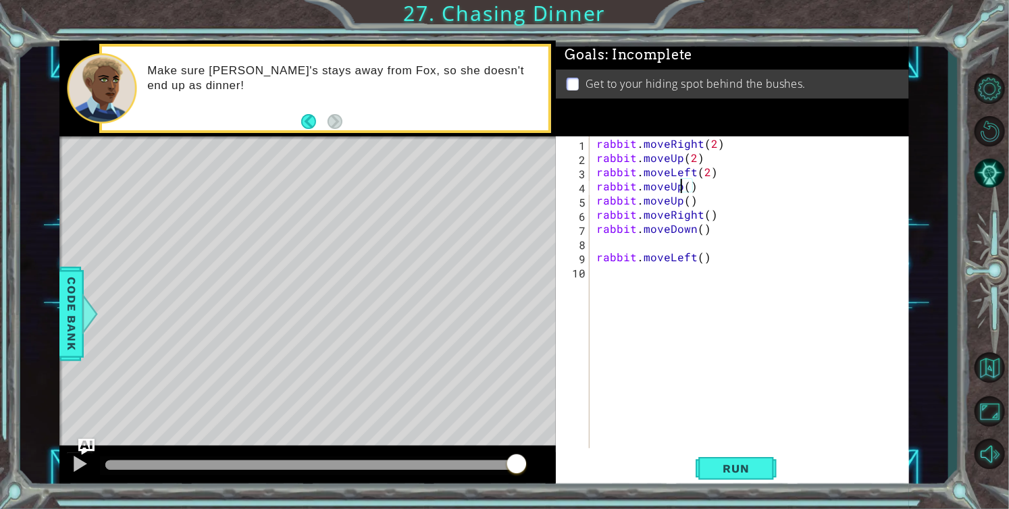
scroll to position [0, 5]
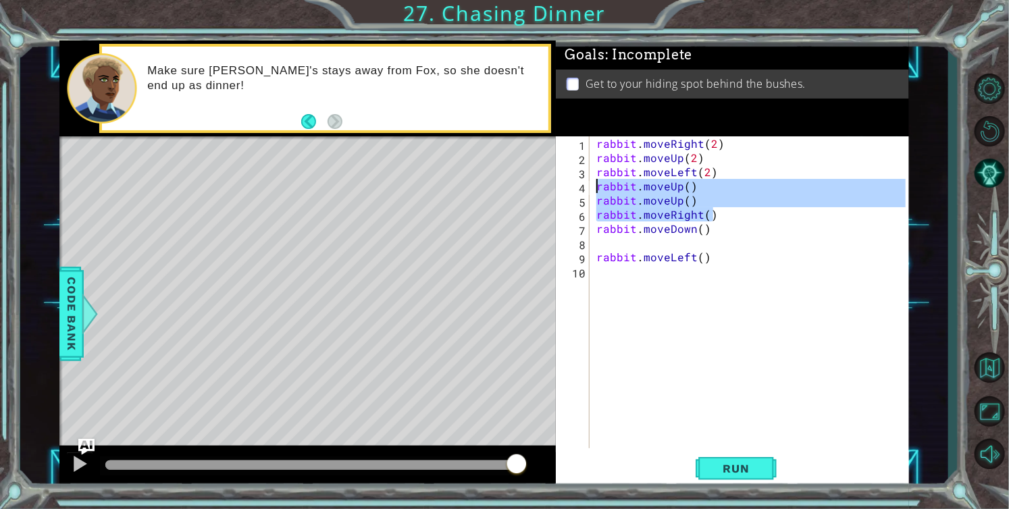
drag, startPoint x: 713, startPoint y: 213, endPoint x: 596, endPoint y: 188, distance: 120.0
click at [596, 188] on div "rabbit . moveRight ( 2 ) rabbit . moveUp ( 2 ) rabbit . moveLeft ( 2 ) rabbit .…" at bounding box center [753, 306] width 319 height 340
type textarea "rabbit.moveUp() rabbit.moveUp()"
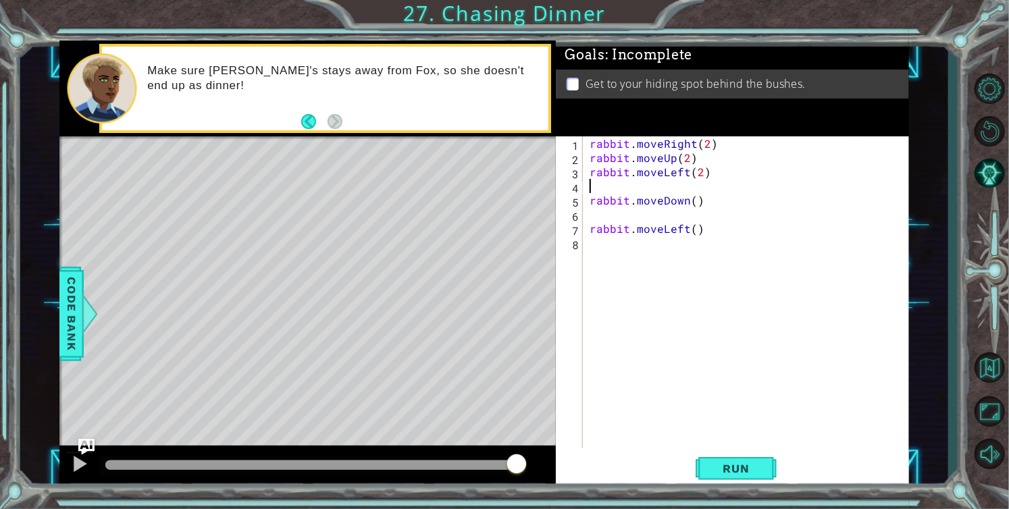
type textarea "rabbit.moveDown()"
click at [683, 197] on div "rabbit . moveRight ( 2 ) rabbit . moveUp ( 2 ) rabbit . moveLeft ( 2 ) rabbit .…" at bounding box center [750, 306] width 326 height 340
click at [588, 218] on div "rabbit . moveRight ( 2 ) rabbit . moveUp ( 2 ) rabbit . moveLeft ( 2 ) rabbit .…" at bounding box center [750, 306] width 326 height 340
type textarea "rabbit.moveLeft()"
click at [755, 477] on button "Run" at bounding box center [736, 468] width 81 height 35
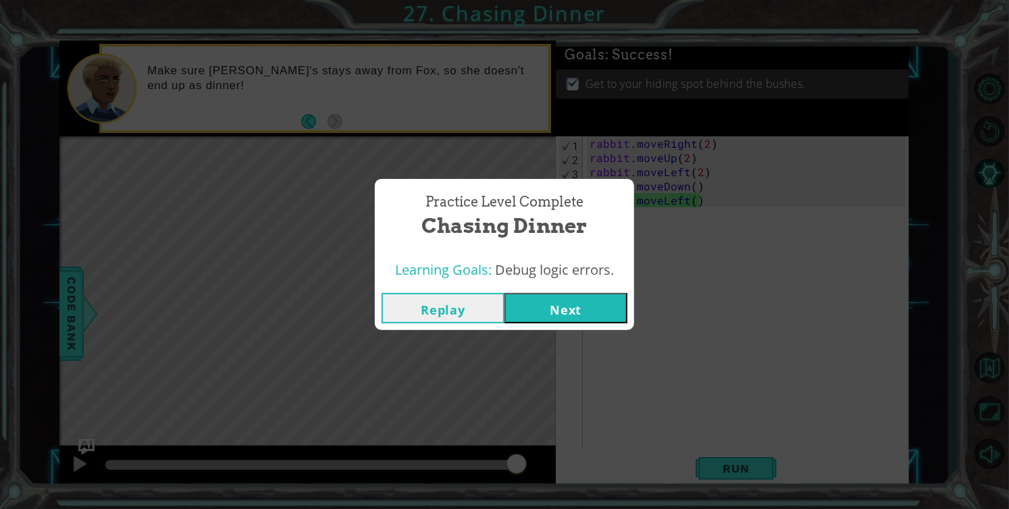
click at [552, 302] on button "Next" at bounding box center [565, 308] width 123 height 30
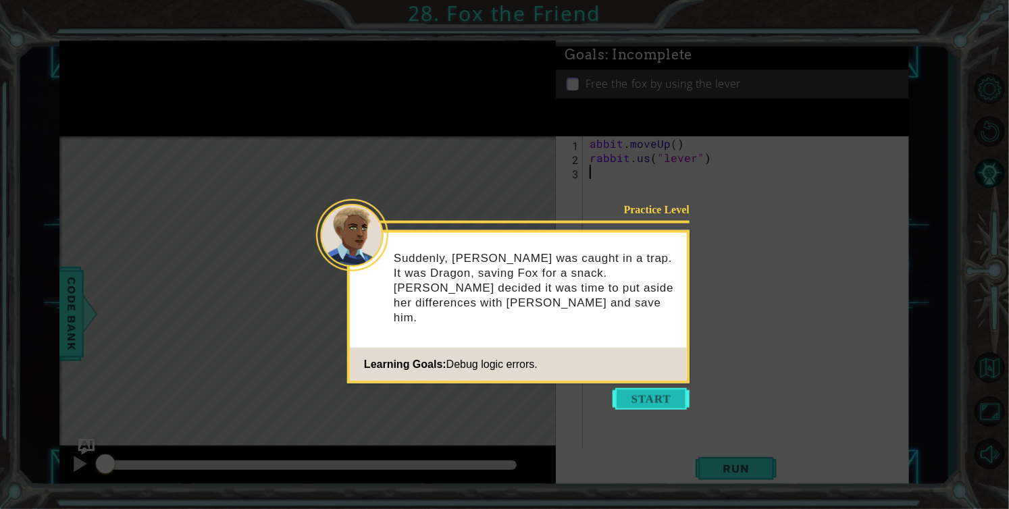
click at [639, 398] on button "Start" at bounding box center [651, 399] width 77 height 22
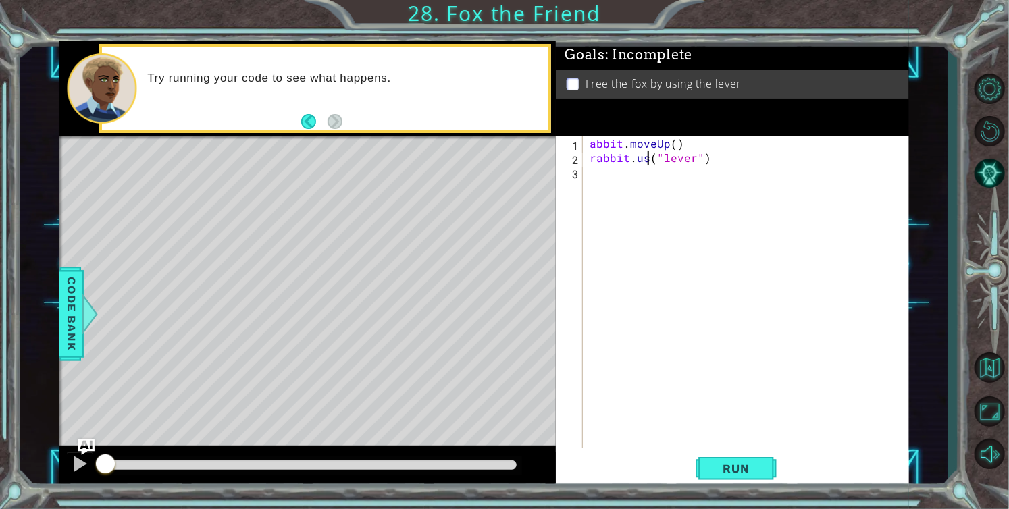
click at [647, 159] on div "abbit . moveUp ( ) rabbit . us ( "lever" )" at bounding box center [750, 306] width 326 height 340
click at [747, 471] on span "Run" at bounding box center [735, 469] width 53 height 14
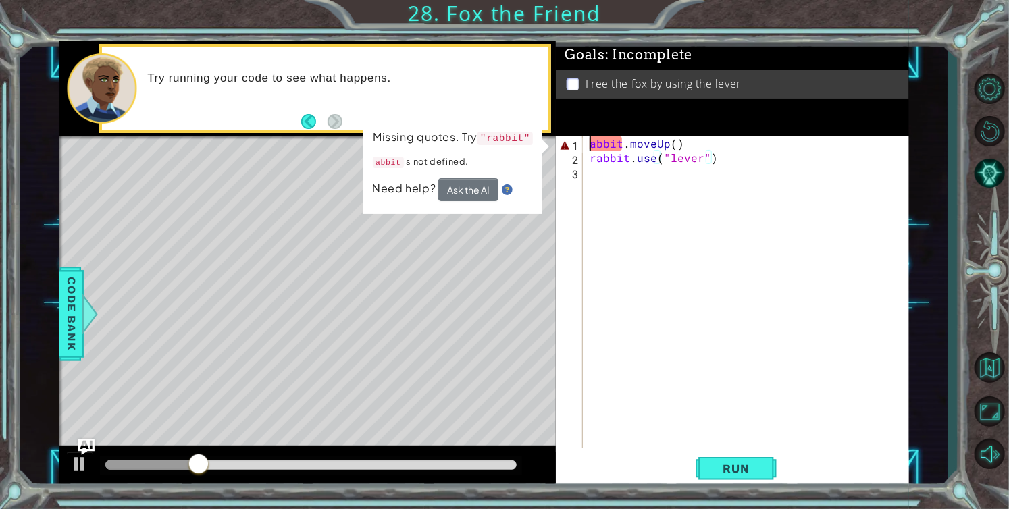
click at [588, 142] on div "abbit . moveUp ( ) rabbit . use ( "lever" )" at bounding box center [750, 306] width 326 height 340
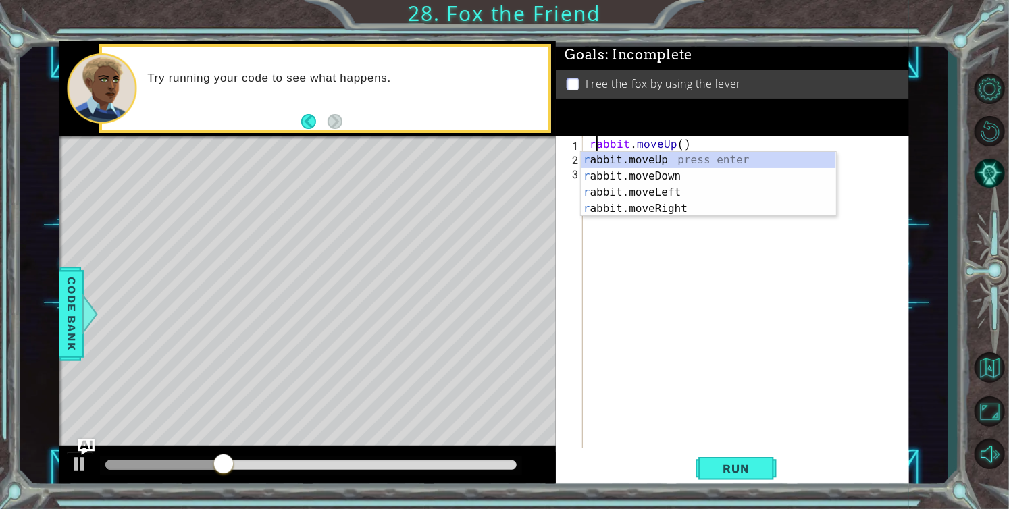
scroll to position [0, 0]
type textarea "rabbit.moveUp()"
click at [731, 469] on span "Run" at bounding box center [735, 469] width 53 height 14
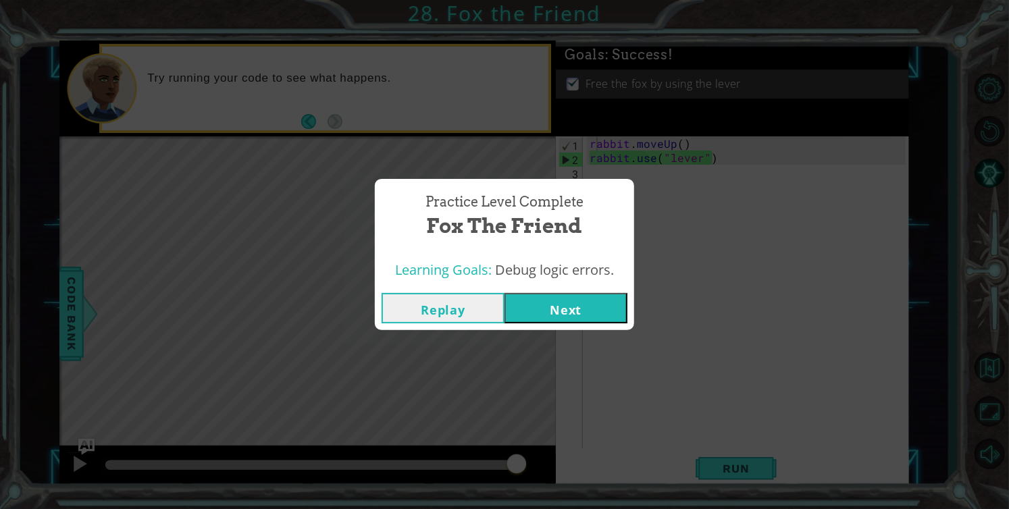
click at [594, 304] on button "Next" at bounding box center [565, 308] width 123 height 30
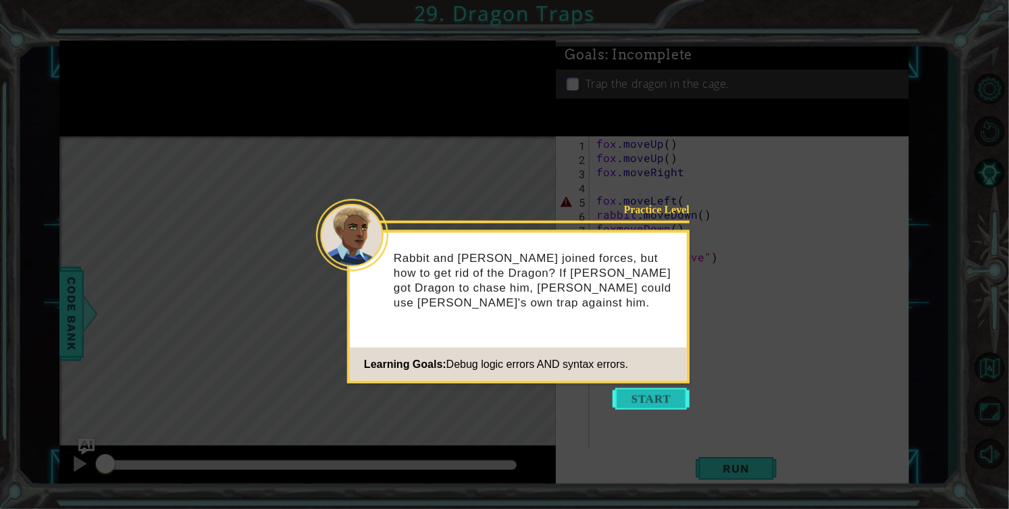
click at [650, 391] on button "Start" at bounding box center [651, 399] width 77 height 22
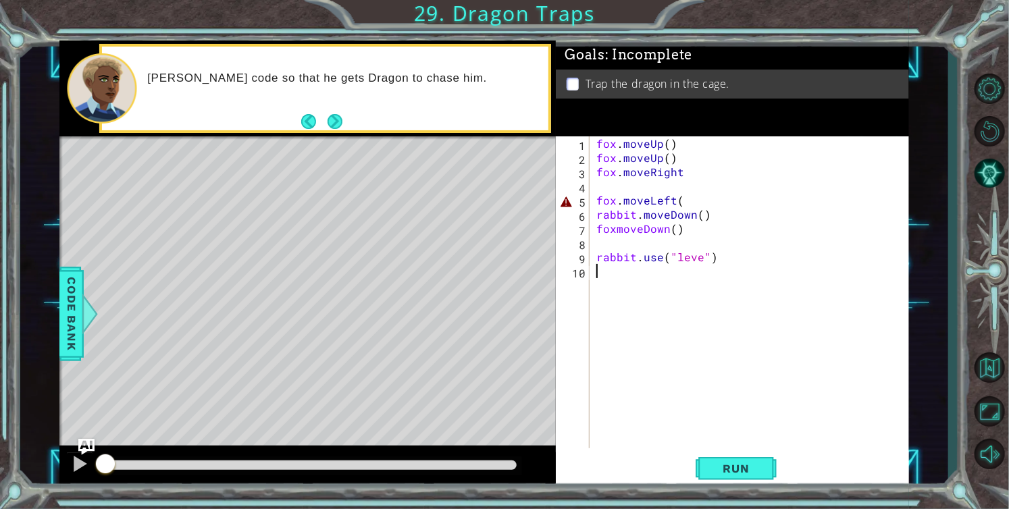
click at [682, 198] on div "fox . moveUp ( ) fox . moveUp ( ) fox . moveRight fox . moveLeft ( rabbit . mov…" at bounding box center [753, 306] width 319 height 340
click at [682, 173] on div "fox . moveUp ( ) fox . moveUp ( ) fox . moveRight fox . moveLeft ( ) rabbit . m…" at bounding box center [753, 306] width 319 height 340
click at [617, 229] on div "fox . moveUp ( ) fox . moveUp ( ) fox . moveRight ( ) fox . moveLeft ( ) rabbit…" at bounding box center [753, 306] width 319 height 340
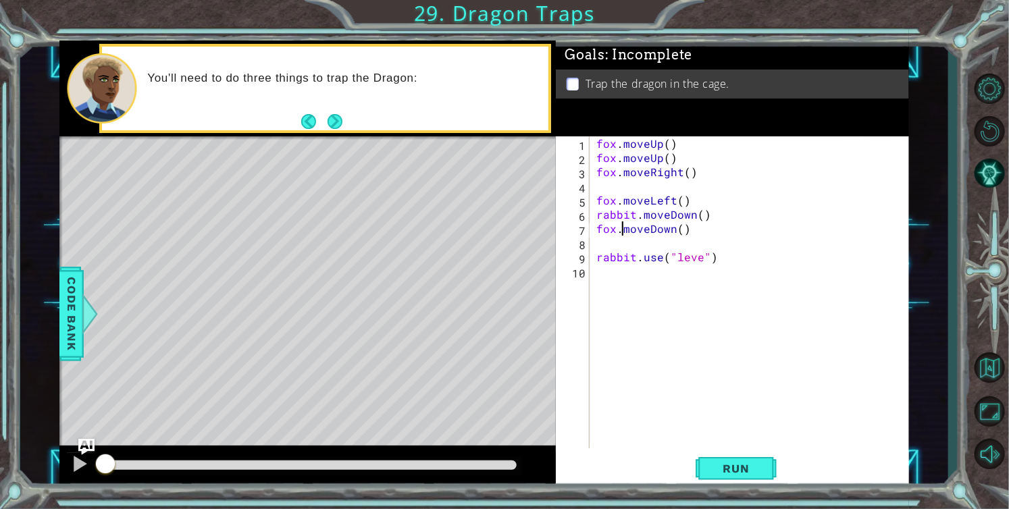
scroll to position [0, 1]
click at [698, 256] on div "fox . moveUp ( ) fox . moveUp ( ) fox . moveRight ( ) fox . moveLeft ( ) rabbit…" at bounding box center [753, 306] width 319 height 340
click at [598, 257] on div "fox . moveUp ( ) fox . moveUp ( ) fox . moveRight ( ) fox . moveLeft ( ) rabbit…" at bounding box center [753, 306] width 319 height 340
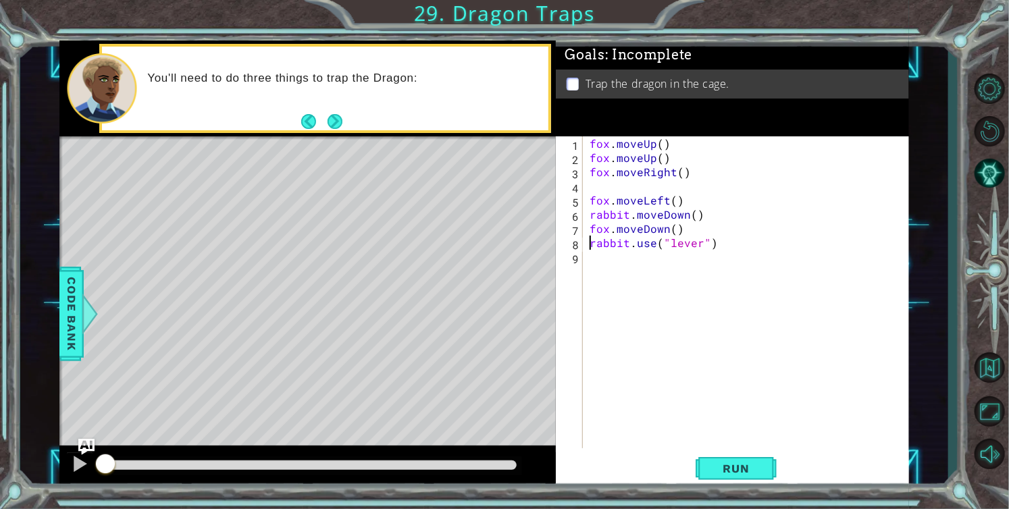
scroll to position [0, 5]
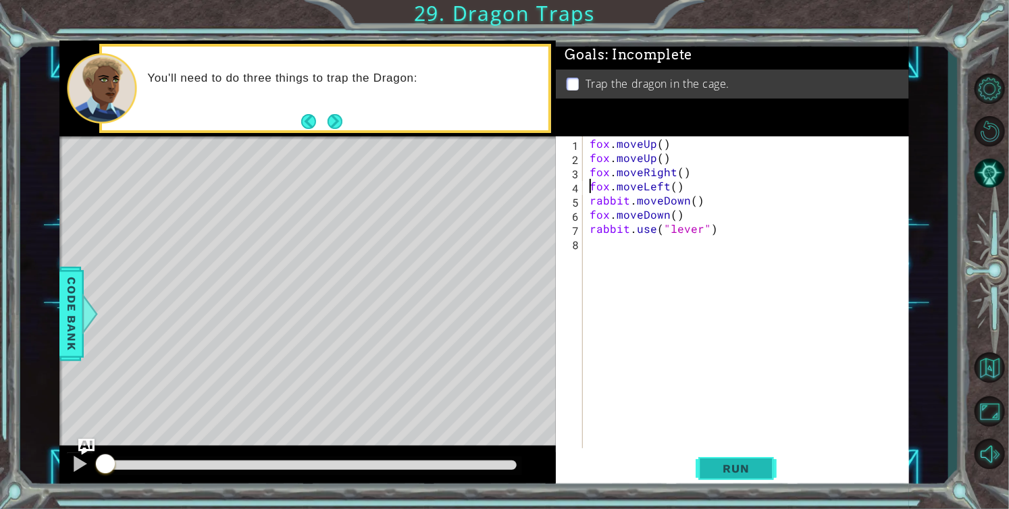
type textarea "fox.moveLeft()"
click at [724, 467] on span "Run" at bounding box center [735, 469] width 53 height 14
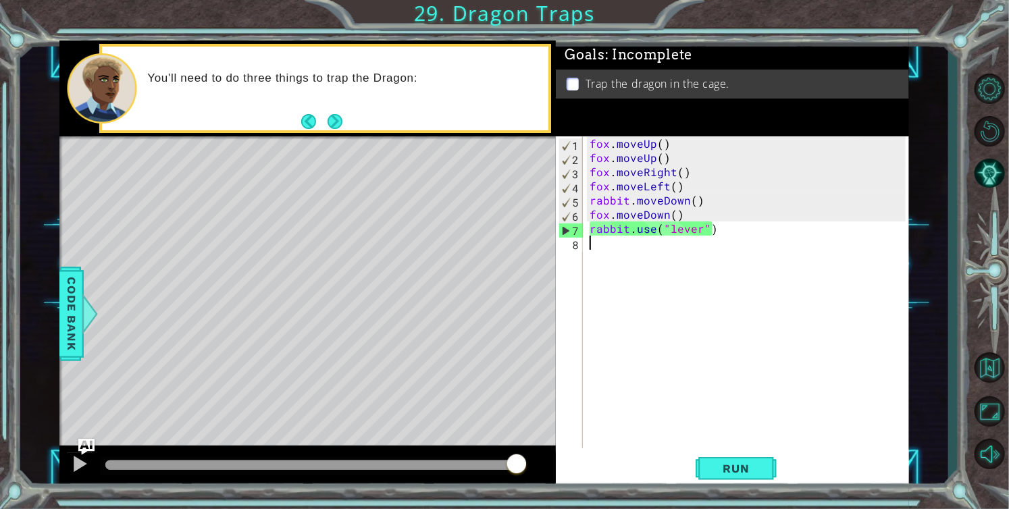
click at [639, 246] on div "fox . moveUp ( ) fox . moveUp ( ) fox . moveRight ( ) fox . moveLeft ( ) rabbit…" at bounding box center [750, 306] width 326 height 340
click at [733, 473] on span "Run" at bounding box center [735, 469] width 53 height 14
type textarea "rabbit.use("lever")"
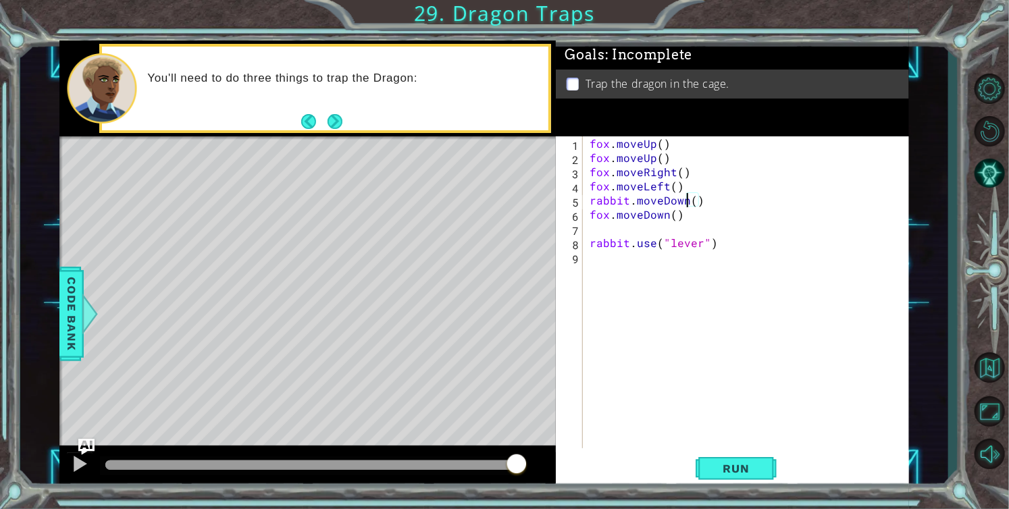
click at [685, 202] on div "fox . moveUp ( ) fox . moveUp ( ) fox . moveRight ( ) fox . moveLeft ( ) rabbit…" at bounding box center [750, 306] width 326 height 340
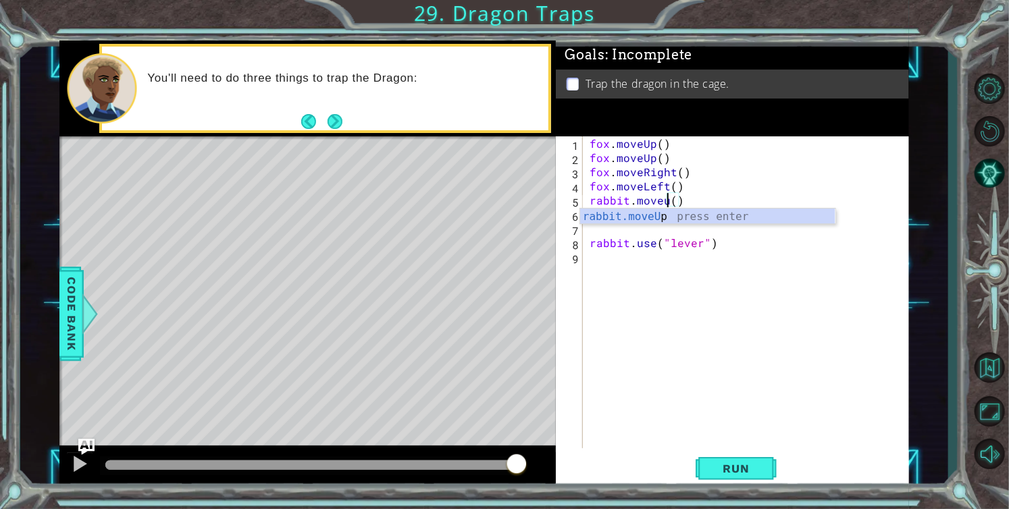
scroll to position [0, 5]
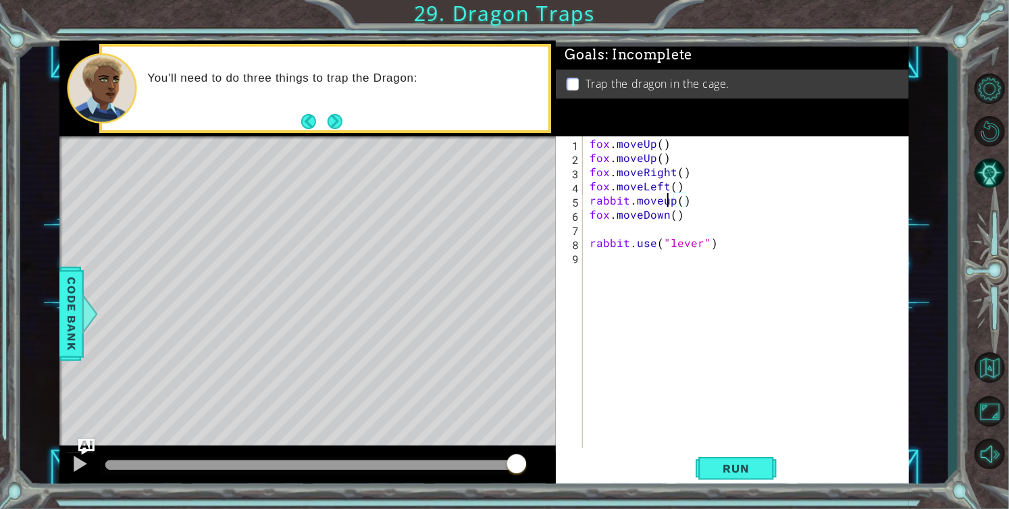
click at [669, 199] on div "fox . moveUp ( ) fox . moveUp ( ) fox . moveRight ( ) fox . moveLeft ( ) rabbit…" at bounding box center [750, 306] width 326 height 340
drag, startPoint x: 693, startPoint y: 199, endPoint x: 592, endPoint y: 197, distance: 101.3
click at [592, 197] on div "fox . moveUp ( ) fox . moveUp ( ) fox . moveRight ( ) fox . moveLeft ( ) rabbit…" at bounding box center [750, 306] width 326 height 340
type textarea "fox.moveDown()"
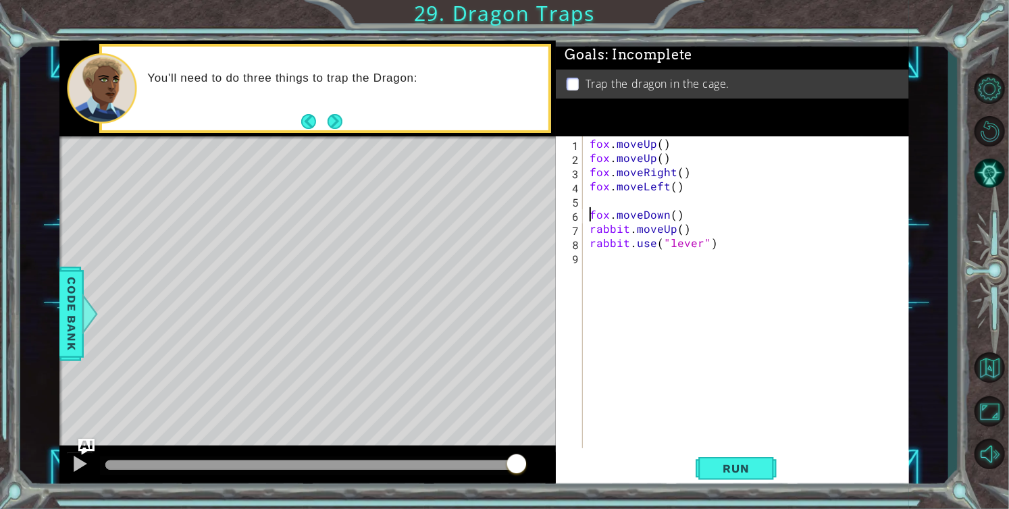
click at [589, 212] on div "fox . moveUp ( ) fox . moveUp ( ) fox . moveRight ( ) fox . moveLeft ( ) fox . …" at bounding box center [750, 306] width 326 height 340
type textarea "fox.moveDown()"
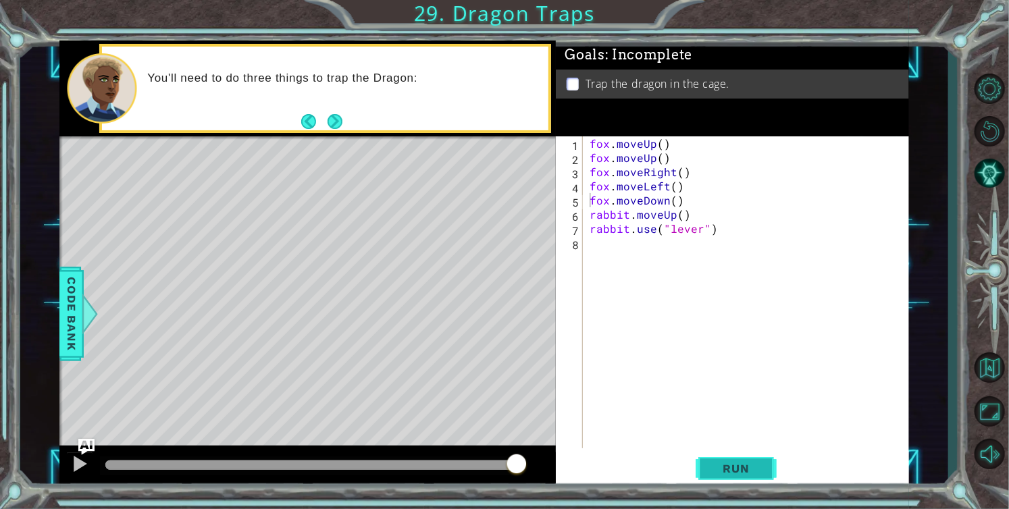
click at [748, 472] on span "Run" at bounding box center [735, 469] width 53 height 14
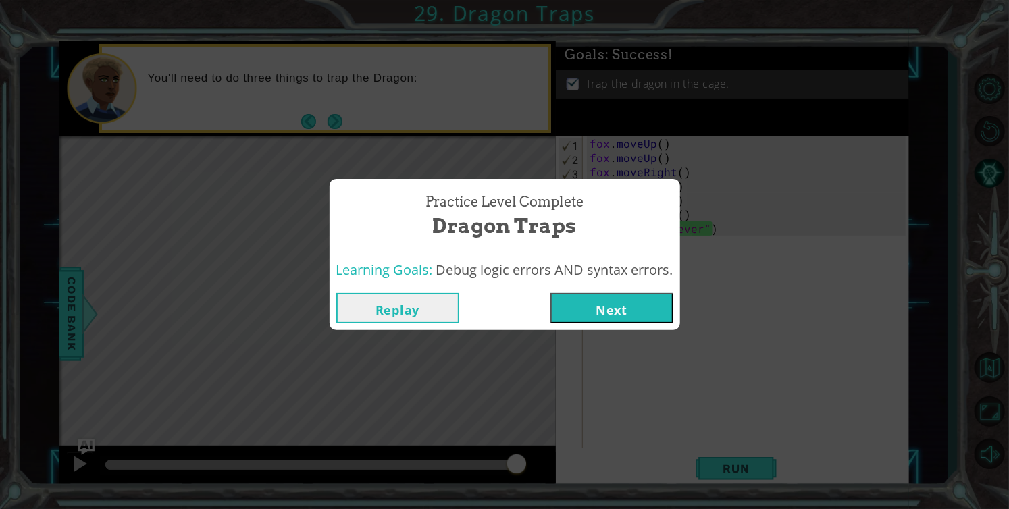
click at [624, 301] on button "Next" at bounding box center [611, 308] width 123 height 30
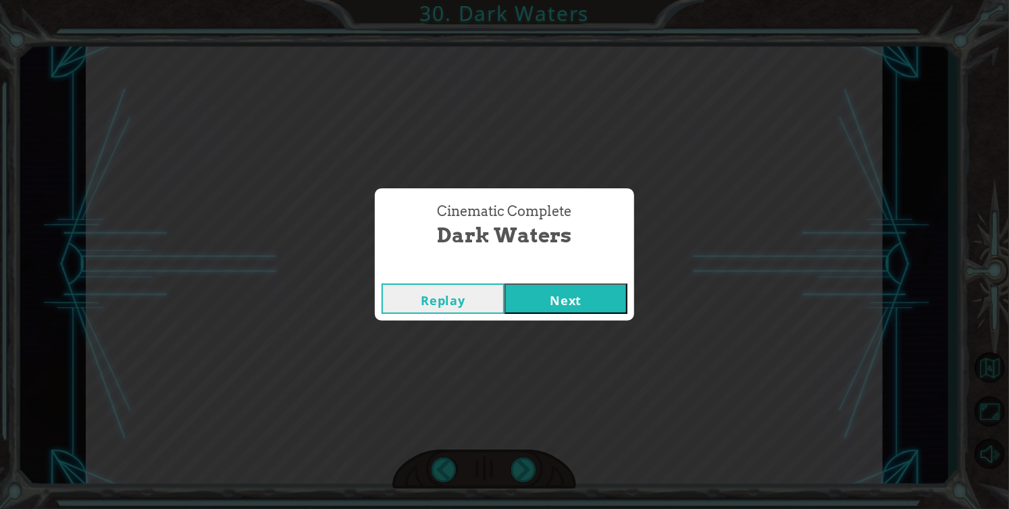
click at [624, 301] on button "Next" at bounding box center [565, 299] width 123 height 30
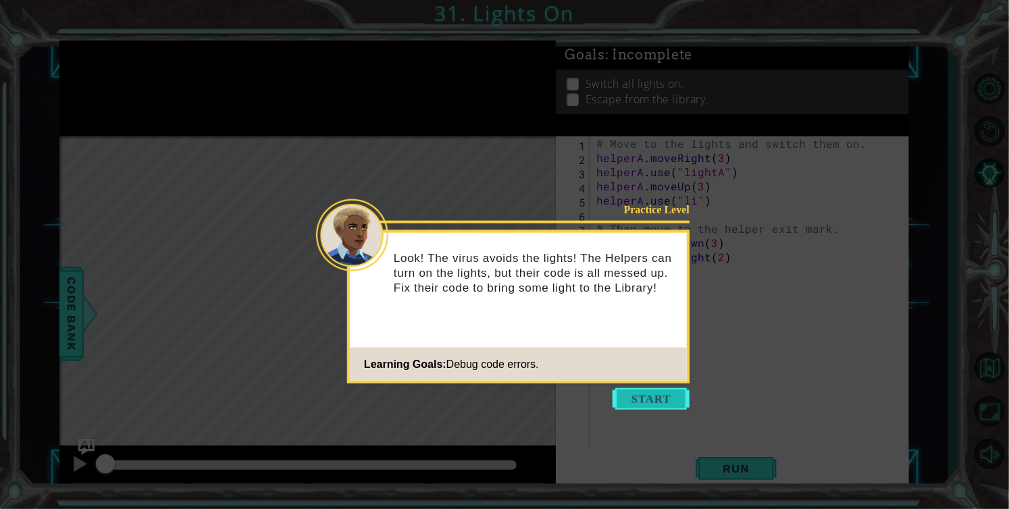
click at [647, 404] on button "Start" at bounding box center [651, 399] width 77 height 22
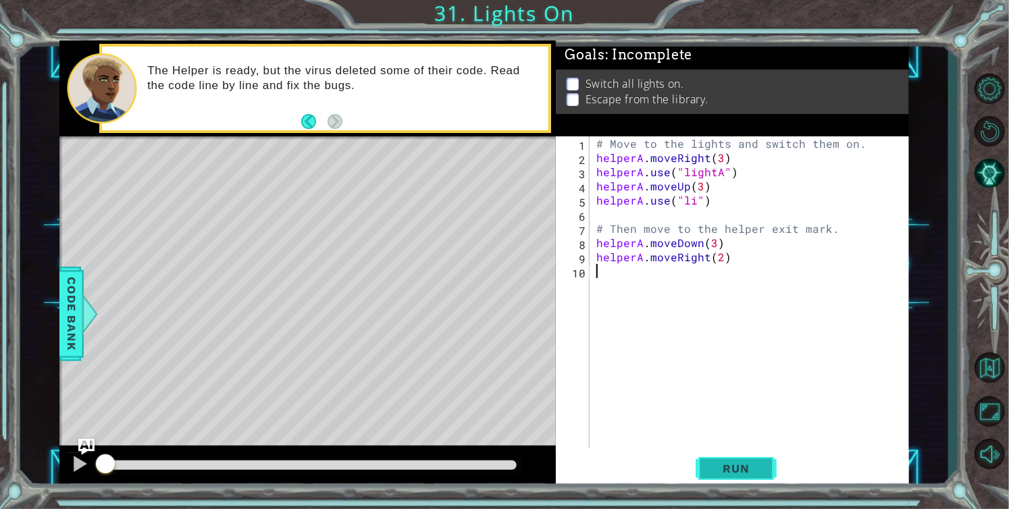
click at [759, 458] on button "Run" at bounding box center [736, 468] width 81 height 35
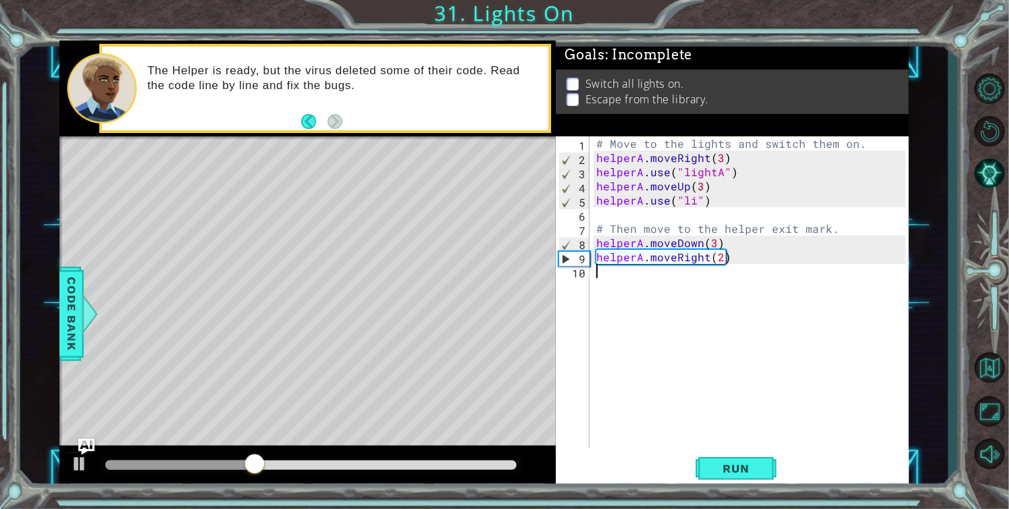
click at [603, 213] on div "# Move to the lights and switch them on. helperA . moveRight ( 3 ) helperA . us…" at bounding box center [753, 306] width 319 height 340
click at [693, 199] on div "# Move to the lights and switch them on. helperA . moveRight ( 3 ) helperA . us…" at bounding box center [753, 306] width 319 height 340
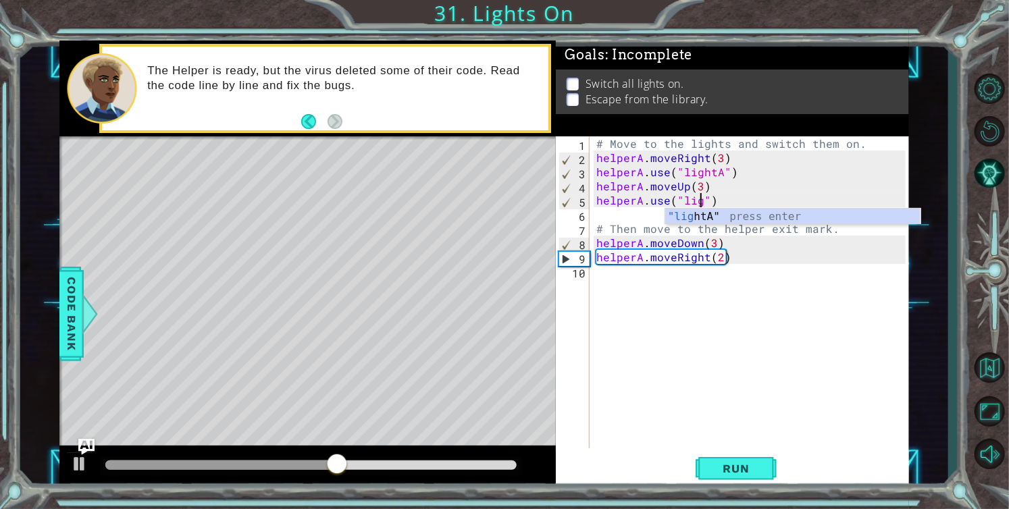
click at [710, 218] on div ""lig htA" press enter" at bounding box center [792, 233] width 255 height 49
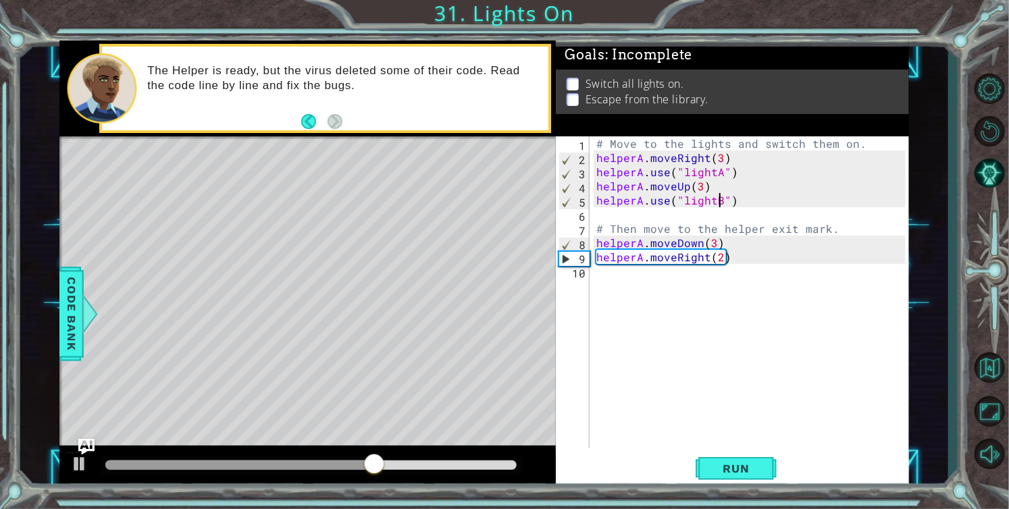
scroll to position [0, 7]
click at [737, 471] on span "Run" at bounding box center [735, 469] width 53 height 14
click at [712, 239] on div "# Move to the lights and switch them on. helperA . moveRight ( 3 ) helperA . us…" at bounding box center [753, 306] width 319 height 340
type textarea "helperA.moveDown(1)"
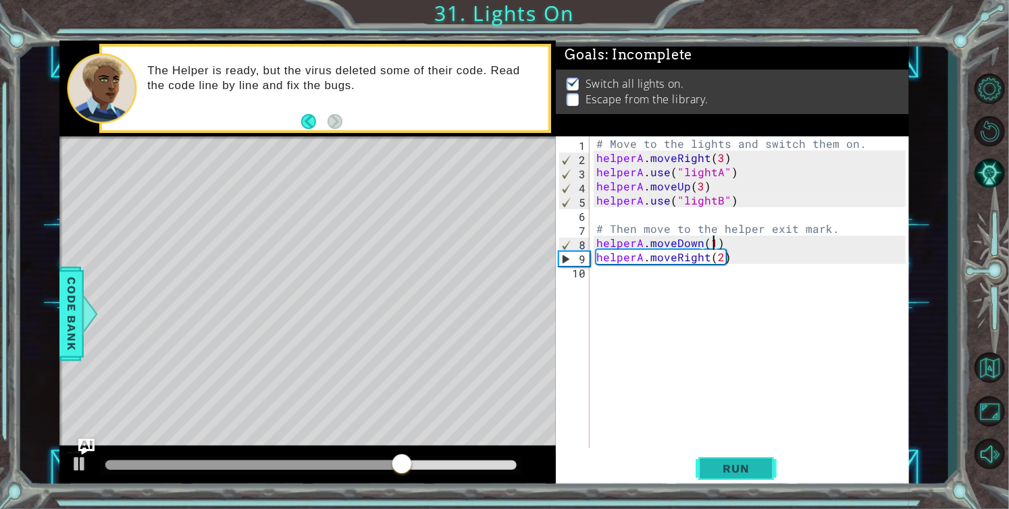
click at [742, 476] on button "Run" at bounding box center [736, 468] width 81 height 35
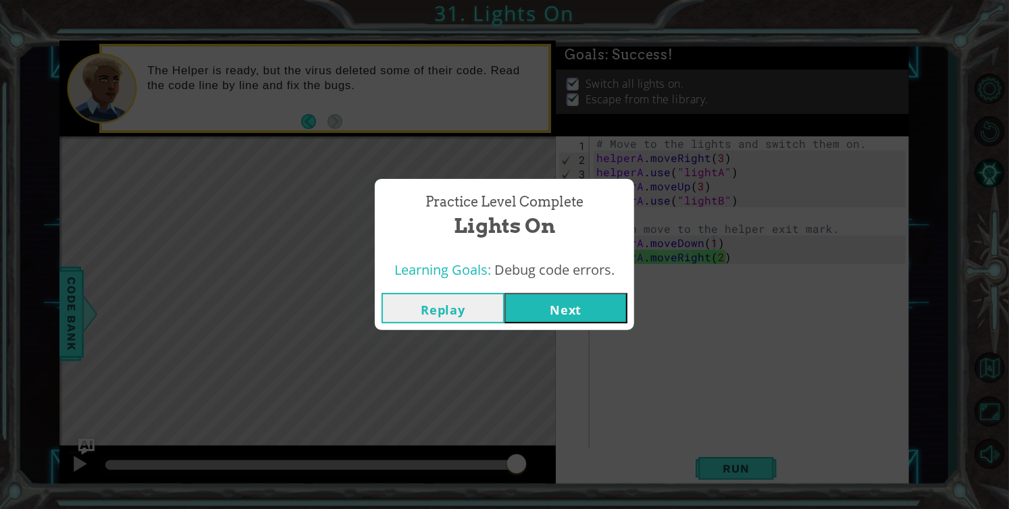
click at [571, 314] on button "Next" at bounding box center [565, 308] width 123 height 30
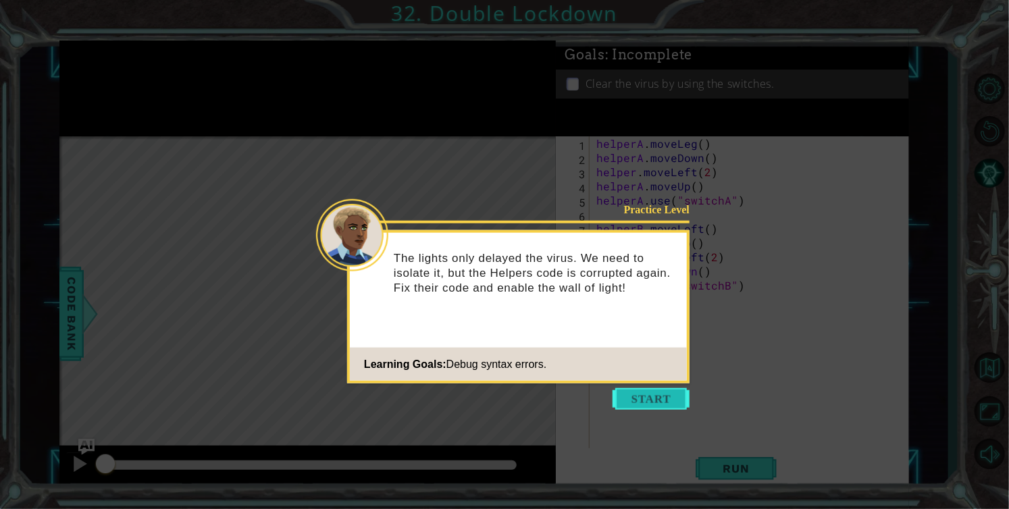
click at [637, 403] on button "Start" at bounding box center [651, 399] width 77 height 22
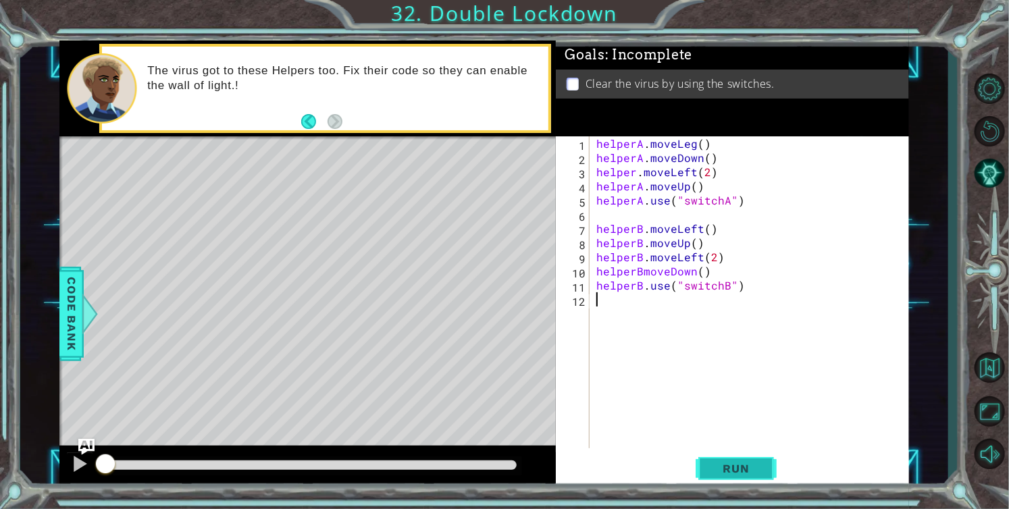
click at [717, 466] on span "Run" at bounding box center [735, 469] width 53 height 14
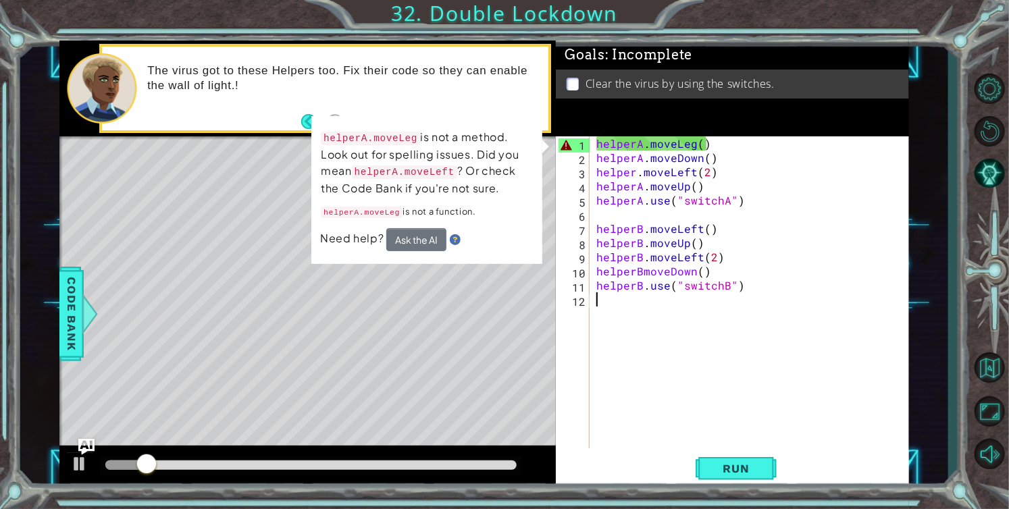
click at [692, 145] on div "helperA . moveLeg ( ) helperA . moveDown ( ) helper . moveLeft ( 2 ) helperA . …" at bounding box center [753, 306] width 319 height 340
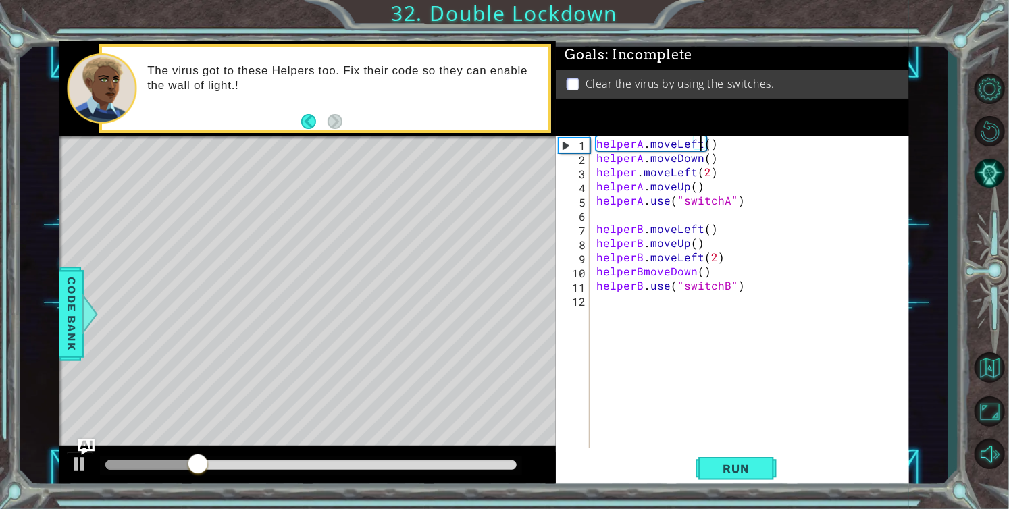
scroll to position [0, 6]
click at [642, 271] on div "helperA . moveLeft ( ) helperA . moveDown ( ) helper . moveLeft ( 2 ) helperA .…" at bounding box center [753, 306] width 319 height 340
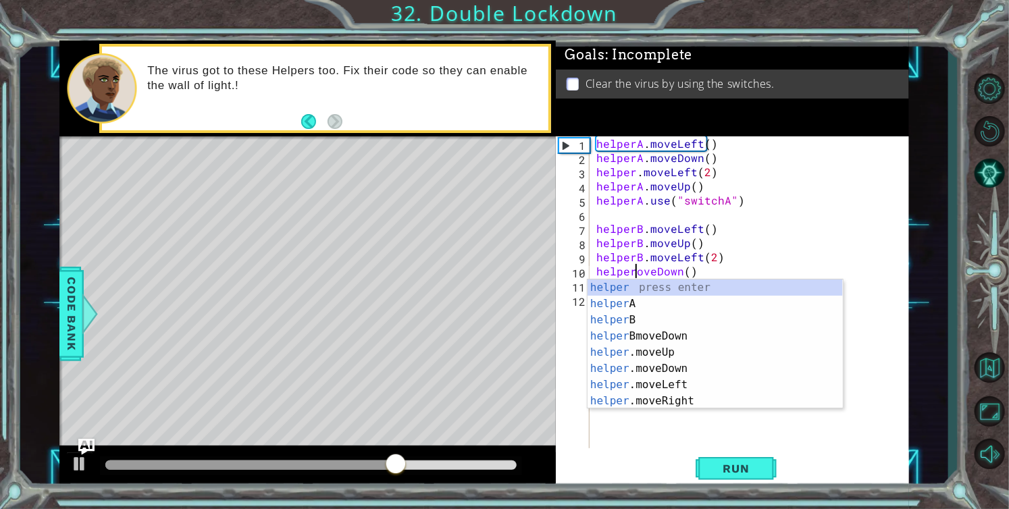
scroll to position [0, 3]
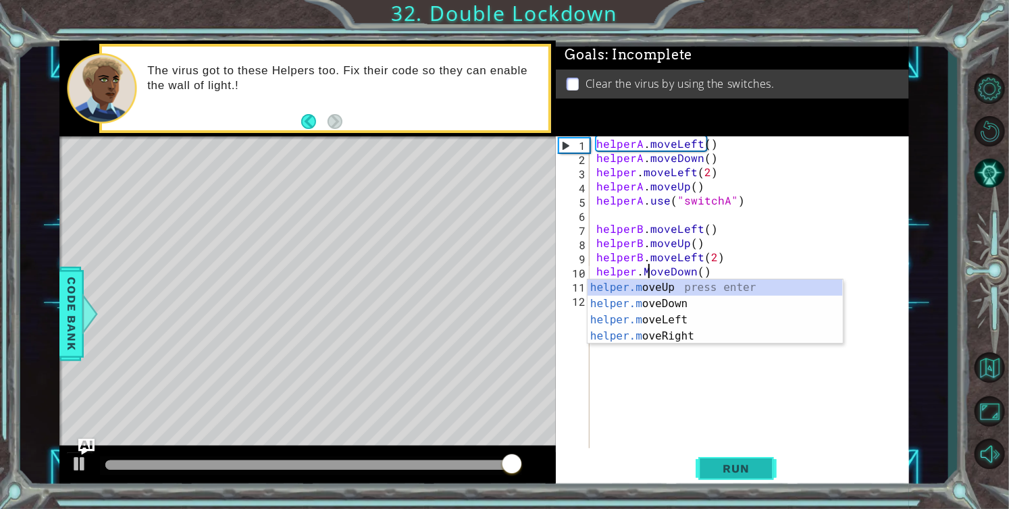
click at [738, 461] on button "Run" at bounding box center [736, 468] width 81 height 35
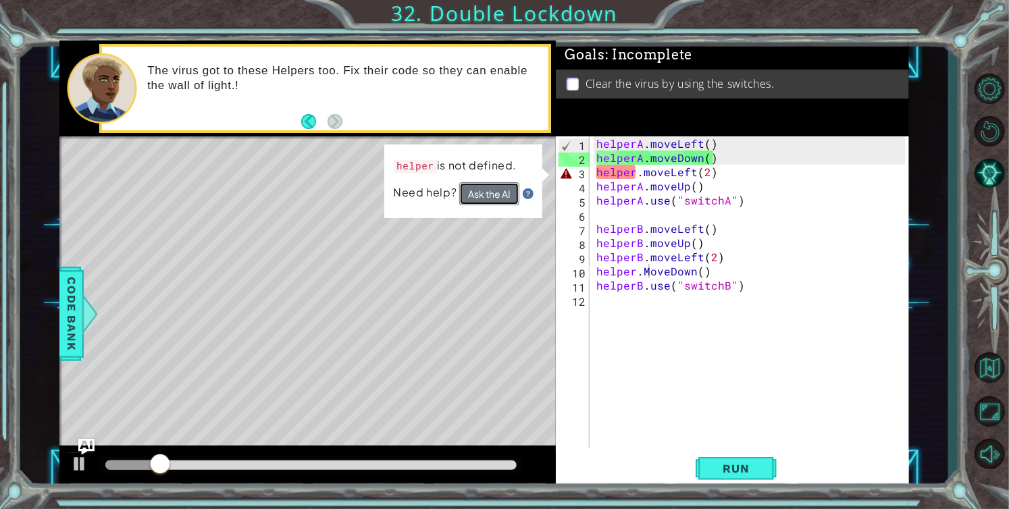
click at [496, 192] on button "Ask the AI" at bounding box center [489, 193] width 60 height 23
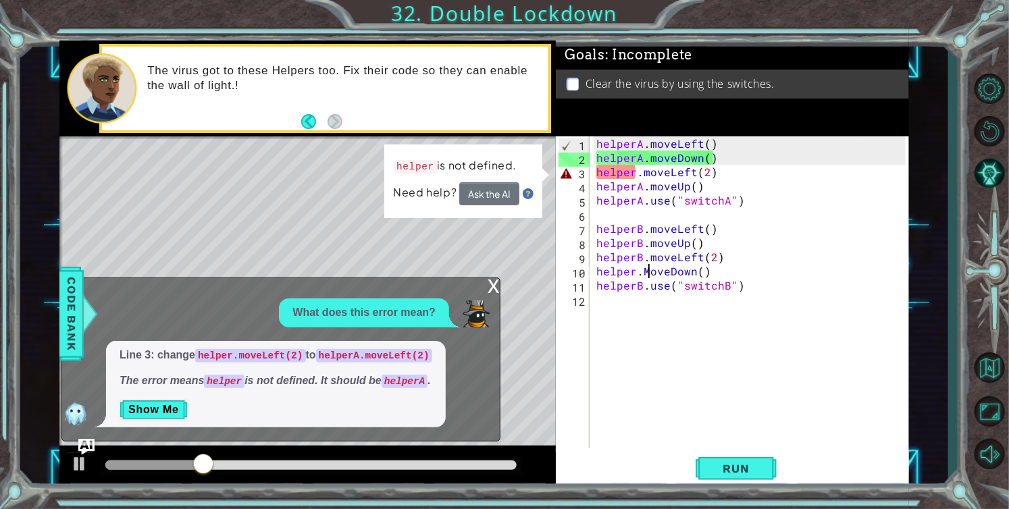
click at [634, 169] on div "helperA . moveLeft ( ) helperA . moveDown ( ) helper . moveLeft ( 2 ) helperA .…" at bounding box center [753, 306] width 319 height 340
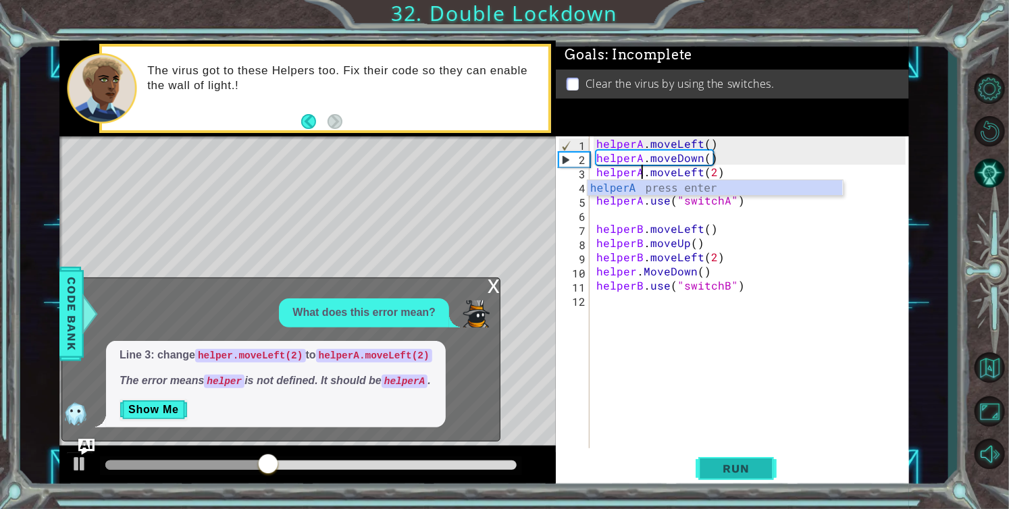
click at [736, 469] on span "Run" at bounding box center [735, 469] width 53 height 14
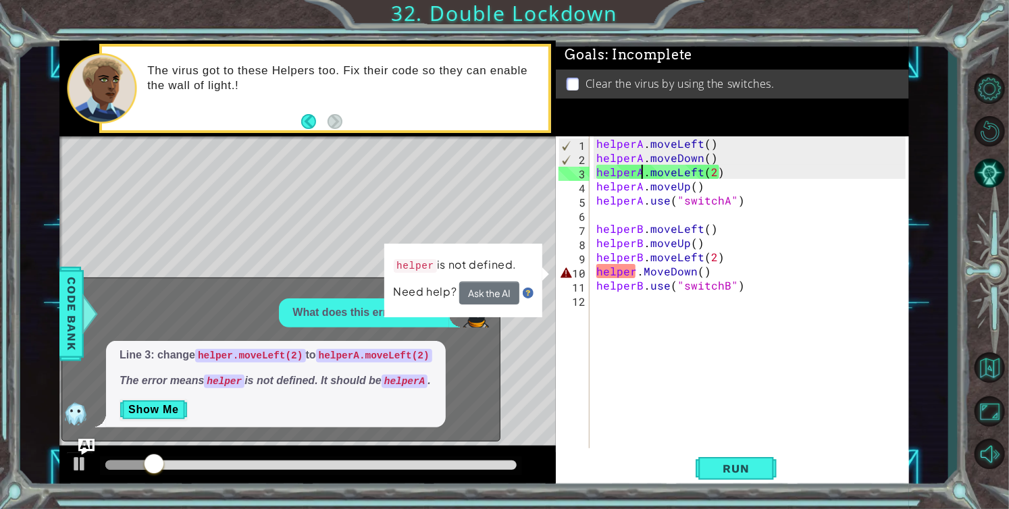
click at [633, 270] on div "helperA . moveLeft ( ) helperA . moveDown ( ) helperA . moveLeft ( 2 ) helperA …" at bounding box center [753, 306] width 319 height 340
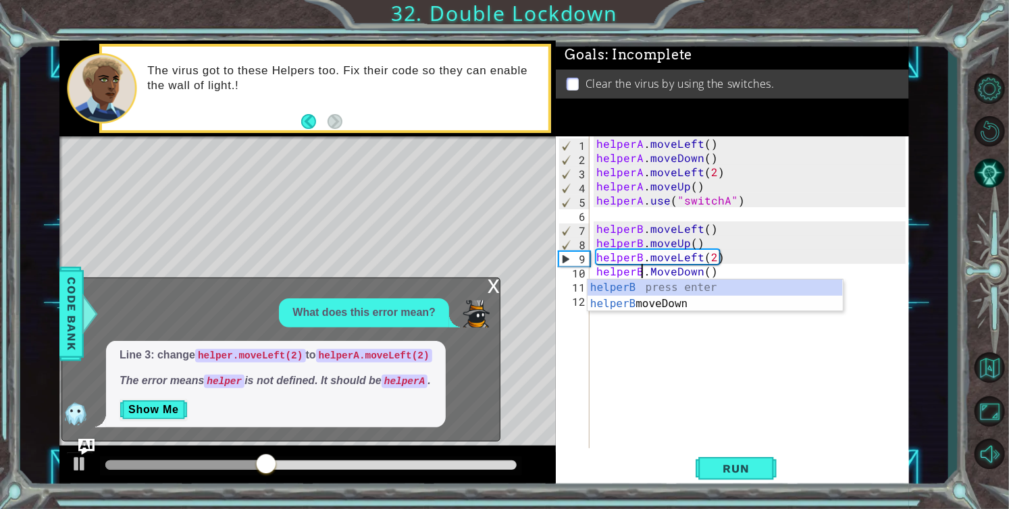
type textarea "helperB.MoveDown()"
click at [491, 286] on div "x" at bounding box center [494, 285] width 12 height 14
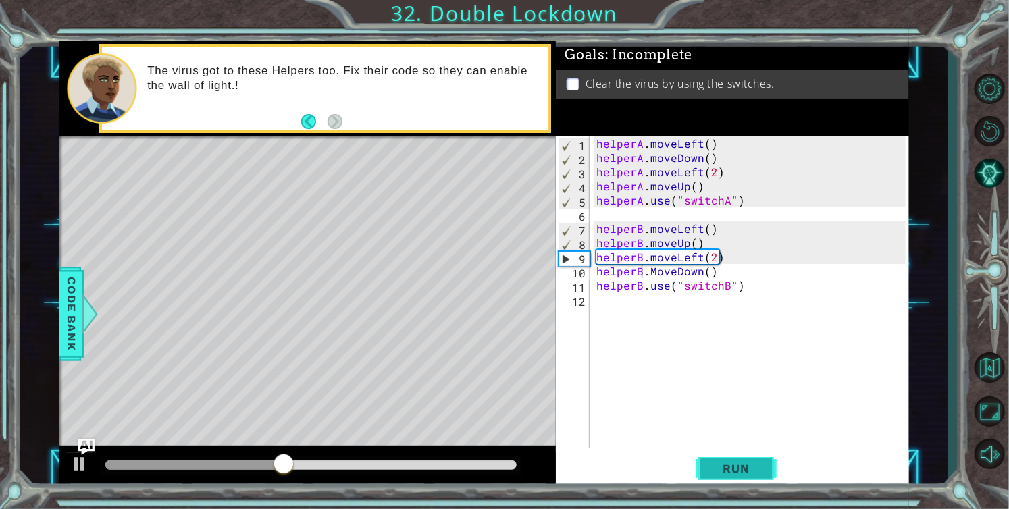
click at [728, 469] on span "Run" at bounding box center [735, 469] width 53 height 14
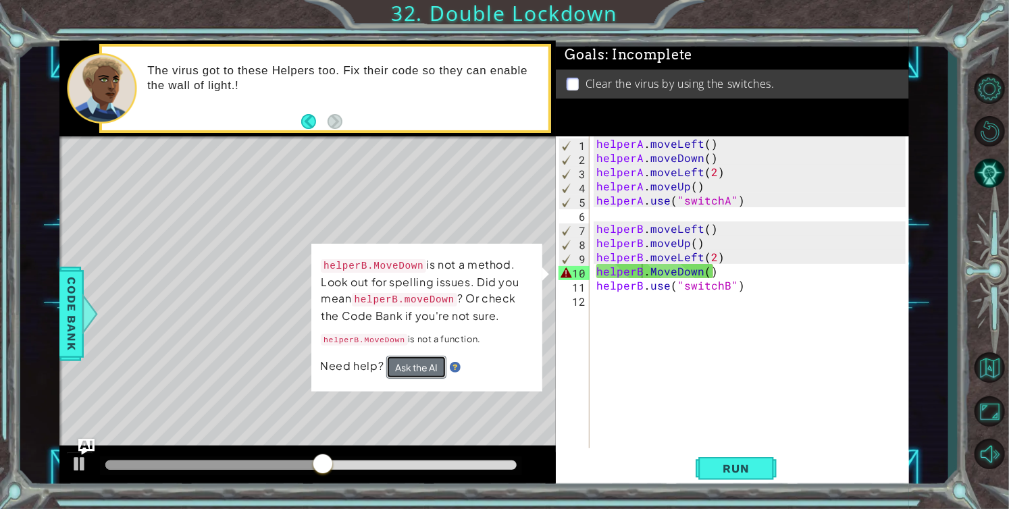
click at [434, 365] on button "Ask the AI" at bounding box center [416, 368] width 60 height 24
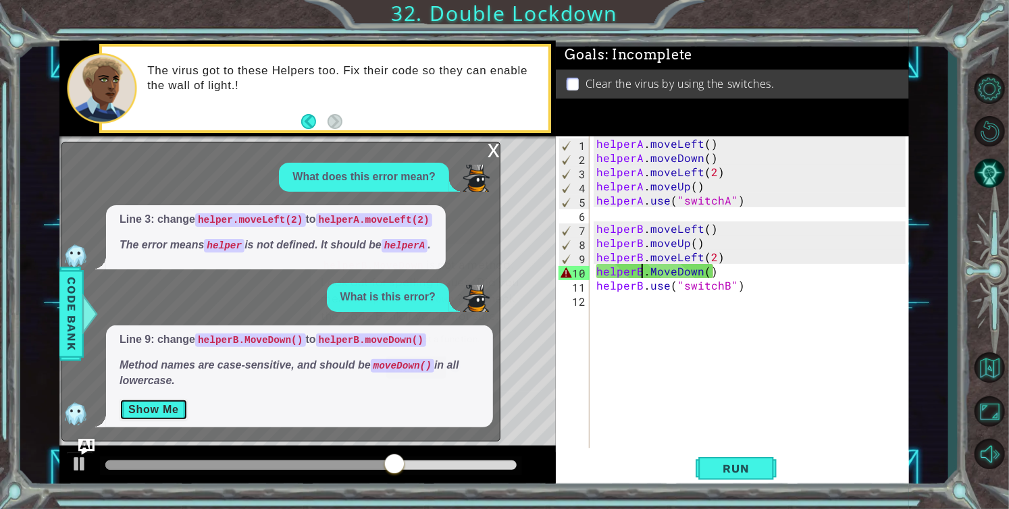
click at [151, 413] on button "Show Me" at bounding box center [154, 410] width 68 height 22
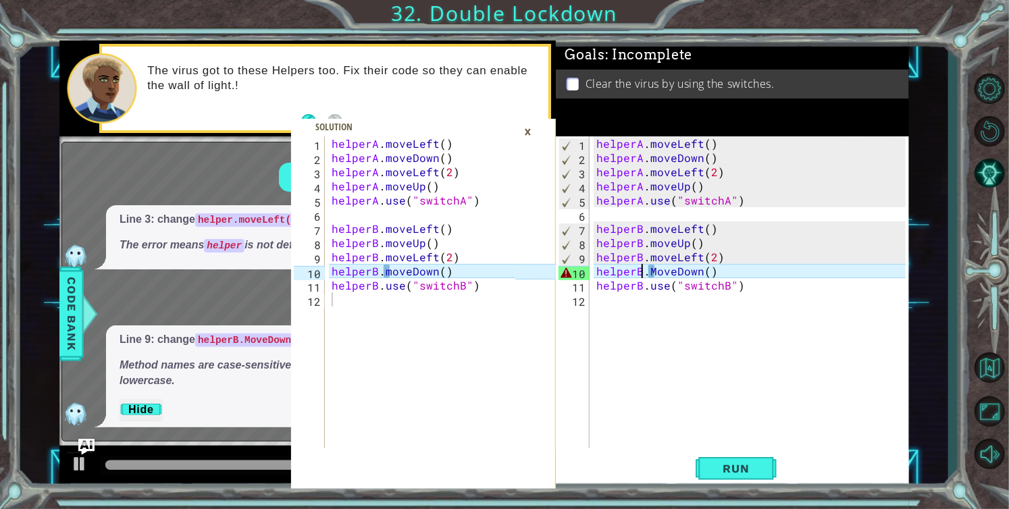
type textarea "helperB.moveDown()"
click at [420, 275] on div "helperA . moveLeft ( ) helperA . moveDown ( ) helperA . moveLeft ( 2 ) helperA …" at bounding box center [425, 306] width 193 height 340
click at [477, 277] on div "helperA . moveLeft ( ) helperA . moveDown ( ) helperA . moveLeft ( 2 ) helperA …" at bounding box center [425, 306] width 193 height 340
click at [653, 274] on div "helperA . moveLeft ( ) helperA . moveDown ( ) helperA . moveLeft ( 2 ) helperA …" at bounding box center [753, 306] width 319 height 340
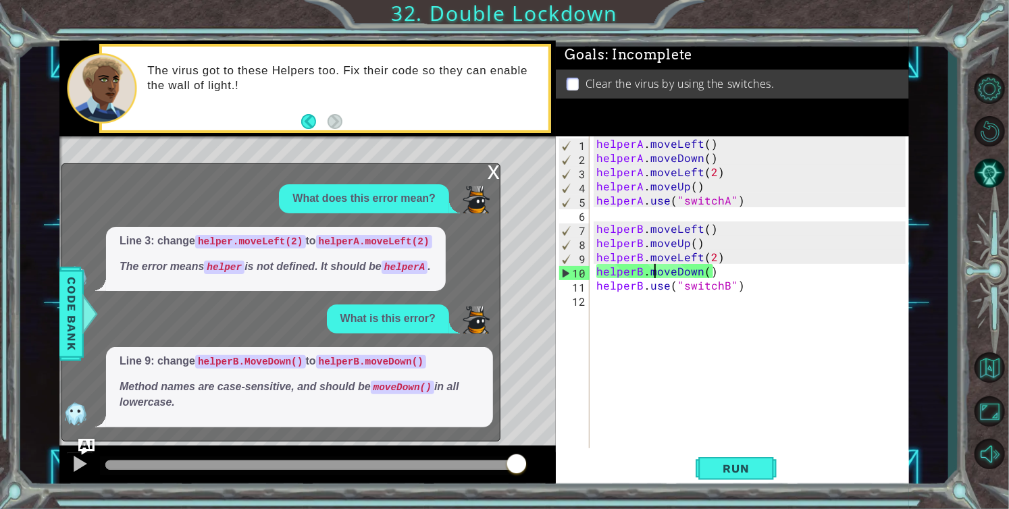
type textarea "helperB.moveDown()"
click at [494, 172] on div "x" at bounding box center [494, 171] width 12 height 14
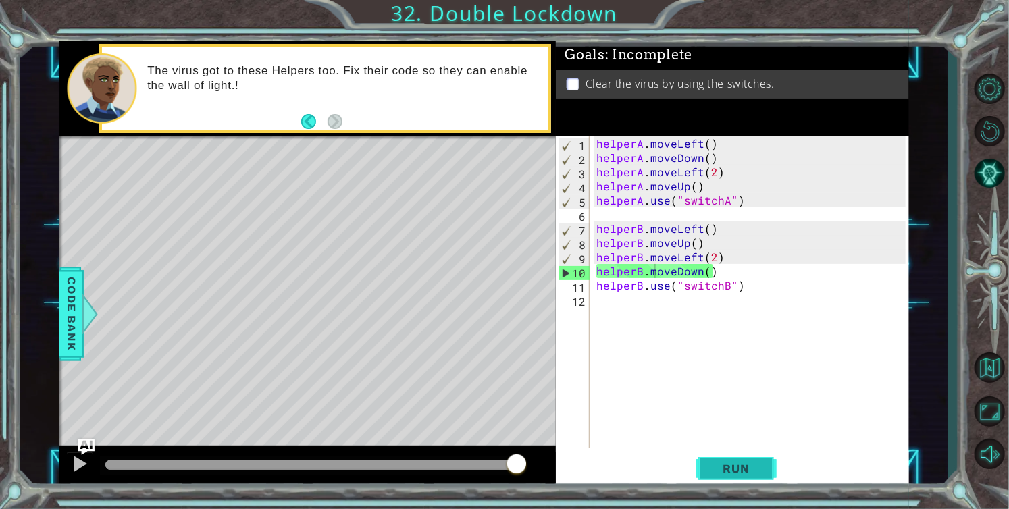
click at [708, 473] on button "Run" at bounding box center [736, 468] width 81 height 35
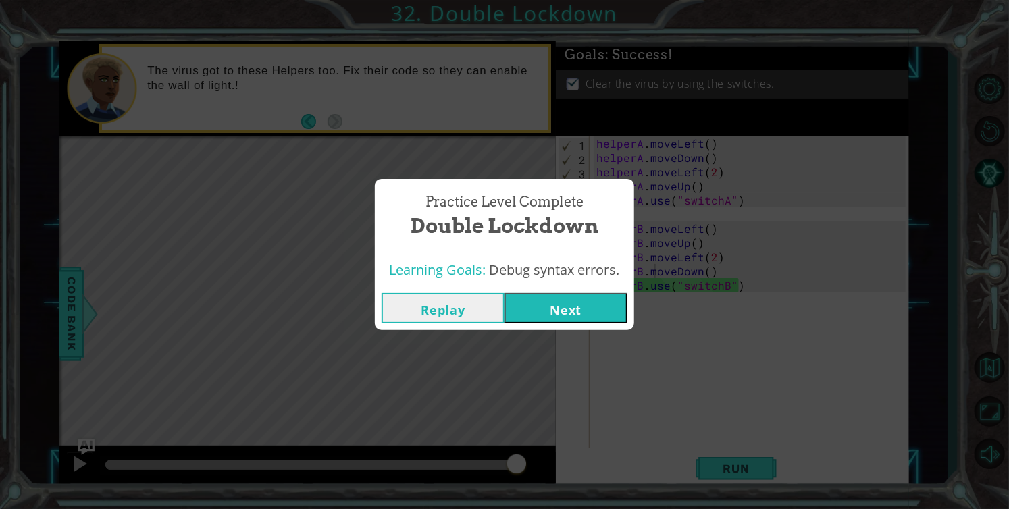
click at [568, 301] on button "Next" at bounding box center [565, 308] width 123 height 30
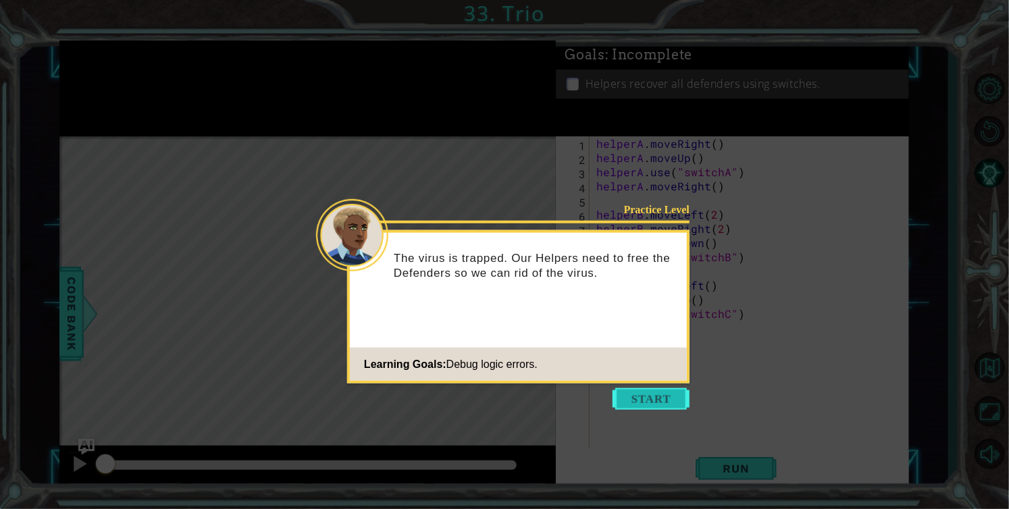
click at [676, 399] on button "Start" at bounding box center [651, 399] width 77 height 22
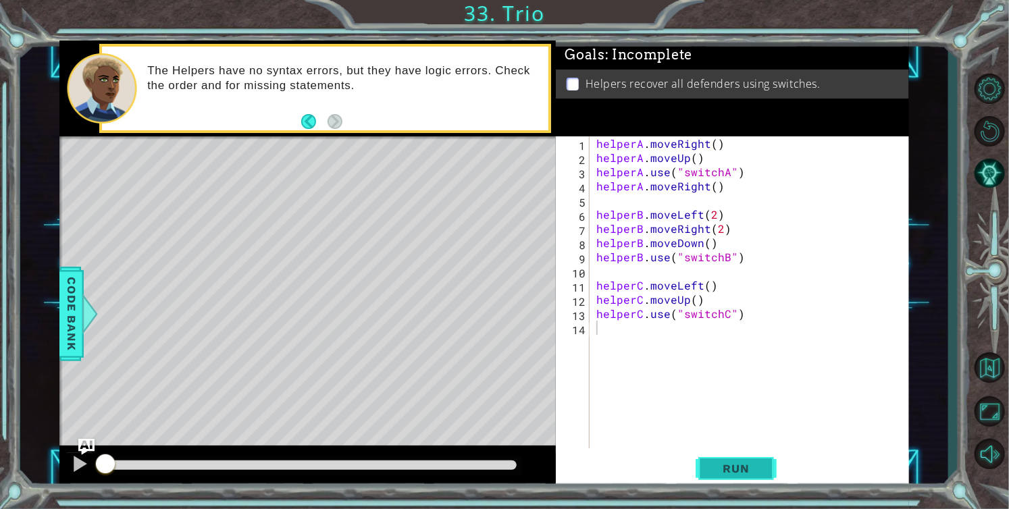
click at [723, 475] on span "Run" at bounding box center [735, 469] width 53 height 14
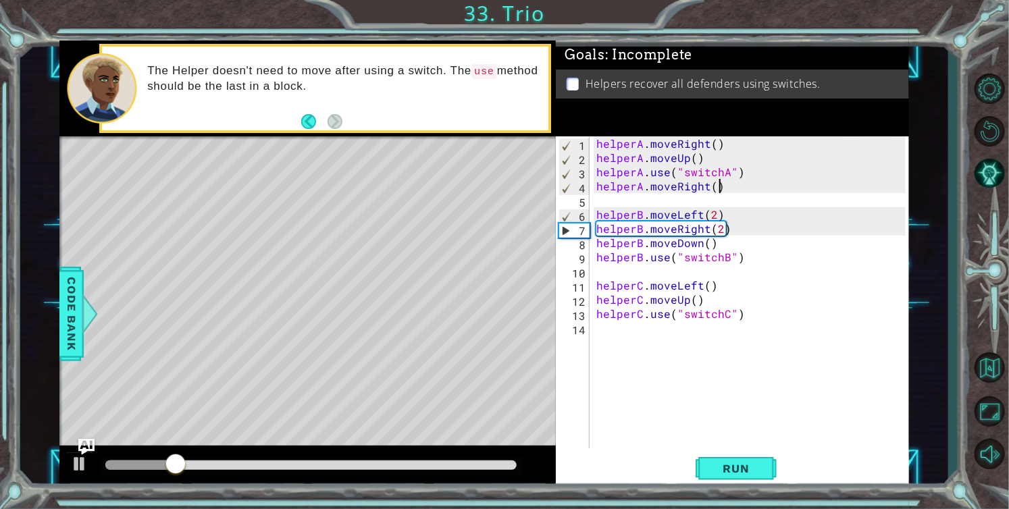
click at [721, 185] on div "helperA . moveRight ( ) helperA . moveUp ( ) helperA . use ( "switchA" ) helper…" at bounding box center [753, 306] width 319 height 340
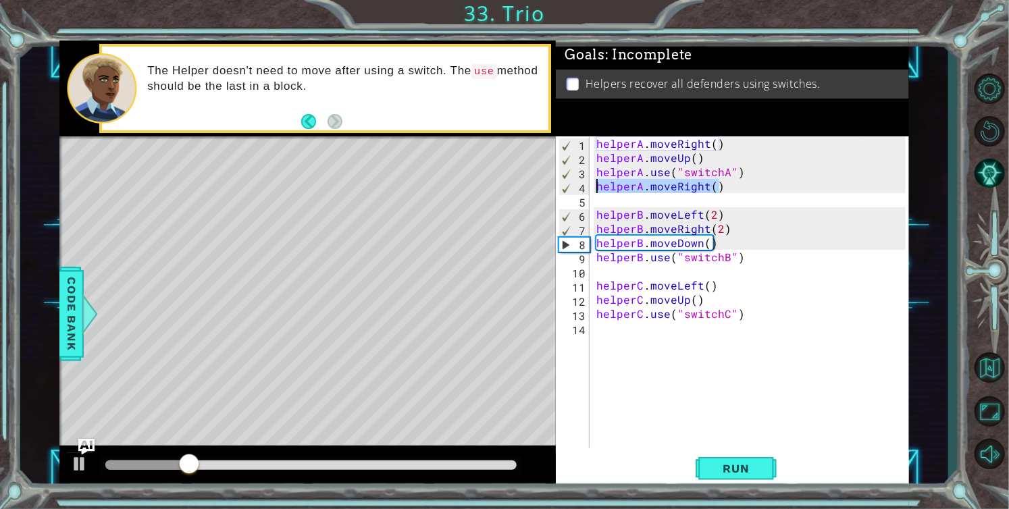
drag, startPoint x: 721, startPoint y: 185, endPoint x: 599, endPoint y: 186, distance: 122.2
click at [599, 186] on div "helperA . moveRight ( ) helperA . moveUp ( ) helperA . use ( "switchA" ) helper…" at bounding box center [753, 306] width 319 height 340
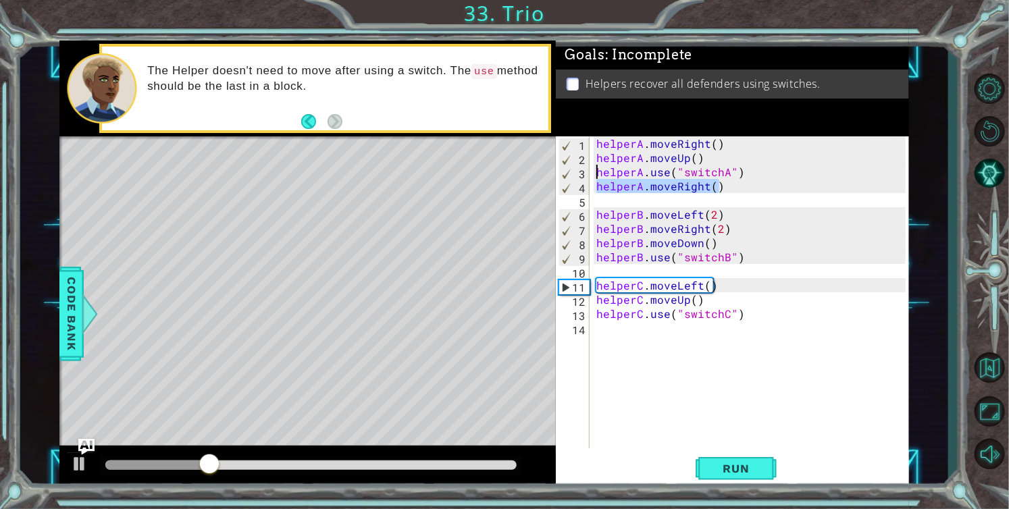
type textarea "helperA.moveRight()helperA.use("switchA")"
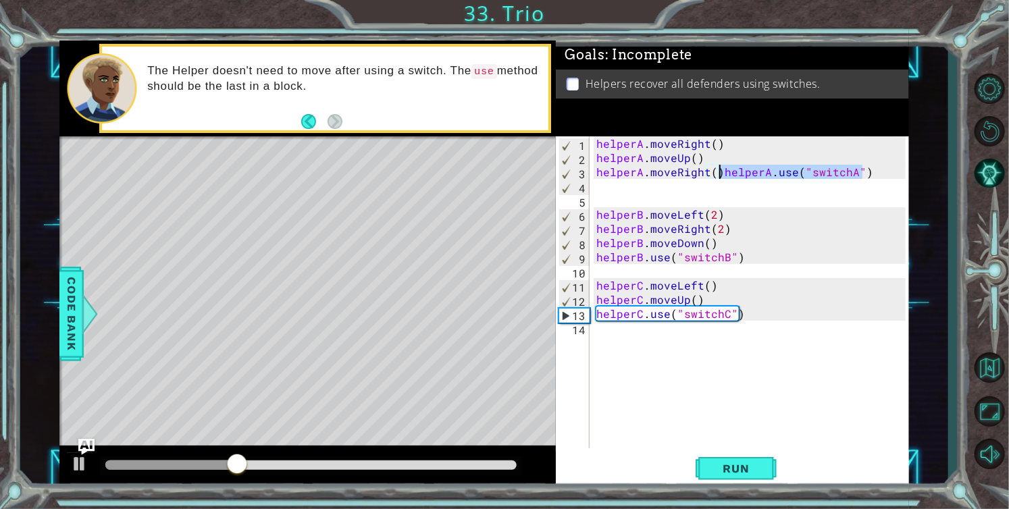
drag, startPoint x: 862, startPoint y: 172, endPoint x: 723, endPoint y: 174, distance: 139.1
click at [723, 174] on div "helperA . moveRight ( ) helperA . moveUp ( ) helperA . moveRight ( ) helperA . …" at bounding box center [753, 306] width 319 height 340
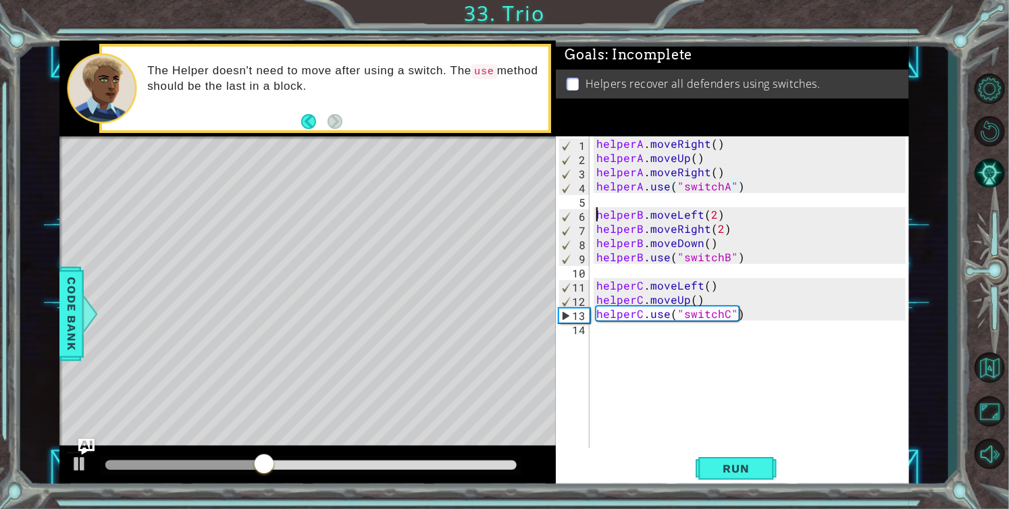
click at [596, 209] on div "helperA . moveRight ( ) helperA . moveUp ( ) helperA . moveRight ( ) helperA . …" at bounding box center [753, 306] width 319 height 340
click at [725, 463] on span "Run" at bounding box center [735, 469] width 53 height 14
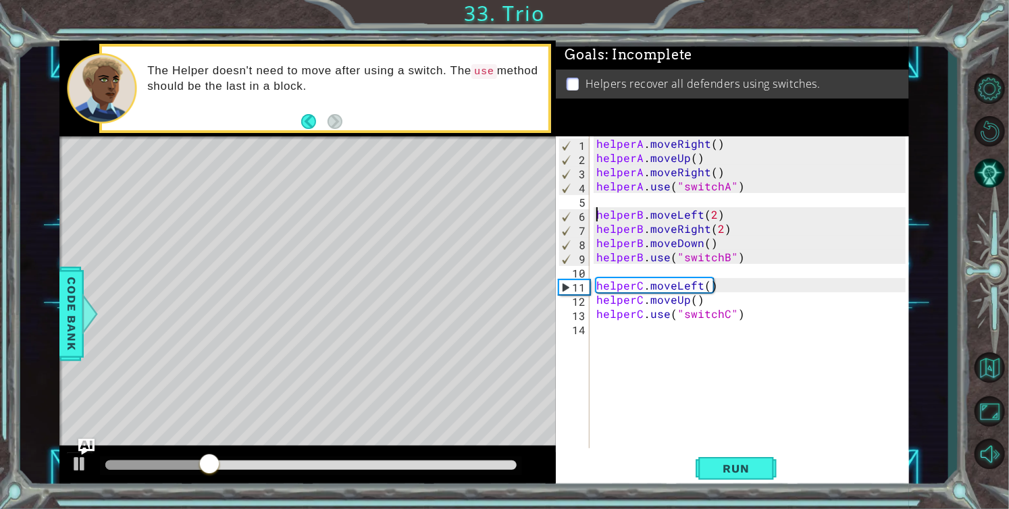
click at [720, 226] on div "helperA . moveRight ( ) helperA . moveUp ( ) helperA . moveRight ( ) helperA . …" at bounding box center [753, 306] width 319 height 340
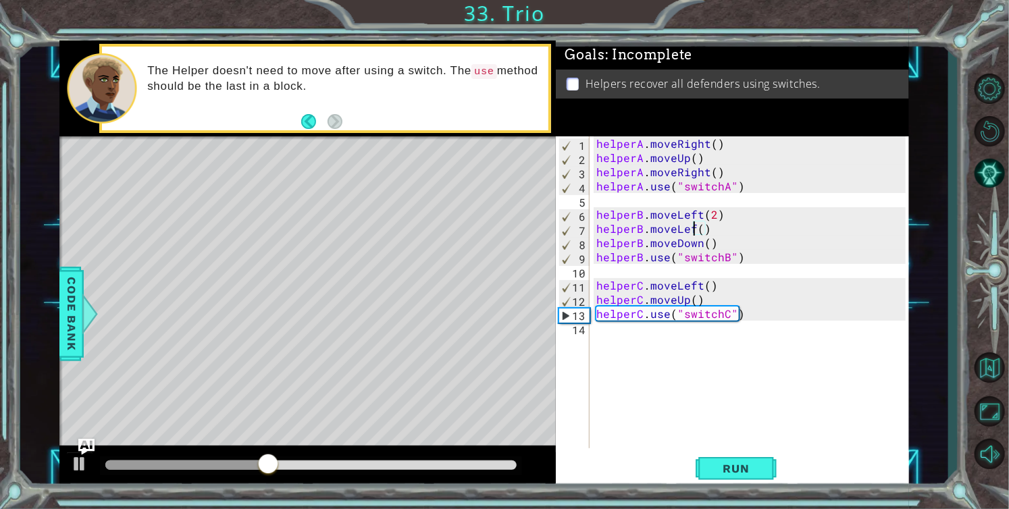
scroll to position [0, 6]
click at [706, 226] on div "helperA . moveRight ( ) helperA . moveUp ( ) helperA . moveRight ( ) helperA . …" at bounding box center [753, 306] width 319 height 340
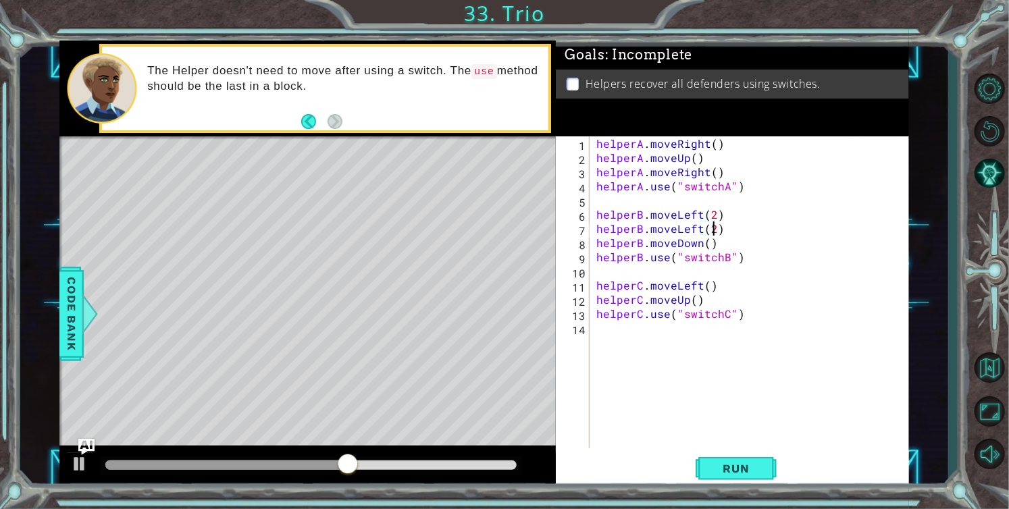
scroll to position [0, 7]
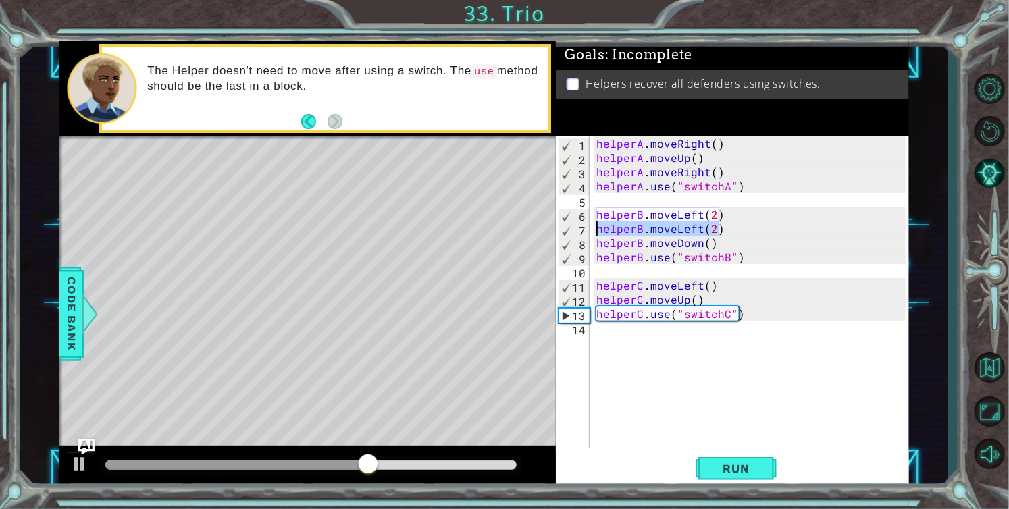
drag, startPoint x: 723, startPoint y: 226, endPoint x: 596, endPoint y: 232, distance: 127.8
click at [596, 232] on div "helperA . moveRight ( ) helperA . moveUp ( ) helperA . moveRight ( ) helperA . …" at bounding box center [753, 306] width 319 height 340
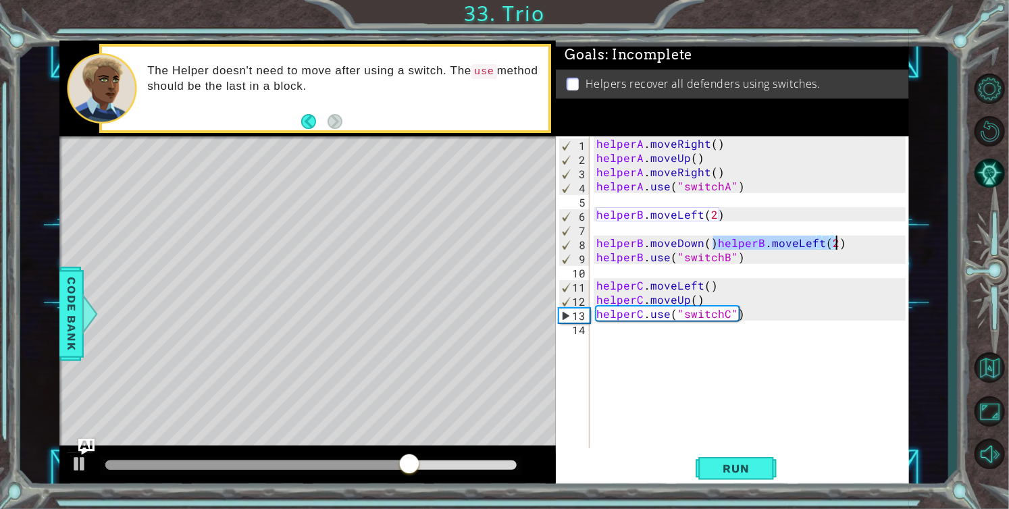
click at [712, 240] on div "helperA . moveRight ( ) helperA . moveUp ( ) helperA . moveRight ( ) helperA . …" at bounding box center [750, 292] width 312 height 312
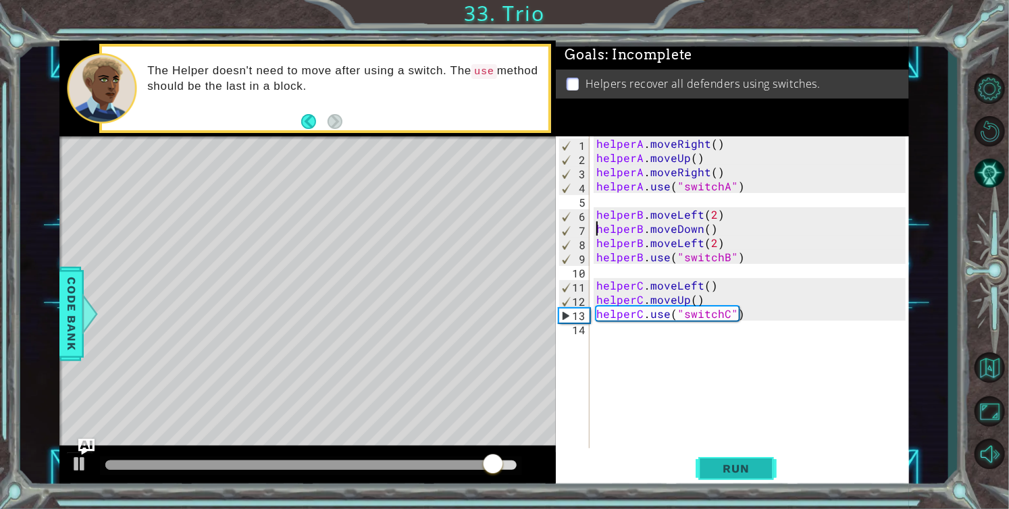
click at [713, 471] on span "Run" at bounding box center [735, 469] width 53 height 14
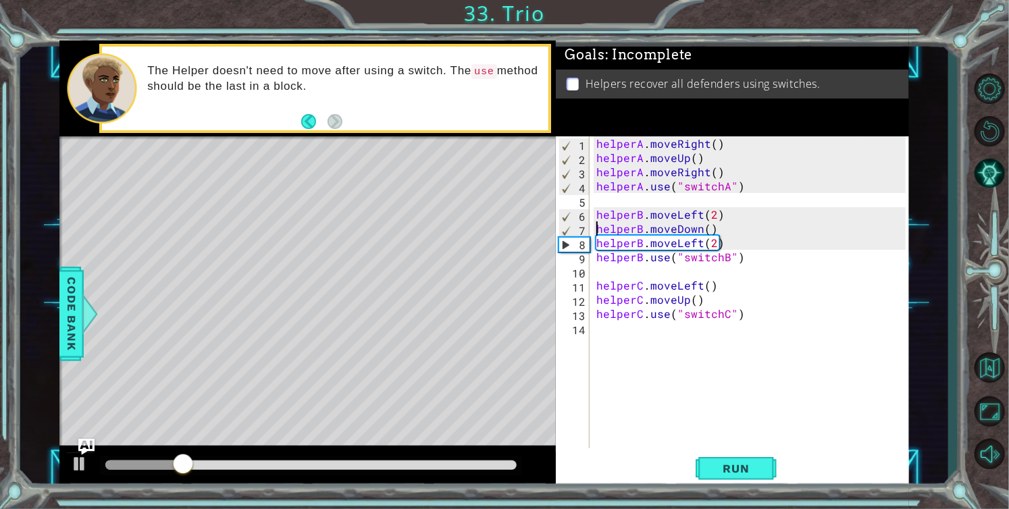
click at [698, 246] on div "helperA . moveRight ( ) helperA . moveUp ( ) helperA . moveRight ( ) helperA . …" at bounding box center [753, 306] width 319 height 340
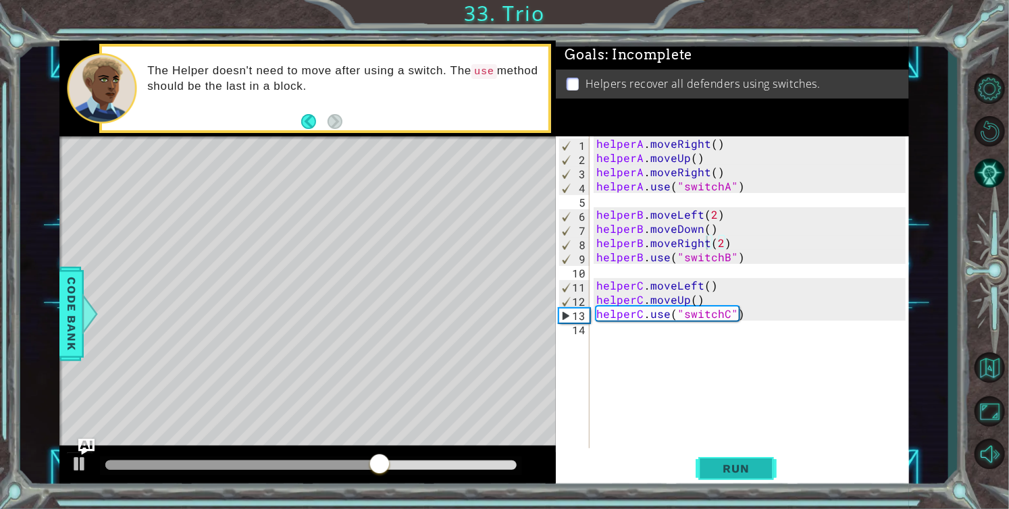
click at [725, 464] on span "Run" at bounding box center [735, 469] width 53 height 14
click at [596, 310] on div "helperA . moveRight ( ) helperA . moveUp ( ) helperA . moveRight ( ) helperA . …" at bounding box center [753, 306] width 319 height 340
type textarea "helperC.use("switchC")"
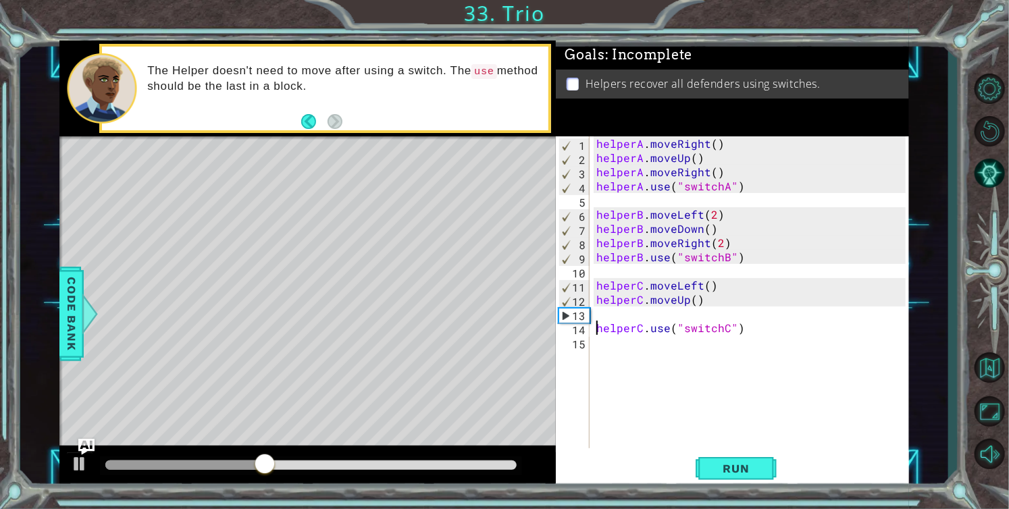
scroll to position [0, 0]
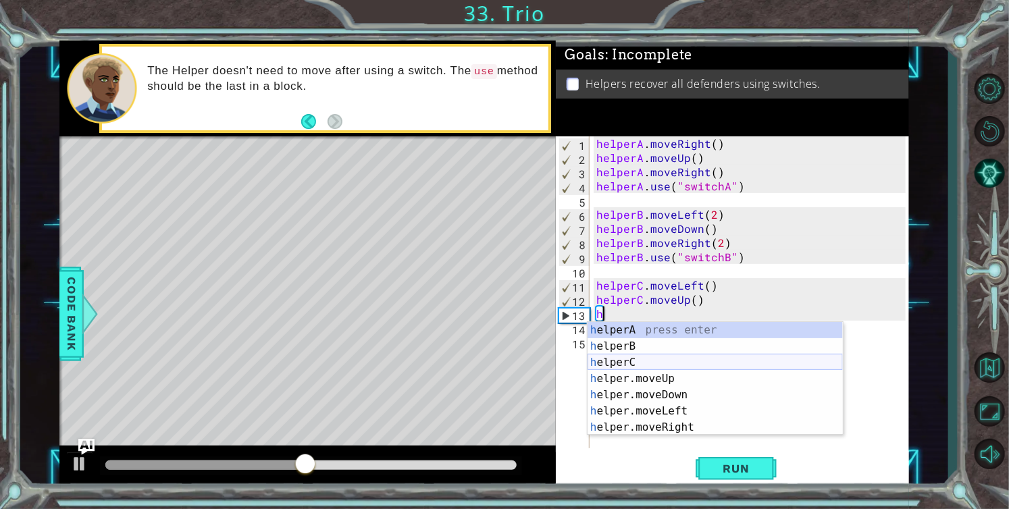
click at [631, 362] on div "h elperA press enter h elperB press enter h elperC press enter h elper.moveUp p…" at bounding box center [715, 395] width 255 height 146
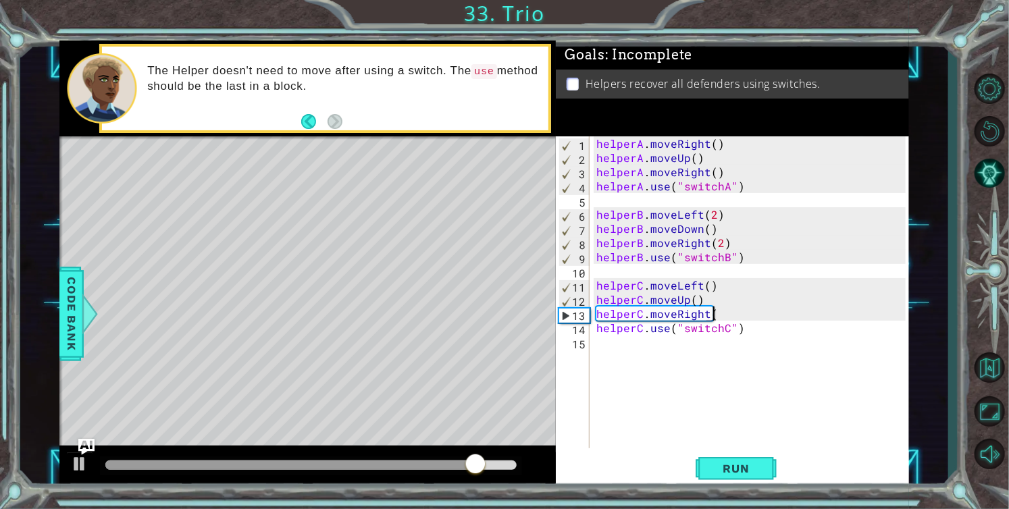
scroll to position [0, 7]
type textarea "helperC.moveRight()"
click at [723, 461] on button "Run" at bounding box center [736, 468] width 81 height 35
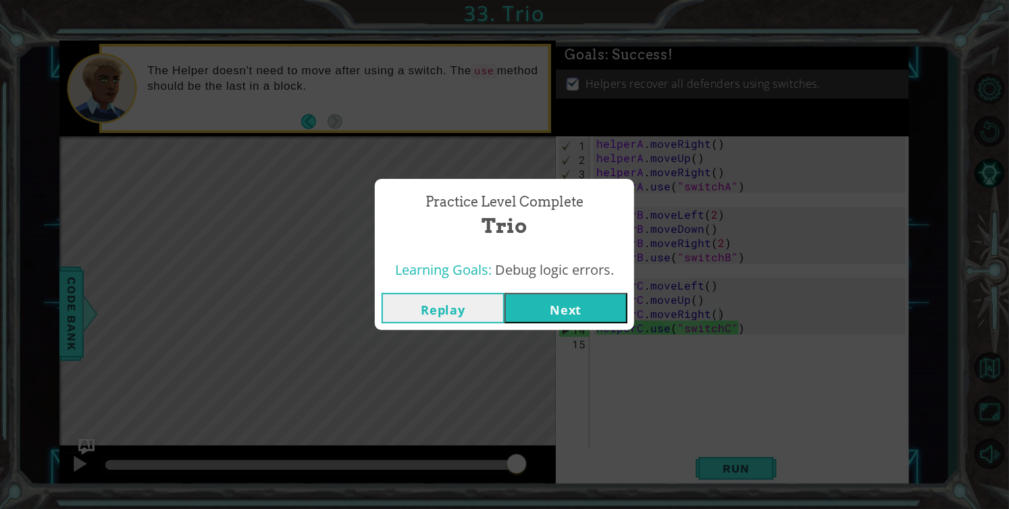
click at [580, 315] on button "Next" at bounding box center [565, 308] width 123 height 30
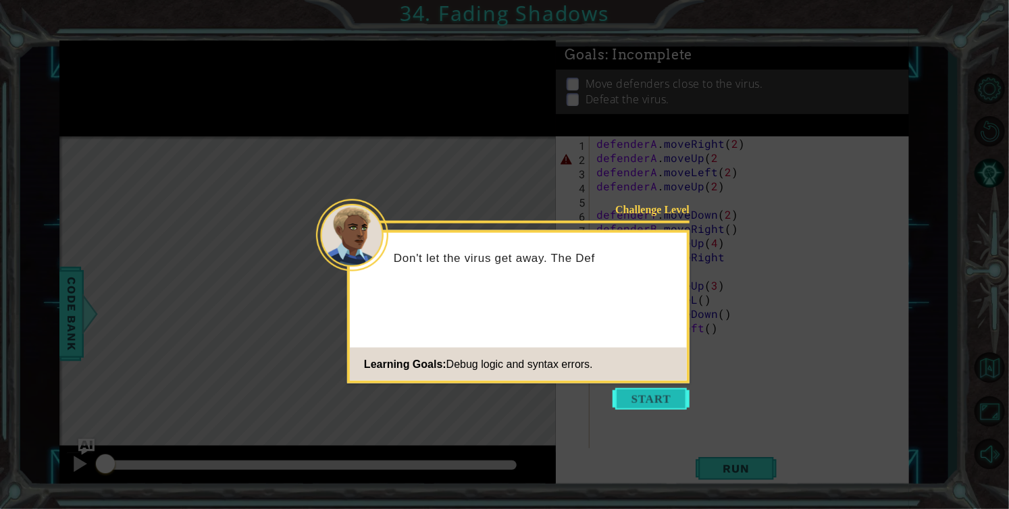
click at [619, 394] on button "Start" at bounding box center [651, 399] width 77 height 22
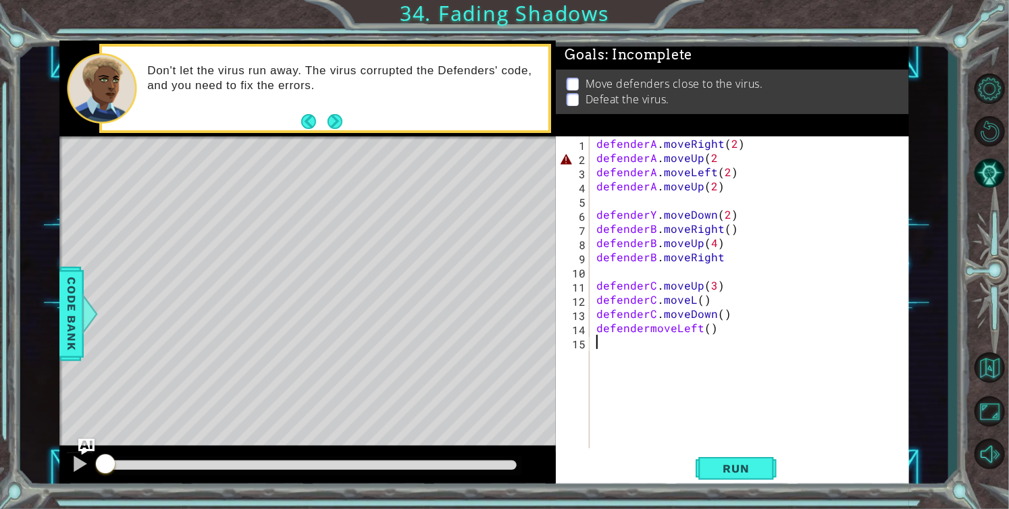
click at [716, 156] on div "defenderA . moveRight ( 2 ) defenderA . moveUp ( 2 defenderA . moveLeft ( 2 ) d…" at bounding box center [753, 306] width 319 height 340
click at [754, 469] on span "Run" at bounding box center [735, 469] width 53 height 14
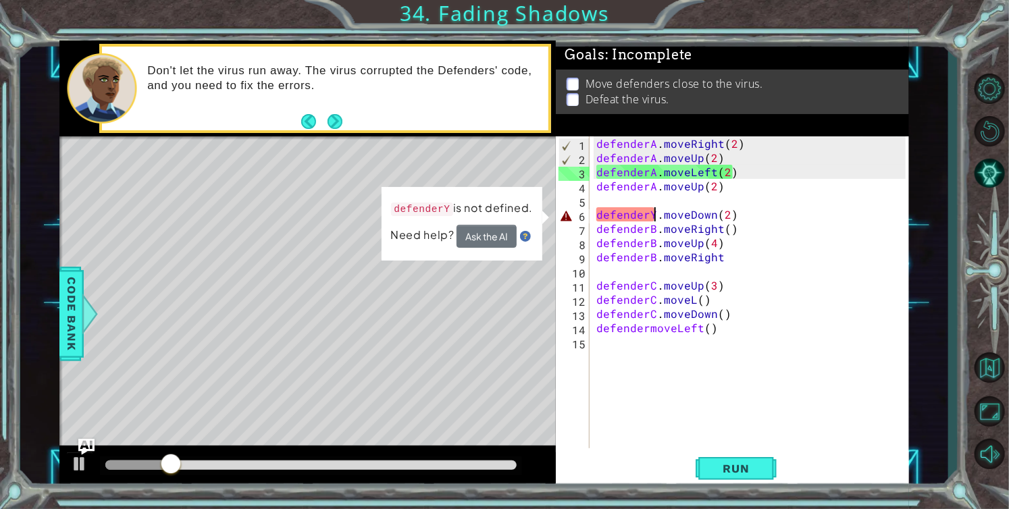
click at [655, 211] on div "defenderA . moveRight ( 2 ) defenderA . moveUp ( 2 ) defenderA . moveLeft ( 2 )…" at bounding box center [753, 306] width 319 height 340
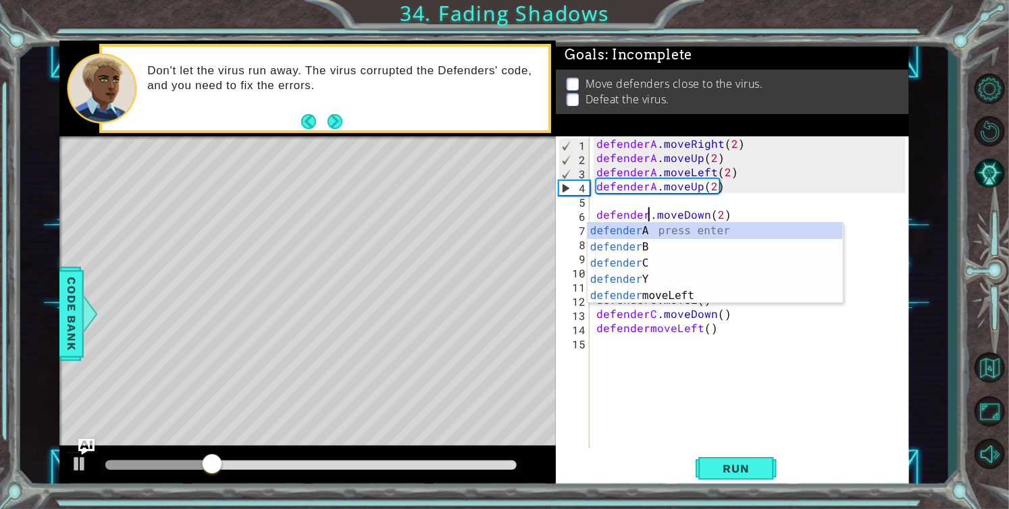
scroll to position [0, 3]
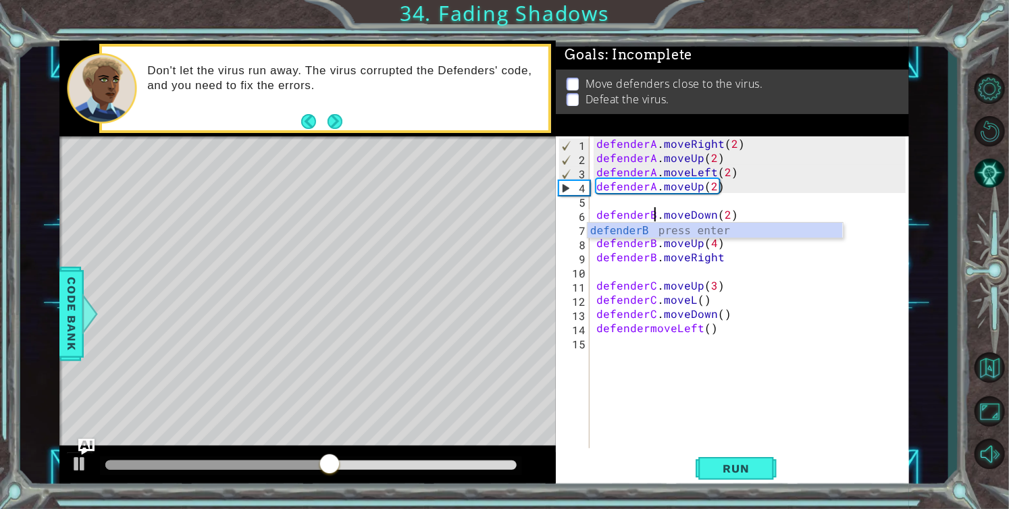
click at [646, 326] on div "defenderA . moveRight ( 2 ) defenderA . moveUp ( 2 ) defenderA . moveLeft ( 2 )…" at bounding box center [753, 306] width 319 height 340
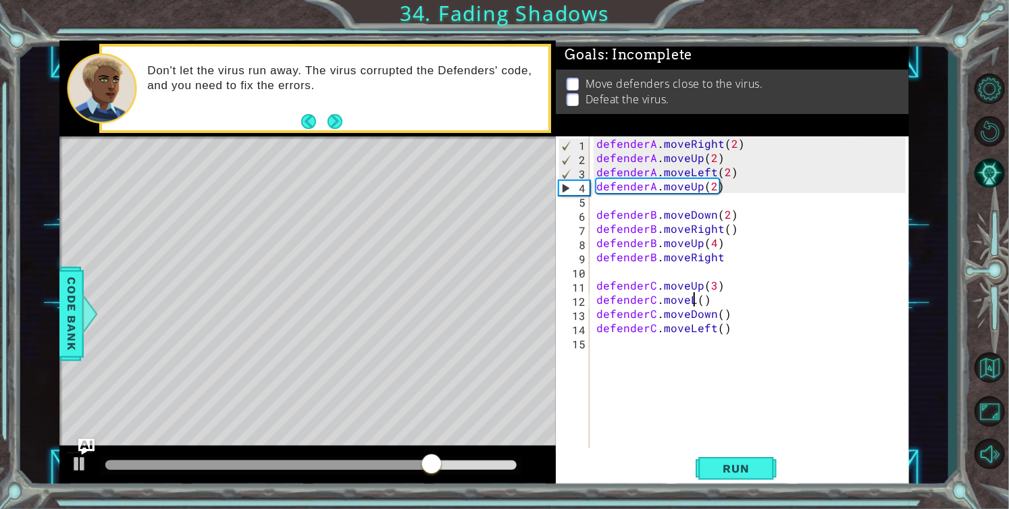
click at [693, 296] on div "defenderA . moveRight ( 2 ) defenderA . moveUp ( 2 ) defenderA . moveLeft ( 2 )…" at bounding box center [753, 306] width 319 height 340
click at [723, 465] on span "Run" at bounding box center [735, 469] width 53 height 14
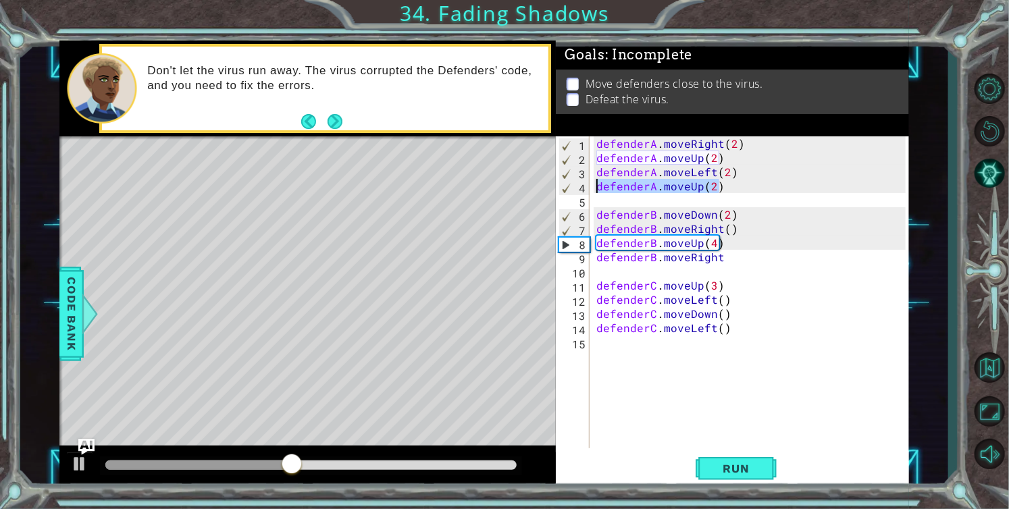
drag, startPoint x: 719, startPoint y: 183, endPoint x: 598, endPoint y: 188, distance: 121.7
click at [598, 188] on div "defenderA . moveRight ( 2 ) defenderA . moveUp ( 2 ) defenderA . moveLeft ( 2 )…" at bounding box center [753, 306] width 319 height 340
type textarea "defenderA.moveUp(2)"
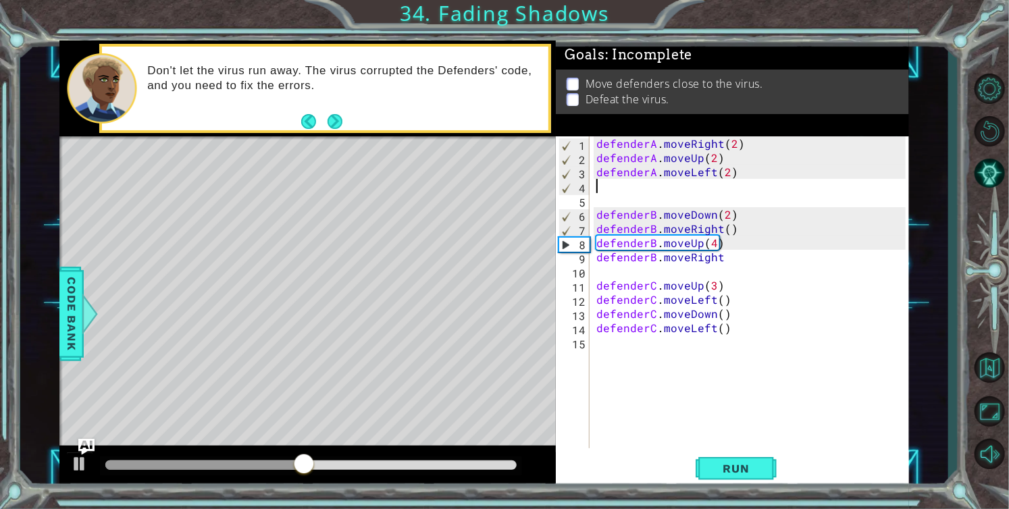
scroll to position [0, 0]
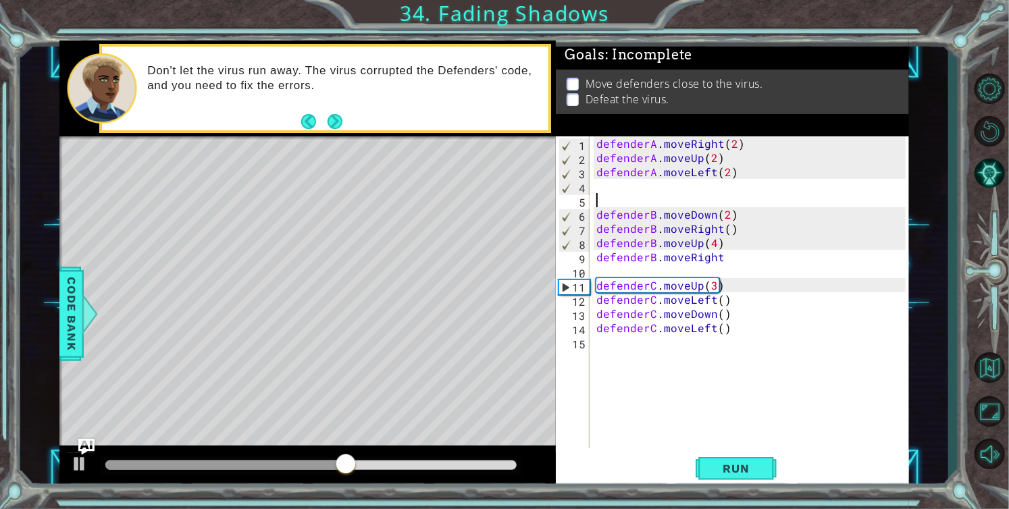
click at [596, 201] on div "defenderA . moveRight ( 2 ) defenderA . moveUp ( 2 ) defenderA . moveLeft ( 2 )…" at bounding box center [753, 306] width 319 height 340
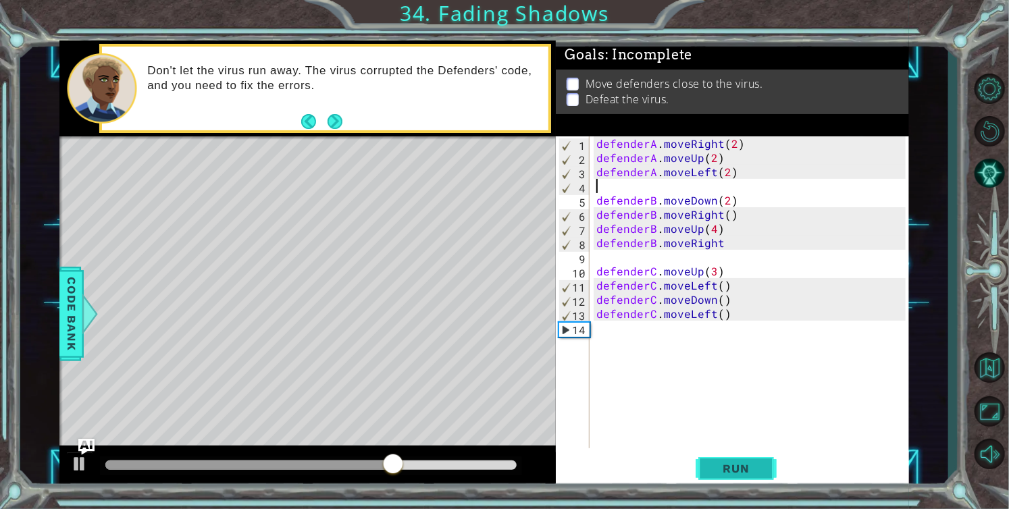
click at [742, 470] on span "Run" at bounding box center [735, 469] width 53 height 14
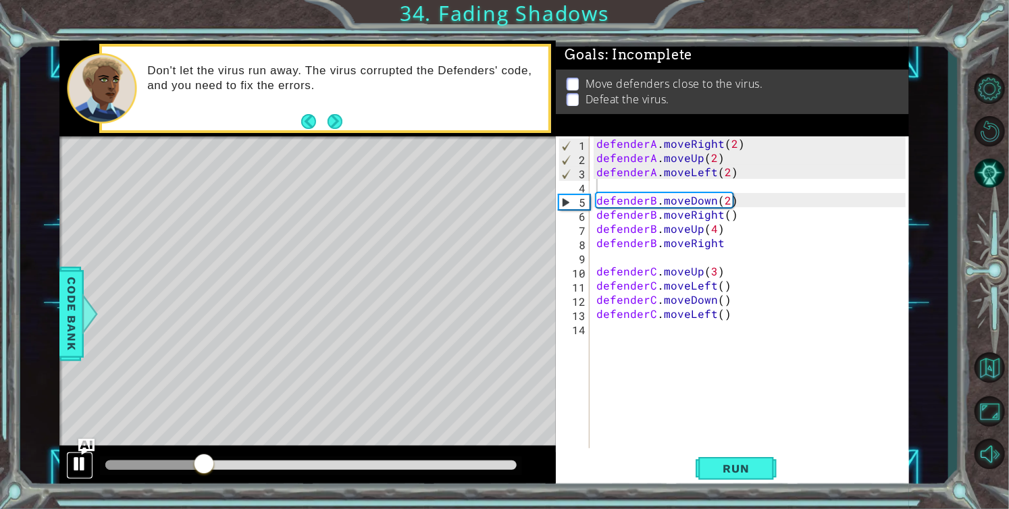
click at [77, 467] on div at bounding box center [80, 464] width 18 height 18
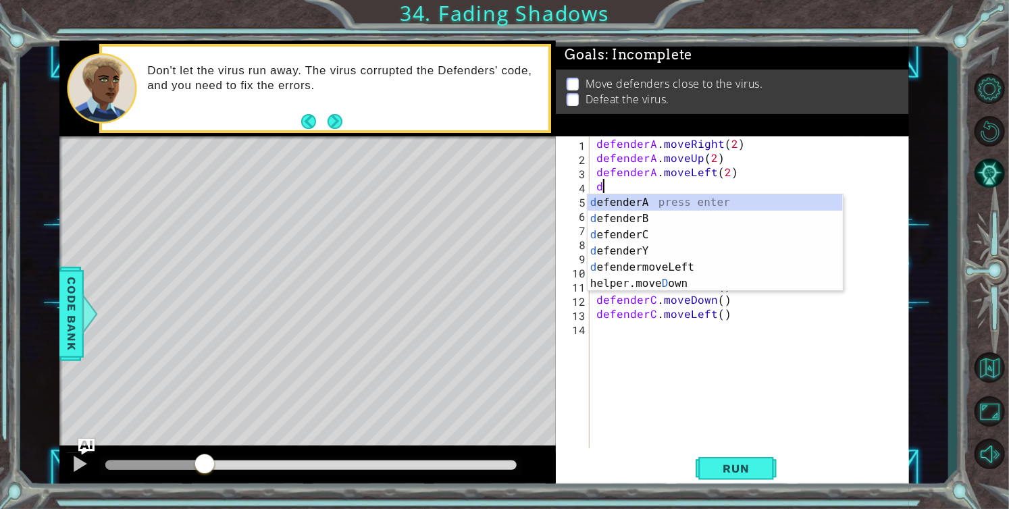
type textarea "dd"
click at [652, 202] on div "d efen d erA press enter d [PERSON_NAME] press enter d efen d erC press enter d…" at bounding box center [715, 250] width 255 height 113
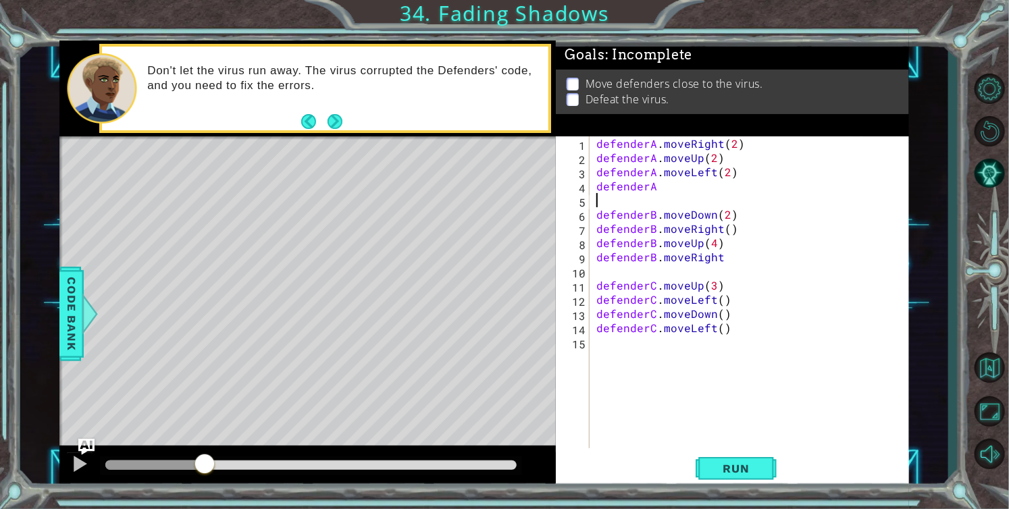
click at [663, 187] on div "defenderA . moveRight ( 2 ) defenderA . moveUp ( 2 ) defenderA . moveLeft ( 2 )…" at bounding box center [753, 306] width 319 height 340
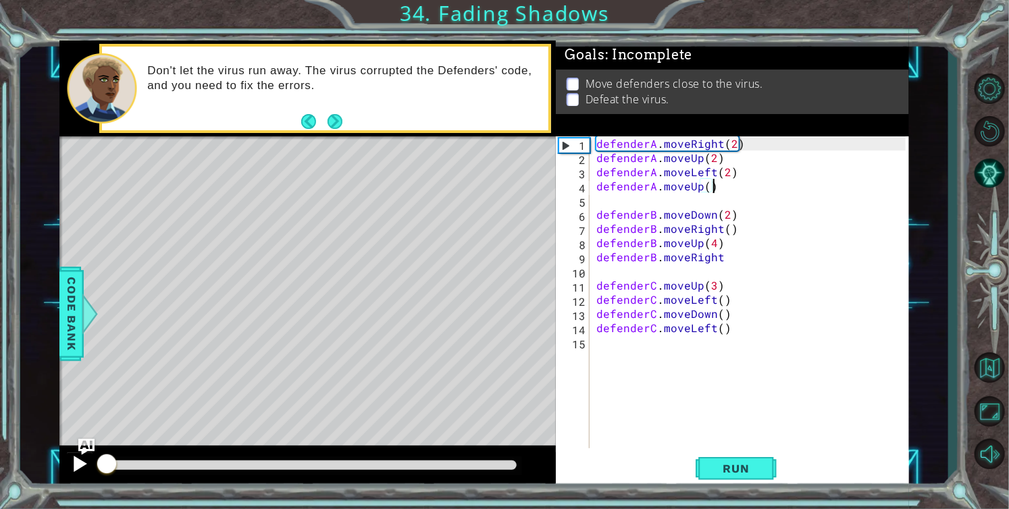
drag, startPoint x: 196, startPoint y: 467, endPoint x: 79, endPoint y: 460, distance: 117.0
click at [79, 460] on div at bounding box center [307, 467] width 496 height 43
click at [76, 459] on div at bounding box center [80, 464] width 18 height 18
click at [723, 474] on span "Run" at bounding box center [735, 469] width 53 height 14
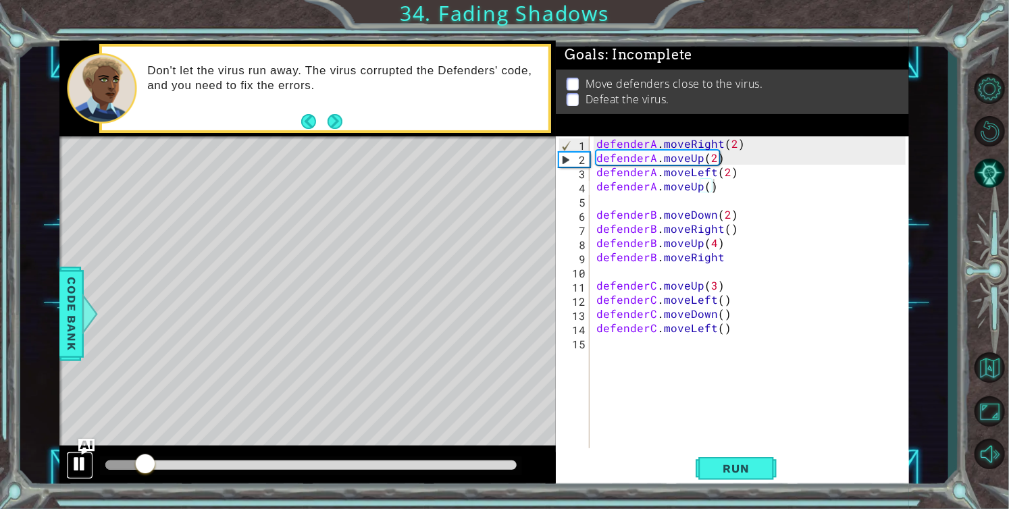
click at [73, 460] on div at bounding box center [80, 464] width 18 height 18
drag, startPoint x: 712, startPoint y: 329, endPoint x: 690, endPoint y: 329, distance: 22.3
click at [690, 329] on div "defenderA . moveRight ( 2 ) defenderA . moveUp ( 2 ) defenderA . moveLeft ( 2 )…" at bounding box center [753, 306] width 319 height 340
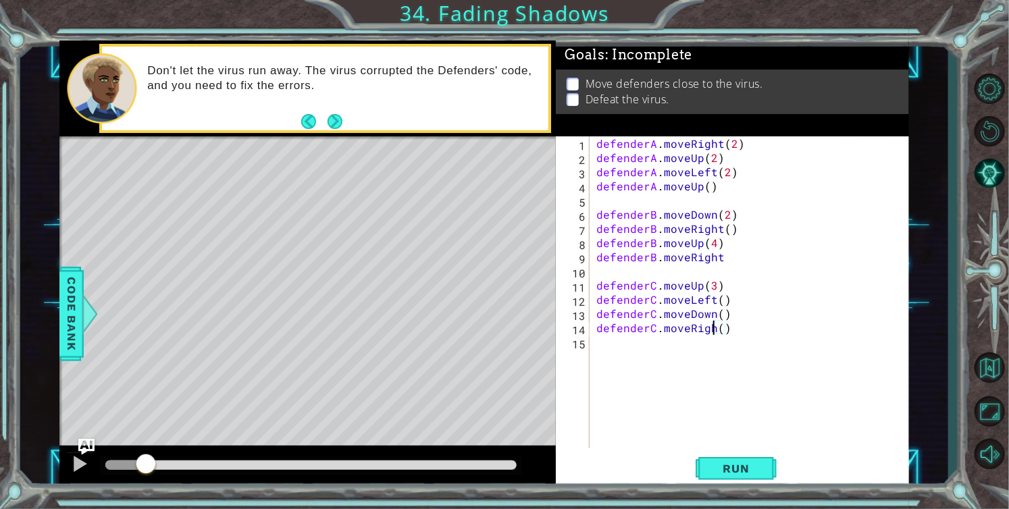
scroll to position [0, 7]
click at [747, 465] on span "Run" at bounding box center [735, 469] width 53 height 14
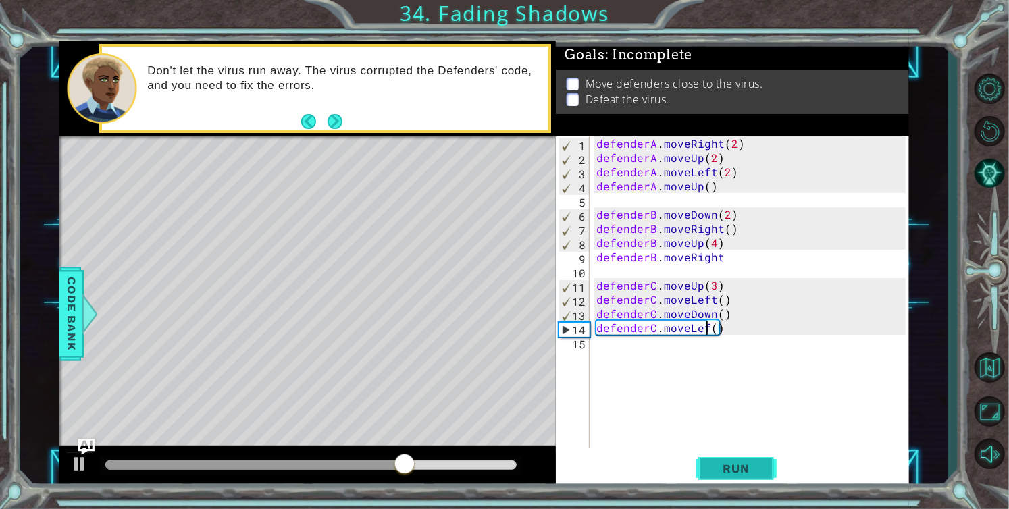
scroll to position [0, 7]
click at [721, 256] on div "defenderA . moveRight ( 2 ) defenderA . moveUp ( 2 ) defenderA . moveLeft ( 2 )…" at bounding box center [753, 306] width 319 height 340
click at [721, 256] on div "defenderA . moveRight ( 2 ) defenderA . moveUp ( 2 ) defenderA . moveLeft ( 2 )…" at bounding box center [750, 292] width 312 height 312
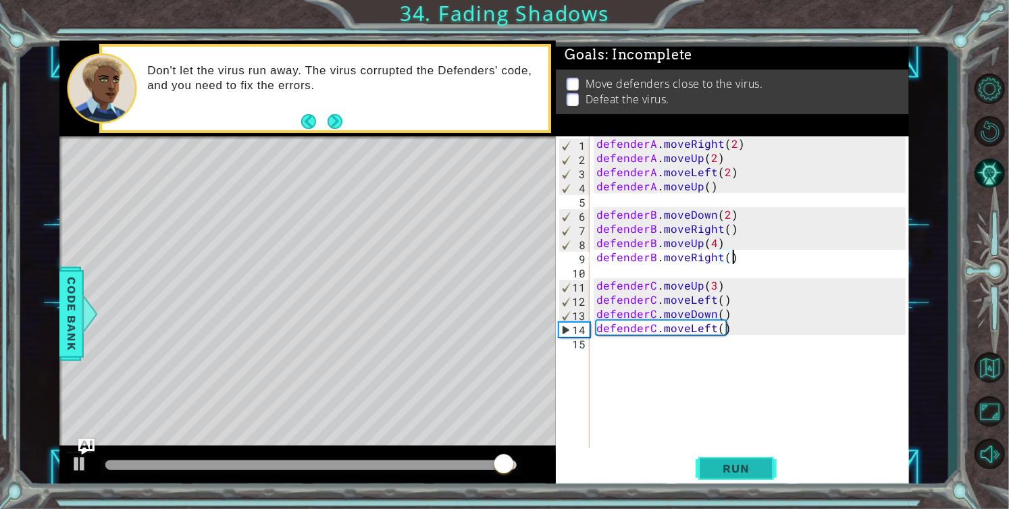
type textarea "defenderB.moveRight()"
click at [749, 471] on span "Run" at bounding box center [735, 469] width 53 height 14
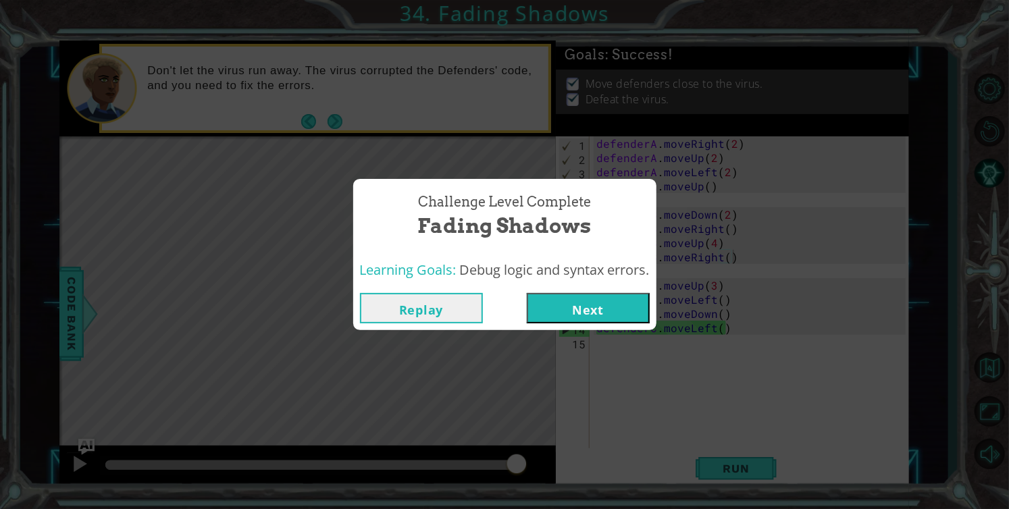
click at [556, 313] on button "Next" at bounding box center [588, 308] width 123 height 30
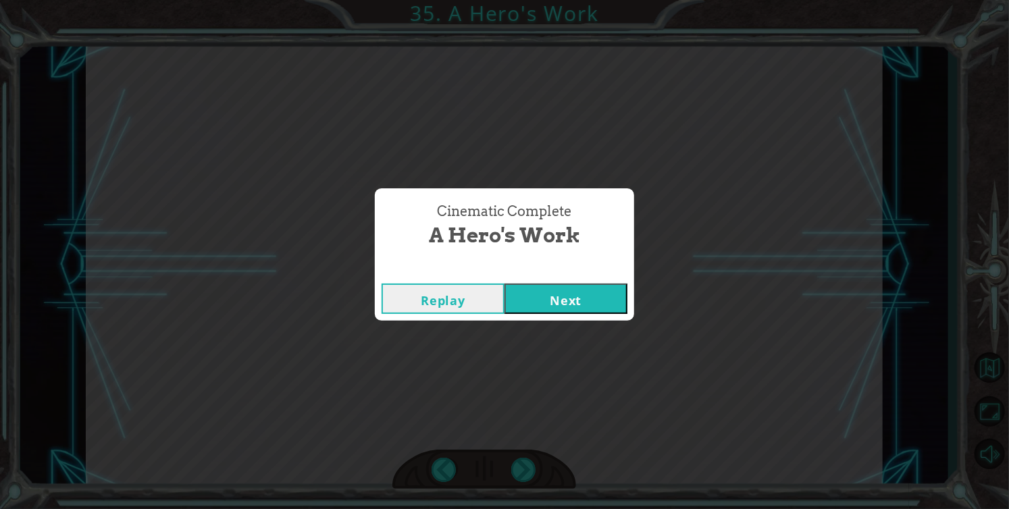
click at [552, 307] on button "Next" at bounding box center [565, 299] width 123 height 30
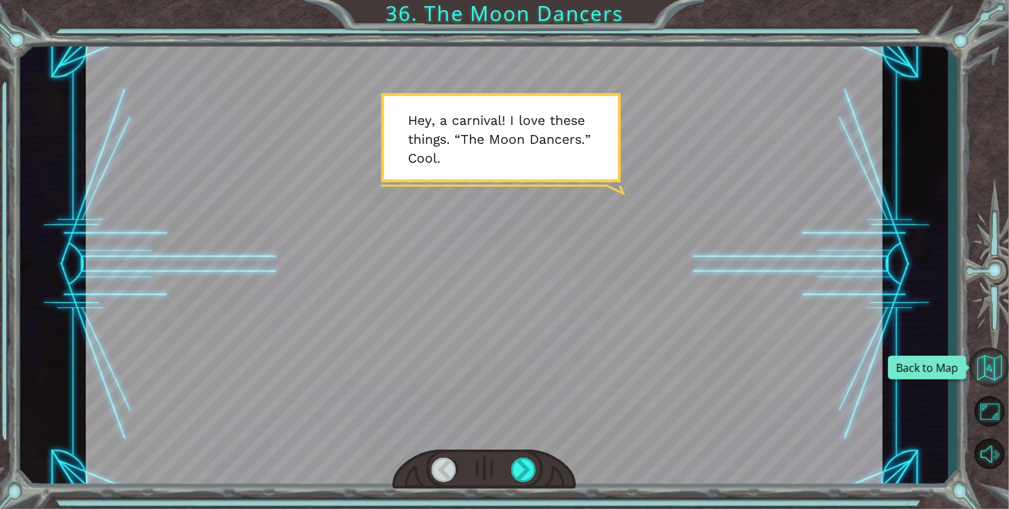
click at [993, 375] on button "Back to Map" at bounding box center [989, 367] width 39 height 39
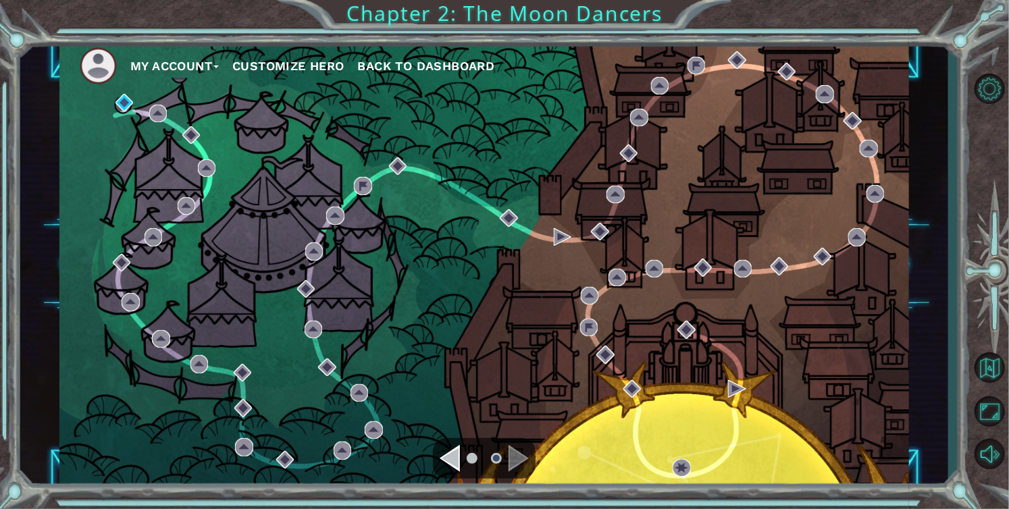
click at [452, 465] on div "Navigate to the previous page" at bounding box center [450, 458] width 20 height 27
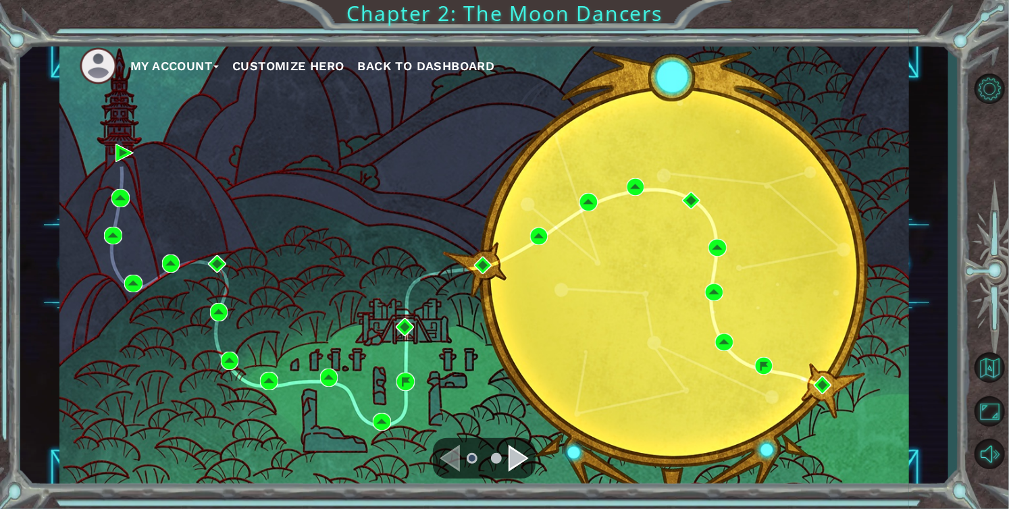
click at [509, 459] on div "Navigate to the next page" at bounding box center [519, 458] width 20 height 27
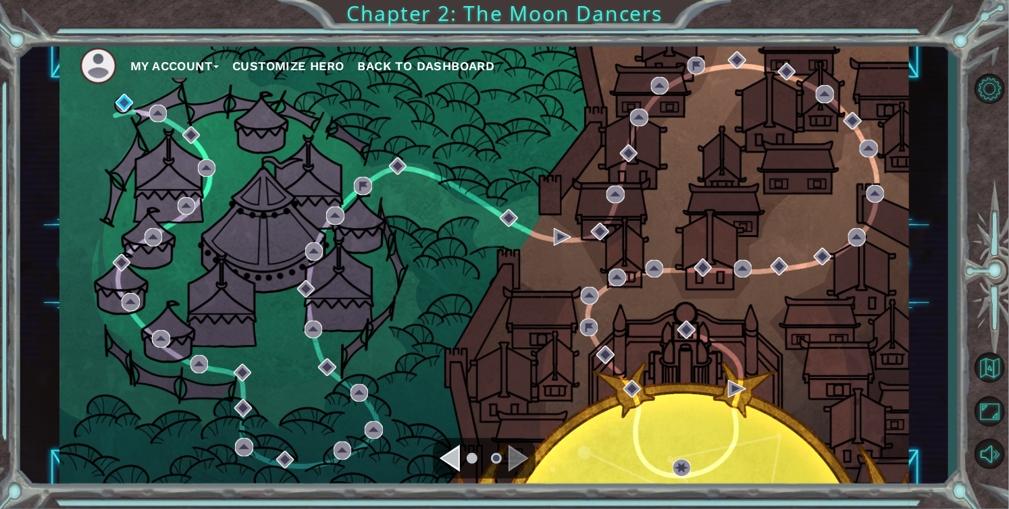
click at [512, 460] on div "Navigate to the next page" at bounding box center [519, 458] width 20 height 27
click at [452, 461] on div "Navigate to the previous page" at bounding box center [450, 458] width 20 height 27
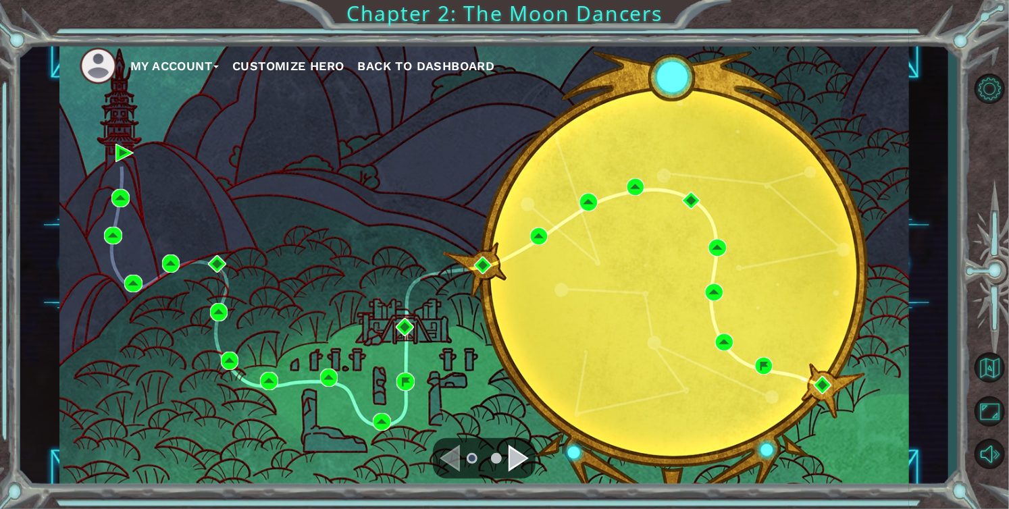
click at [203, 68] on button "My Account" at bounding box center [174, 66] width 88 height 20
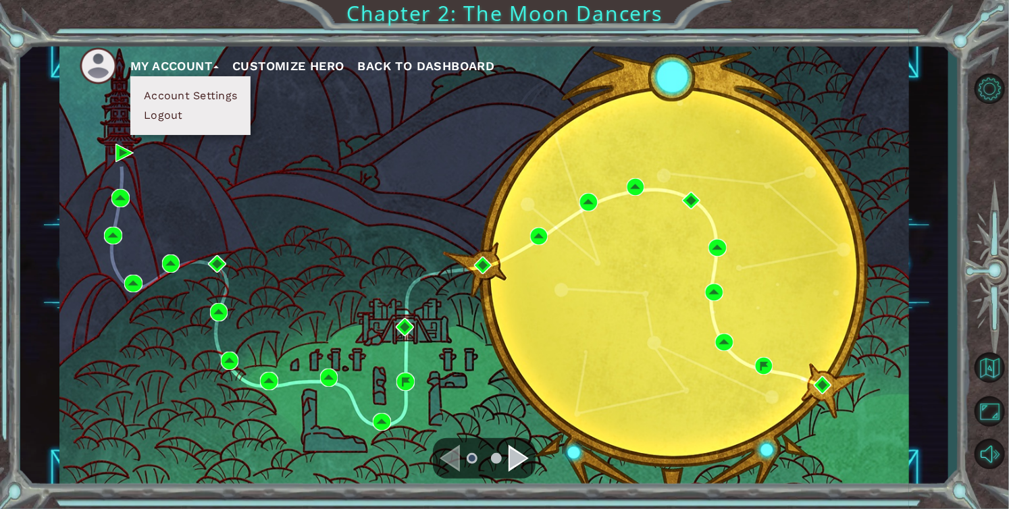
click at [161, 99] on button "Account Settings" at bounding box center [190, 95] width 101 height 15
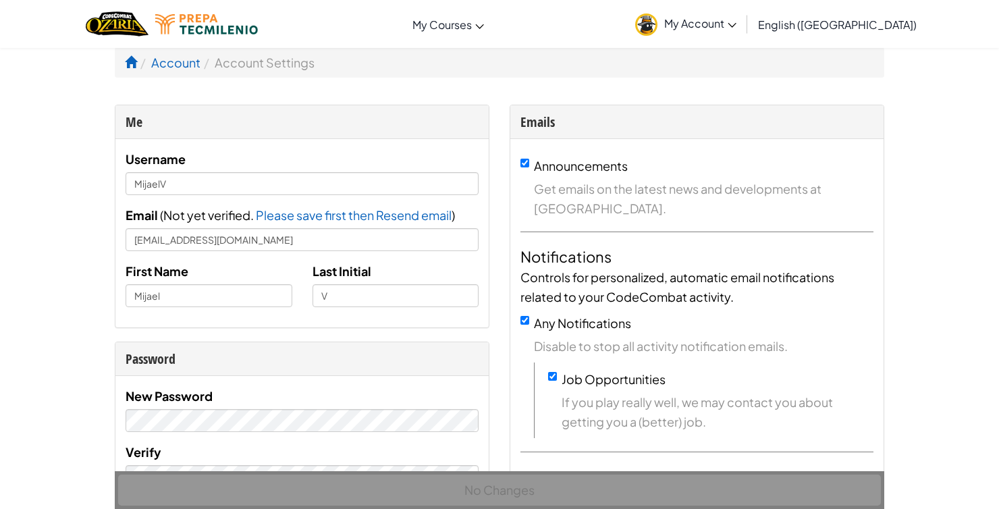
click at [658, 21] on img at bounding box center [646, 25] width 22 height 22
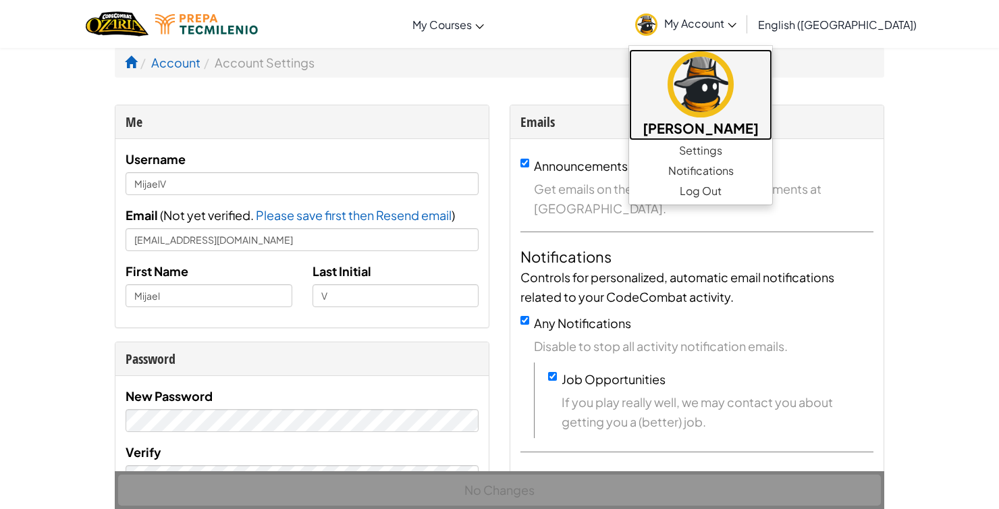
click at [734, 102] on img at bounding box center [701, 84] width 66 height 66
